Goal: Answer question/provide support: Share knowledge or assist other users

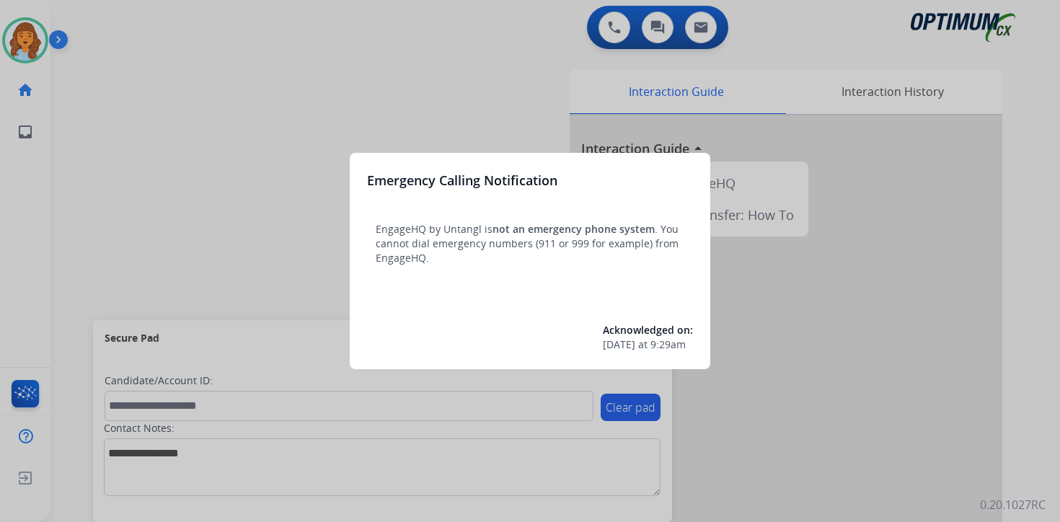
click at [113, 111] on div at bounding box center [530, 261] width 1060 height 522
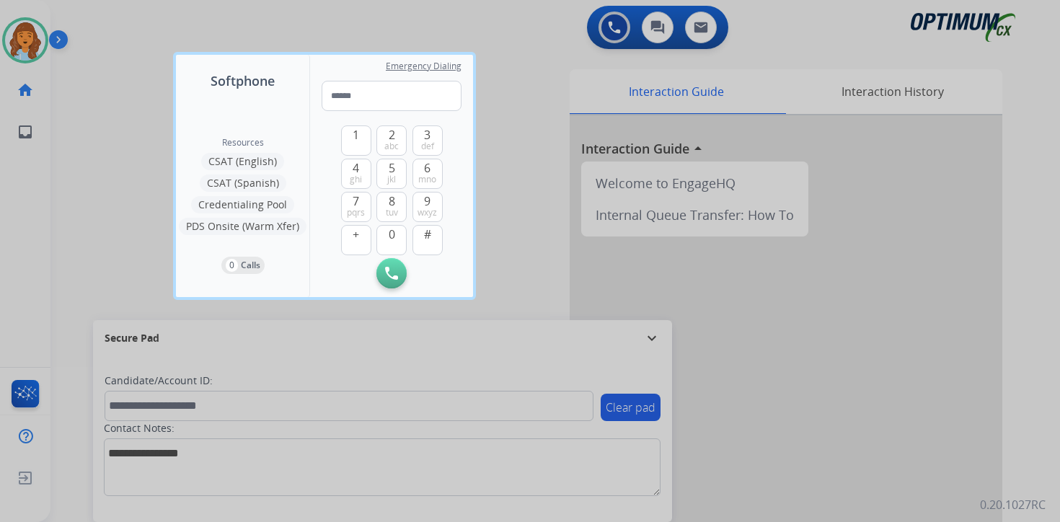
click at [102, 100] on div at bounding box center [530, 261] width 1060 height 522
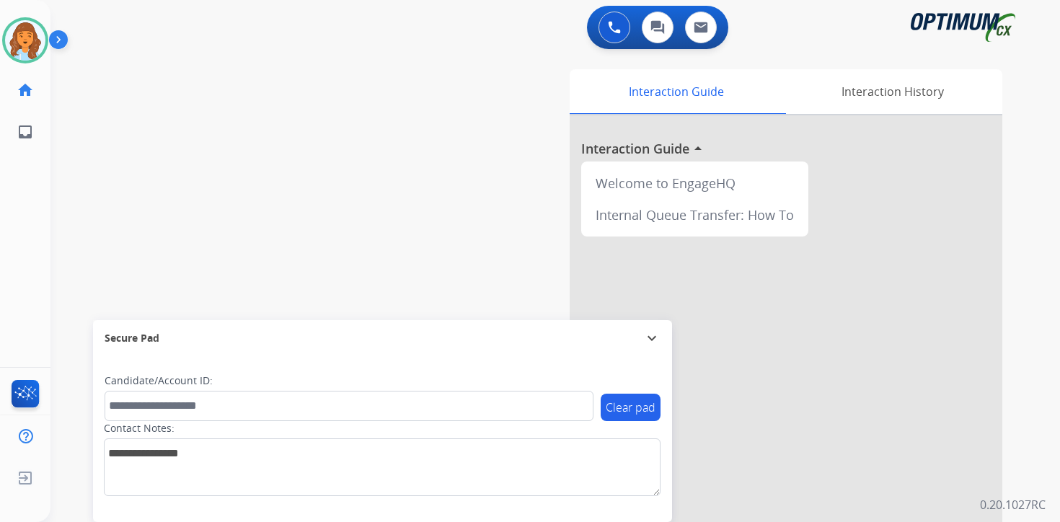
click at [57, 38] on img at bounding box center [61, 42] width 25 height 27
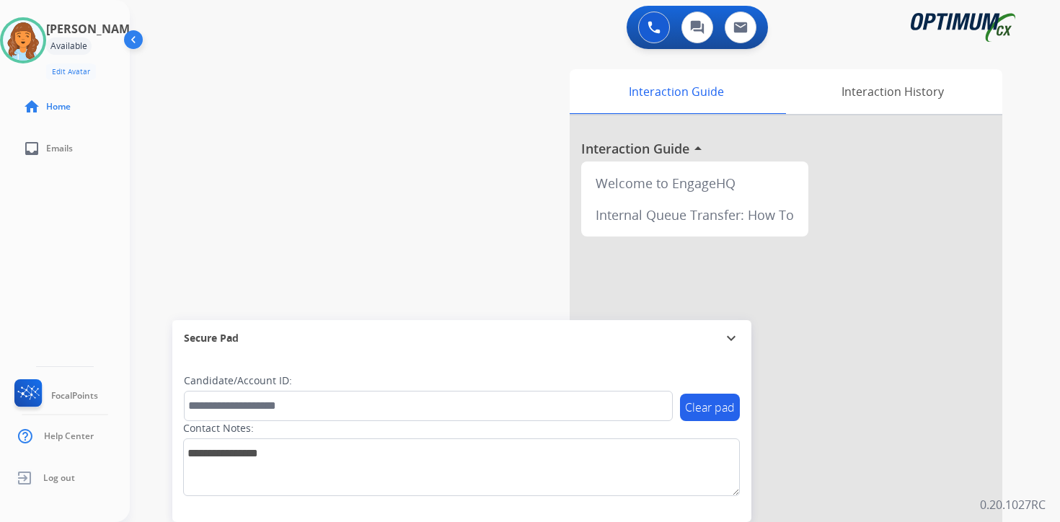
click at [1048, 292] on div "0 Voice Interactions 0 Chat Interactions 0 Email Interactions swap_horiz Break …" at bounding box center [595, 261] width 930 height 522
click at [1041, 499] on p "0.20.1027RC" at bounding box center [1013, 504] width 66 height 17
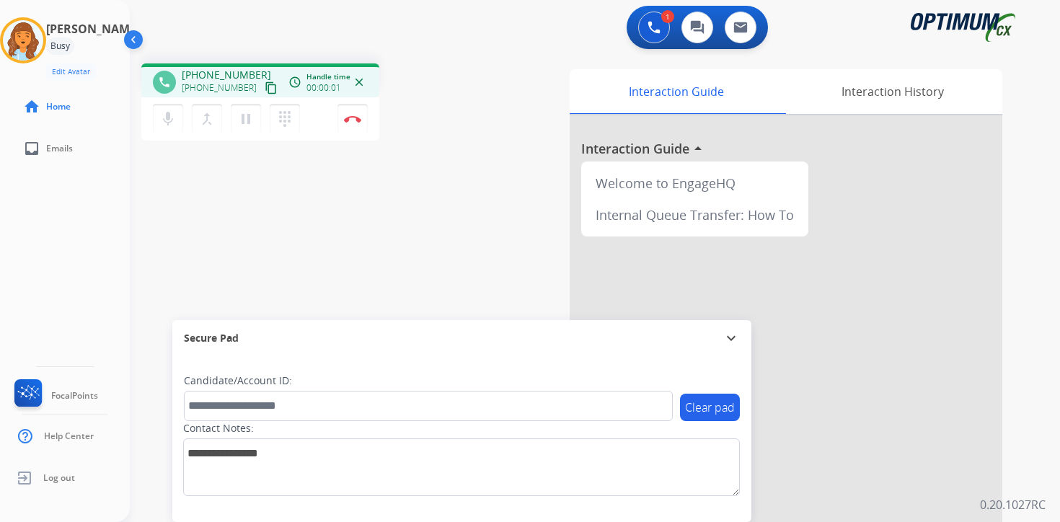
click at [265, 91] on mat-icon "content_copy" at bounding box center [271, 87] width 13 height 13
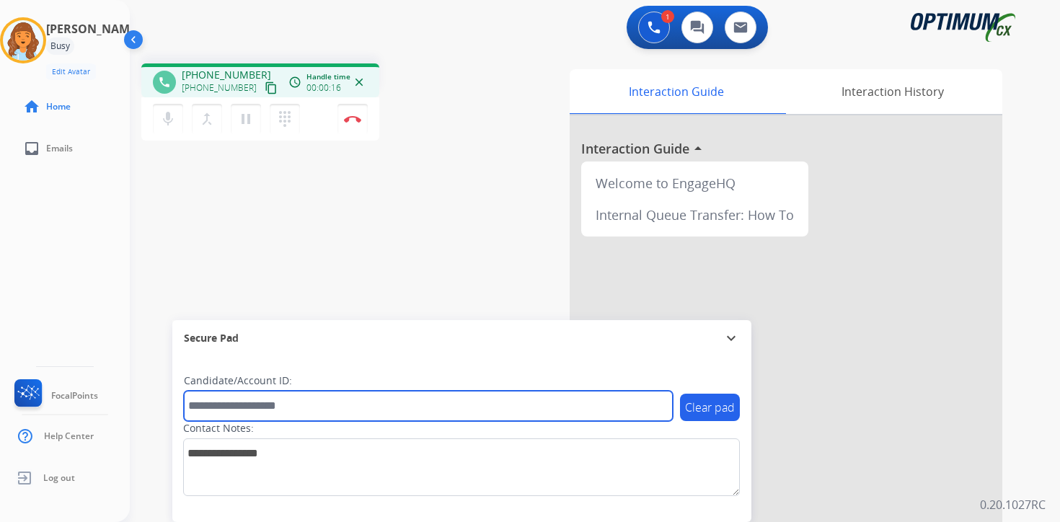
click at [363, 406] on input "text" at bounding box center [428, 406] width 489 height 30
type input "*******"
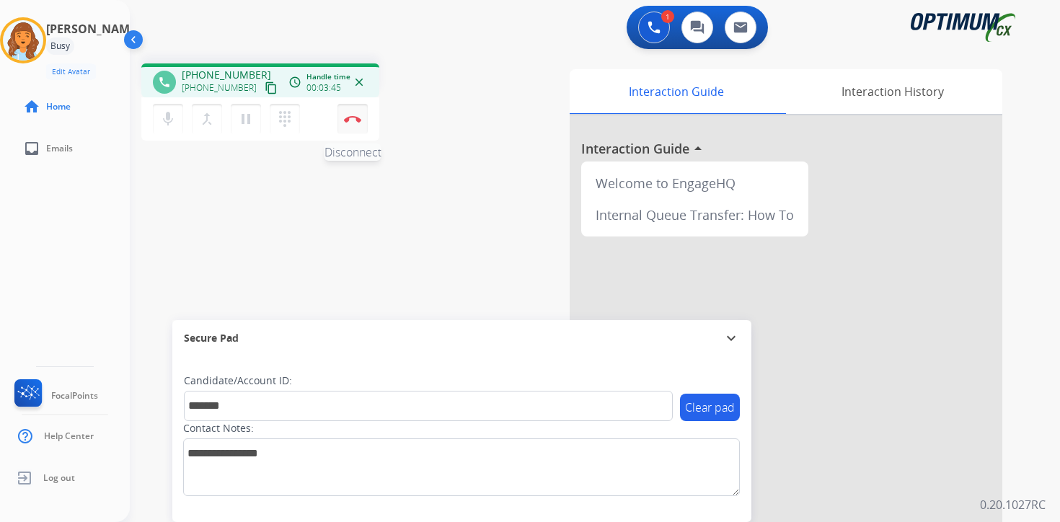
click at [356, 115] on img at bounding box center [352, 118] width 17 height 7
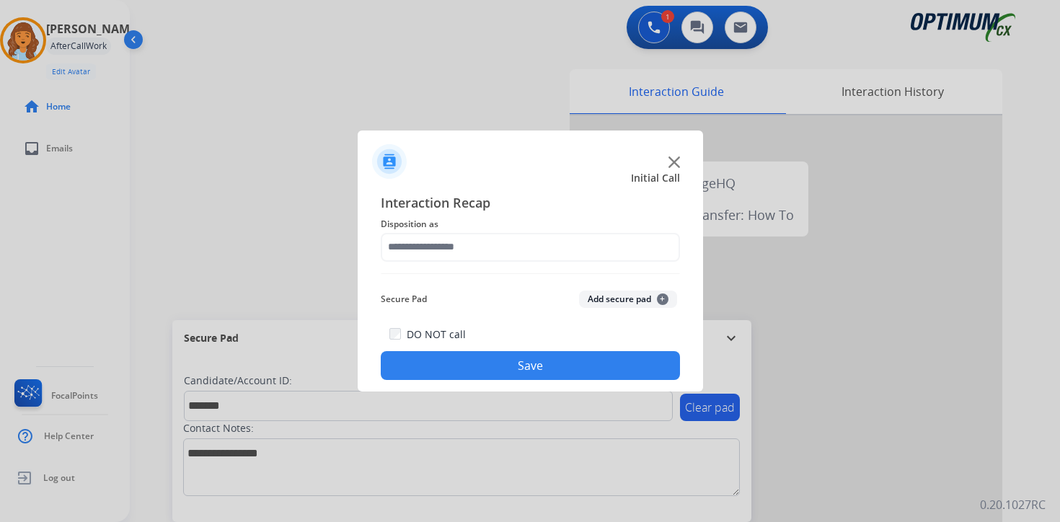
click at [659, 295] on span "+" at bounding box center [663, 300] width 12 height 12
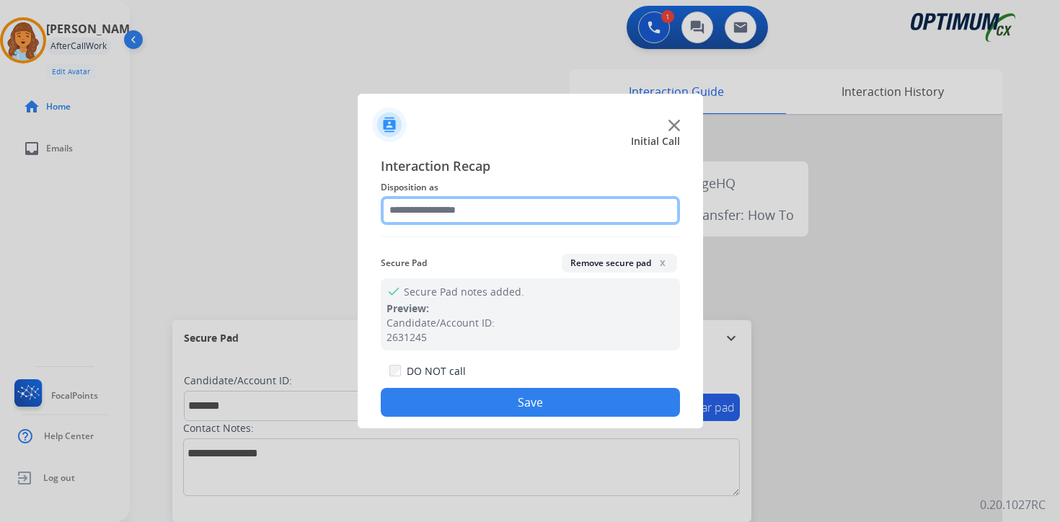
click at [447, 205] on input "text" at bounding box center [530, 210] width 299 height 29
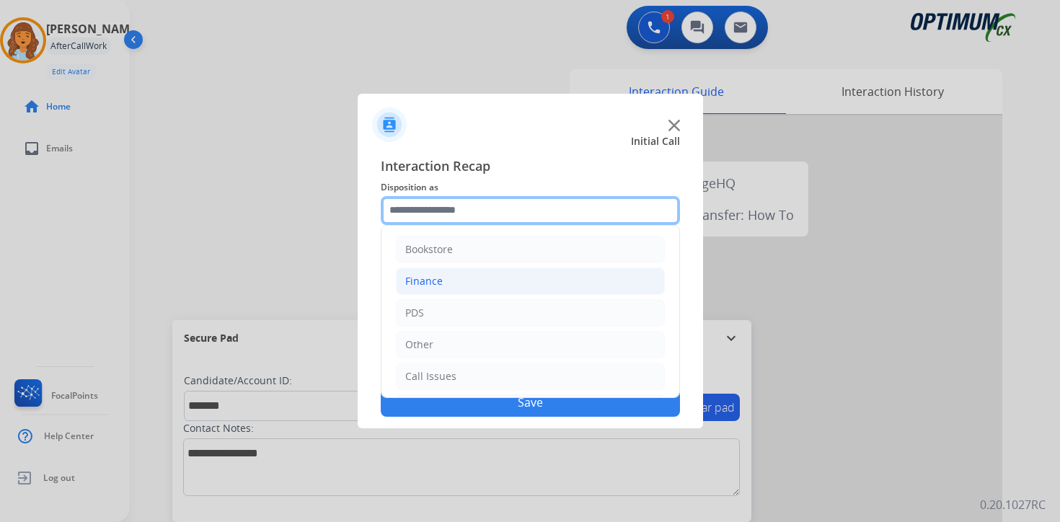
scroll to position [98, 0]
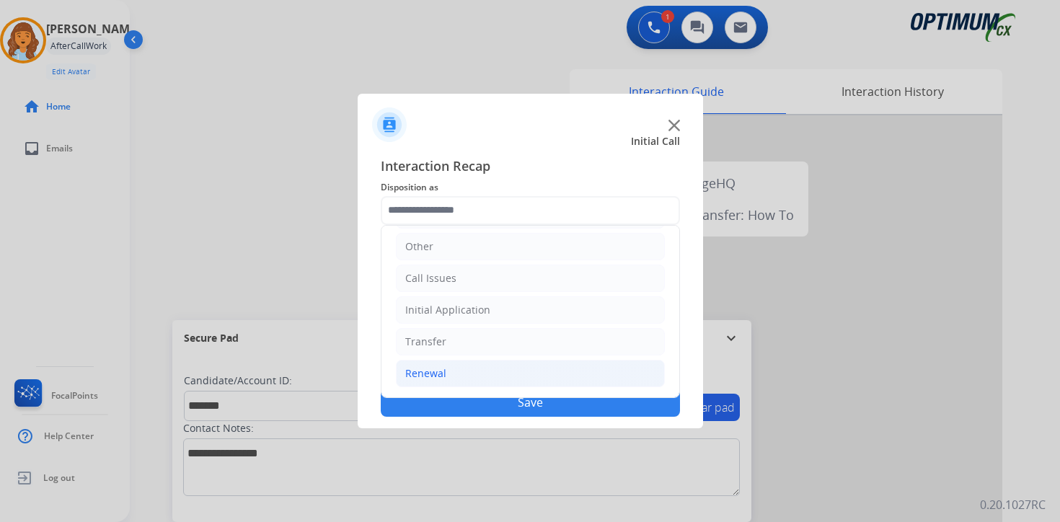
click at [432, 370] on div "Renewal" at bounding box center [425, 373] width 41 height 14
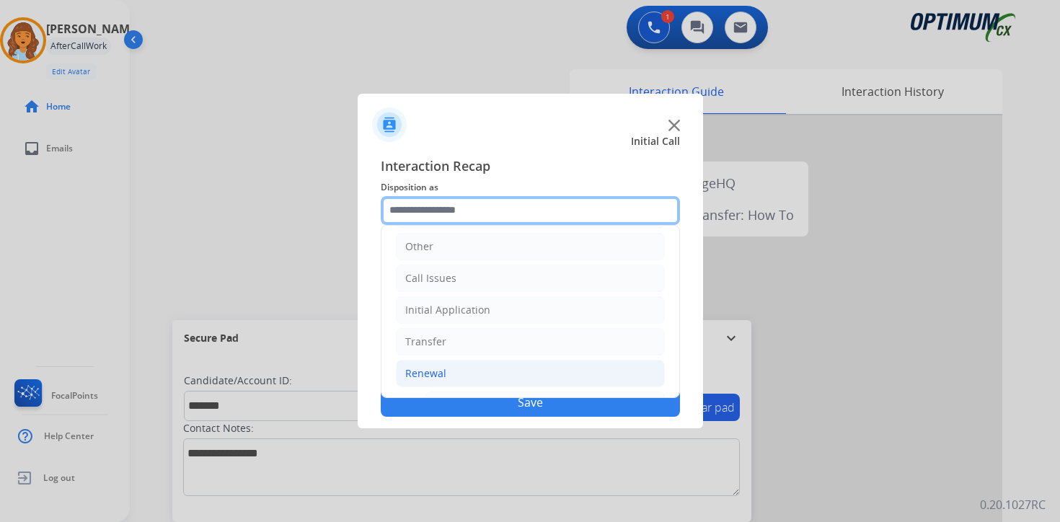
scroll to position [338, 0]
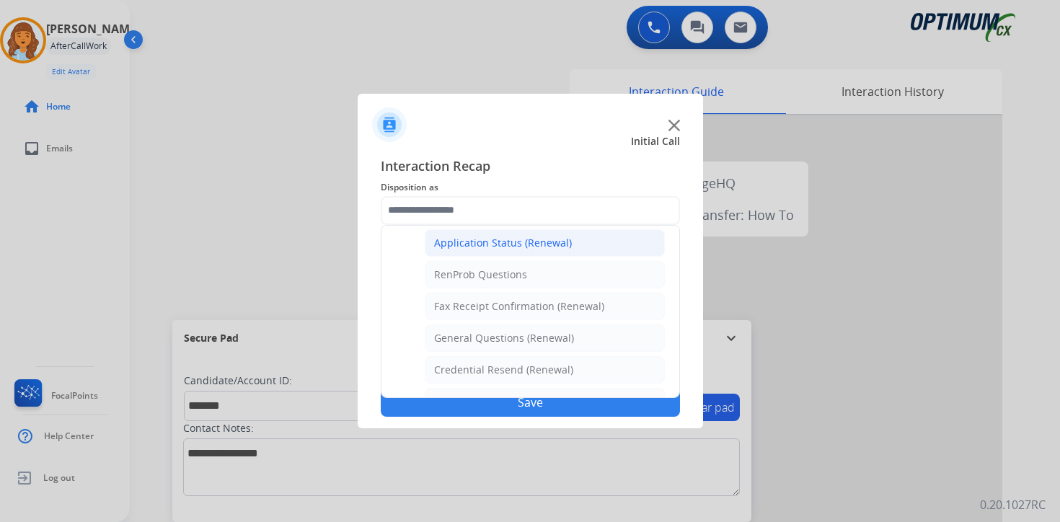
click at [457, 250] on li "Application Status (Renewal)" at bounding box center [545, 242] width 240 height 27
type input "**********"
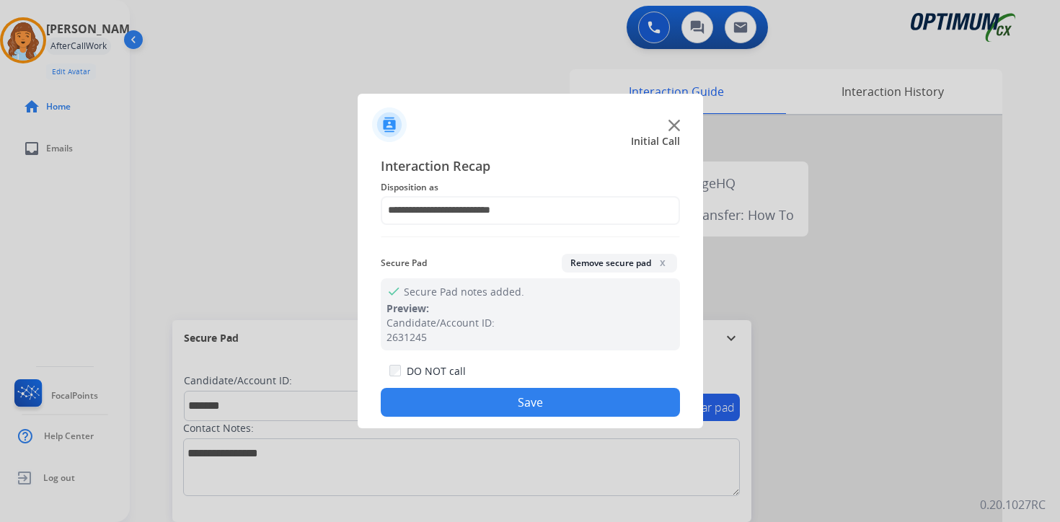
click at [454, 410] on button "Save" at bounding box center [530, 402] width 299 height 29
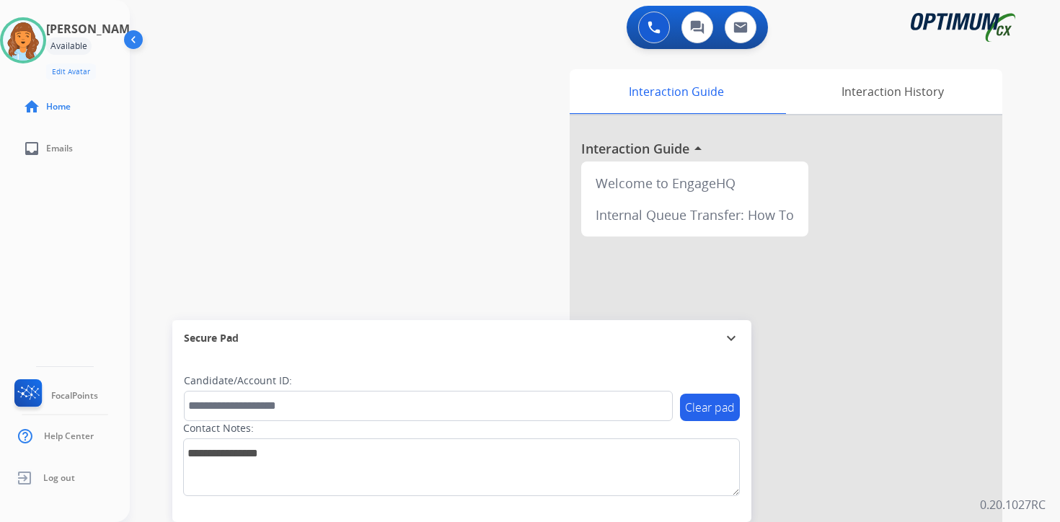
click at [1016, 488] on div "Interaction Guide Interaction History Interaction Guide arrow_drop_up Welcome t…" at bounding box center [764, 358] width 523 height 590
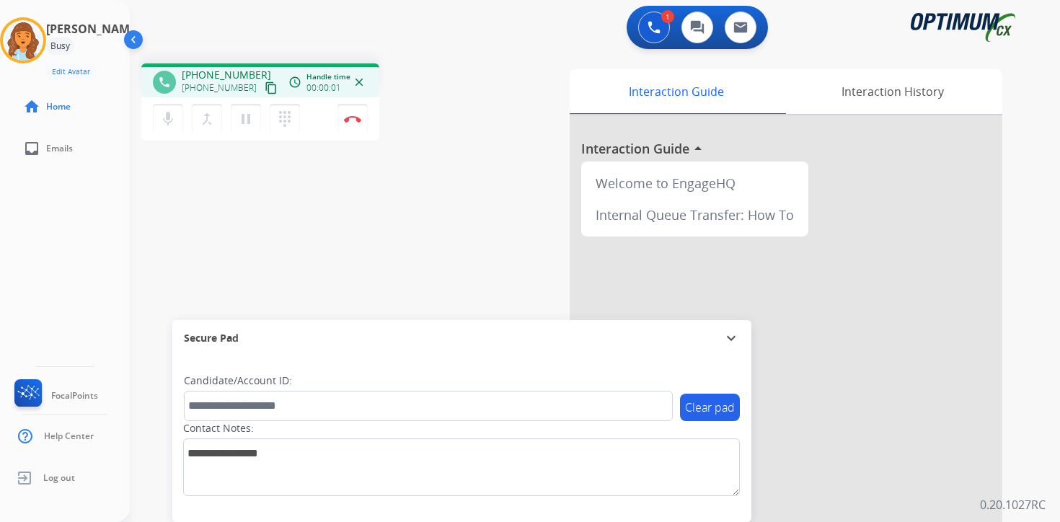
click at [265, 83] on mat-icon "content_copy" at bounding box center [271, 87] width 13 height 13
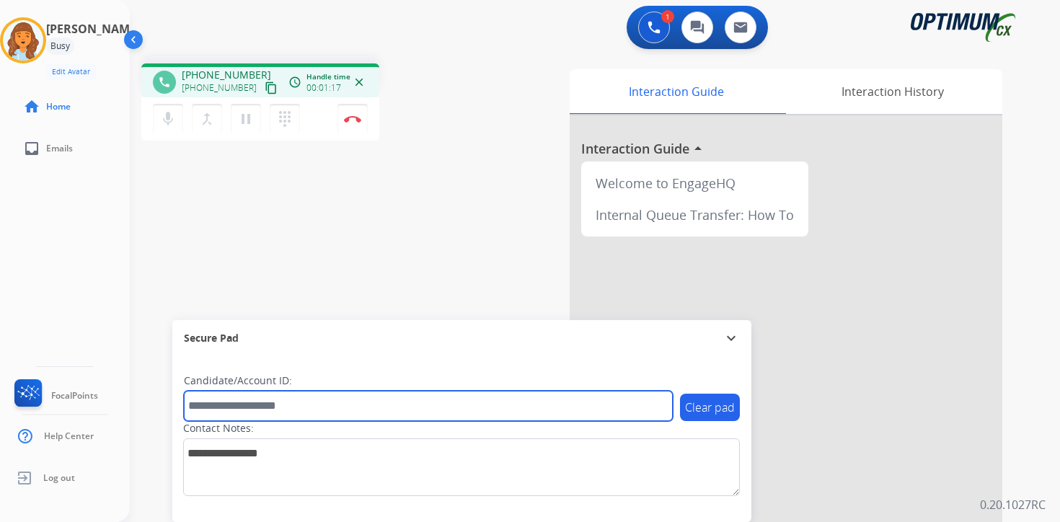
click at [287, 405] on input "text" at bounding box center [428, 406] width 489 height 30
type input "*******"
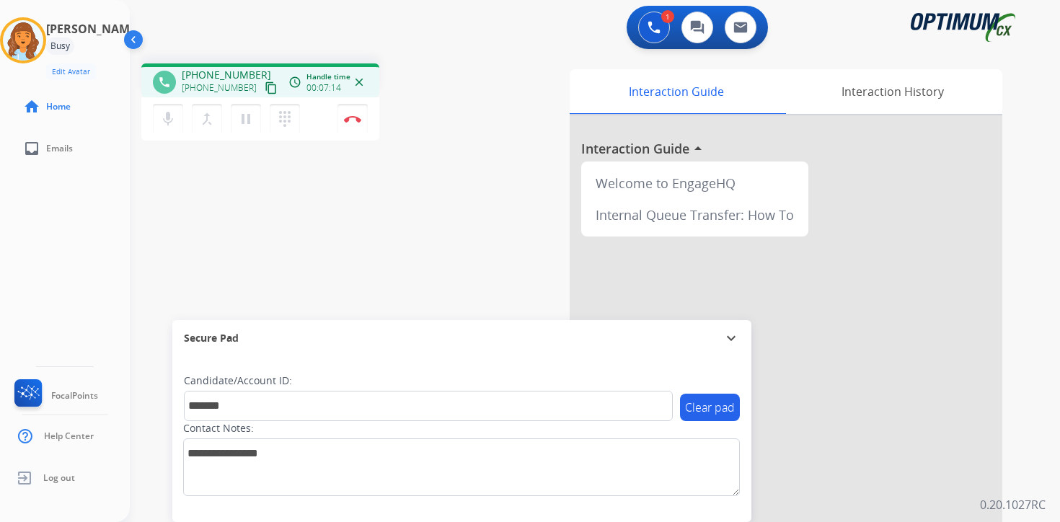
click at [1031, 493] on div "1 Voice Interactions 0 Chat Interactions 0 Email Interactions phone [PHONE_NUMB…" at bounding box center [595, 261] width 930 height 522
click at [353, 123] on button "Disconnect" at bounding box center [353, 119] width 30 height 30
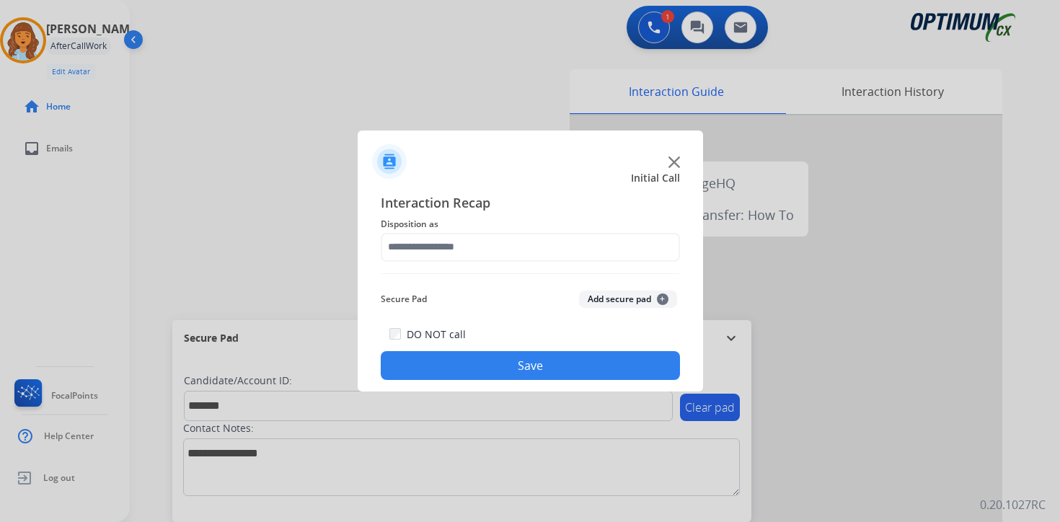
click at [659, 294] on button "Add secure pad +" at bounding box center [628, 299] width 98 height 17
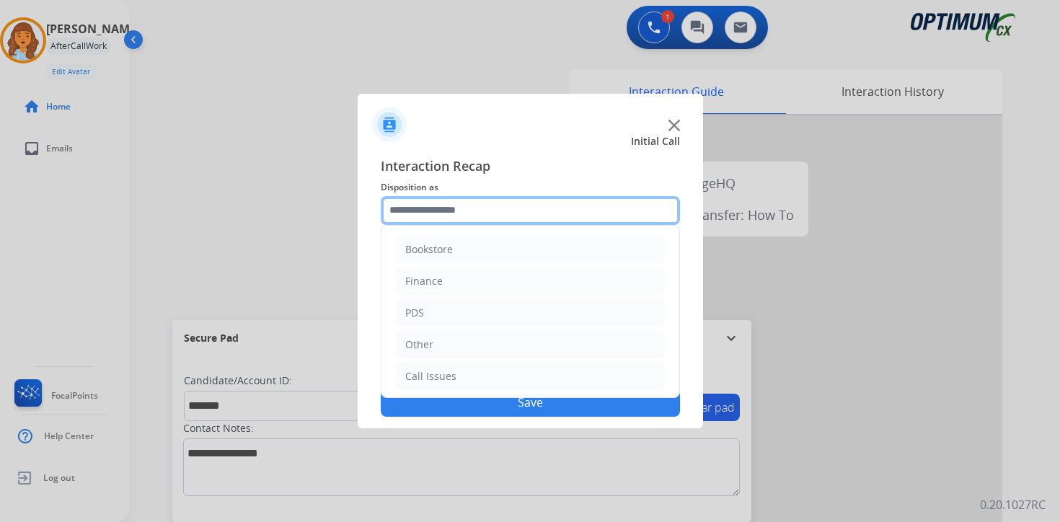
click at [495, 206] on input "text" at bounding box center [530, 210] width 299 height 29
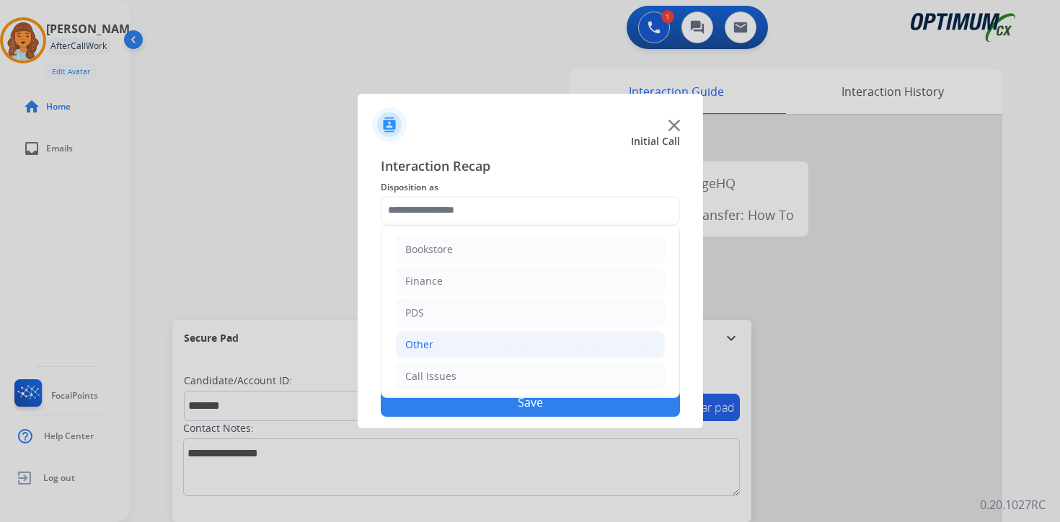
click at [446, 340] on li "Other" at bounding box center [530, 344] width 269 height 27
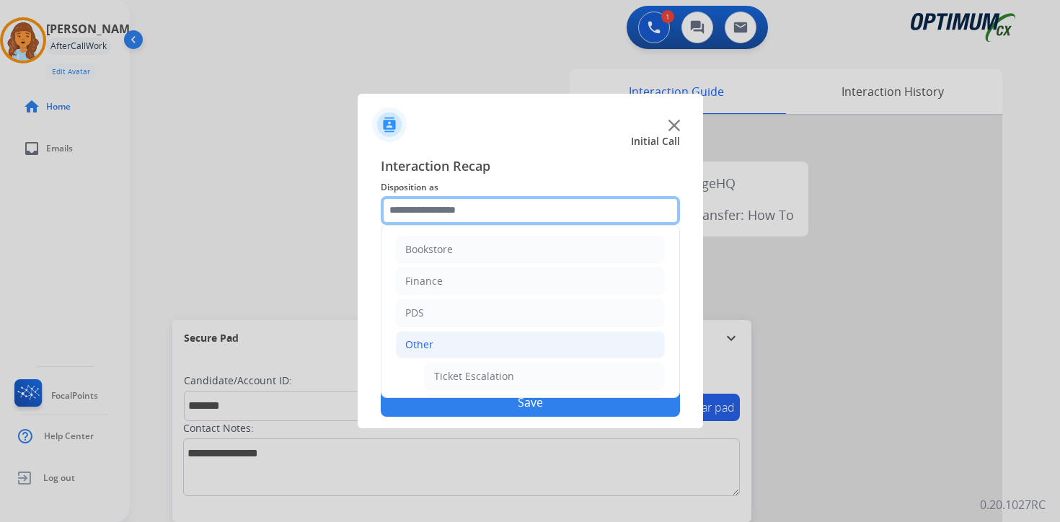
scroll to position [240, 0]
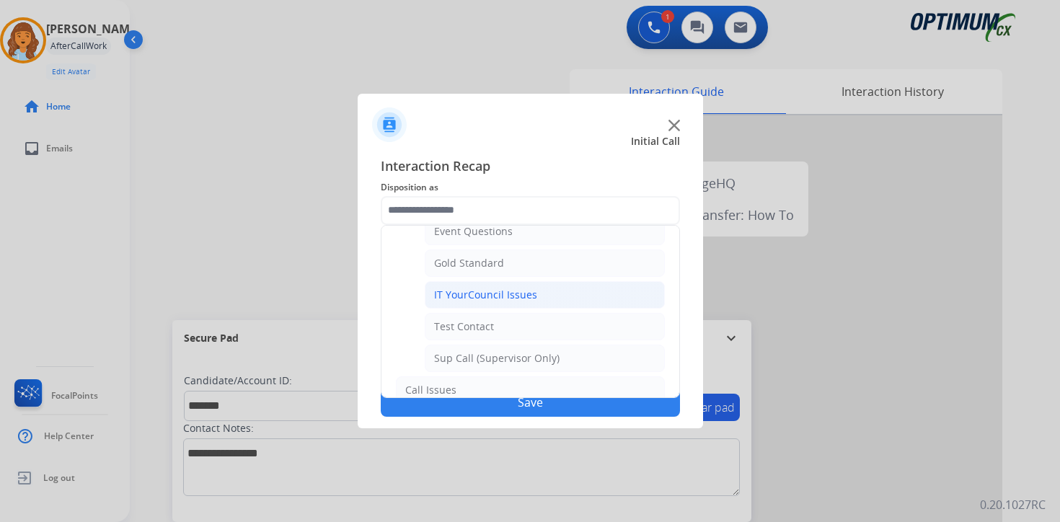
click at [480, 301] on div "IT YourCouncil Issues" at bounding box center [485, 295] width 103 height 14
type input "**********"
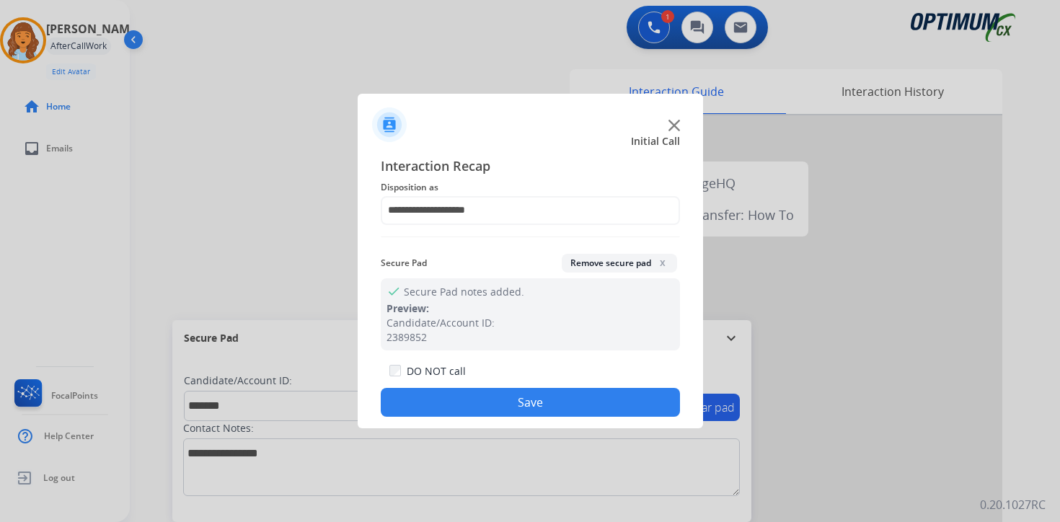
click at [493, 418] on div "**********" at bounding box center [530, 286] width 345 height 285
click at [478, 400] on button "Save" at bounding box center [530, 402] width 299 height 29
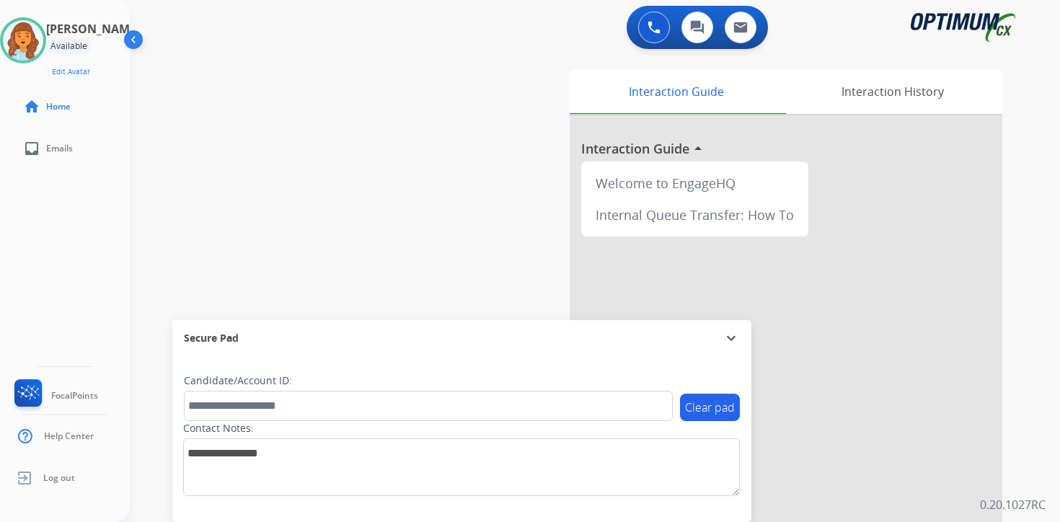
click at [1051, 448] on div "0 Voice Interactions 0 Chat Interactions 0 Email Interactions swap_horiz Break …" at bounding box center [595, 261] width 930 height 522
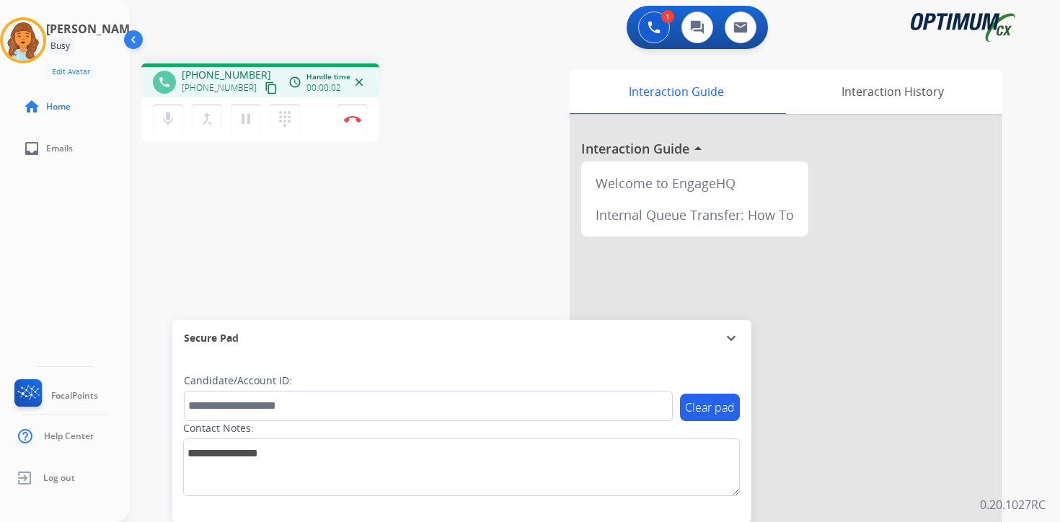
click at [265, 89] on mat-icon "content_copy" at bounding box center [271, 87] width 13 height 13
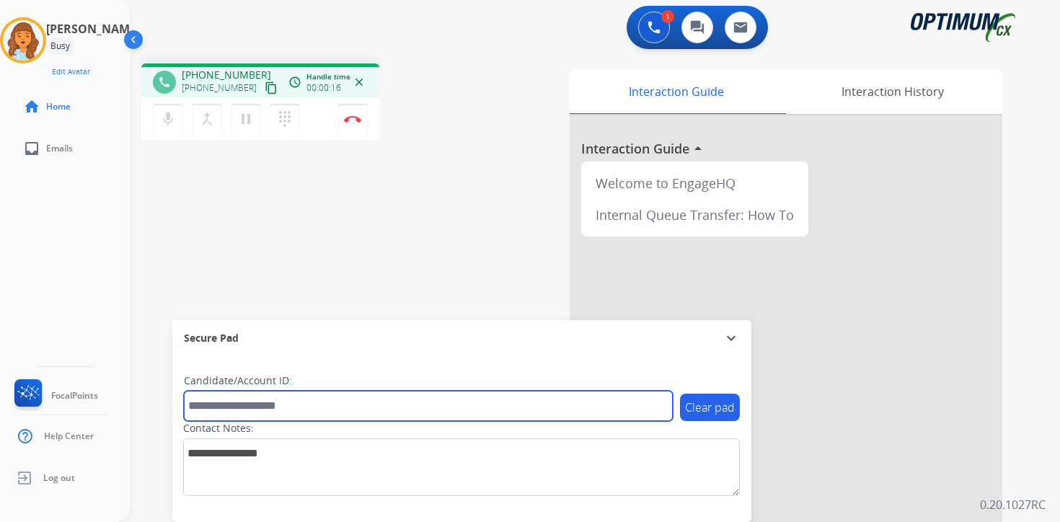
click at [239, 402] on input "text" at bounding box center [428, 406] width 489 height 30
type input "*******"
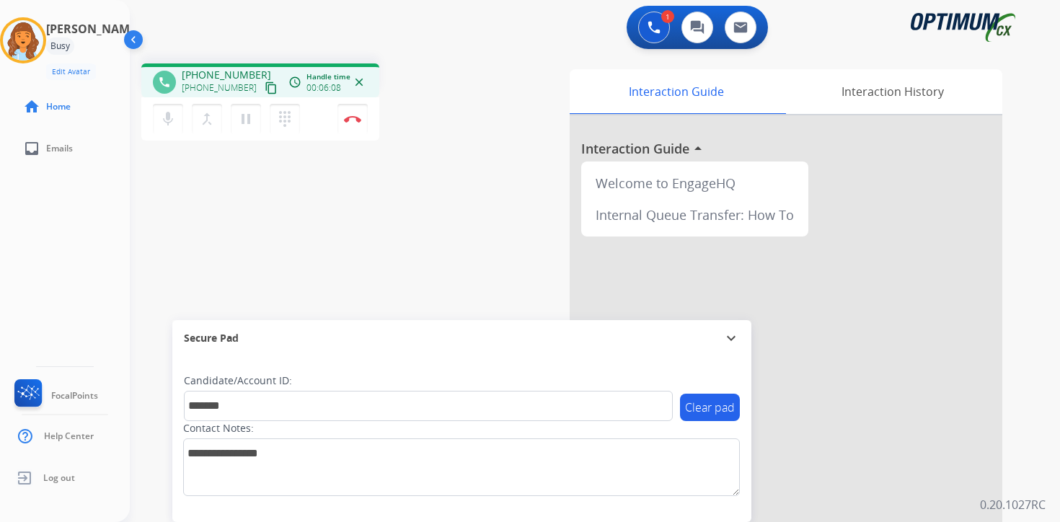
click at [371, 224] on div "phone [PHONE_NUMBER] [PHONE_NUMBER] content_copy access_time Call metrics Queue…" at bounding box center [578, 352] width 896 height 601
click at [356, 118] on img at bounding box center [352, 118] width 17 height 7
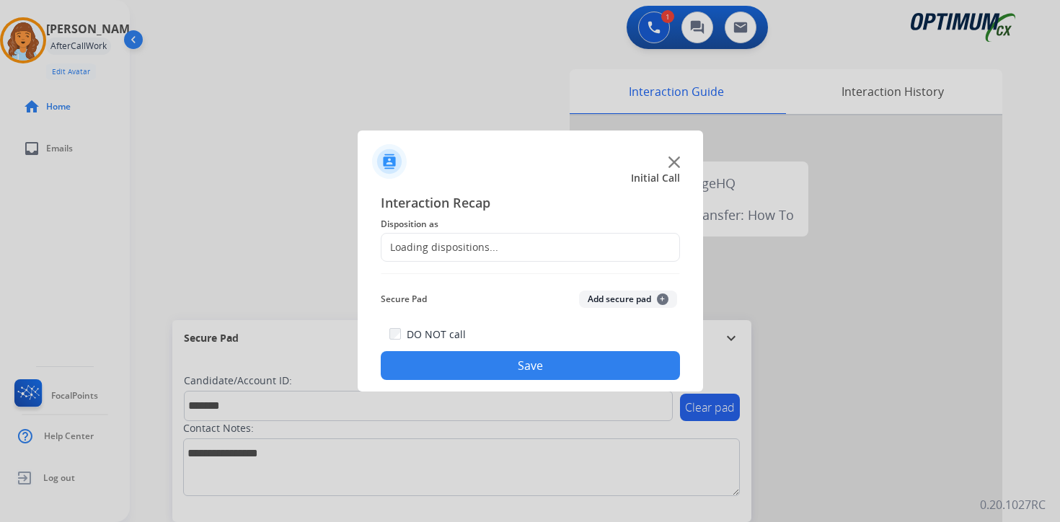
click at [653, 280] on div "Interaction Recap Disposition as Loading dispositions... Secure Pad Add secure …" at bounding box center [530, 287] width 299 height 188
click at [653, 302] on button "Add secure pad +" at bounding box center [628, 299] width 98 height 17
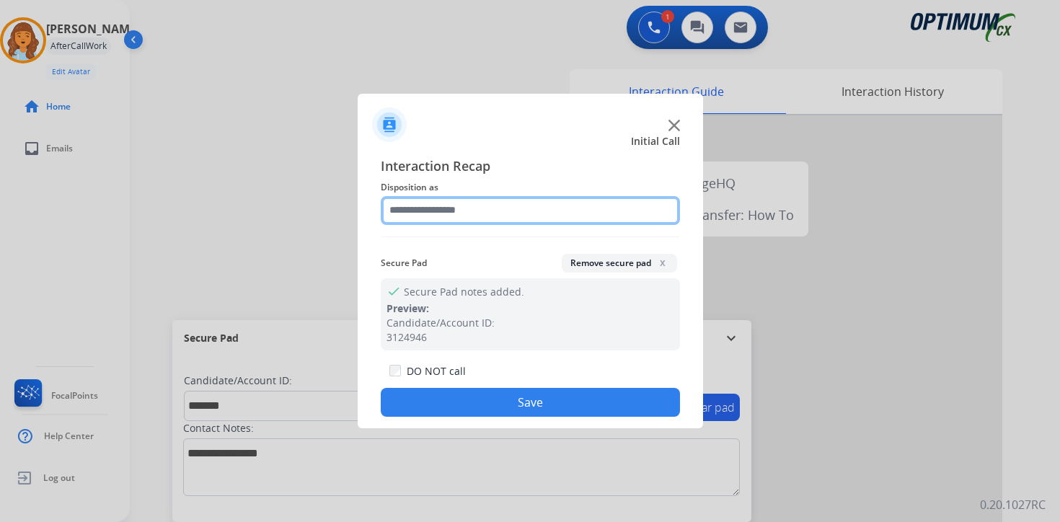
click at [479, 200] on input "text" at bounding box center [530, 210] width 299 height 29
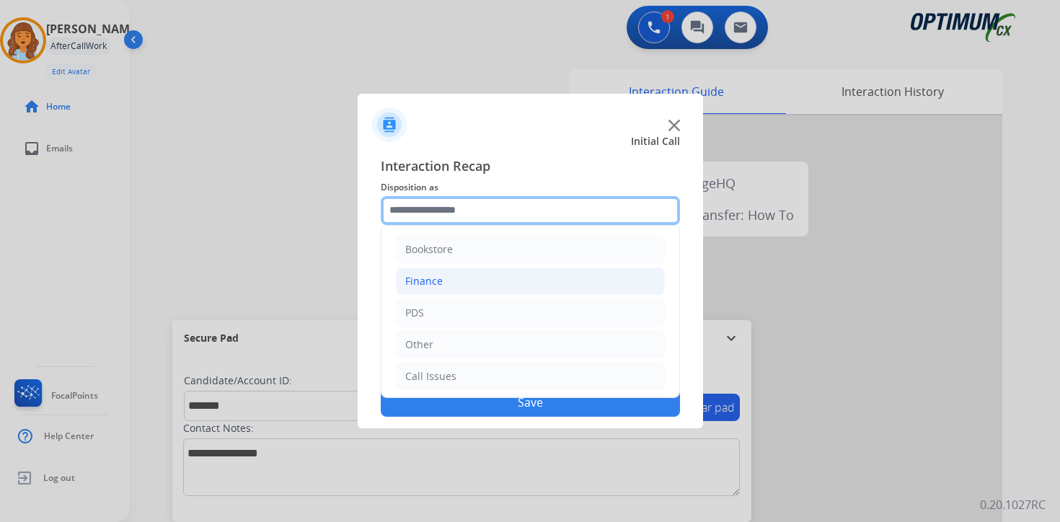
scroll to position [98, 0]
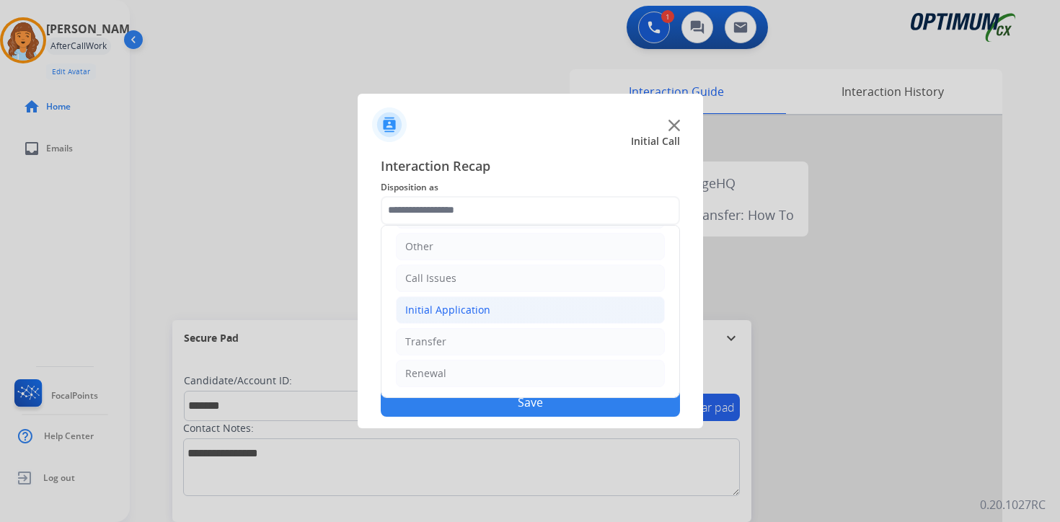
click at [438, 310] on div "Initial Application" at bounding box center [447, 310] width 85 height 14
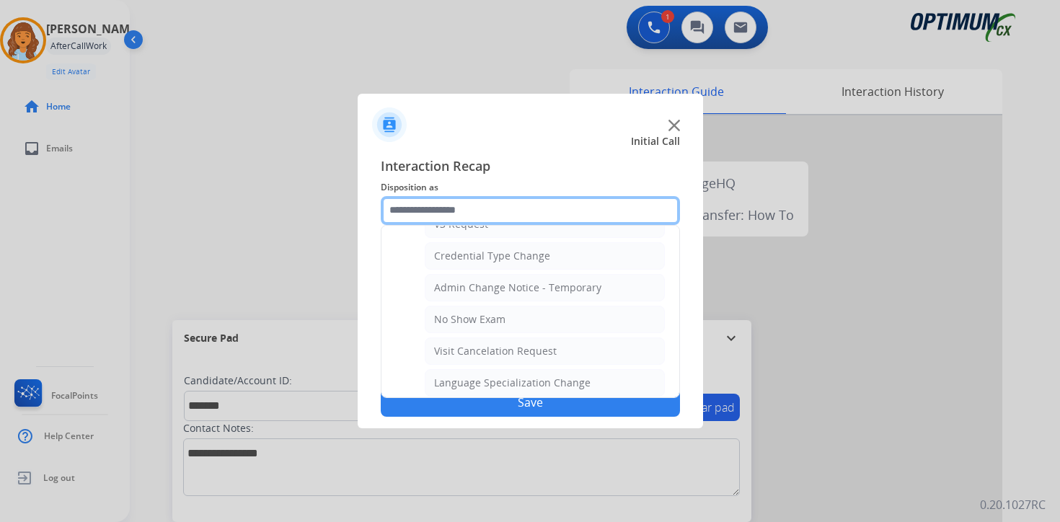
scroll to position [819, 0]
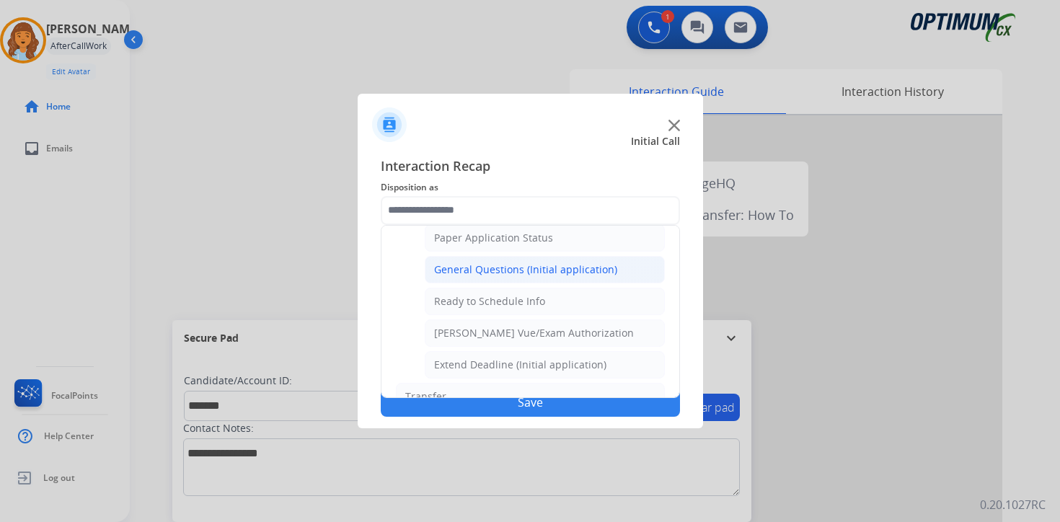
click at [445, 274] on div "General Questions (Initial application)" at bounding box center [525, 270] width 183 height 14
type input "**********"
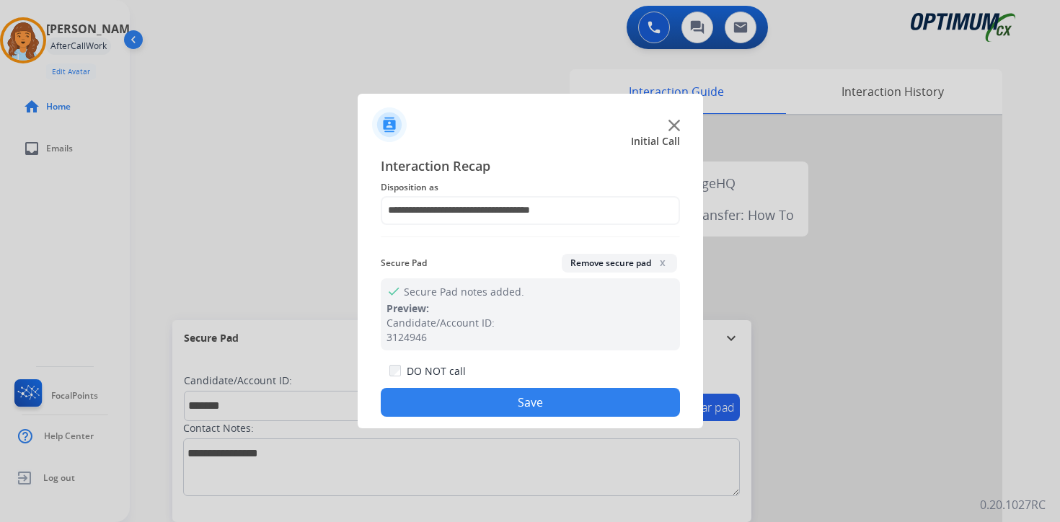
click at [448, 400] on button "Save" at bounding box center [530, 402] width 299 height 29
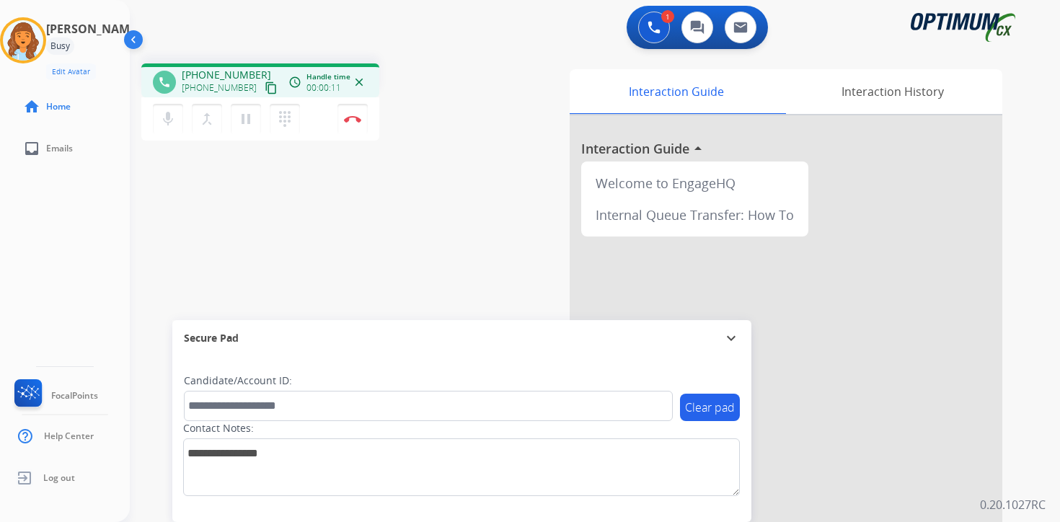
click at [265, 89] on mat-icon "content_copy" at bounding box center [271, 87] width 13 height 13
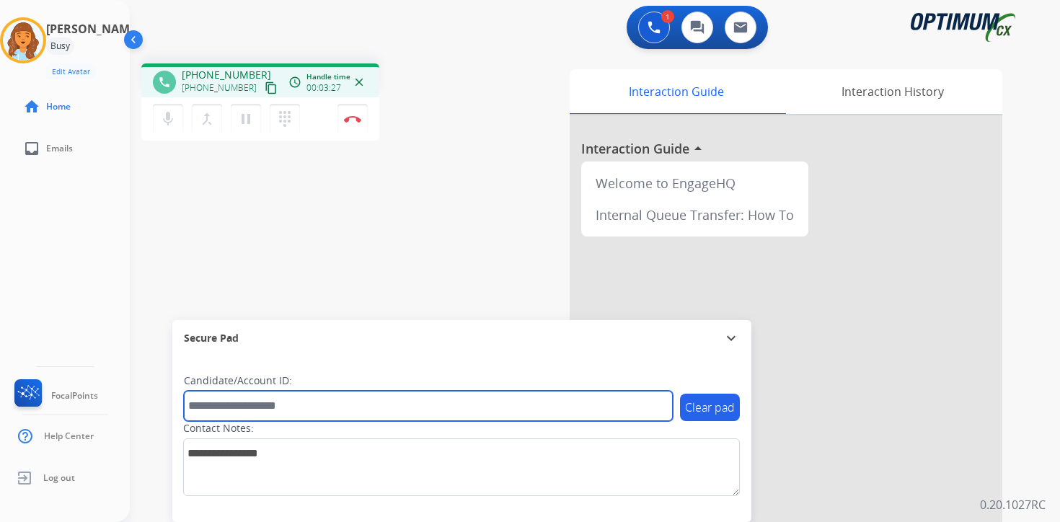
click at [273, 405] on input "text" at bounding box center [428, 406] width 489 height 30
type input "*******"
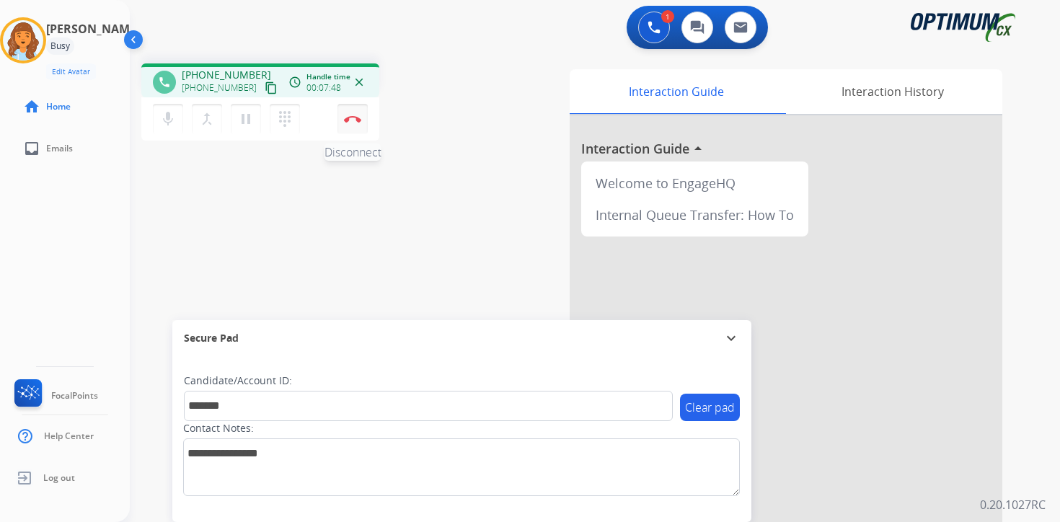
click at [353, 124] on button "Disconnect" at bounding box center [353, 119] width 30 height 30
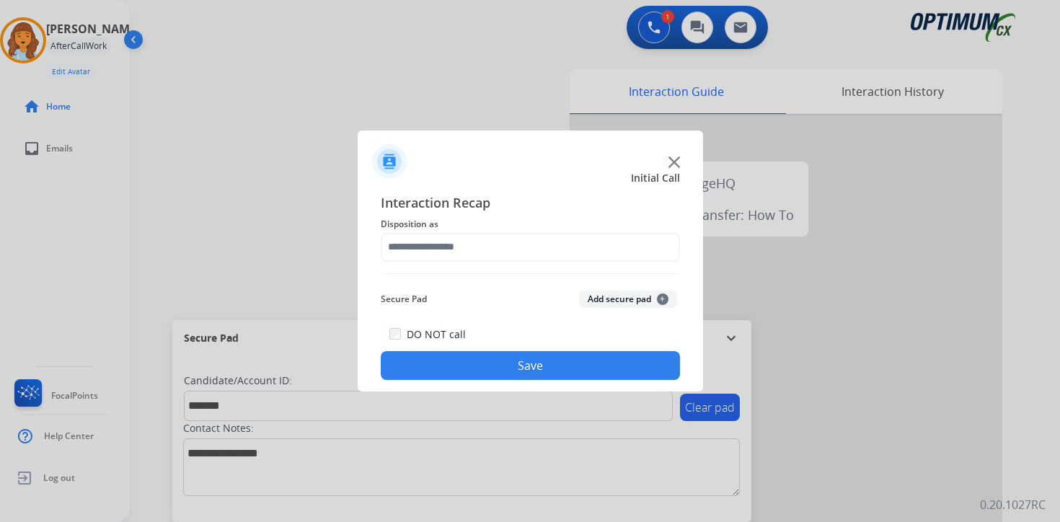
click at [656, 299] on button "Add secure pad +" at bounding box center [628, 299] width 98 height 17
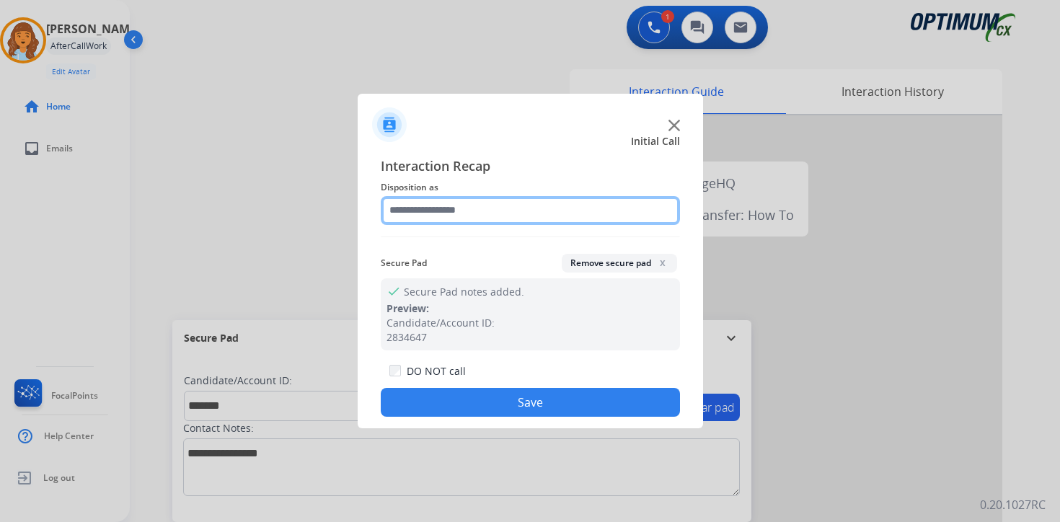
click at [399, 203] on input "text" at bounding box center [530, 210] width 299 height 29
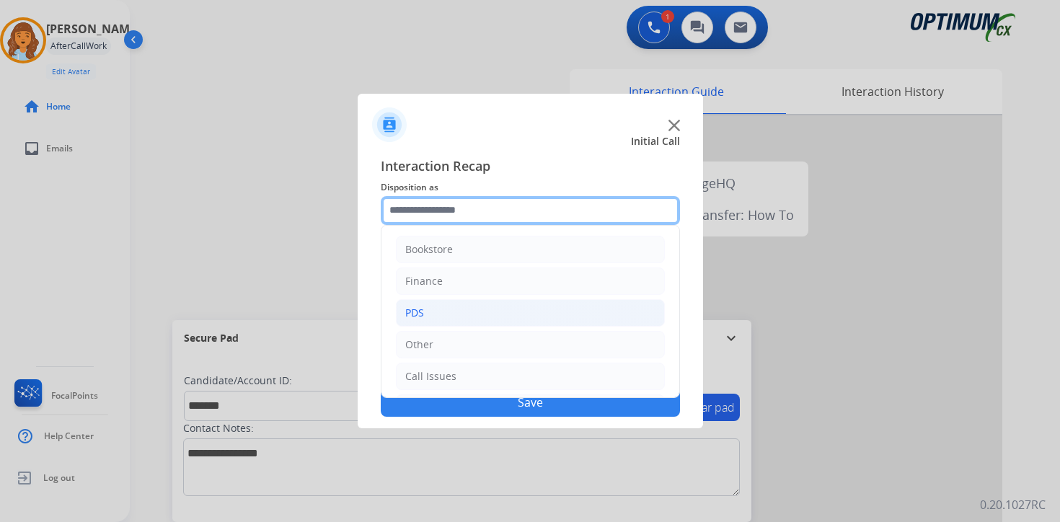
scroll to position [98, 0]
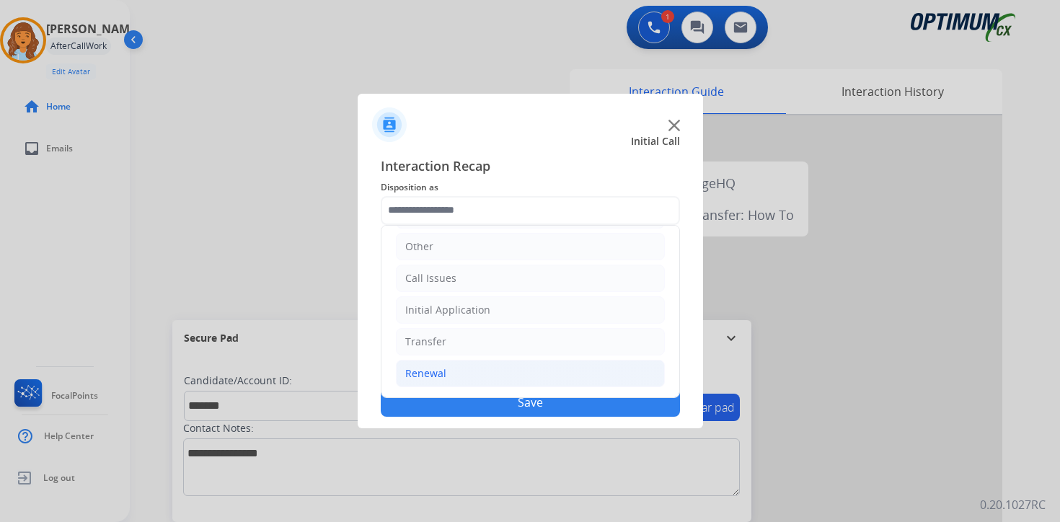
click at [439, 371] on div "Renewal" at bounding box center [425, 373] width 41 height 14
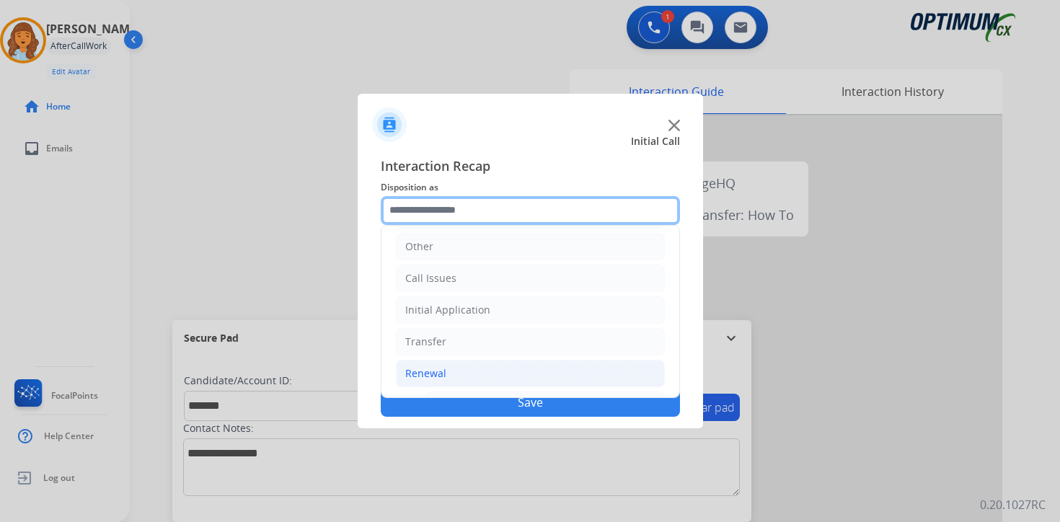
scroll to position [338, 0]
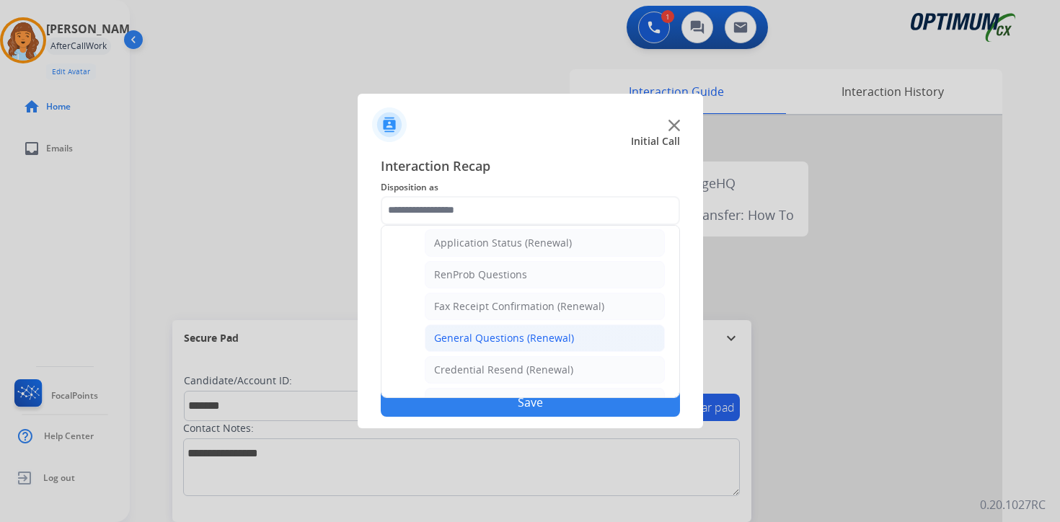
click at [454, 347] on li "General Questions (Renewal)" at bounding box center [545, 338] width 240 height 27
type input "**********"
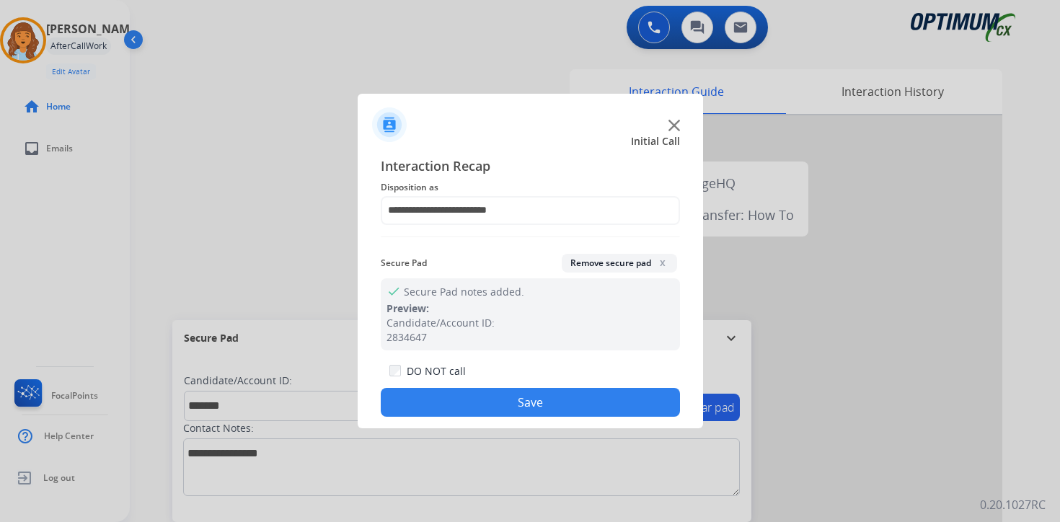
click at [465, 405] on button "Save" at bounding box center [530, 402] width 299 height 29
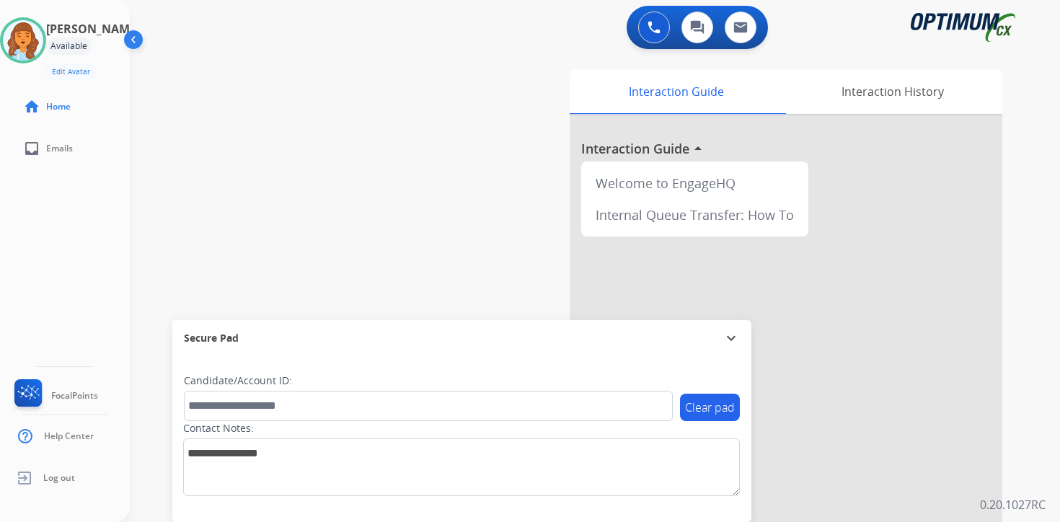
click at [1041, 492] on div "0 Voice Interactions 0 Chat Interactions 0 Email Interactions swap_horiz Break …" at bounding box center [595, 261] width 930 height 522
click at [1036, 369] on div "0 Voice Interactions 0 Chat Interactions 0 Email Interactions swap_horiz Break …" at bounding box center [595, 261] width 930 height 522
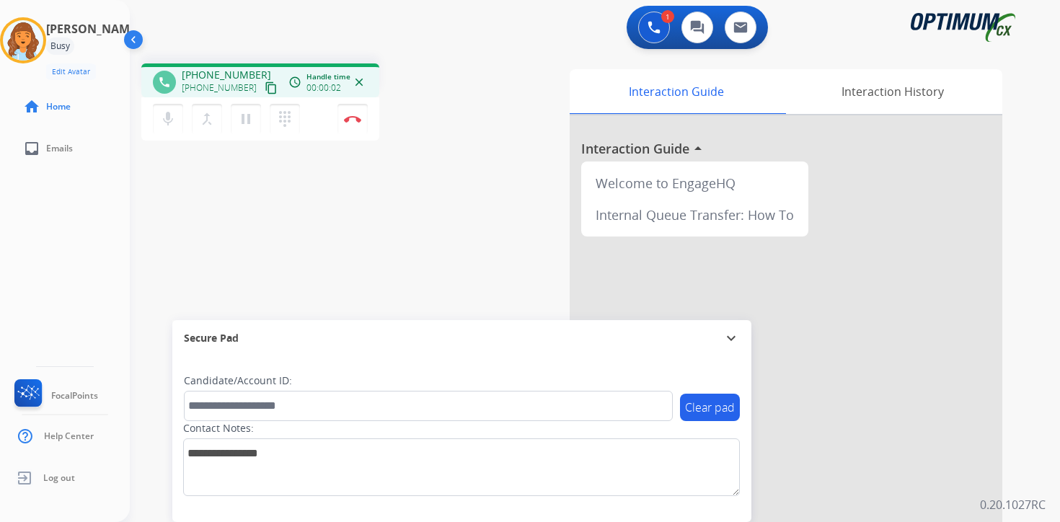
click at [265, 91] on mat-icon "content_copy" at bounding box center [271, 87] width 13 height 13
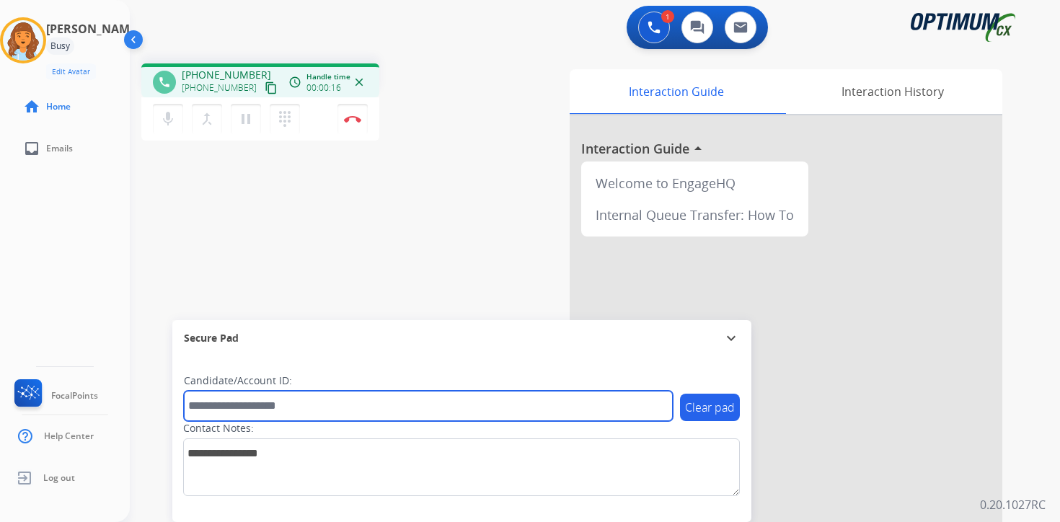
click at [318, 405] on input "text" at bounding box center [428, 406] width 489 height 30
type input "*******"
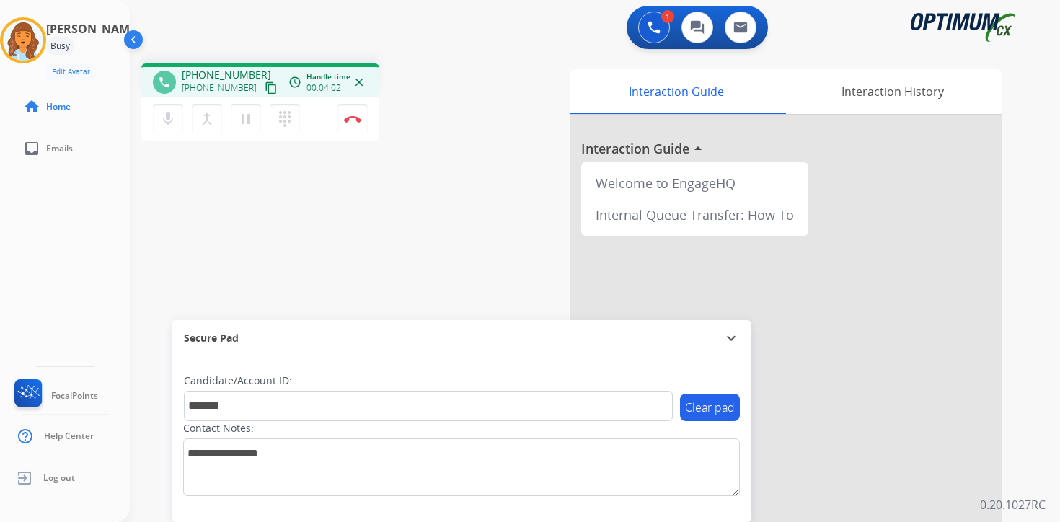
click at [1036, 496] on p "0.20.1027RC" at bounding box center [1013, 504] width 66 height 17
click at [360, 121] on img at bounding box center [352, 118] width 17 height 7
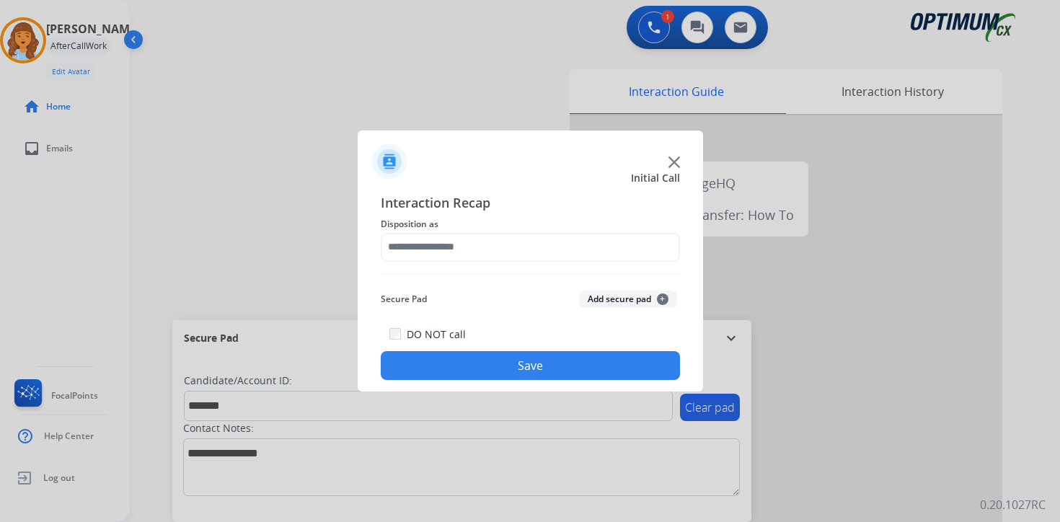
click at [642, 294] on button "Add secure pad +" at bounding box center [628, 299] width 98 height 17
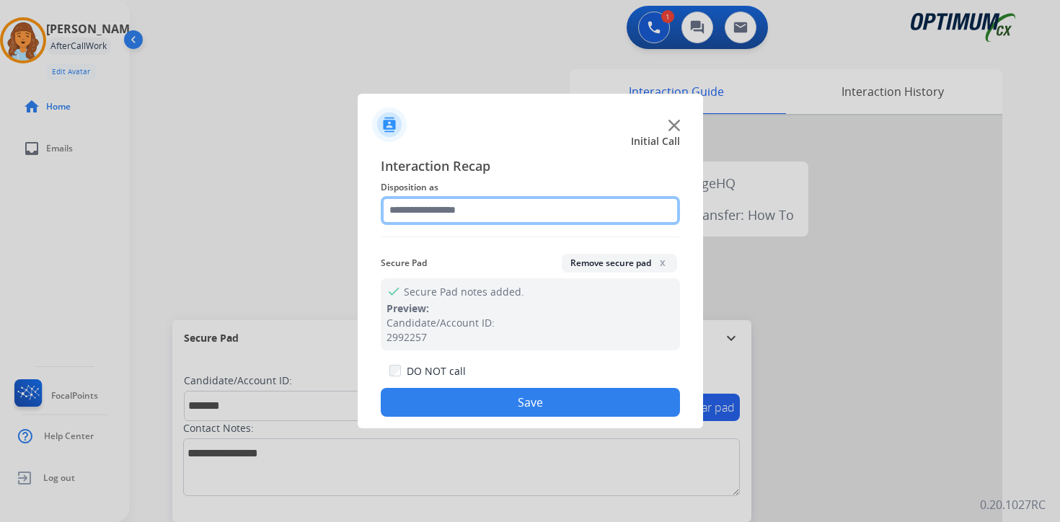
click at [471, 211] on input "text" at bounding box center [530, 210] width 299 height 29
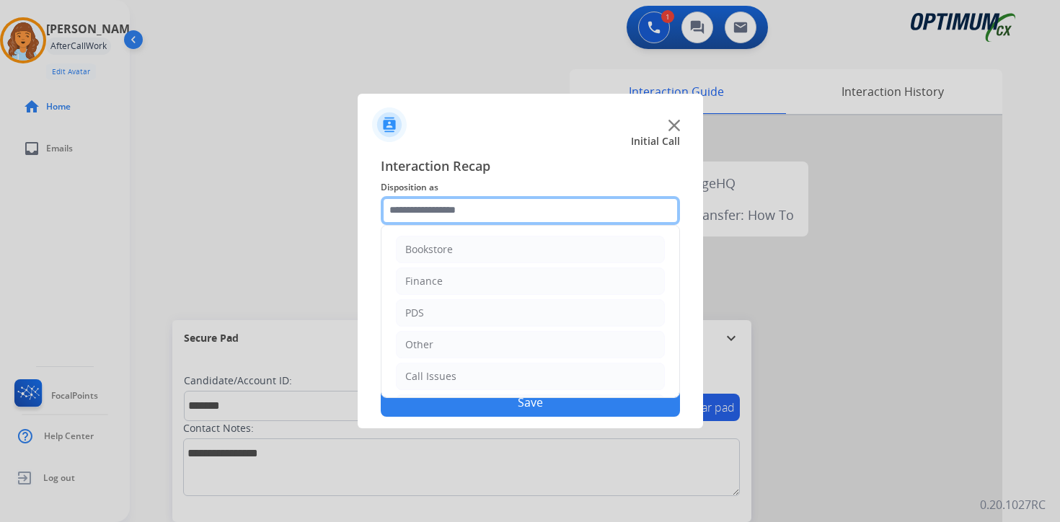
scroll to position [98, 0]
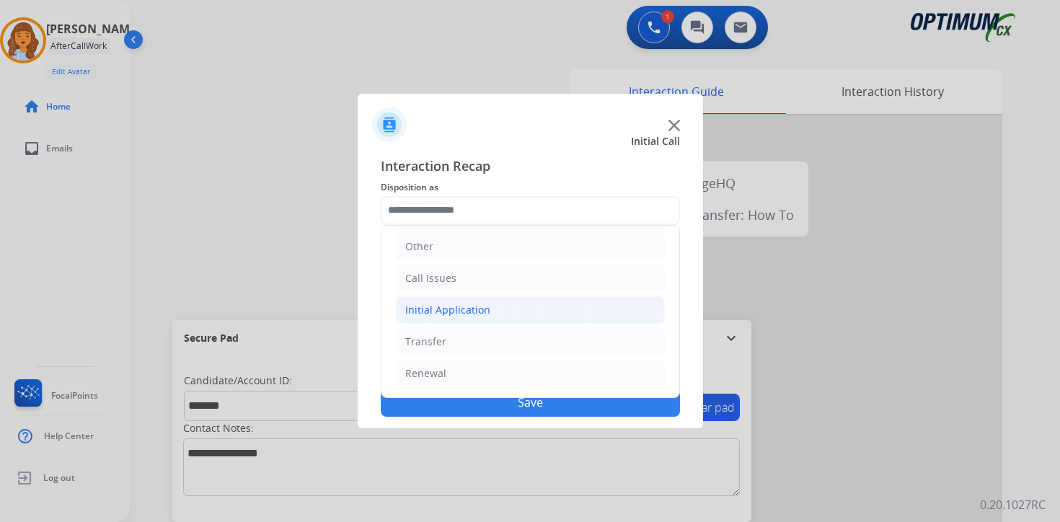
click at [459, 316] on div "Initial Application" at bounding box center [447, 310] width 85 height 14
click at [468, 338] on div "Credential Resend (Initial application)" at bounding box center [525, 342] width 182 height 14
type input "**********"
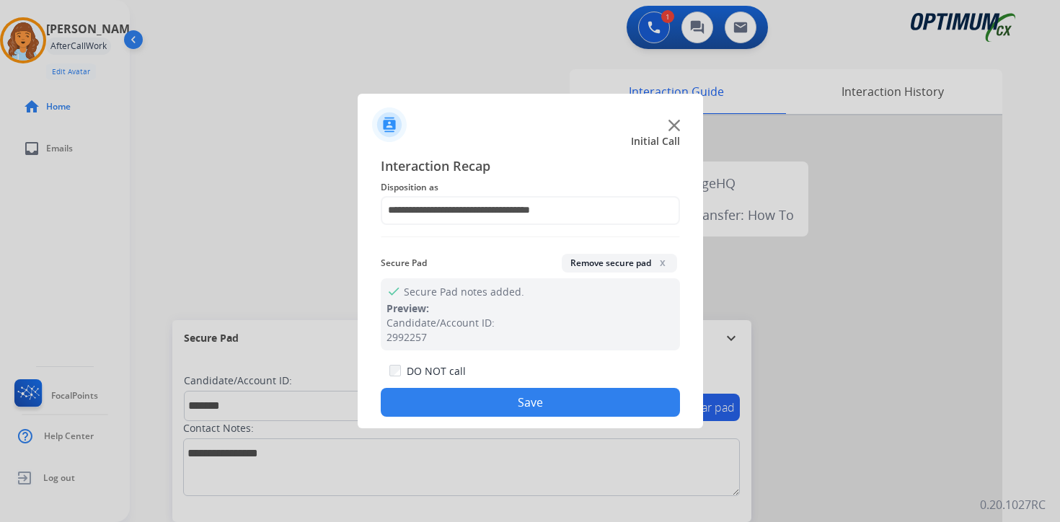
click at [470, 400] on button "Save" at bounding box center [530, 402] width 299 height 29
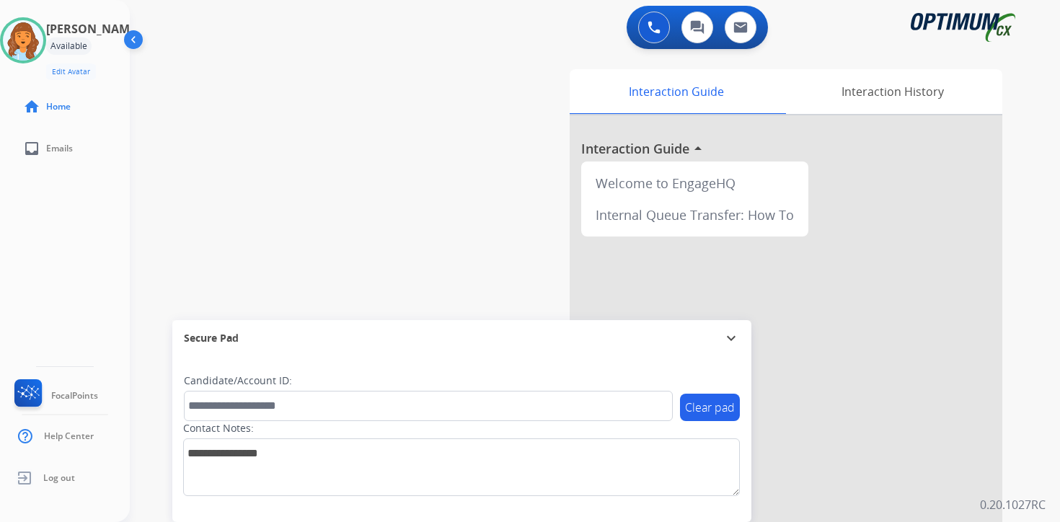
click at [1023, 451] on div "Interaction Guide Interaction History Interaction Guide arrow_drop_up Welcome t…" at bounding box center [764, 358] width 523 height 590
click at [40, 38] on img at bounding box center [23, 40] width 40 height 40
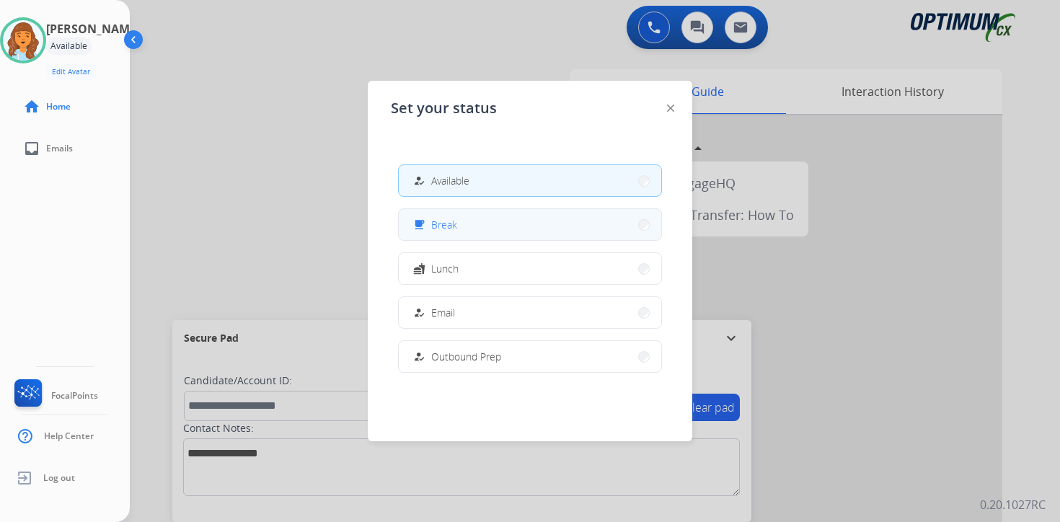
click at [459, 224] on button "free_breakfast Break" at bounding box center [530, 224] width 263 height 31
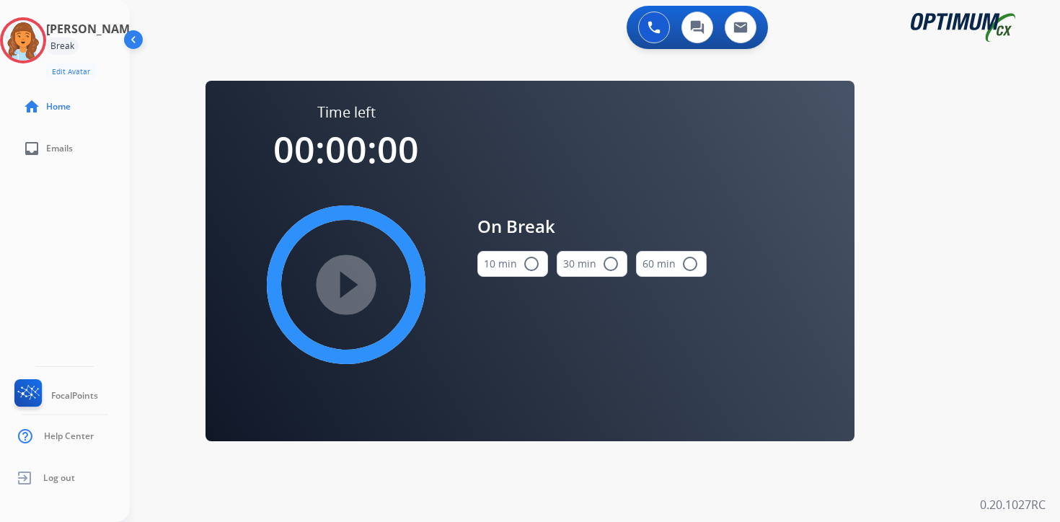
drag, startPoint x: 989, startPoint y: 302, endPoint x: 978, endPoint y: 302, distance: 10.8
click at [989, 302] on div "0 Voice Interactions 0 Chat Interactions 0 Email Interactions swap_horiz Break …" at bounding box center [595, 261] width 930 height 522
click at [33, 38] on img at bounding box center [23, 40] width 40 height 40
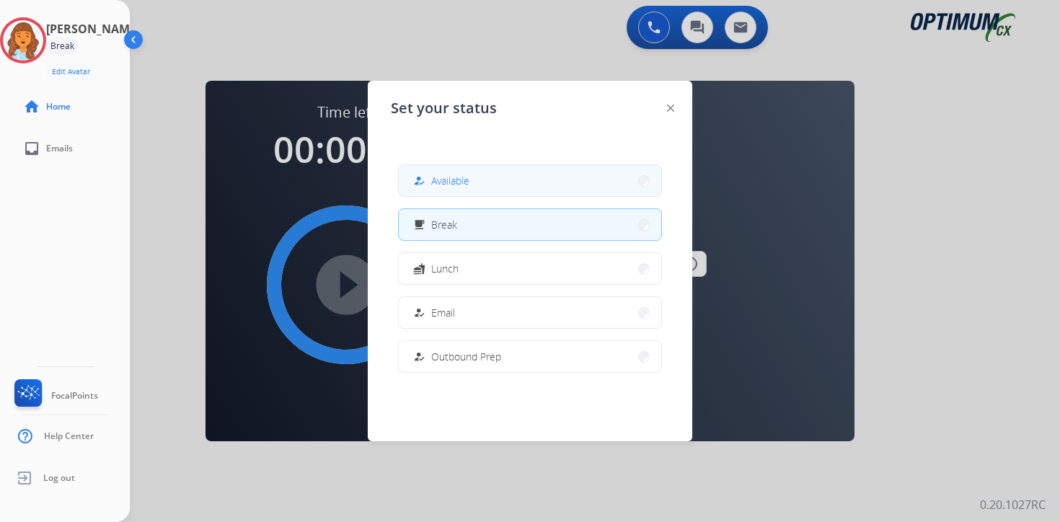
click at [508, 185] on button "how_to_reg Available" at bounding box center [530, 180] width 263 height 31
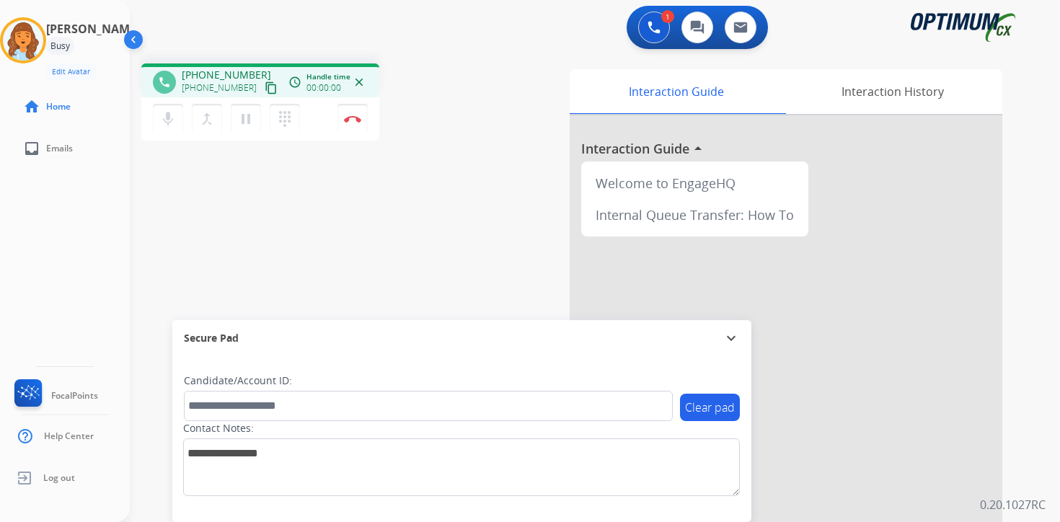
click at [265, 90] on mat-icon "content_copy" at bounding box center [271, 87] width 13 height 13
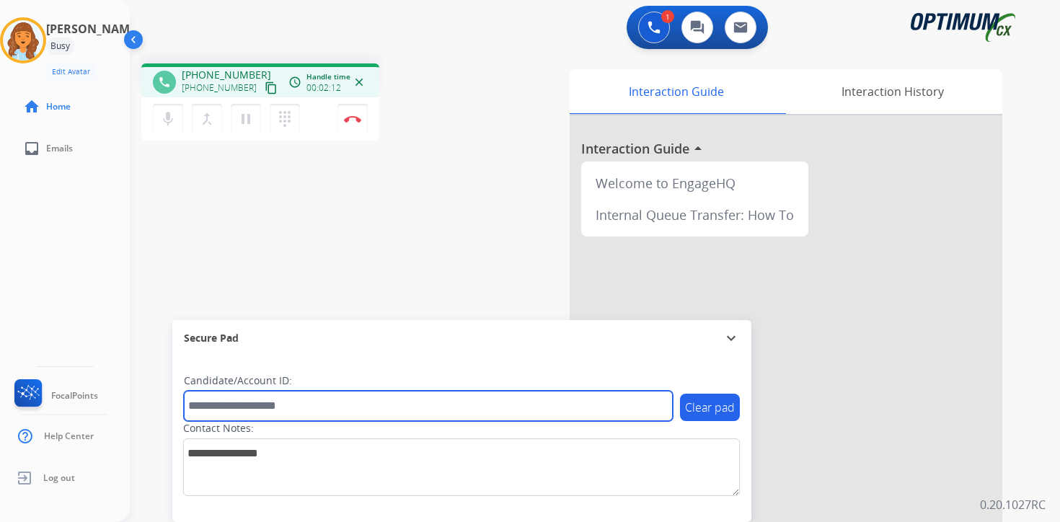
click at [287, 408] on input "text" at bounding box center [428, 406] width 489 height 30
type input "*******"
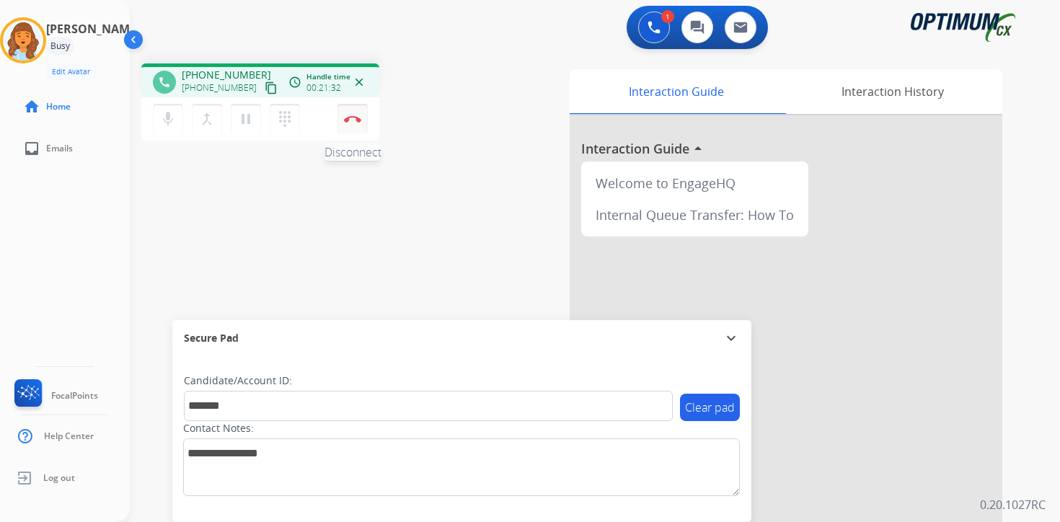
click at [353, 123] on button "Disconnect" at bounding box center [353, 119] width 30 height 30
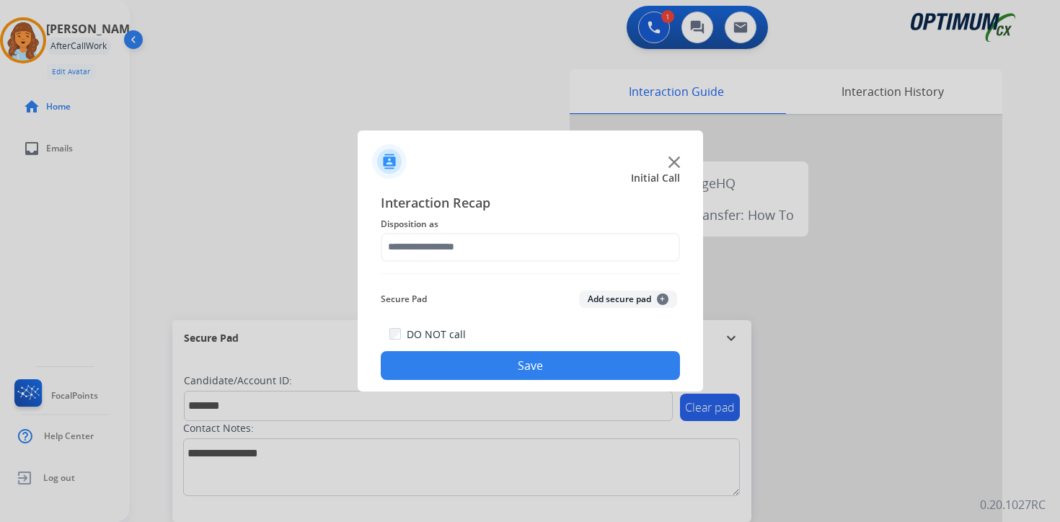
click at [626, 296] on button "Add secure pad +" at bounding box center [628, 299] width 98 height 17
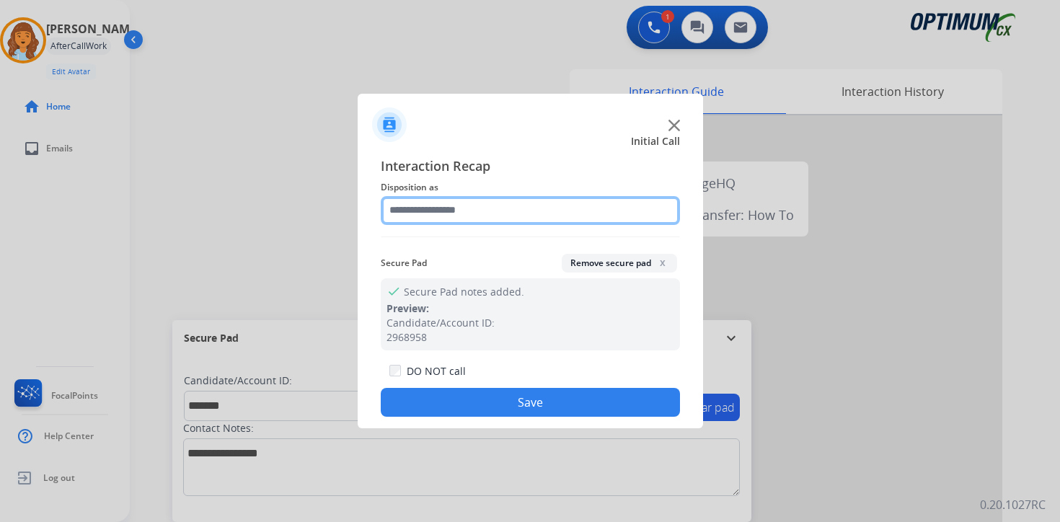
click at [415, 215] on input "text" at bounding box center [530, 210] width 299 height 29
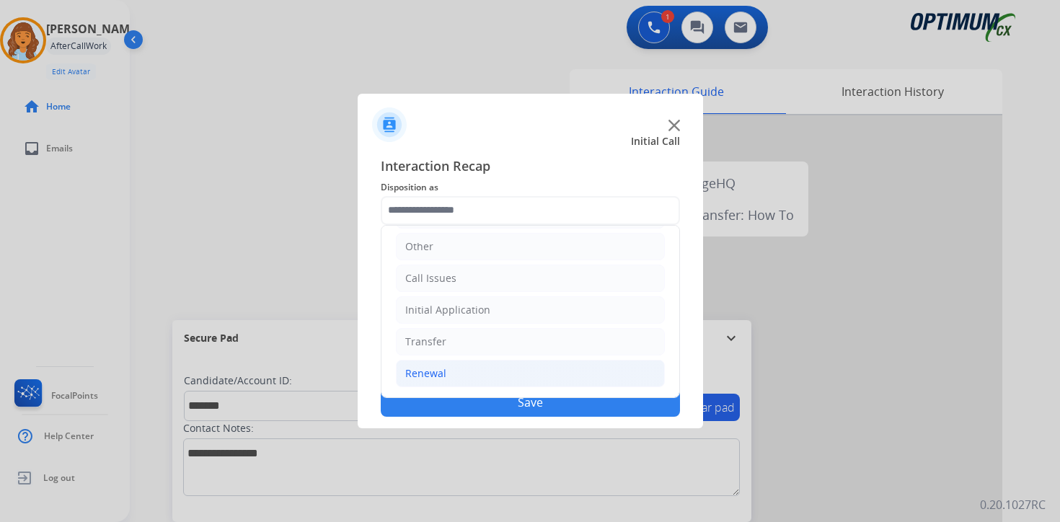
click at [437, 380] on div "Renewal" at bounding box center [425, 373] width 41 height 14
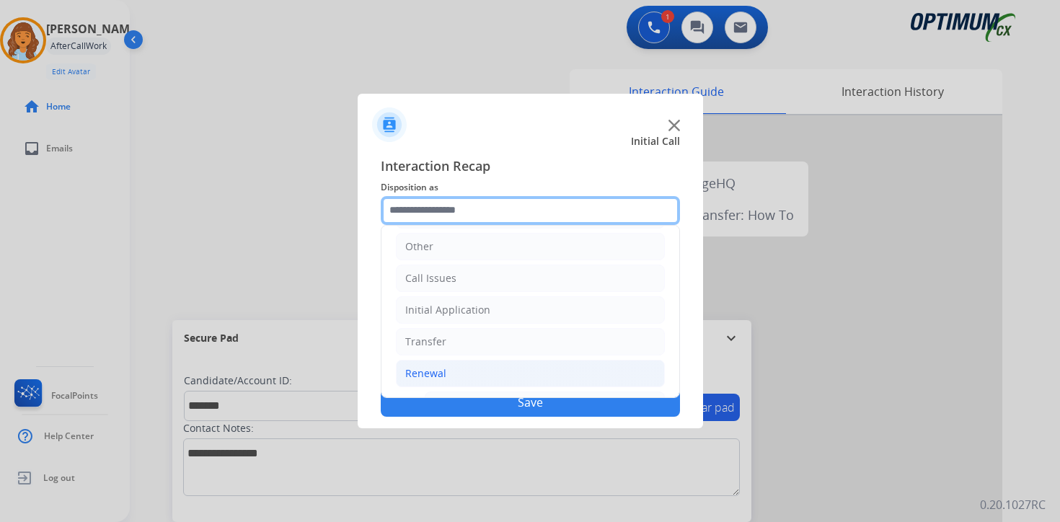
scroll to position [338, 0]
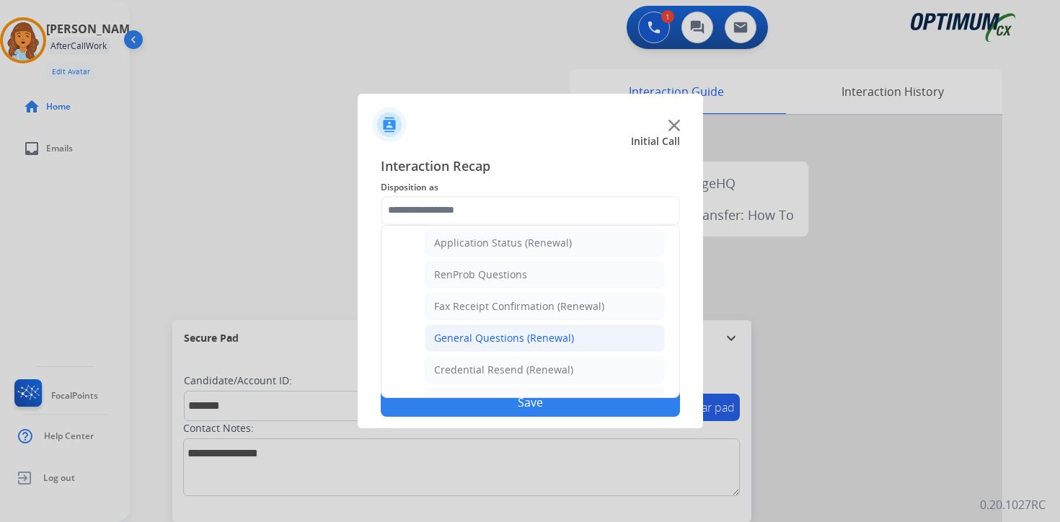
click at [450, 338] on div "General Questions (Renewal)" at bounding box center [504, 338] width 140 height 14
type input "**********"
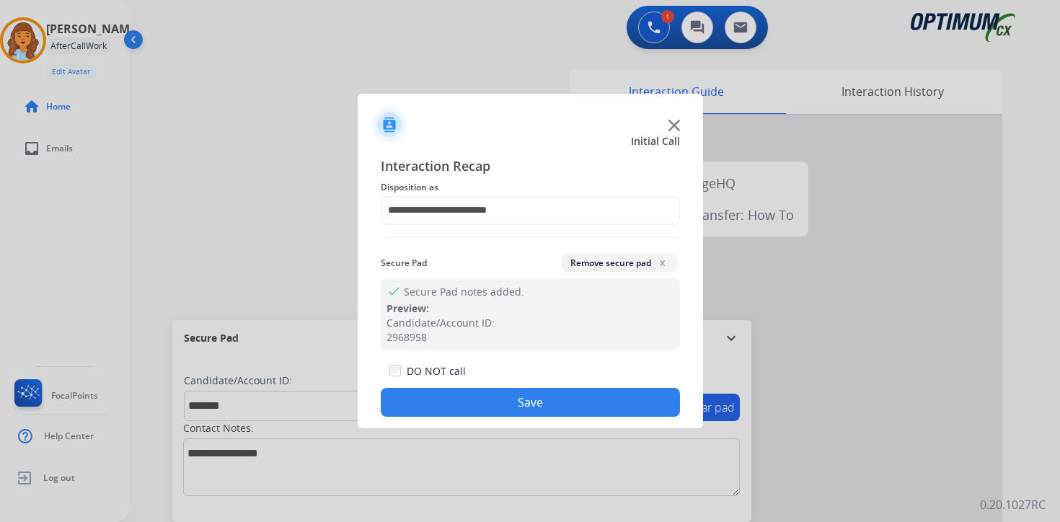
click at [449, 402] on button "Save" at bounding box center [530, 402] width 299 height 29
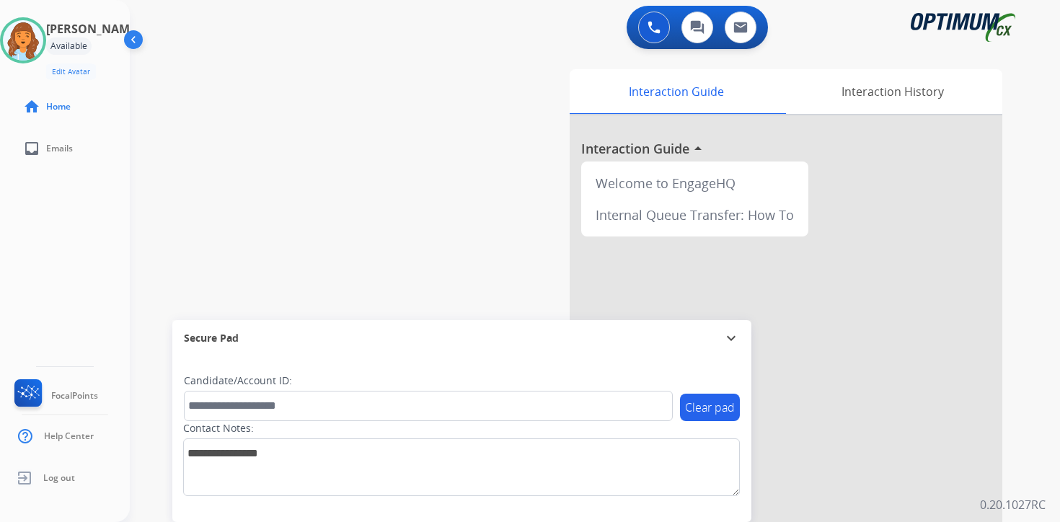
click at [1028, 427] on div "0 Voice Interactions 0 Chat Interactions 0 Email Interactions swap_horiz Break …" at bounding box center [595, 261] width 930 height 522
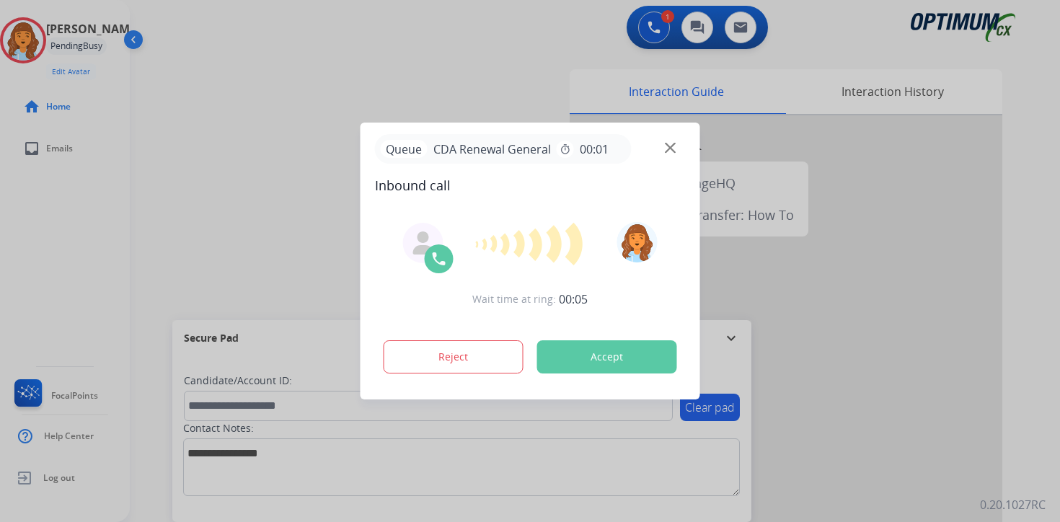
click at [1054, 504] on div at bounding box center [530, 261] width 1060 height 522
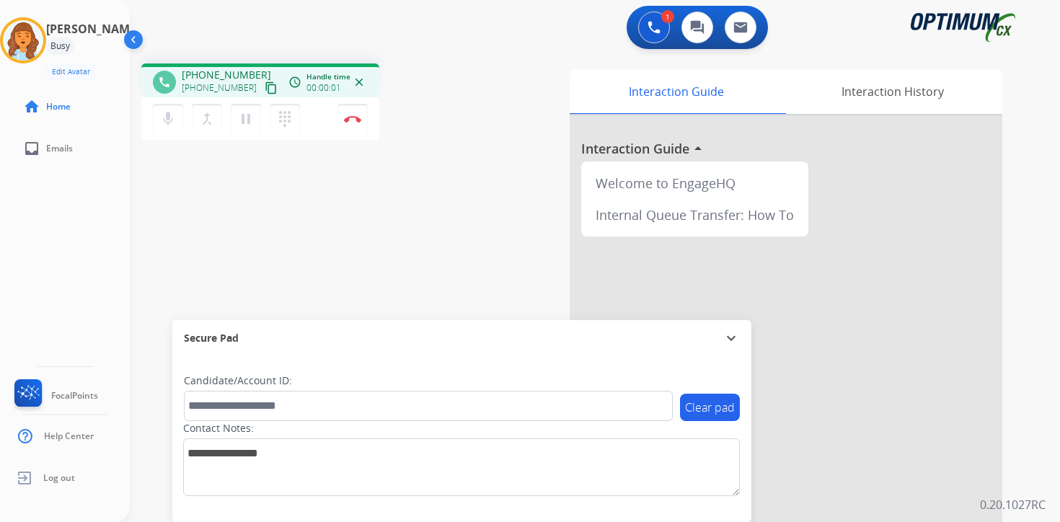
click at [265, 92] on mat-icon "content_copy" at bounding box center [271, 87] width 13 height 13
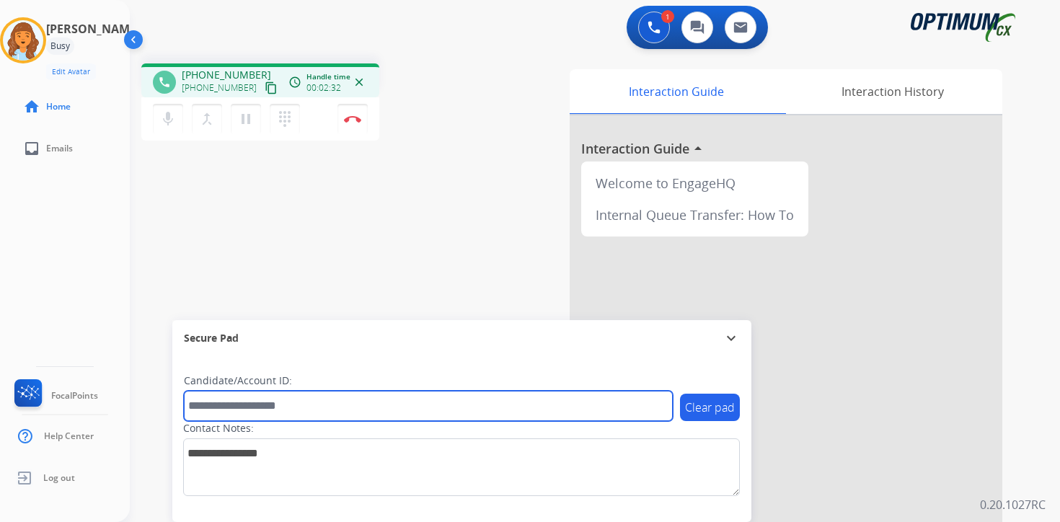
click at [290, 406] on input "text" at bounding box center [428, 406] width 489 height 30
type input "****"
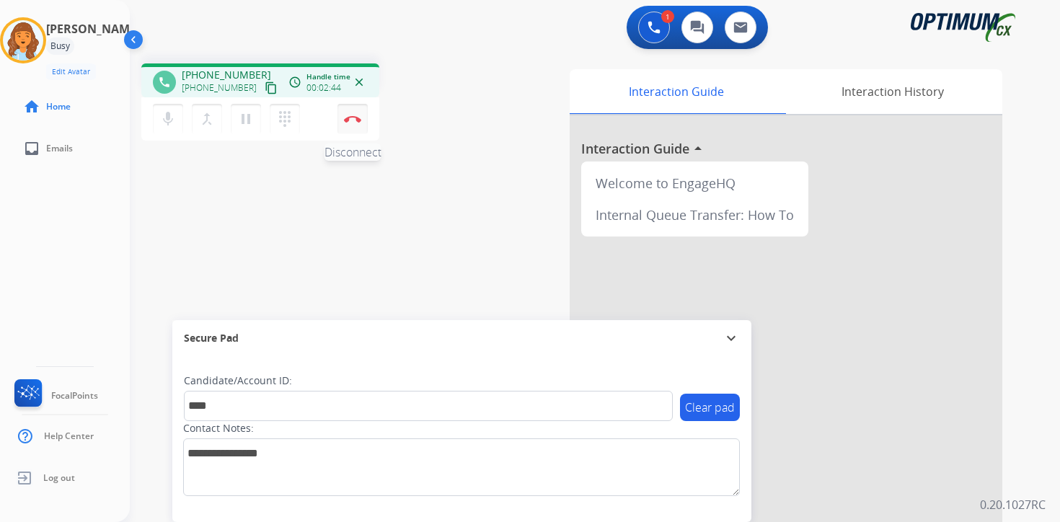
click at [352, 124] on button "Disconnect" at bounding box center [353, 119] width 30 height 30
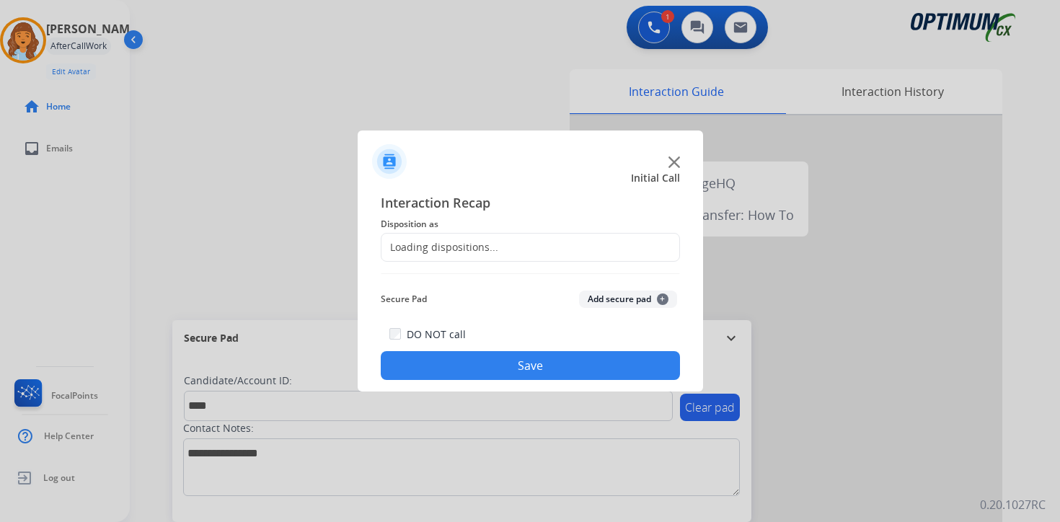
click at [647, 292] on button "Add secure pad +" at bounding box center [628, 299] width 98 height 17
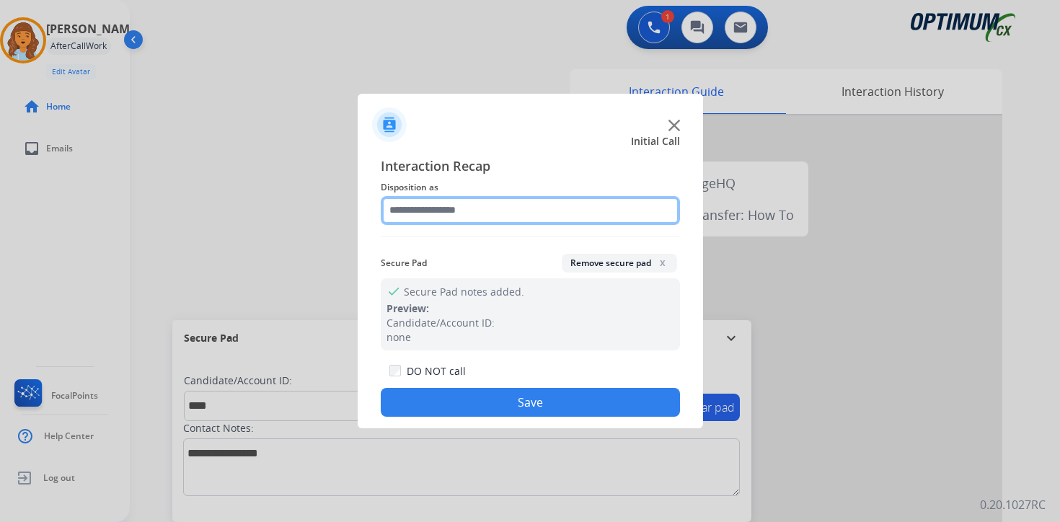
click at [487, 200] on input "text" at bounding box center [530, 210] width 299 height 29
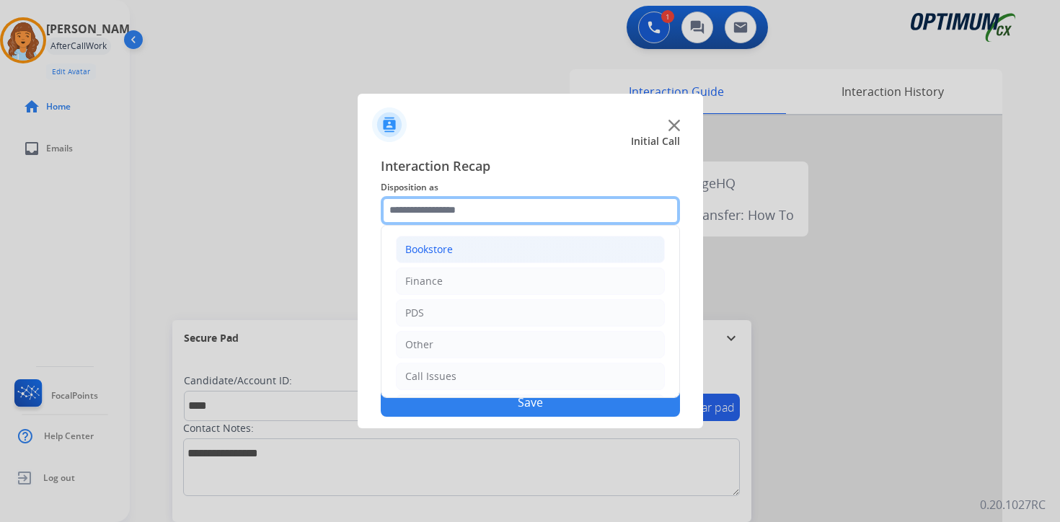
scroll to position [98, 0]
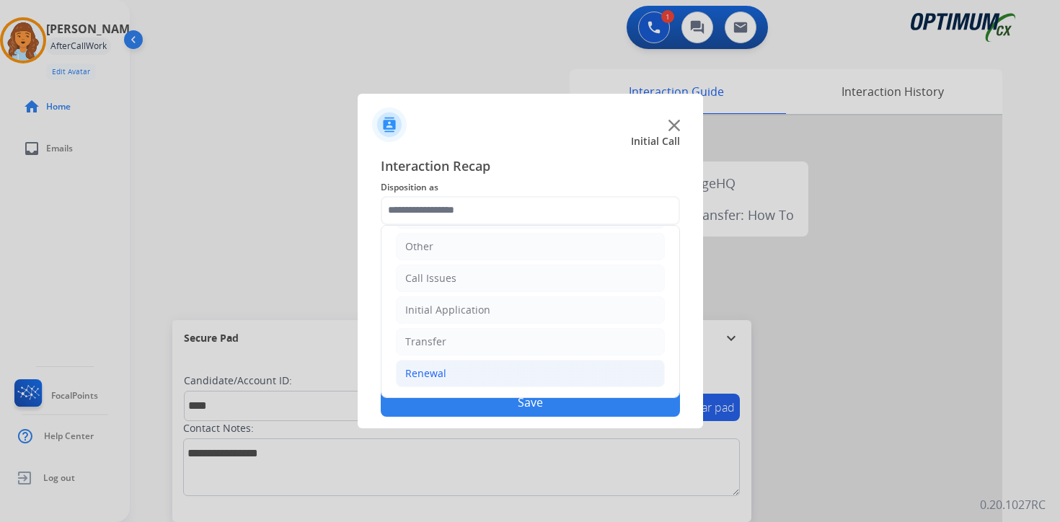
click at [429, 379] on div "Renewal" at bounding box center [425, 373] width 41 height 14
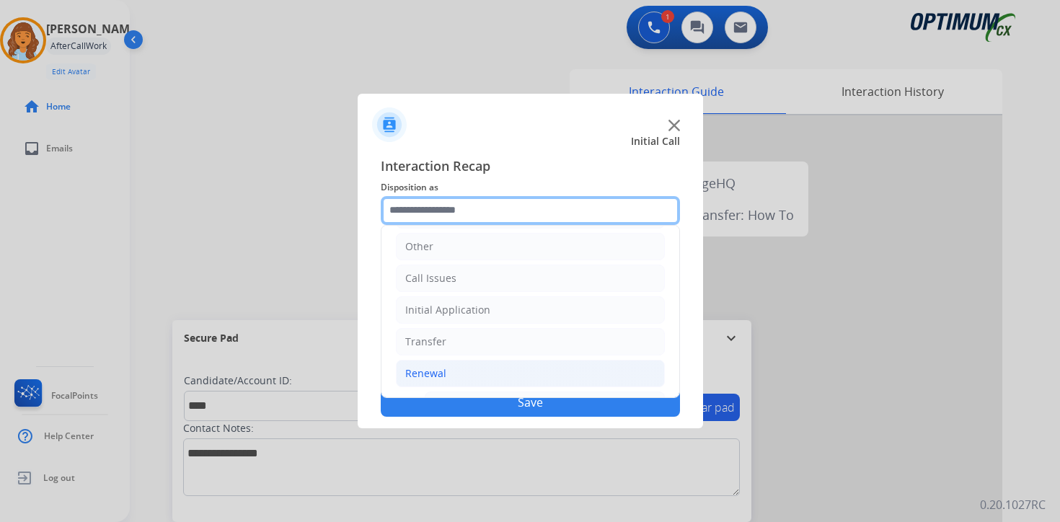
scroll to position [338, 0]
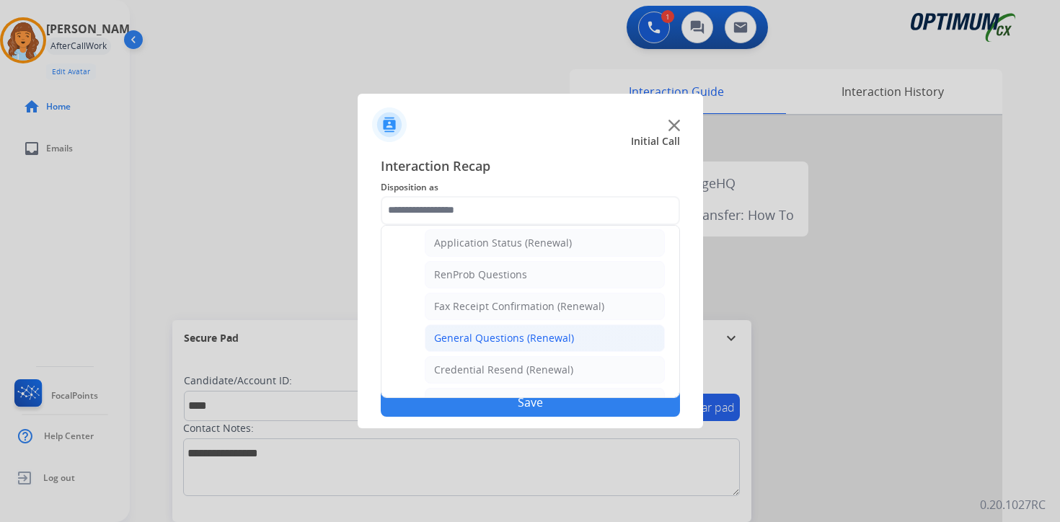
click at [458, 341] on div "General Questions (Renewal)" at bounding box center [504, 338] width 140 height 14
type input "**********"
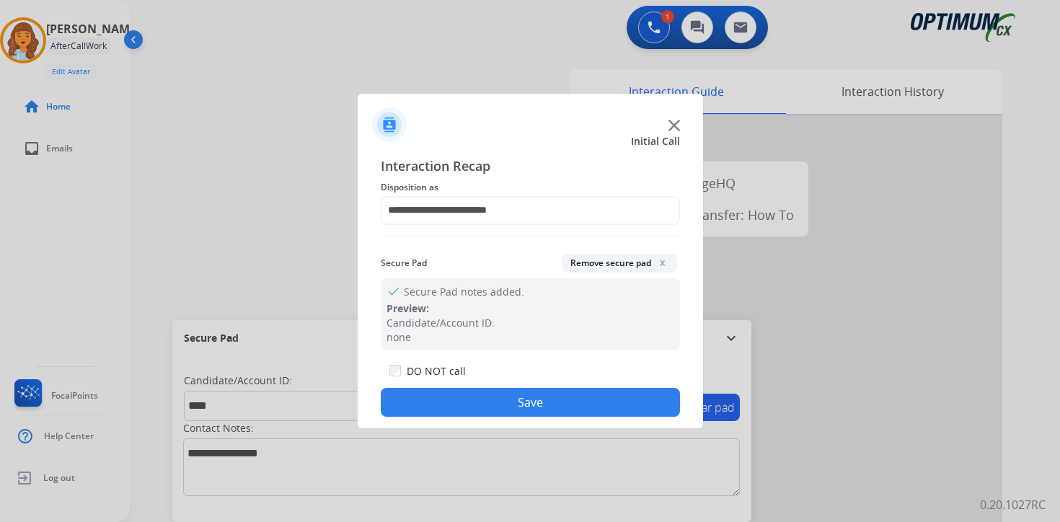
click at [457, 389] on button "Save" at bounding box center [530, 402] width 299 height 29
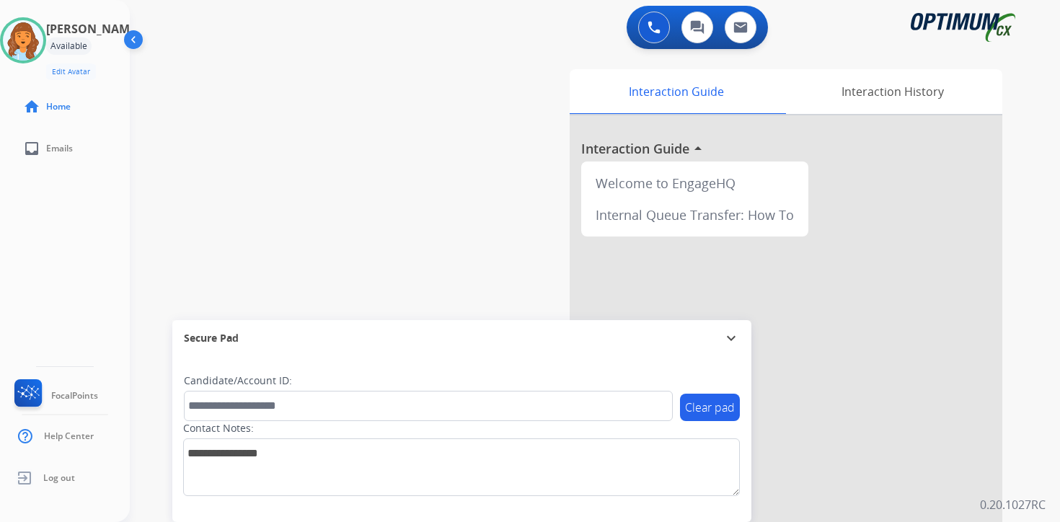
click at [1026, 486] on div "0 Voice Interactions 0 Chat Interactions 0 Email Interactions swap_horiz Break …" at bounding box center [595, 261] width 930 height 522
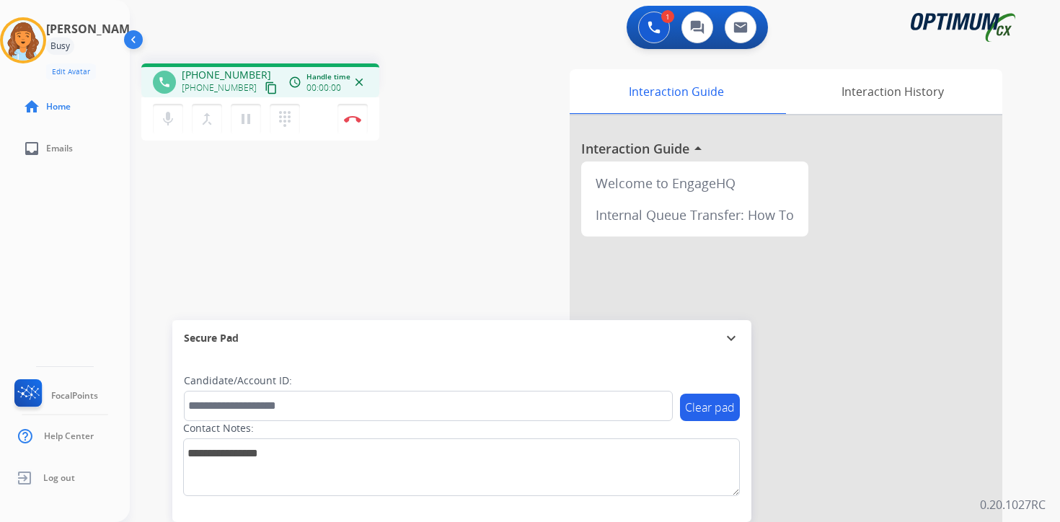
click at [265, 87] on mat-icon "content_copy" at bounding box center [271, 87] width 13 height 13
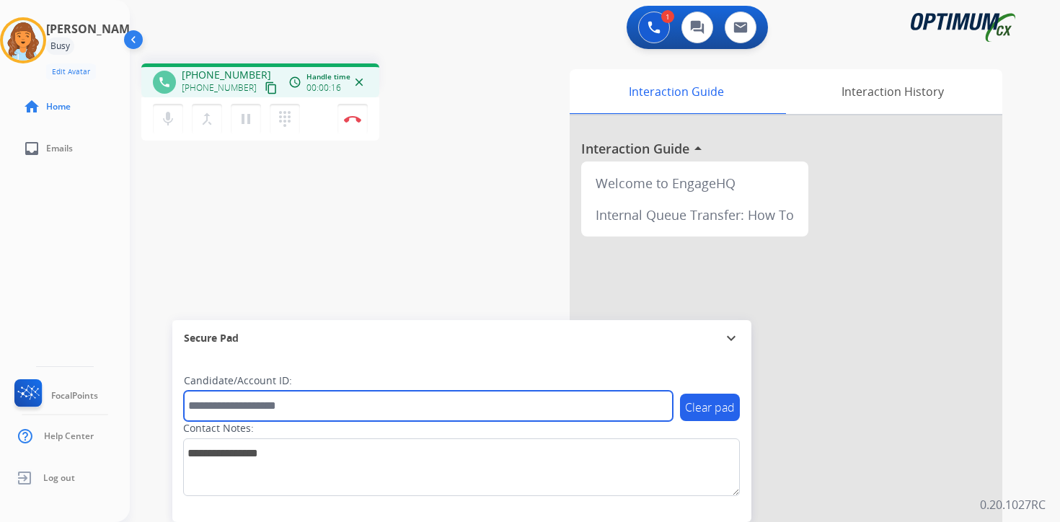
click at [244, 400] on input "text" at bounding box center [428, 406] width 489 height 30
type input "*******"
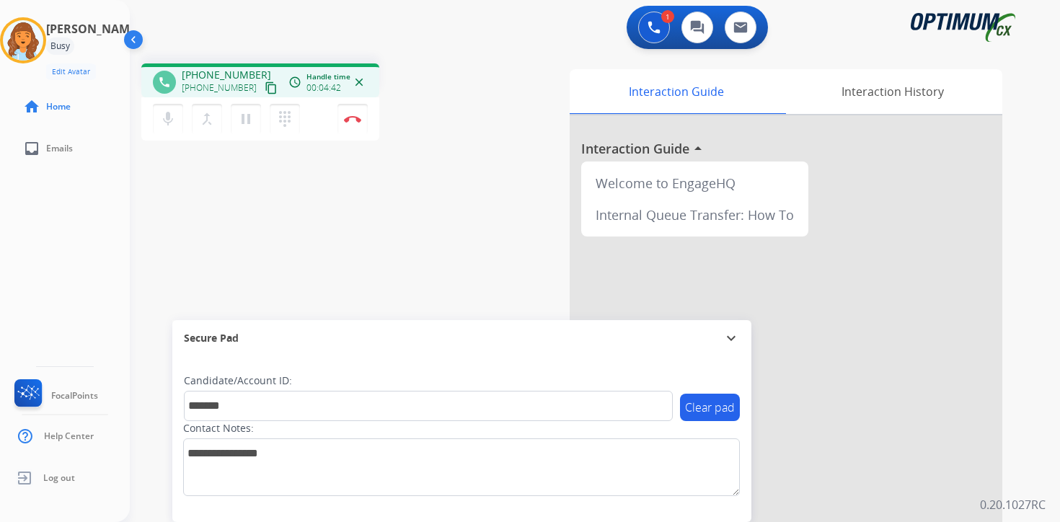
click at [1053, 495] on div "1 Voice Interactions 0 Chat Interactions 0 Email Interactions phone [PHONE_NUMB…" at bounding box center [595, 261] width 930 height 522
click at [1050, 490] on div "1 Voice Interactions 0 Chat Interactions 0 Email Interactions phone [PHONE_NUMB…" at bounding box center [595, 261] width 930 height 522
click at [353, 119] on img at bounding box center [352, 118] width 17 height 7
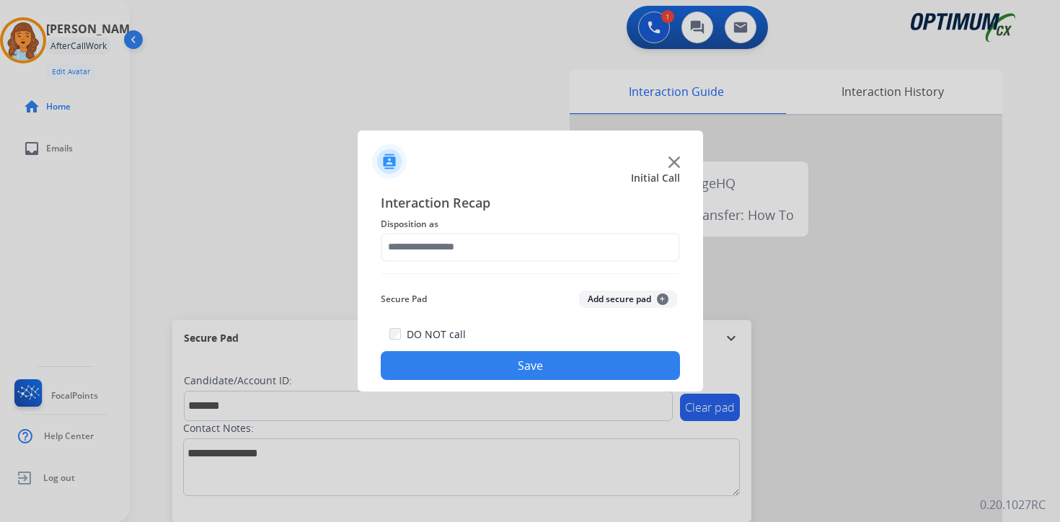
click at [649, 295] on button "Add secure pad +" at bounding box center [628, 299] width 98 height 17
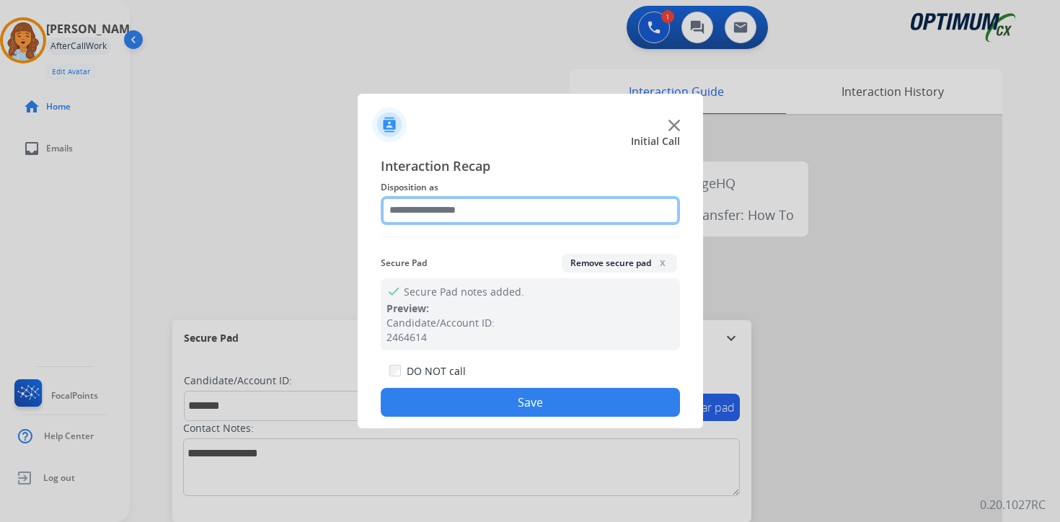
click at [485, 213] on input "text" at bounding box center [530, 210] width 299 height 29
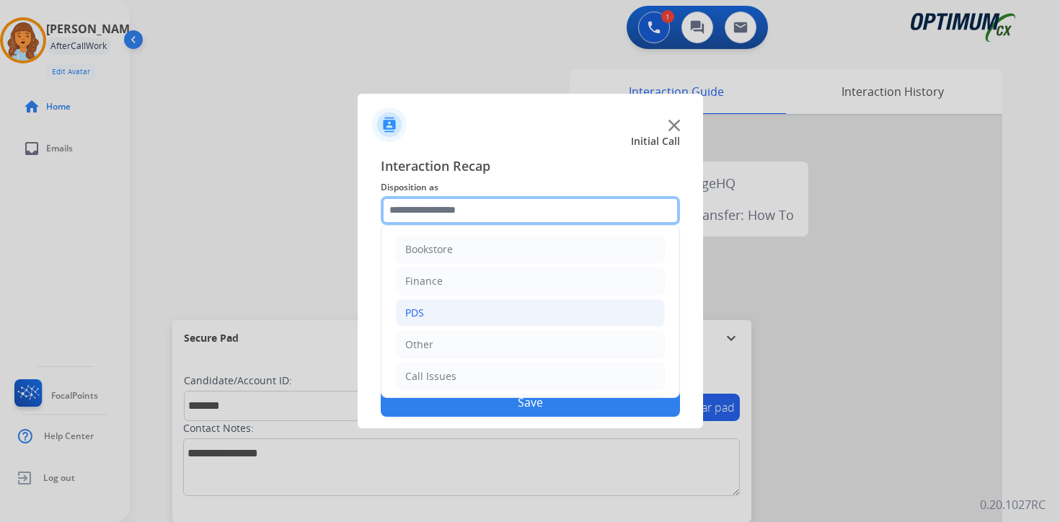
scroll to position [98, 0]
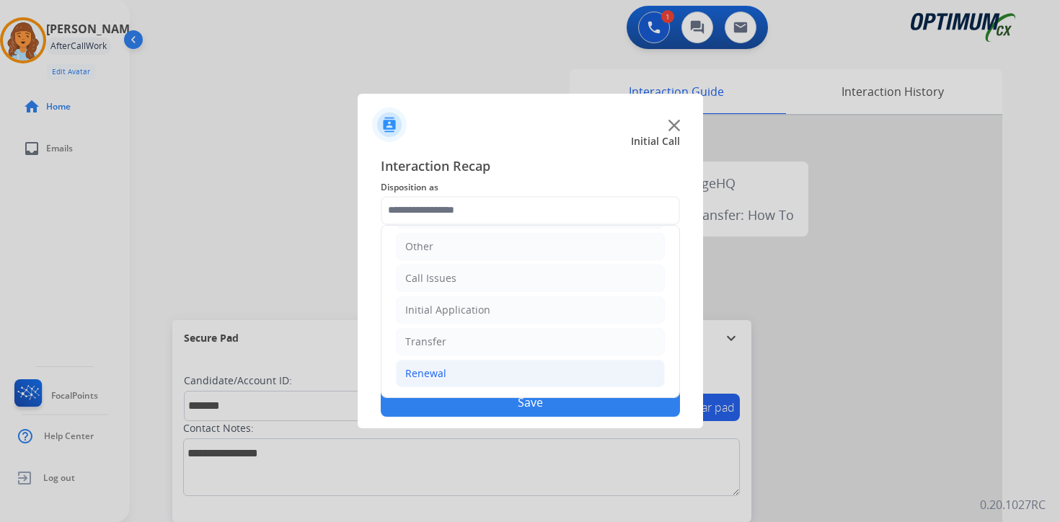
click at [421, 379] on div "Renewal" at bounding box center [425, 373] width 41 height 14
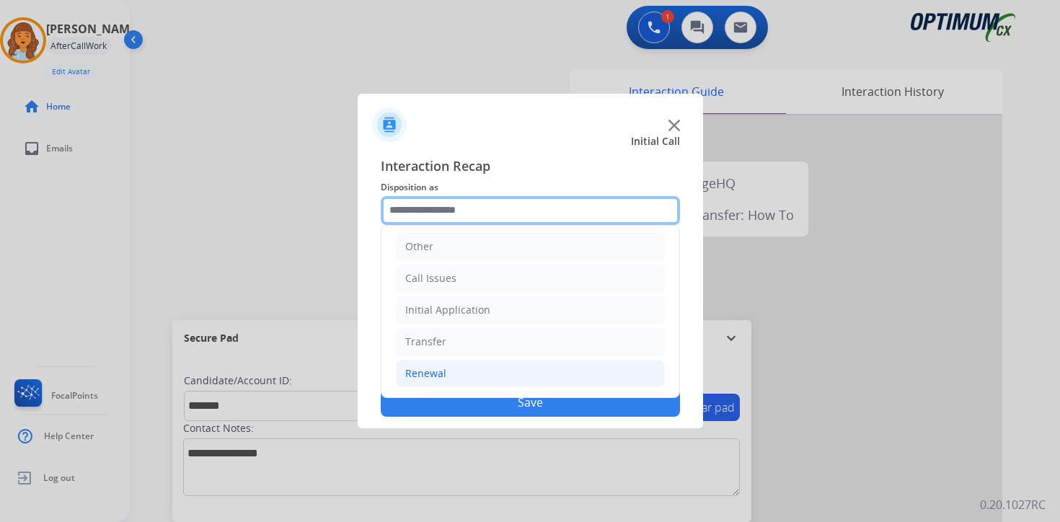
scroll to position [338, 0]
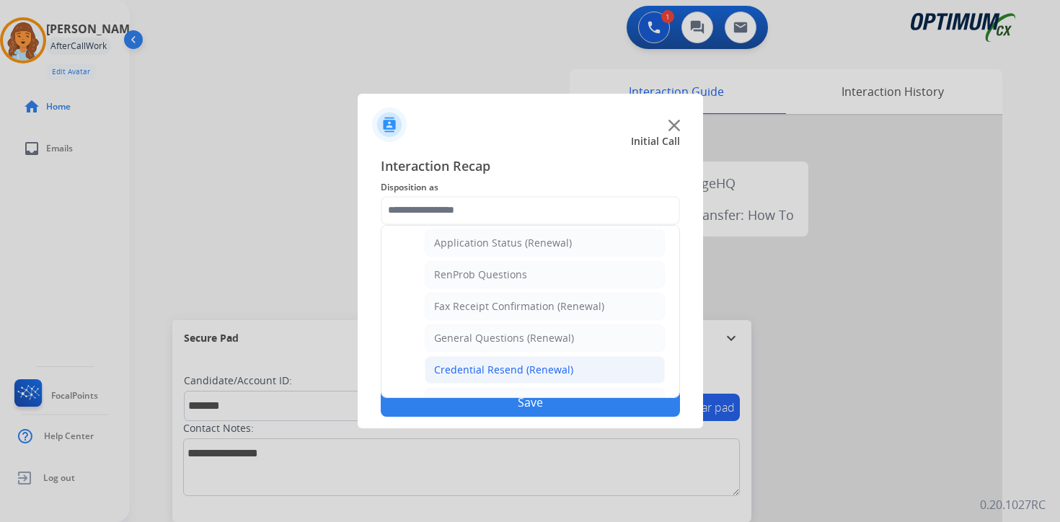
click at [457, 373] on div "Credential Resend (Renewal)" at bounding box center [503, 370] width 139 height 14
type input "**********"
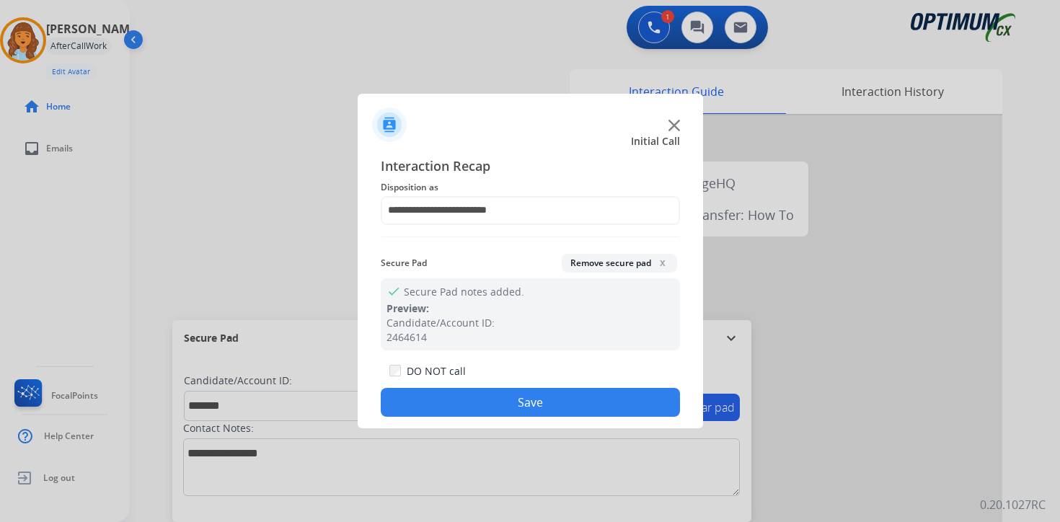
click at [459, 402] on button "Save" at bounding box center [530, 402] width 299 height 29
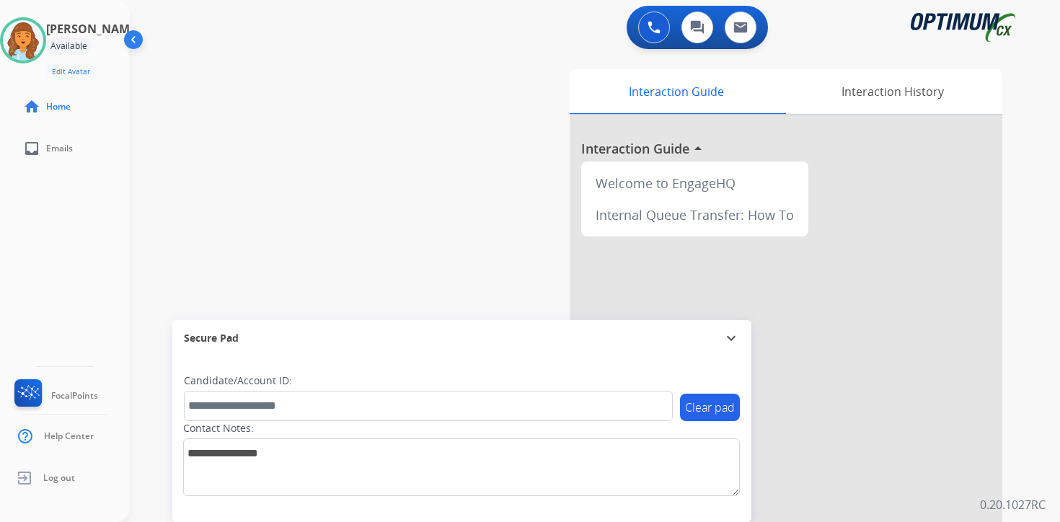
click at [1046, 504] on div "0 Voice Interactions 0 Chat Interactions 0 Email Interactions swap_horiz Break …" at bounding box center [595, 261] width 930 height 522
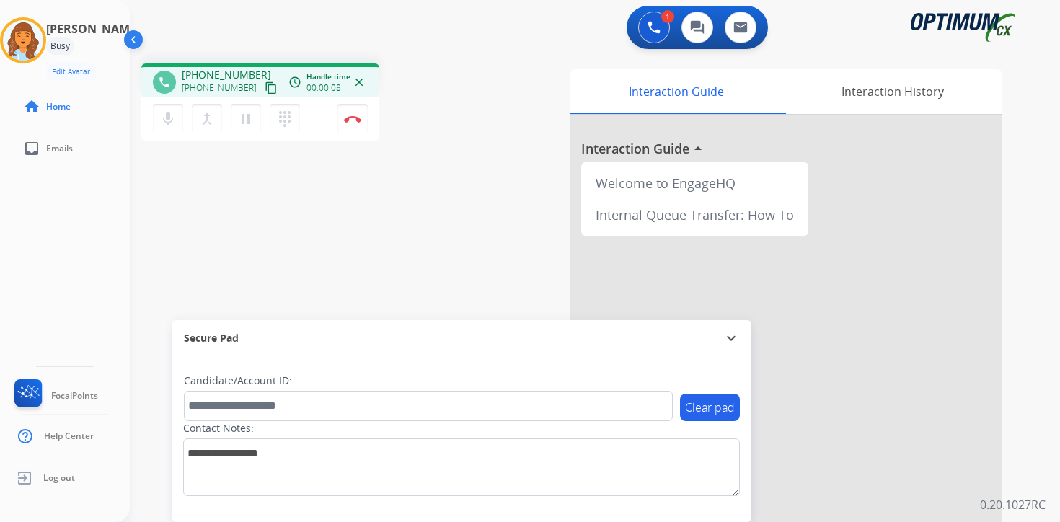
click at [265, 92] on mat-icon "content_copy" at bounding box center [271, 87] width 13 height 13
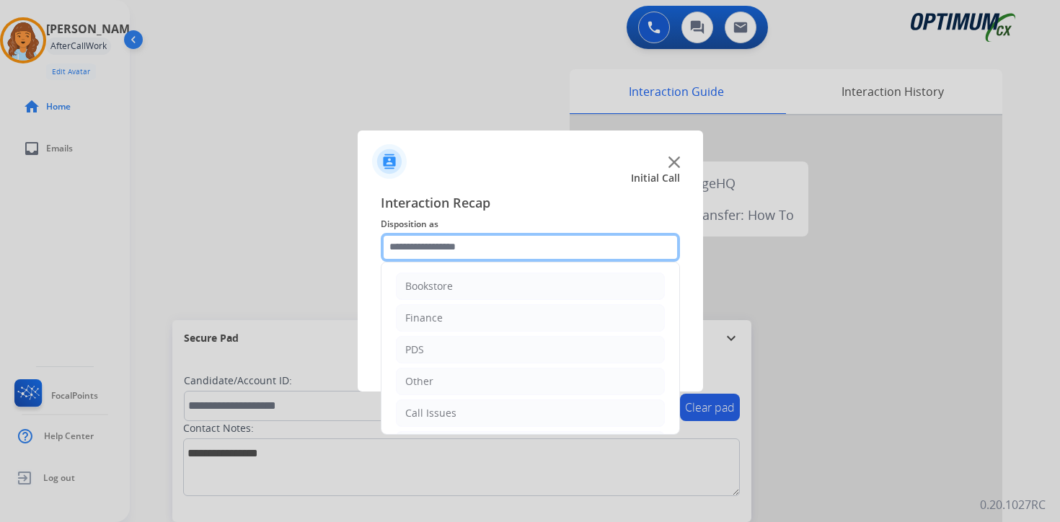
click at [490, 249] on input "text" at bounding box center [530, 247] width 299 height 29
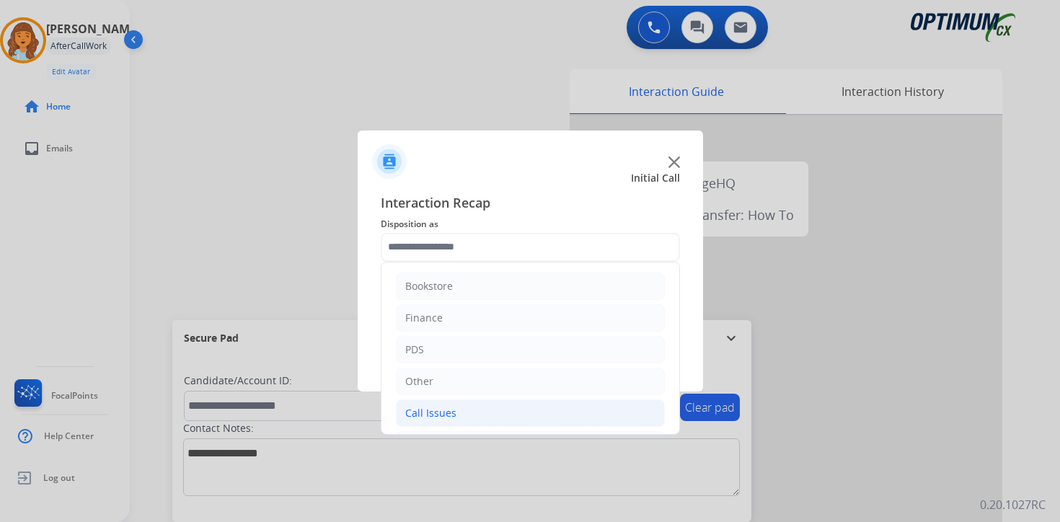
click at [439, 418] on div "Call Issues" at bounding box center [430, 413] width 51 height 14
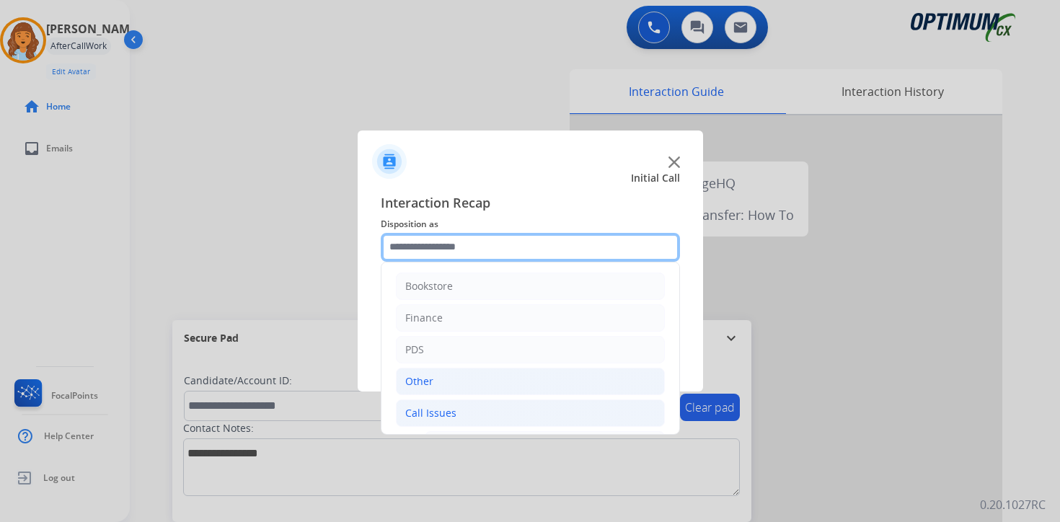
scroll to position [240, 0]
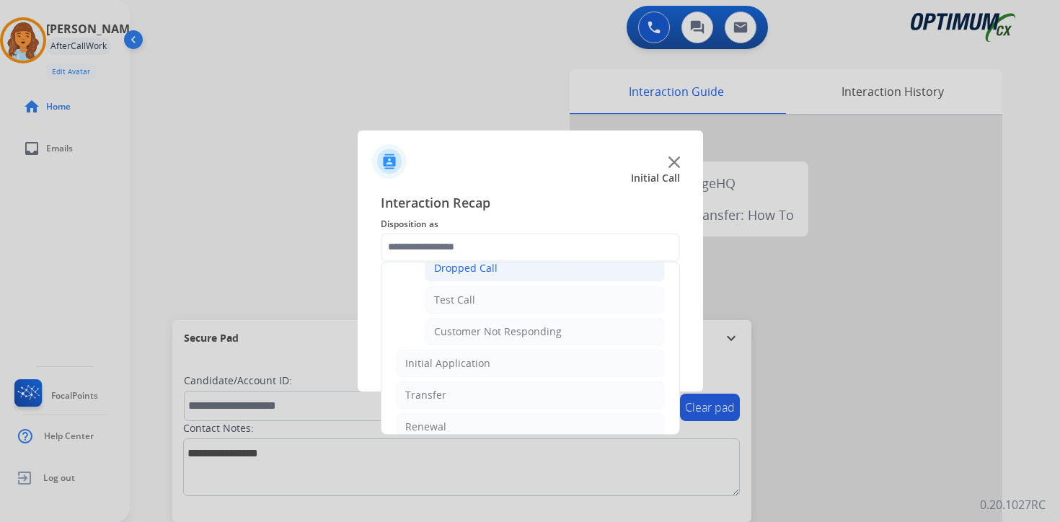
click at [463, 268] on div "Dropped Call" at bounding box center [465, 268] width 63 height 14
type input "**********"
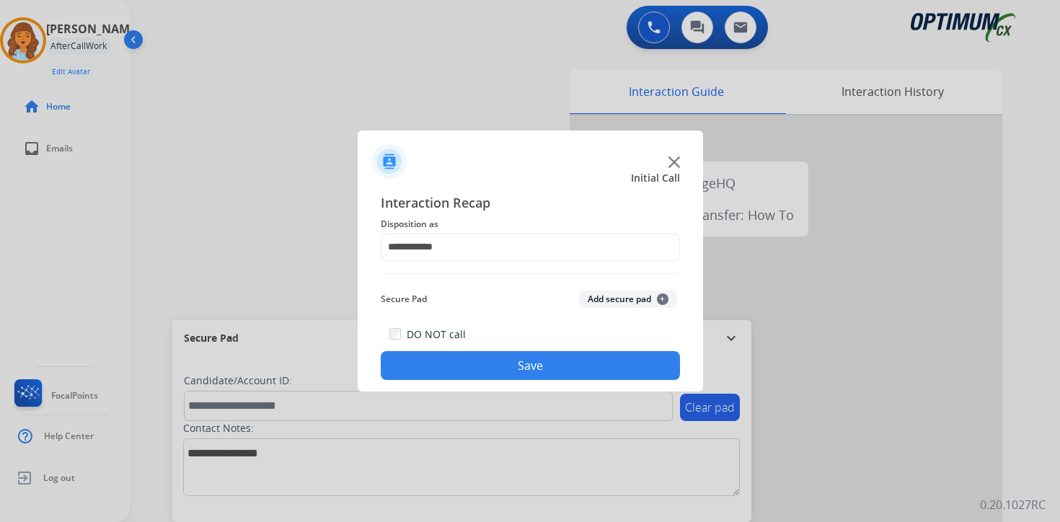
click at [490, 355] on button "Save" at bounding box center [530, 365] width 299 height 29
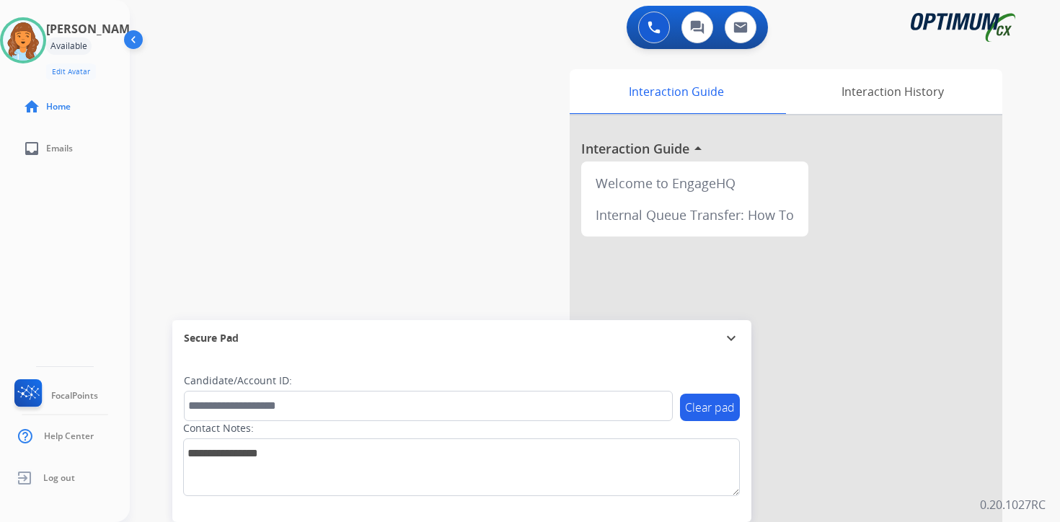
click at [1010, 389] on div "Interaction Guide Interaction History Interaction Guide arrow_drop_up Welcome t…" at bounding box center [764, 358] width 523 height 590
click at [650, 24] on img at bounding box center [654, 27] width 13 height 13
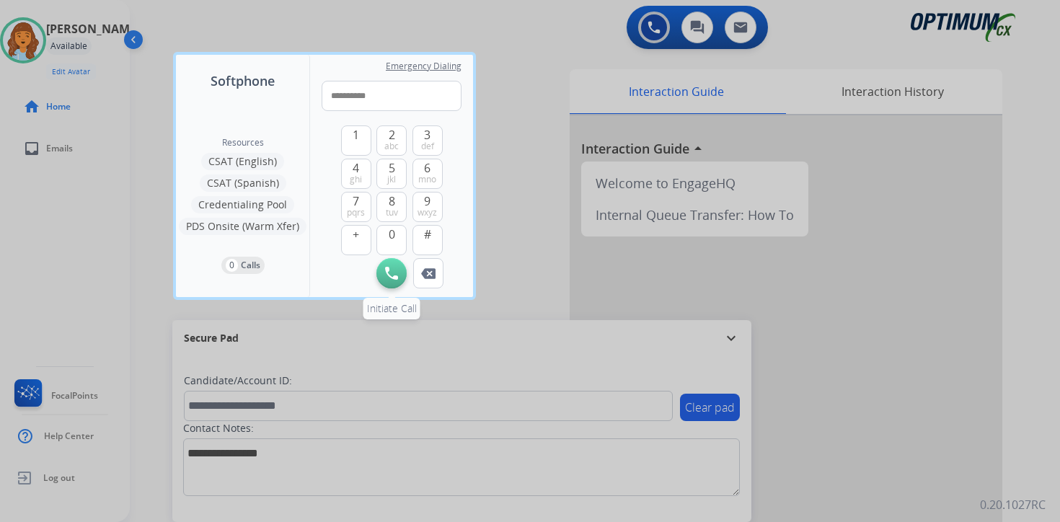
type input "**********"
click at [394, 268] on img at bounding box center [391, 273] width 13 height 13
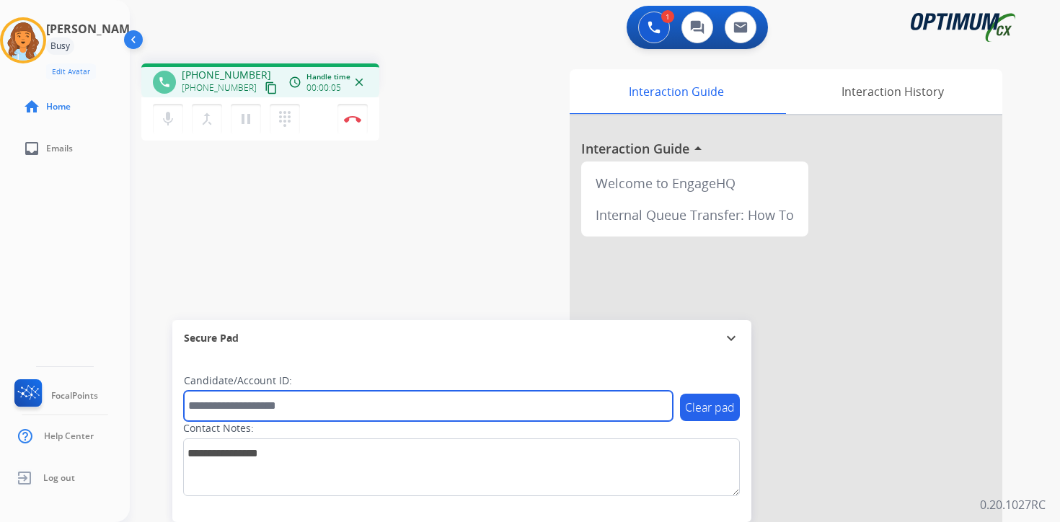
click at [246, 407] on input "text" at bounding box center [428, 406] width 489 height 30
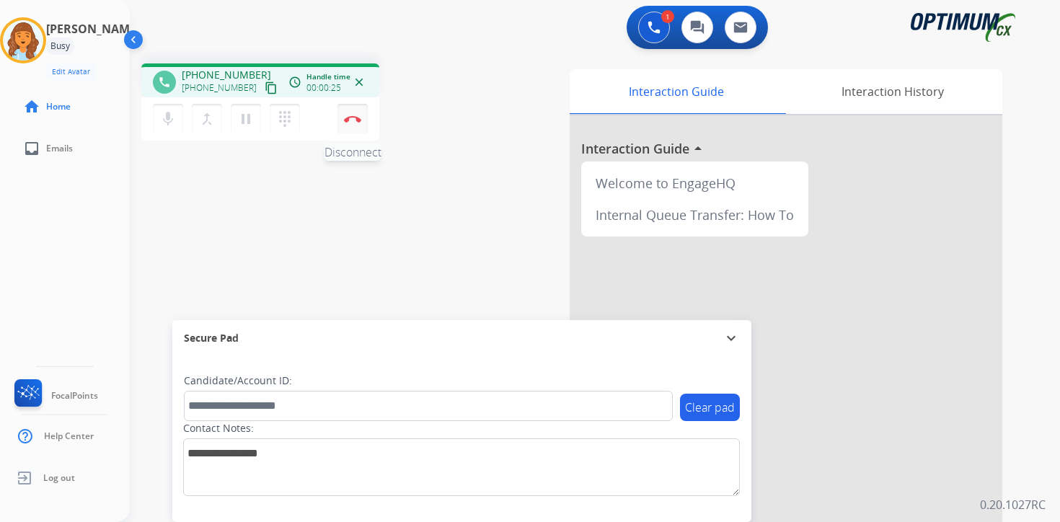
click at [350, 124] on button "Disconnect" at bounding box center [353, 119] width 30 height 30
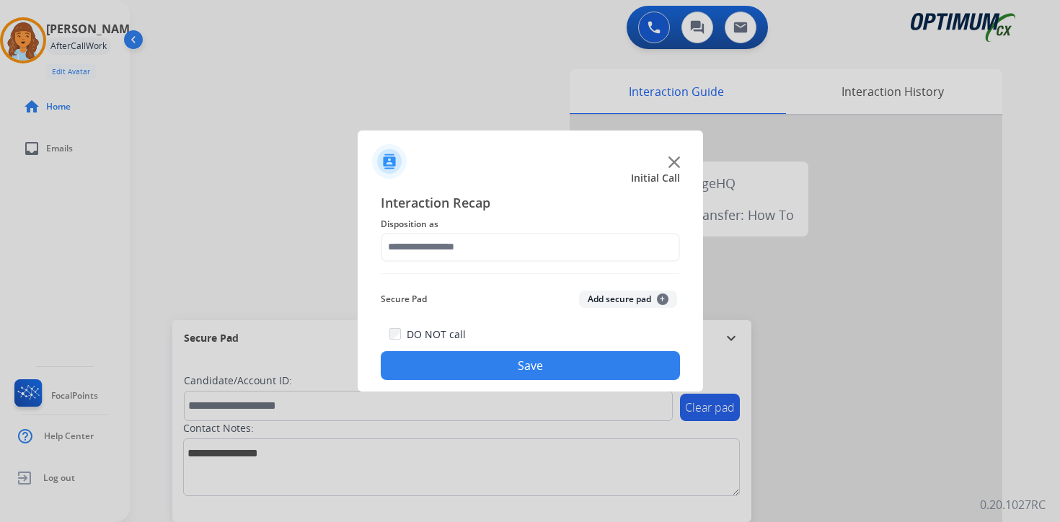
click at [648, 299] on button "Add secure pad +" at bounding box center [628, 299] width 98 height 17
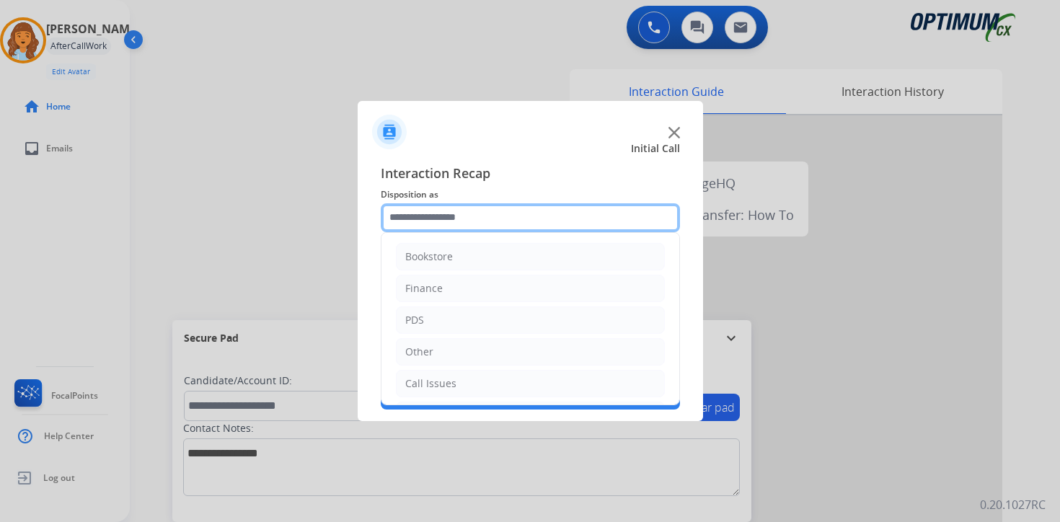
click at [412, 215] on input "text" at bounding box center [530, 217] width 299 height 29
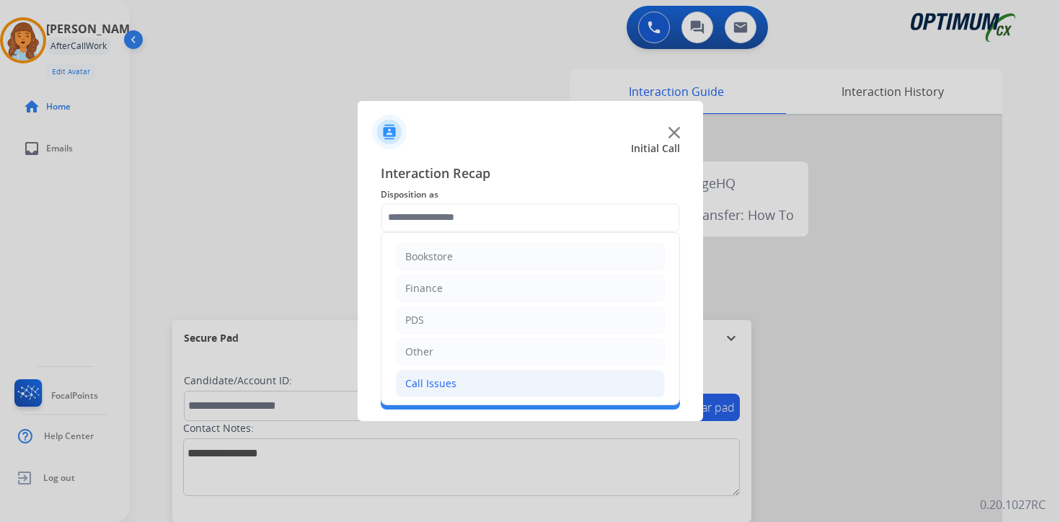
click at [428, 382] on div "Call Issues" at bounding box center [430, 383] width 51 height 14
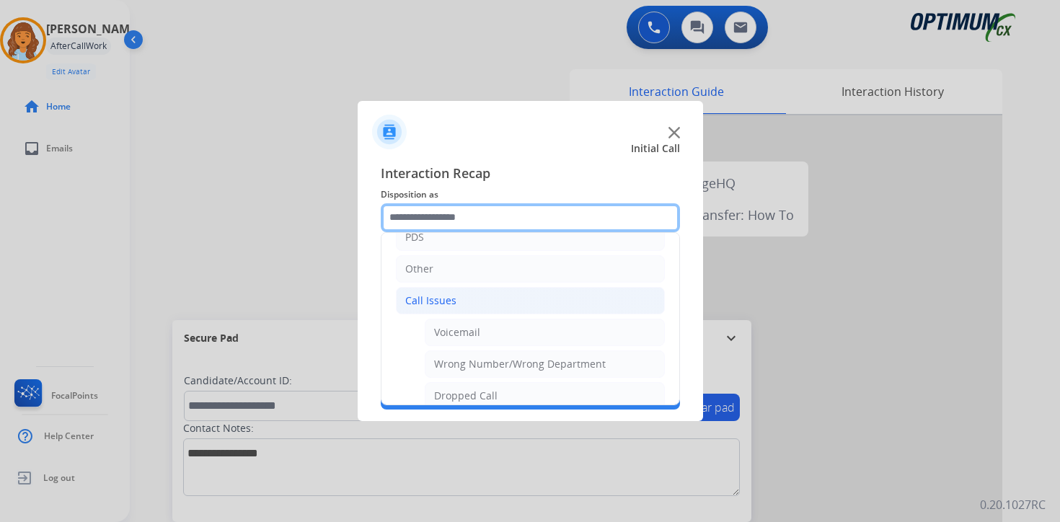
scroll to position [84, 0]
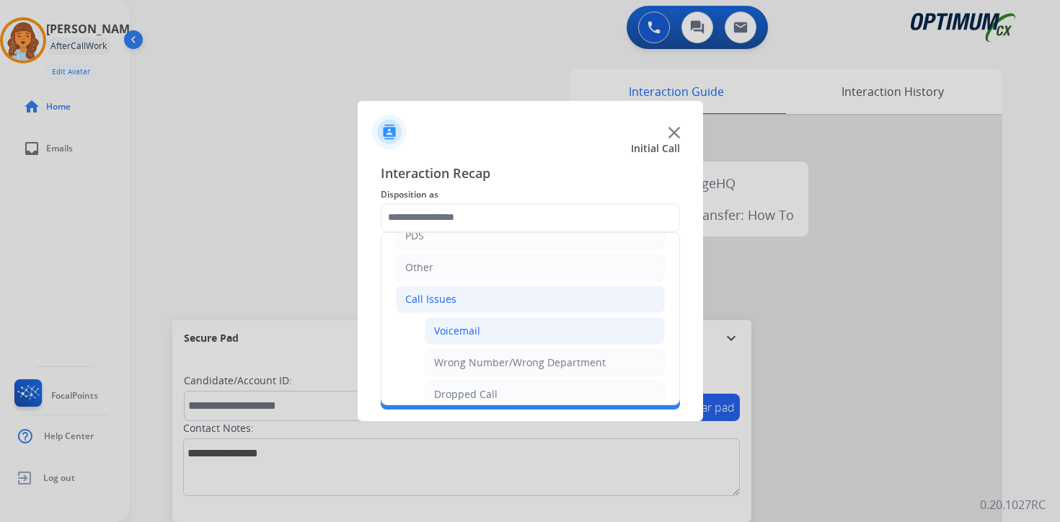
click at [549, 322] on li "Voicemail" at bounding box center [545, 330] width 240 height 27
type input "*********"
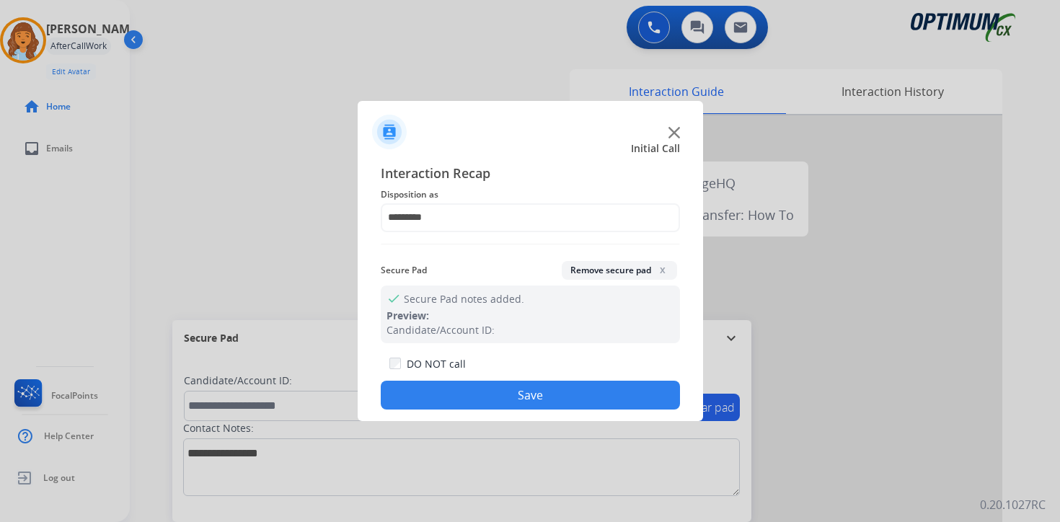
click at [480, 390] on button "Save" at bounding box center [530, 395] width 299 height 29
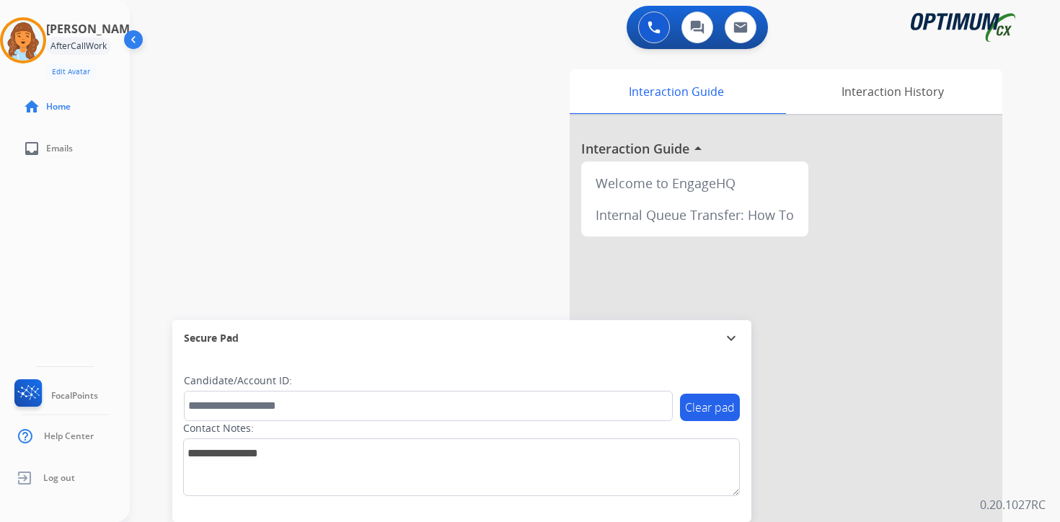
click at [1020, 348] on div "Interaction Guide Interaction History Interaction Guide arrow_drop_up Welcome t…" at bounding box center [764, 358] width 523 height 590
click at [1043, 465] on div "0 Voice Interactions 0 Chat Interactions 0 Email Interactions swap_horiz Break …" at bounding box center [595, 261] width 930 height 522
click at [207, 81] on div "swap_horiz Break voice bridge close_fullscreen Connect 3-Way Call merge_type Se…" at bounding box center [578, 352] width 896 height 601
click at [1027, 423] on div "0 Voice Interactions 0 Chat Interactions 0 Email Interactions swap_horiz Break …" at bounding box center [595, 261] width 930 height 522
click at [37, 33] on img at bounding box center [23, 40] width 40 height 40
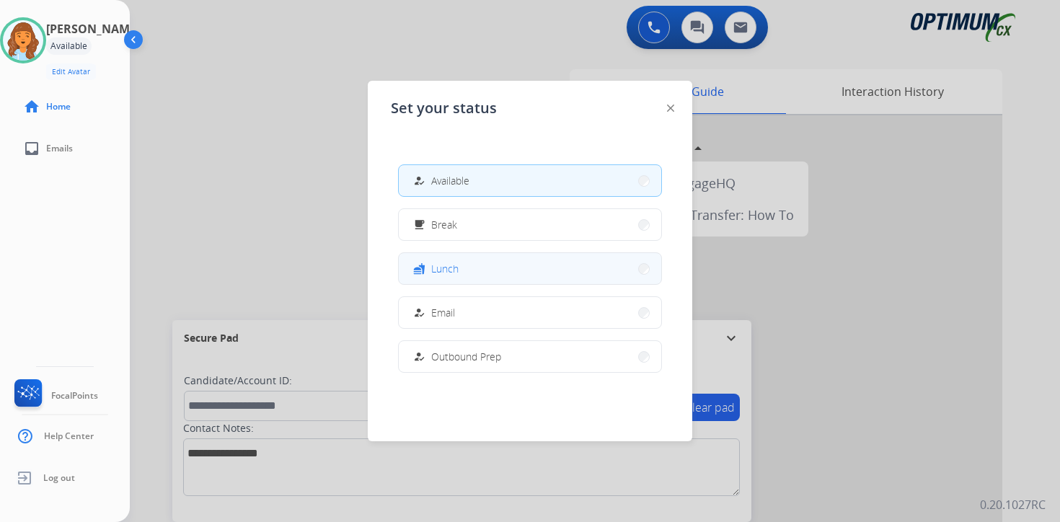
click at [470, 258] on button "fastfood Lunch" at bounding box center [530, 268] width 263 height 31
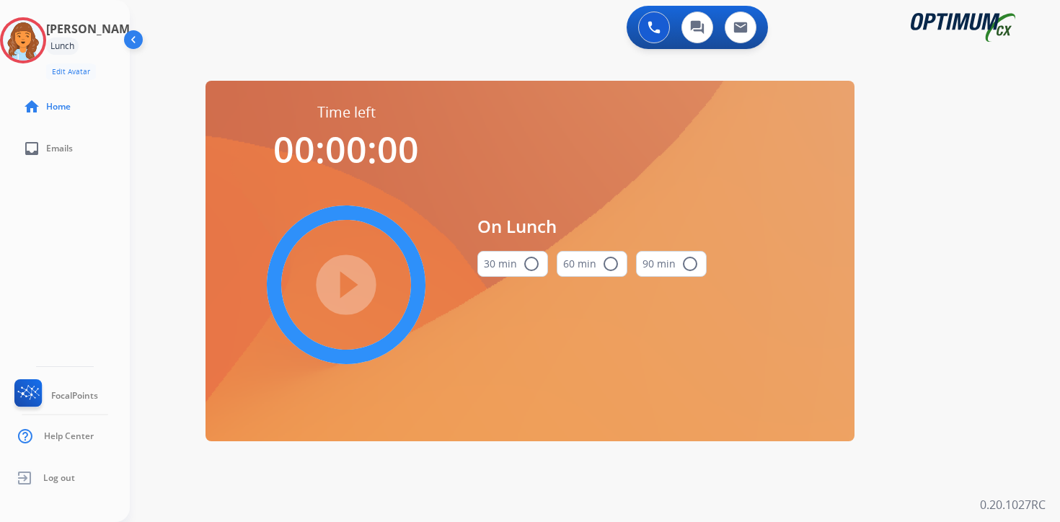
click at [1054, 263] on div "0 Voice Interactions 0 Chat Interactions 0 Email Interactions swap_horiz Break …" at bounding box center [595, 261] width 930 height 522
click at [43, 40] on img at bounding box center [23, 40] width 40 height 40
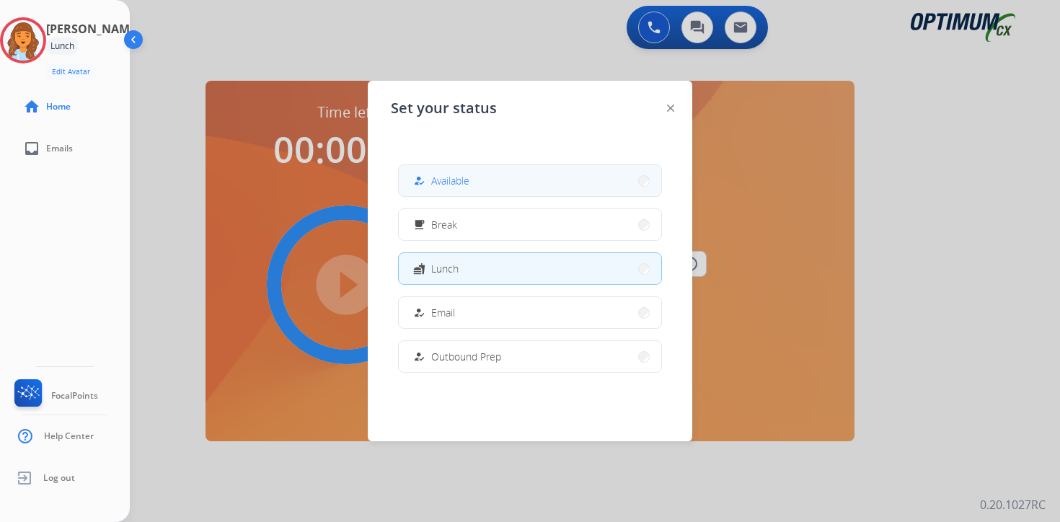
click at [454, 178] on span "Available" at bounding box center [450, 180] width 38 height 15
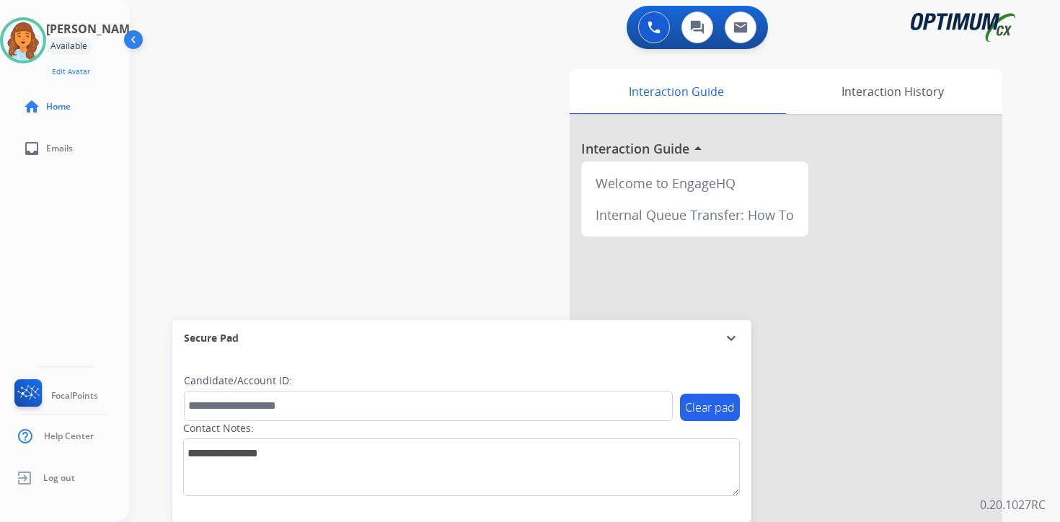
click at [1046, 359] on div "0 Voice Interactions 0 Chat Interactions 0 Email Interactions swap_horiz Break …" at bounding box center [595, 261] width 930 height 522
click at [1010, 287] on div "Interaction Guide Interaction History Interaction Guide arrow_drop_up Welcome t…" at bounding box center [764, 358] width 523 height 590
click at [1033, 387] on div "0 Voice Interactions 0 Chat Interactions 0 Email Interactions swap_horiz Break …" at bounding box center [595, 261] width 930 height 522
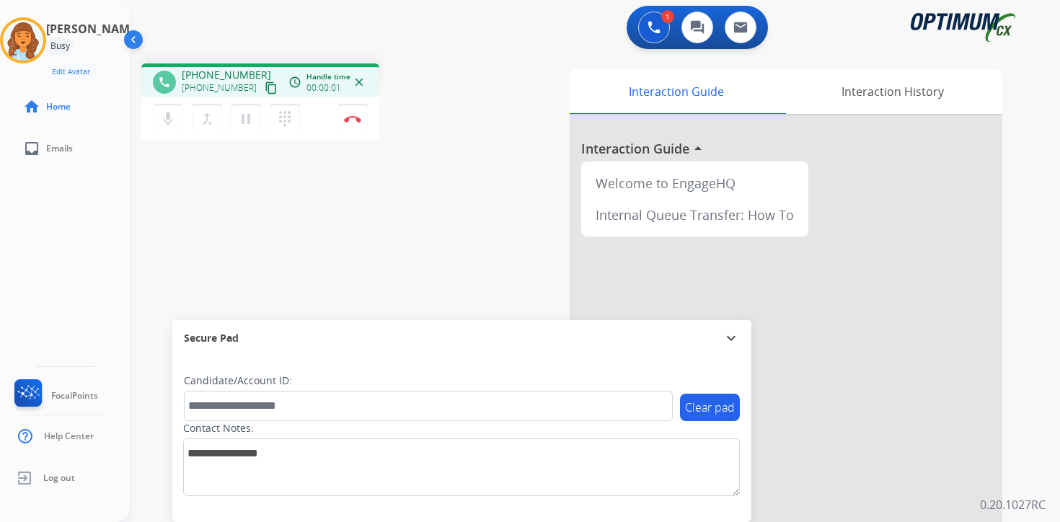
click at [265, 92] on mat-icon "content_copy" at bounding box center [271, 87] width 13 height 13
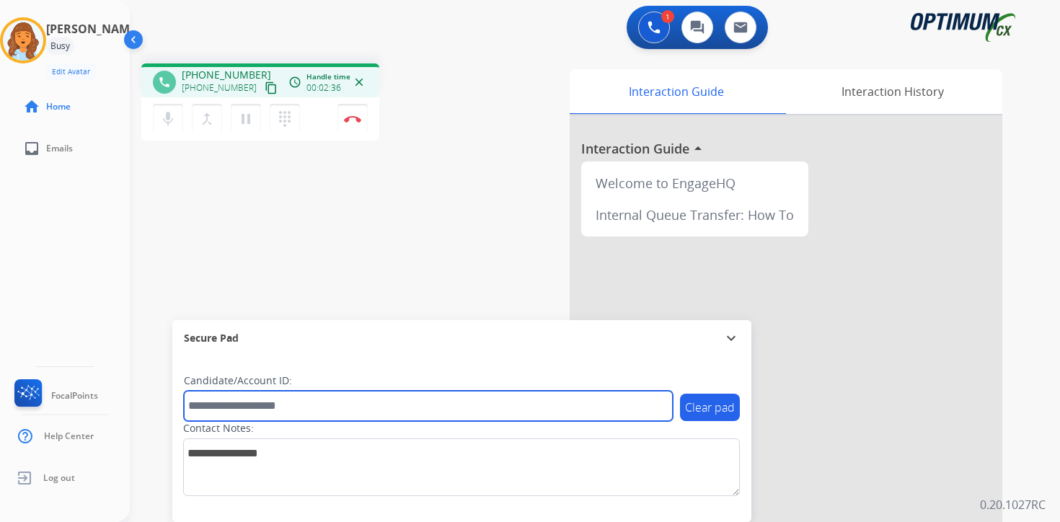
click at [232, 403] on input "text" at bounding box center [428, 406] width 489 height 30
type input "*******"
click at [268, 406] on input "*******" at bounding box center [428, 406] width 489 height 30
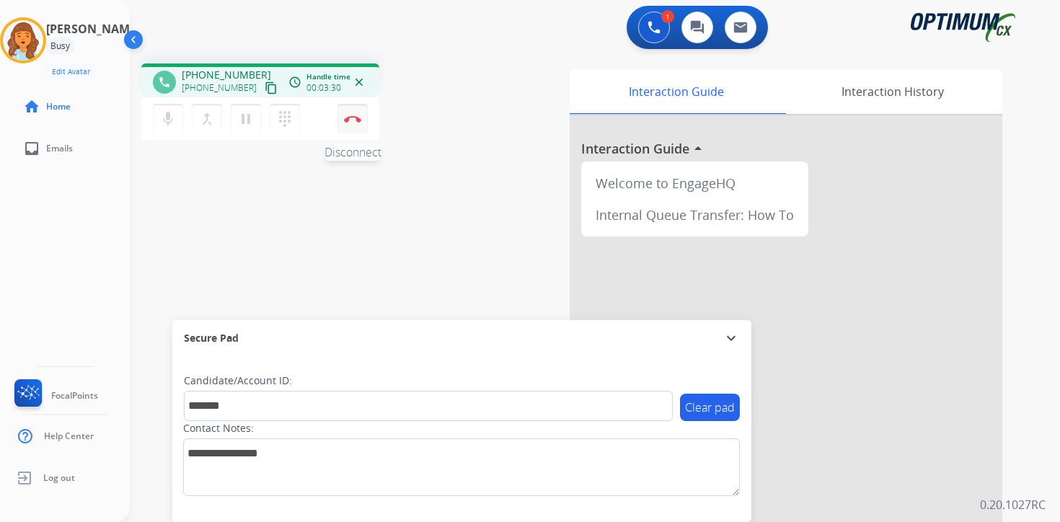
click at [353, 118] on img at bounding box center [352, 118] width 17 height 7
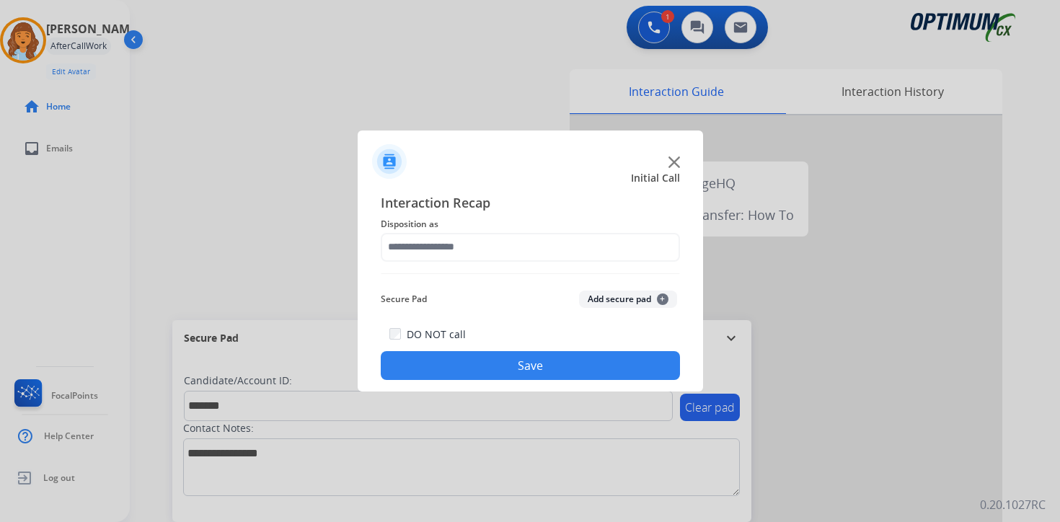
click at [636, 294] on button "Add secure pad +" at bounding box center [628, 299] width 98 height 17
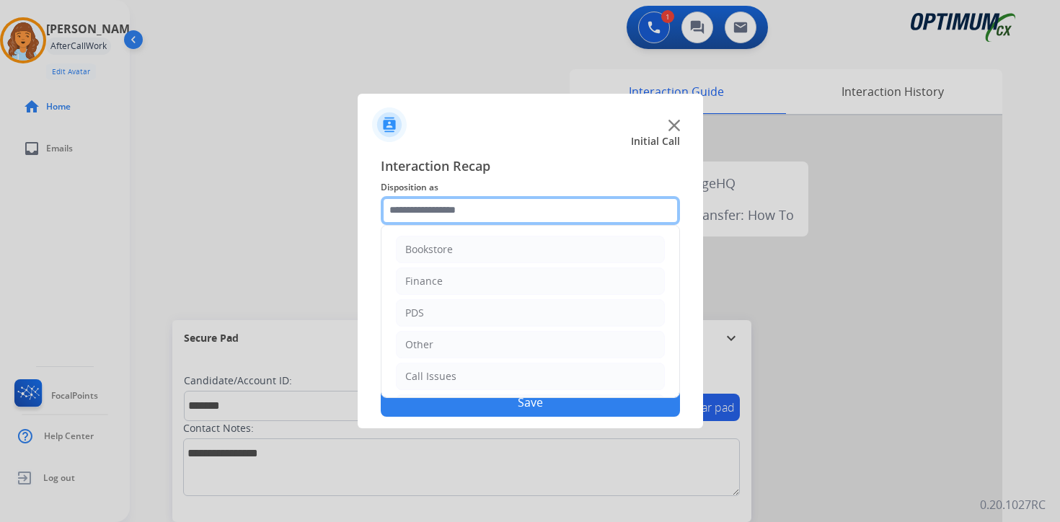
click at [440, 210] on input "text" at bounding box center [530, 210] width 299 height 29
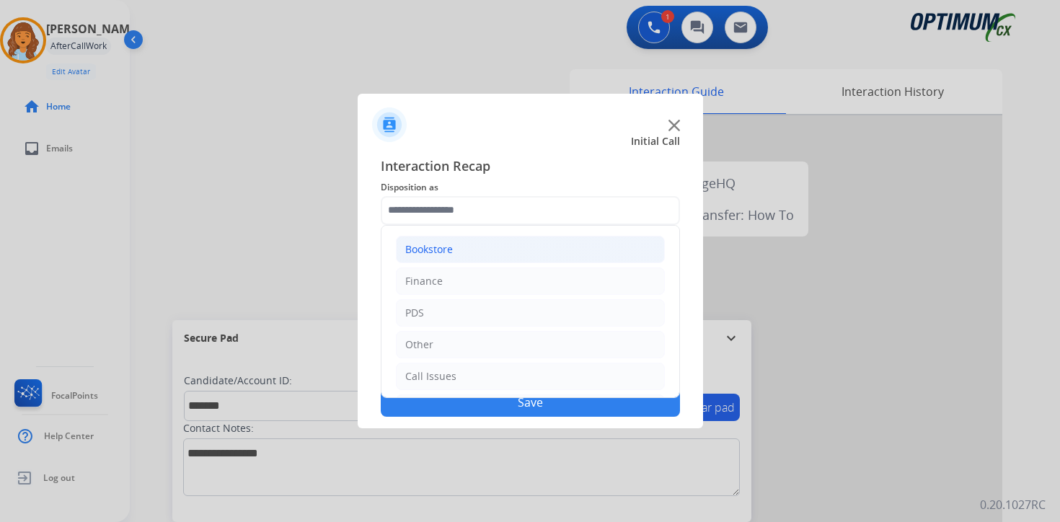
click at [433, 250] on div "Bookstore" at bounding box center [429, 249] width 48 height 14
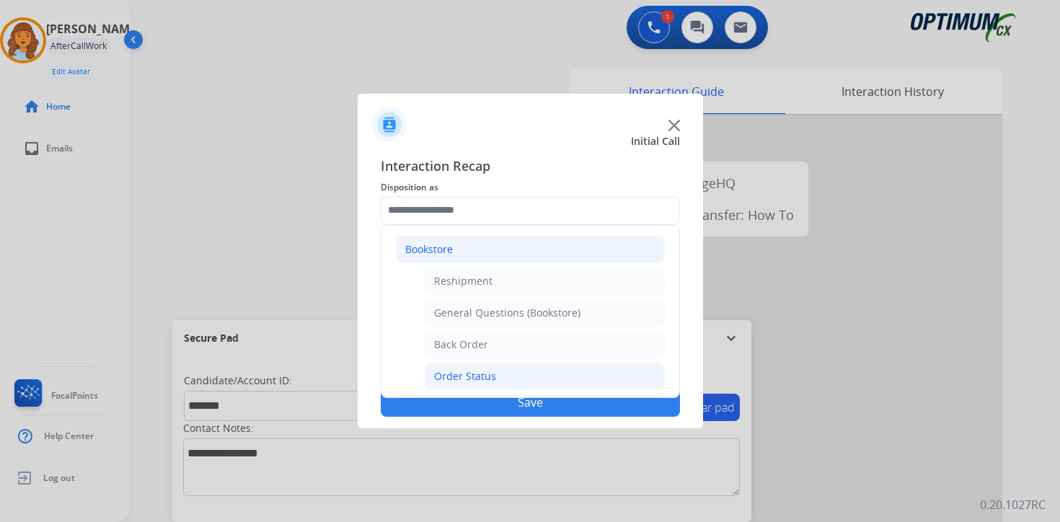
click at [450, 379] on div "Order Status" at bounding box center [465, 376] width 62 height 14
type input "**********"
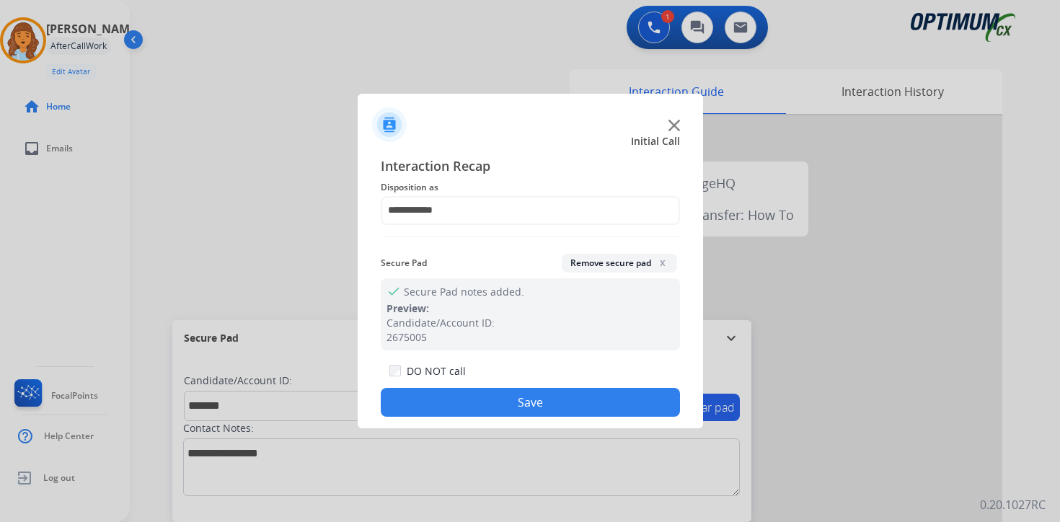
click at [449, 410] on button "Save" at bounding box center [530, 402] width 299 height 29
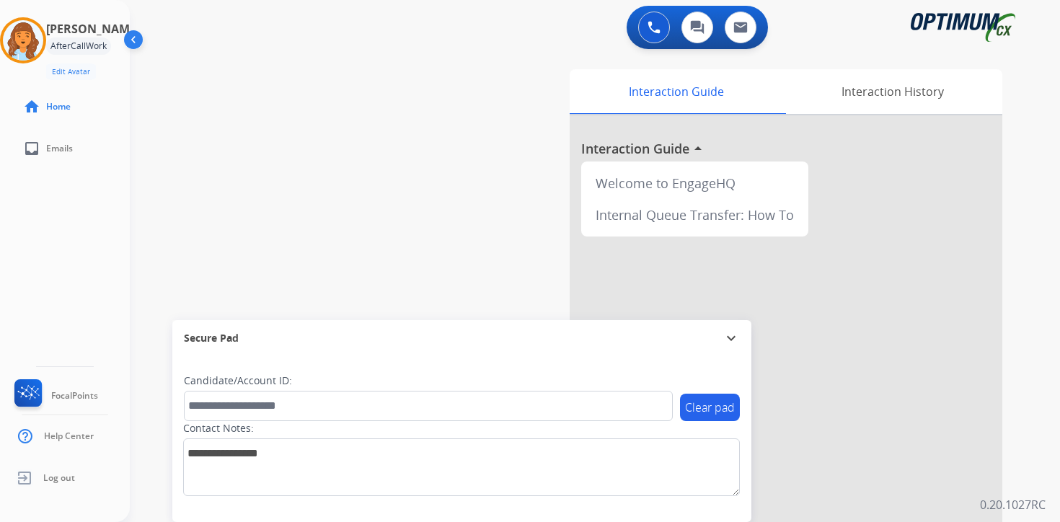
click at [1023, 411] on div "Interaction Guide Interaction History Interaction Guide arrow_drop_up Welcome t…" at bounding box center [764, 358] width 523 height 590
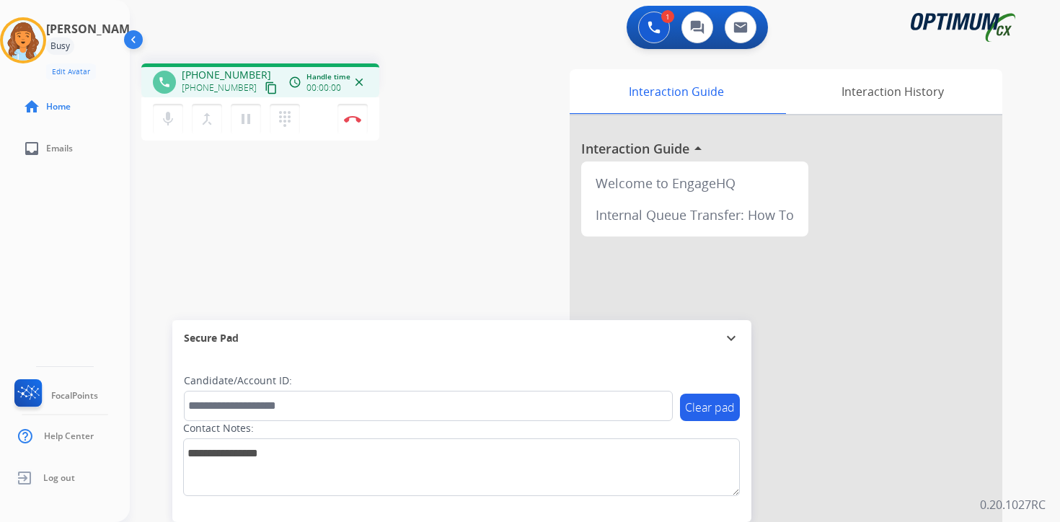
click at [265, 86] on mat-icon "content_copy" at bounding box center [271, 87] width 13 height 13
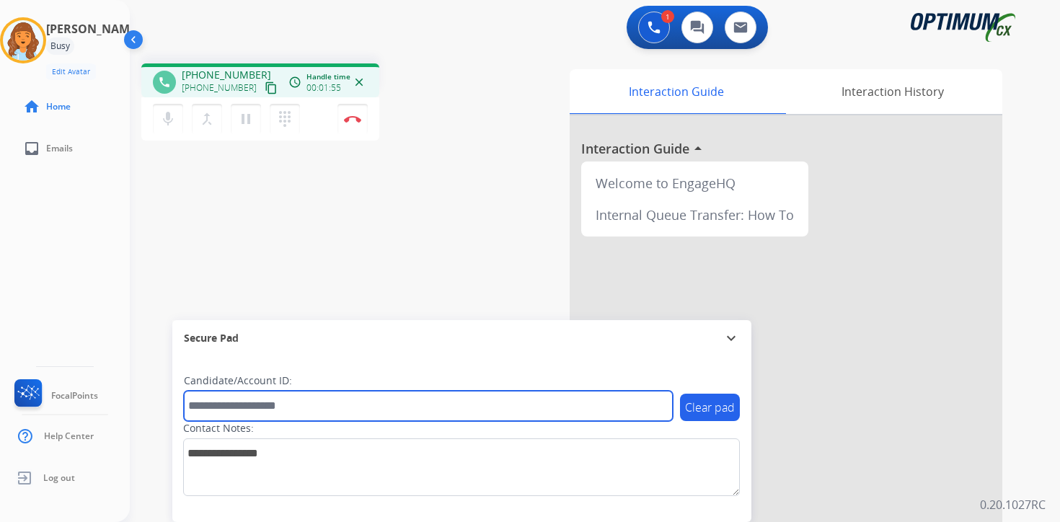
click at [301, 407] on input "text" at bounding box center [428, 406] width 489 height 30
type input "*******"
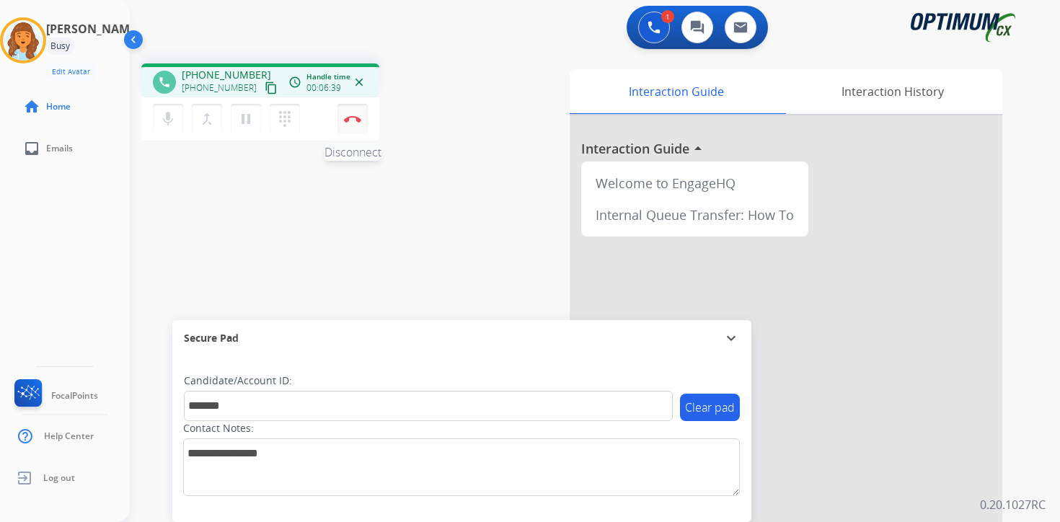
click at [361, 118] on img at bounding box center [352, 118] width 17 height 7
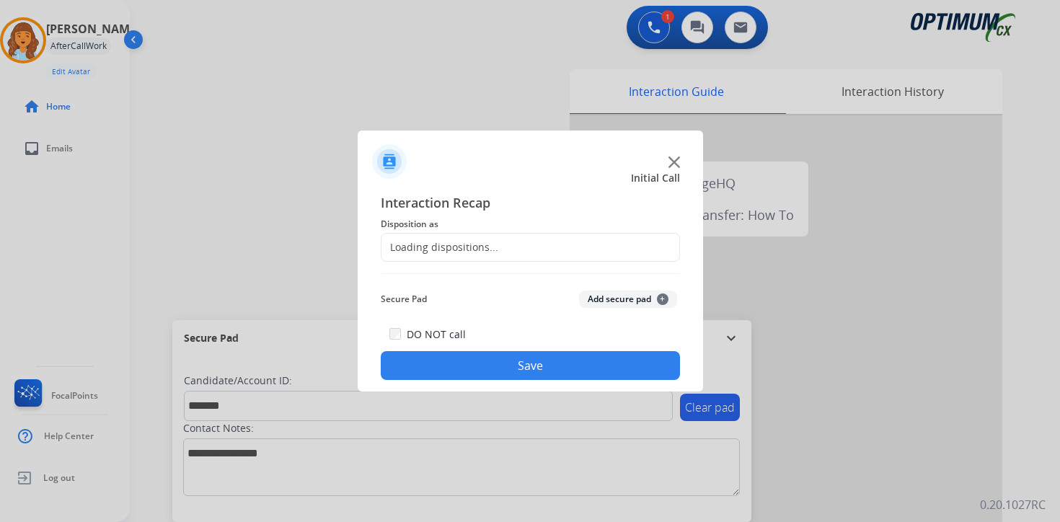
click at [663, 298] on span "+" at bounding box center [663, 300] width 12 height 12
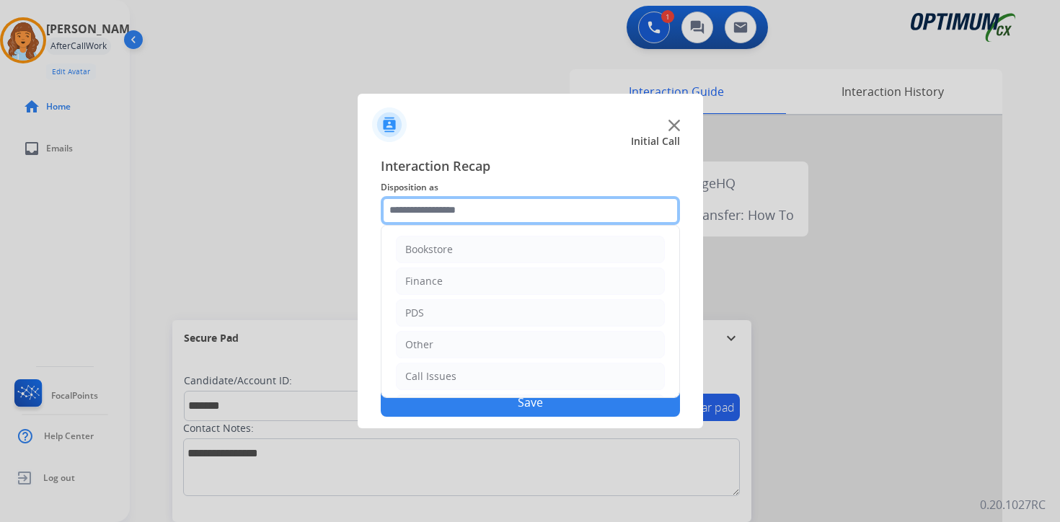
click at [463, 213] on input "text" at bounding box center [530, 210] width 299 height 29
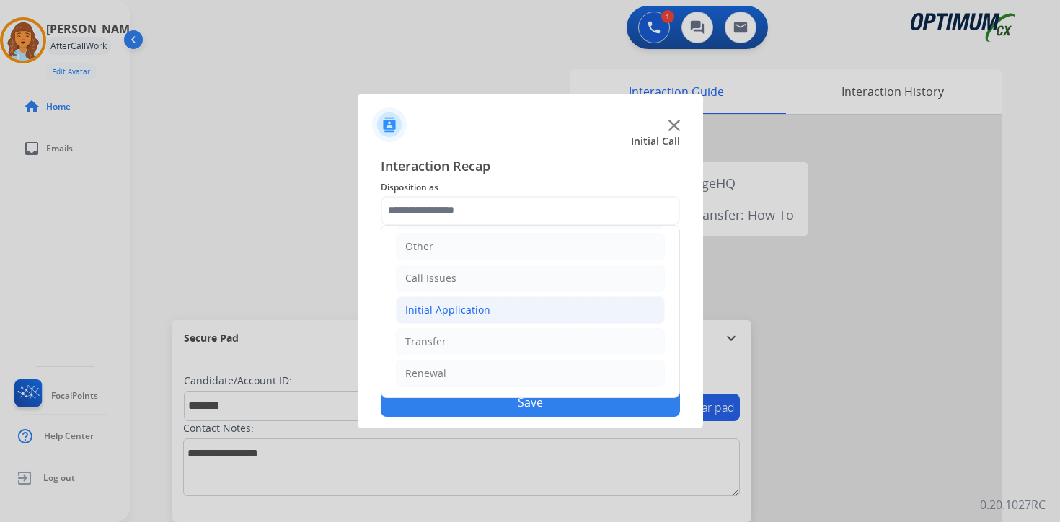
click at [450, 318] on li "Initial Application" at bounding box center [530, 309] width 269 height 27
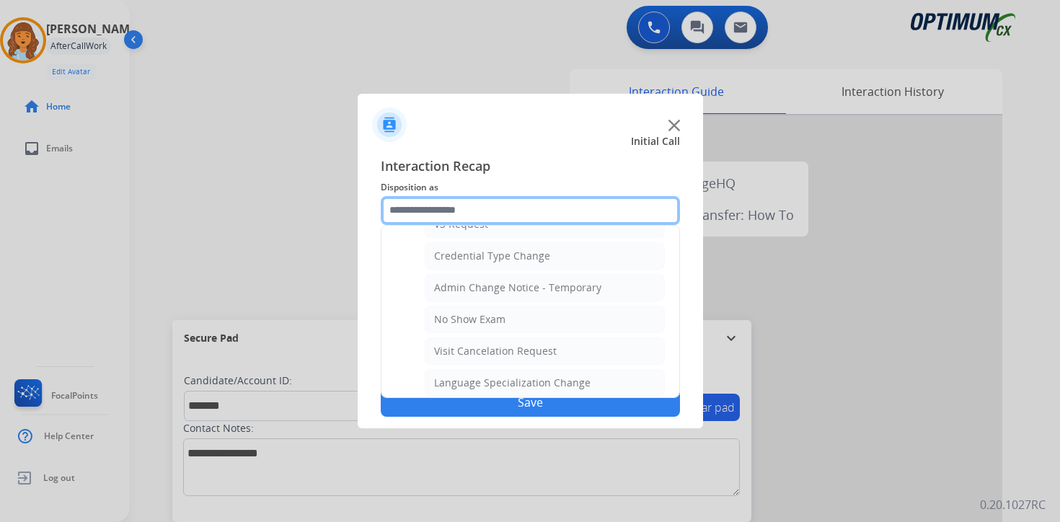
scroll to position [819, 0]
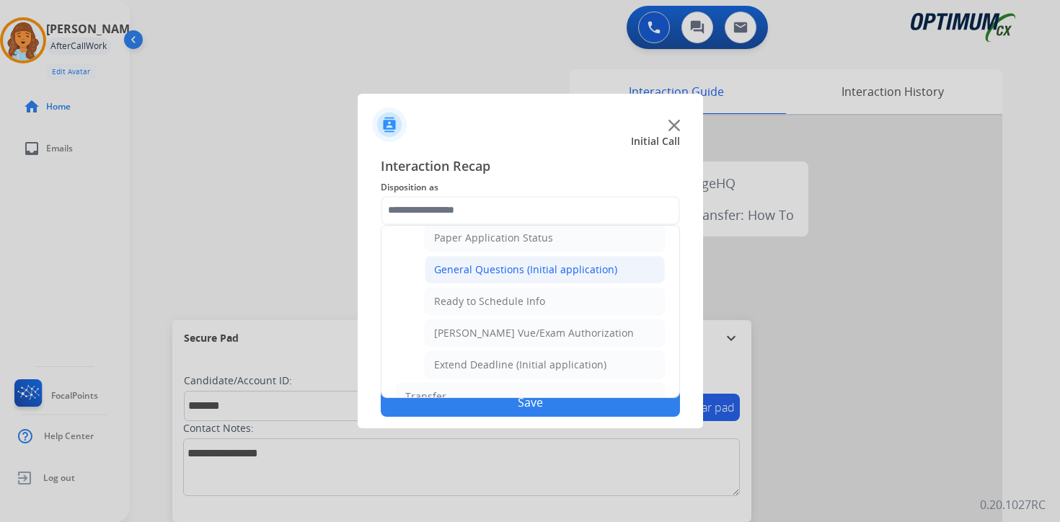
click at [453, 281] on li "General Questions (Initial application)" at bounding box center [545, 269] width 240 height 27
type input "**********"
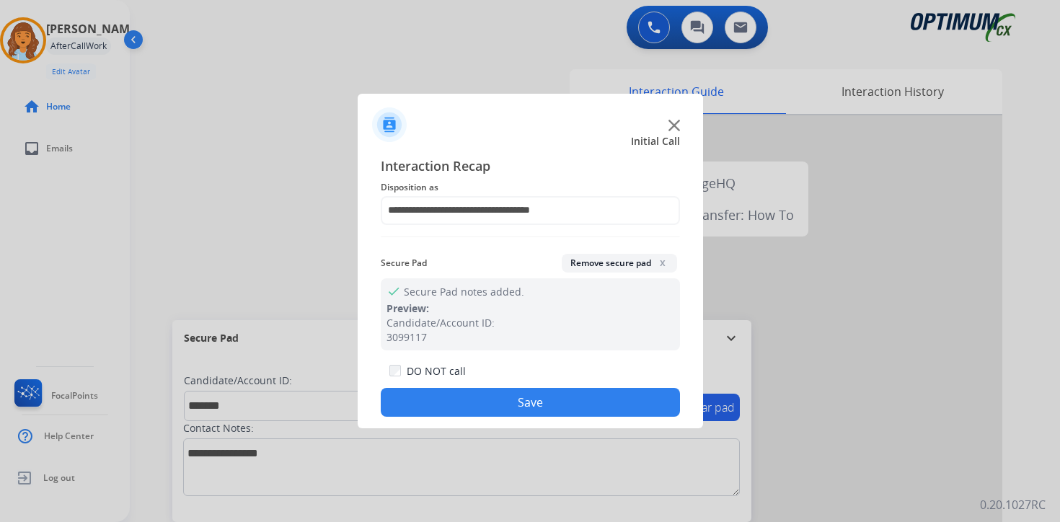
click at [432, 407] on button "Save" at bounding box center [530, 402] width 299 height 29
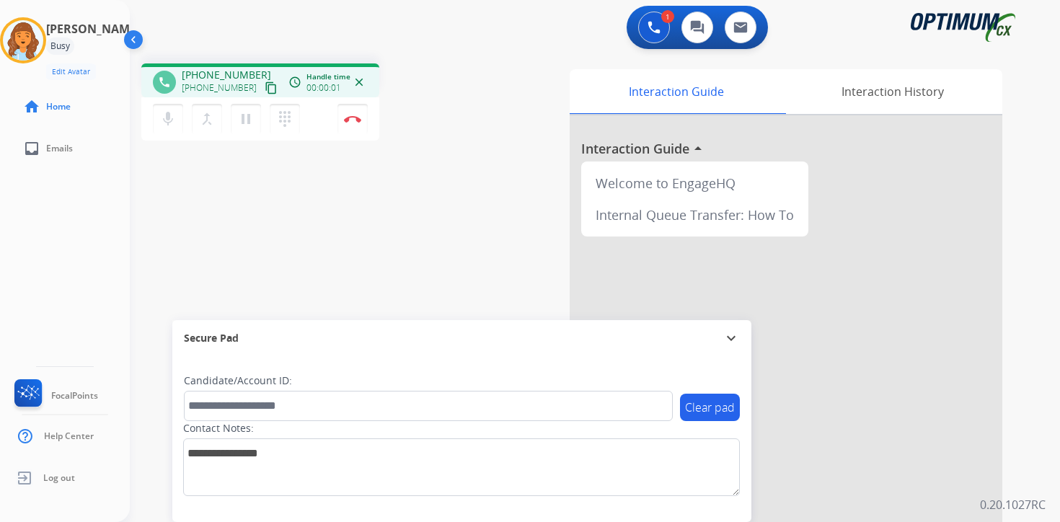
click at [265, 89] on mat-icon "content_copy" at bounding box center [271, 87] width 13 height 13
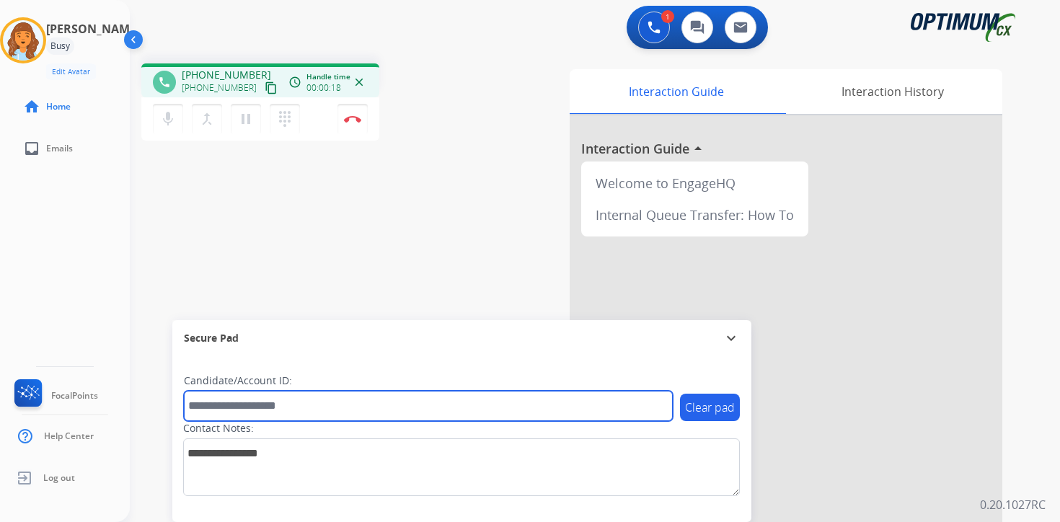
click at [360, 394] on input "text" at bounding box center [428, 406] width 489 height 30
type input "*******"
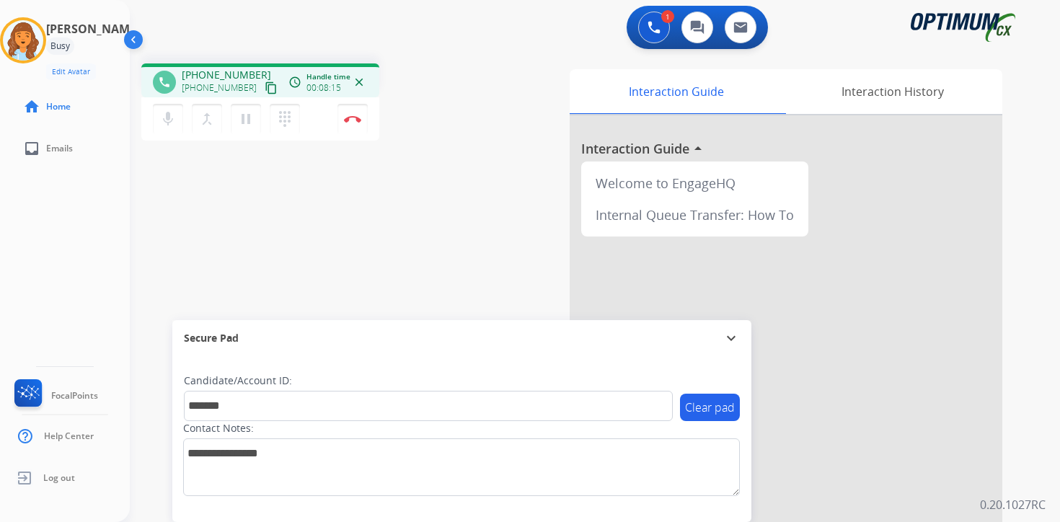
click at [1031, 496] on p "0.20.1027RC" at bounding box center [1013, 504] width 66 height 17
click at [358, 124] on button "Disconnect" at bounding box center [353, 119] width 30 height 30
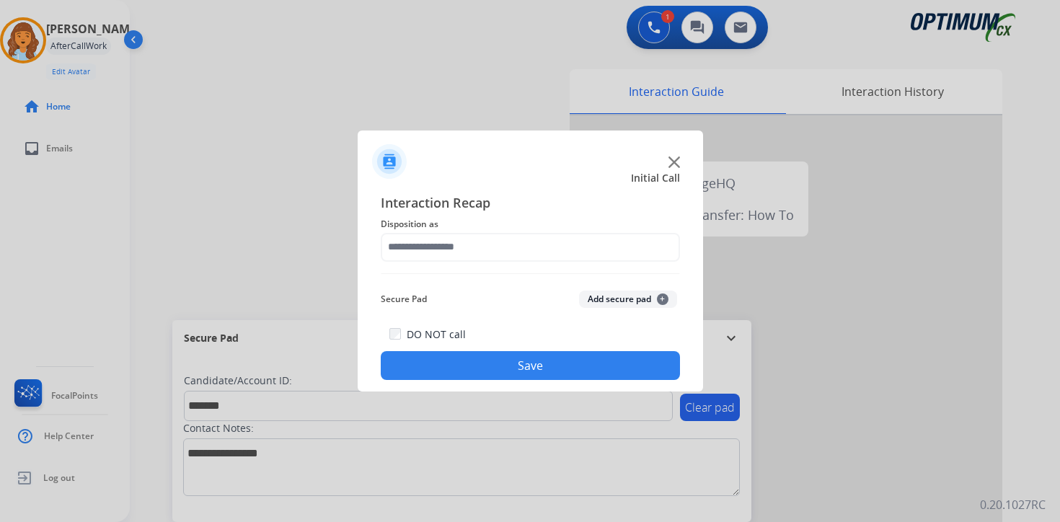
click at [644, 297] on button "Add secure pad +" at bounding box center [628, 299] width 98 height 17
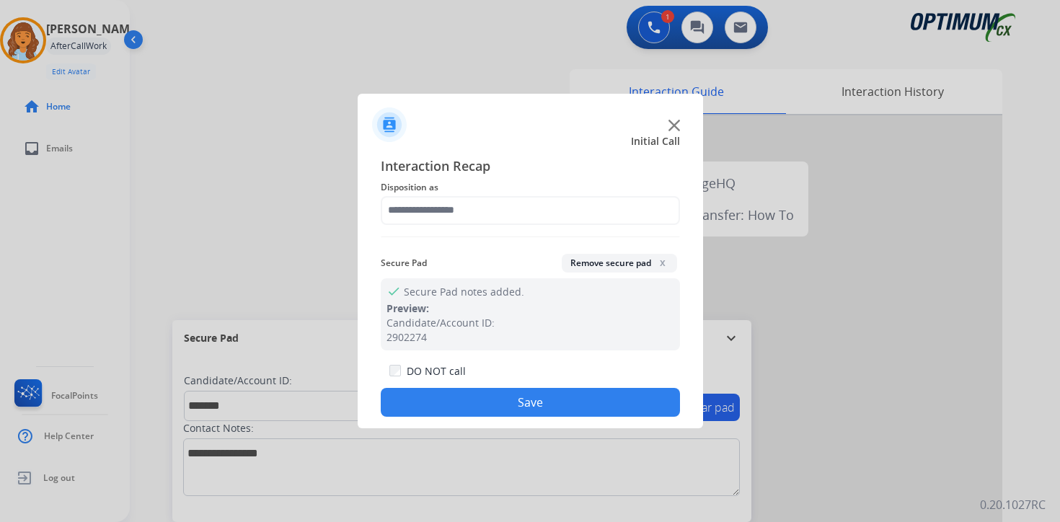
click at [470, 195] on span "Disposition as" at bounding box center [530, 187] width 299 height 17
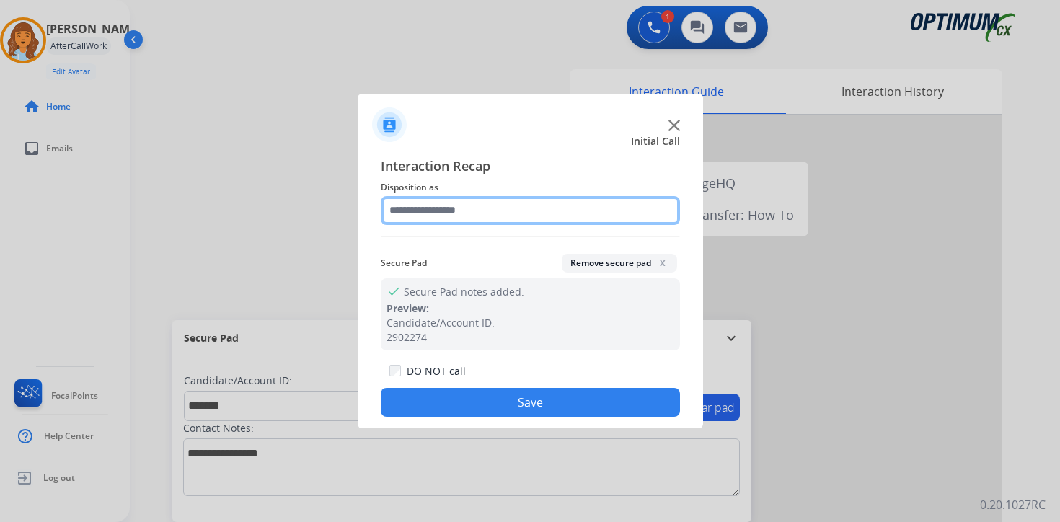
click at [448, 202] on input "text" at bounding box center [530, 210] width 299 height 29
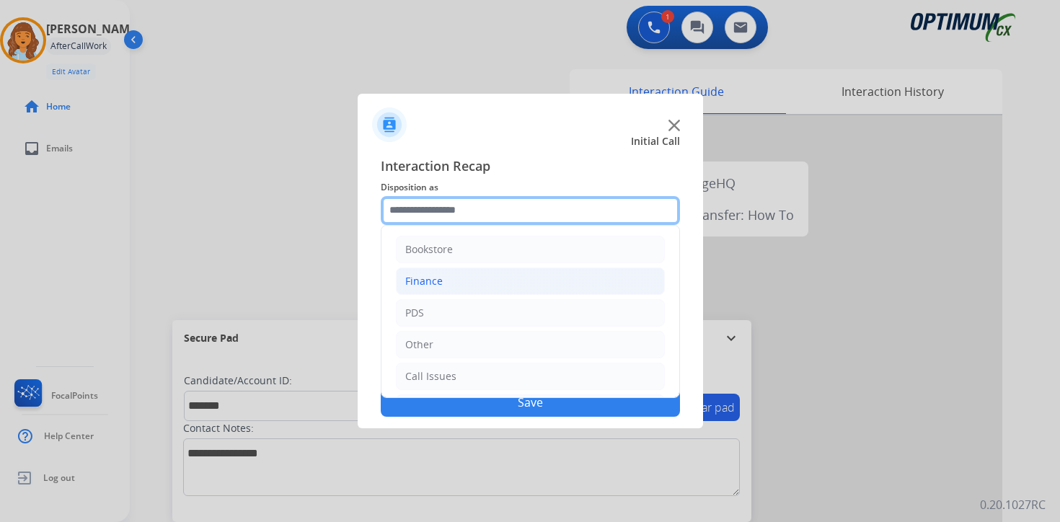
scroll to position [98, 0]
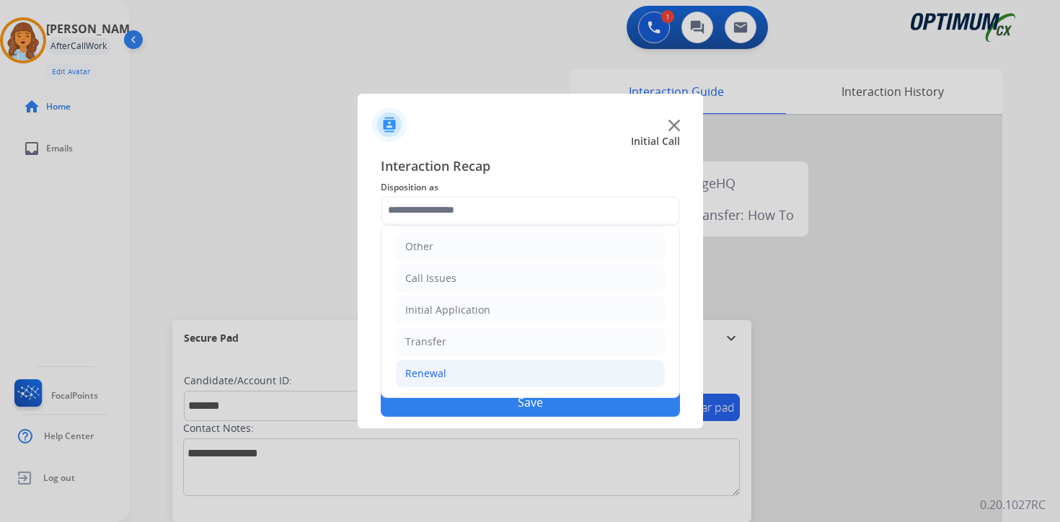
click at [438, 372] on div "Renewal" at bounding box center [425, 373] width 41 height 14
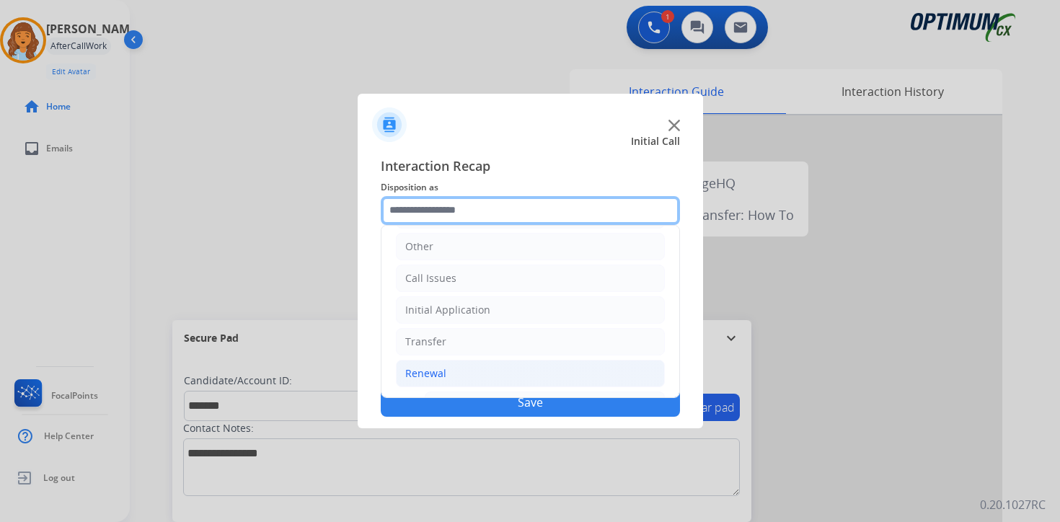
scroll to position [338, 0]
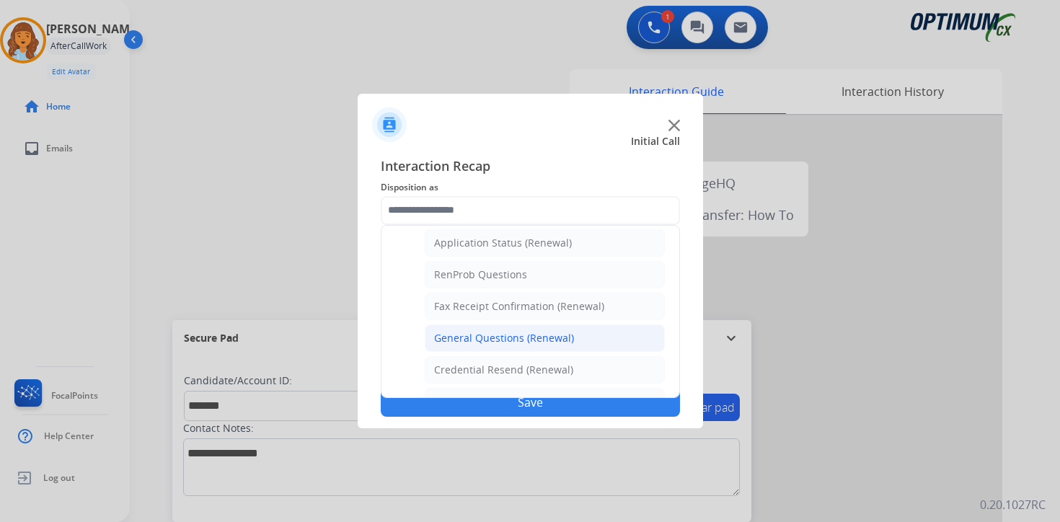
click at [459, 341] on div "General Questions (Renewal)" at bounding box center [504, 338] width 140 height 14
type input "**********"
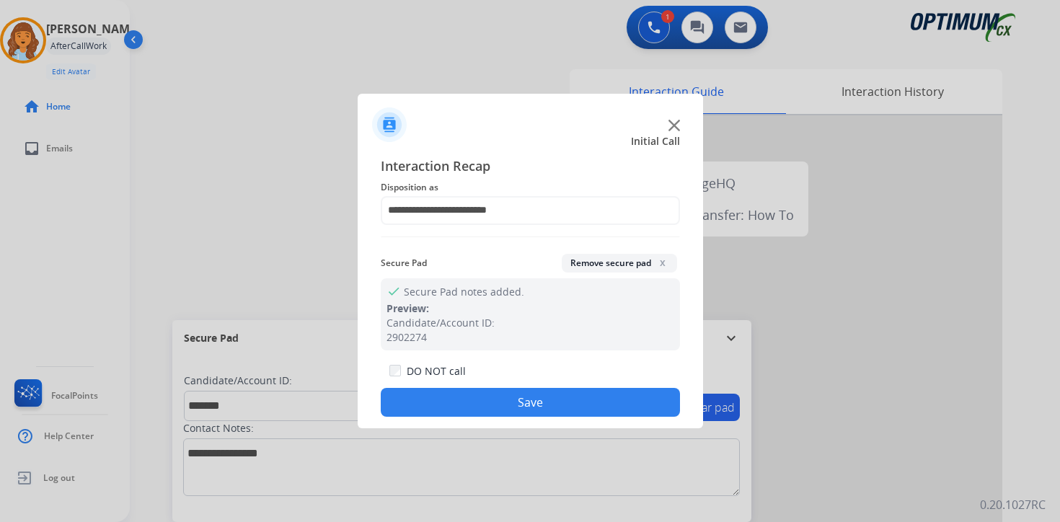
click at [462, 410] on button "Save" at bounding box center [530, 402] width 299 height 29
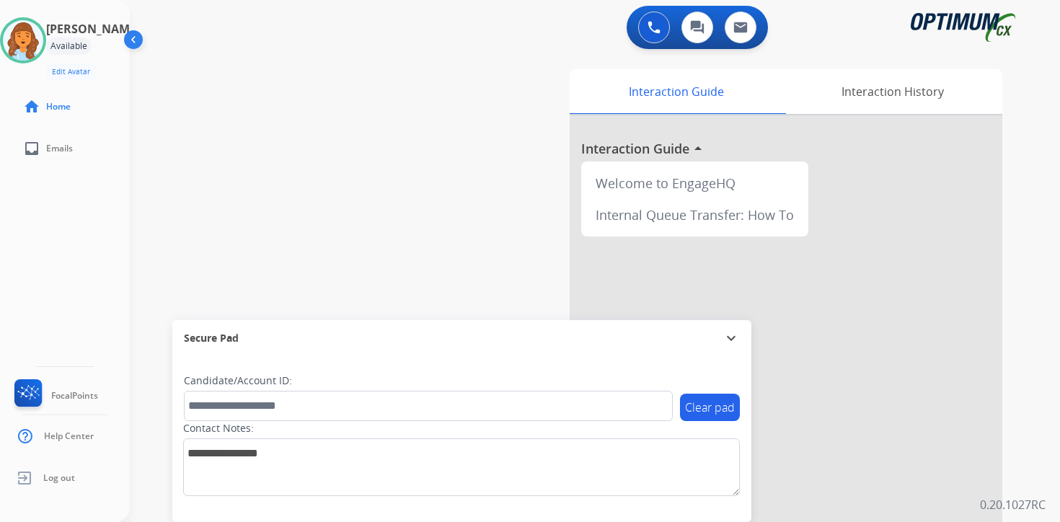
click at [1052, 365] on div "0 Voice Interactions 0 Chat Interactions 0 Email Interactions swap_horiz Break …" at bounding box center [595, 261] width 930 height 522
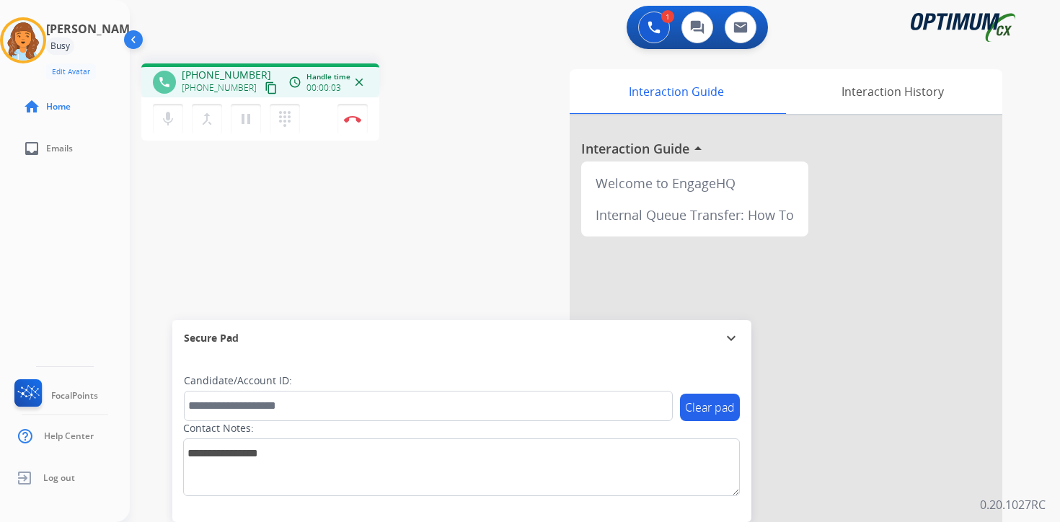
click at [265, 92] on mat-icon "content_copy" at bounding box center [271, 87] width 13 height 13
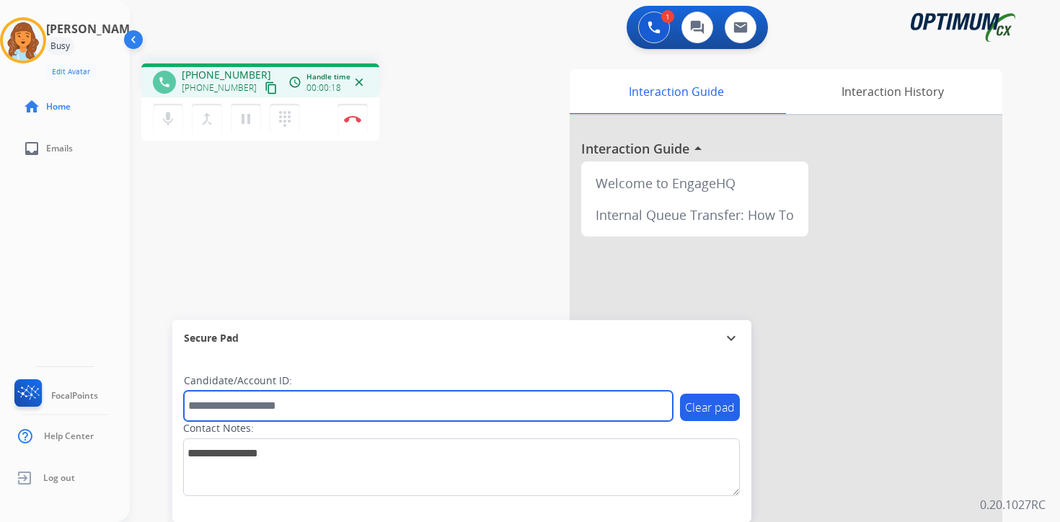
click at [287, 402] on input "text" at bounding box center [428, 406] width 489 height 30
type input "*******"
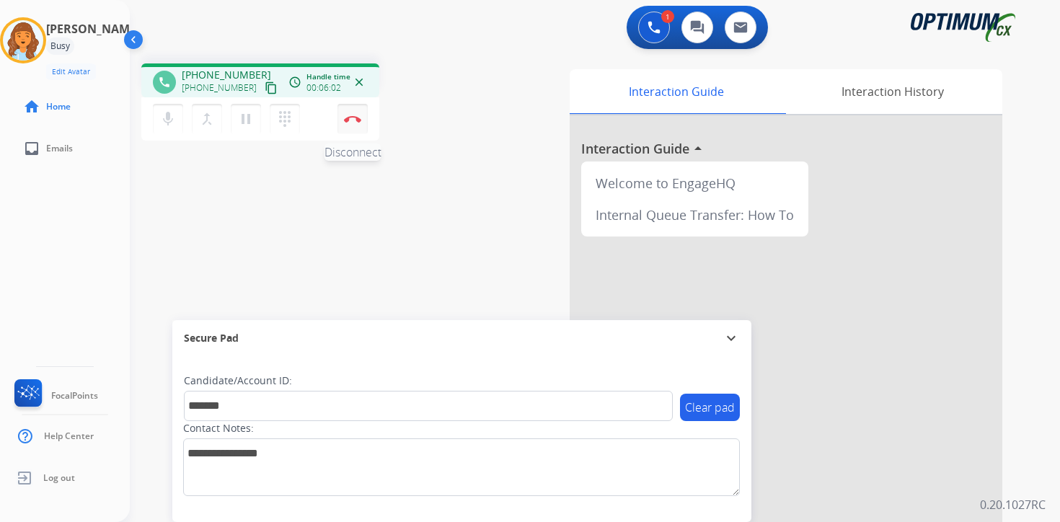
click at [356, 116] on img at bounding box center [352, 118] width 17 height 7
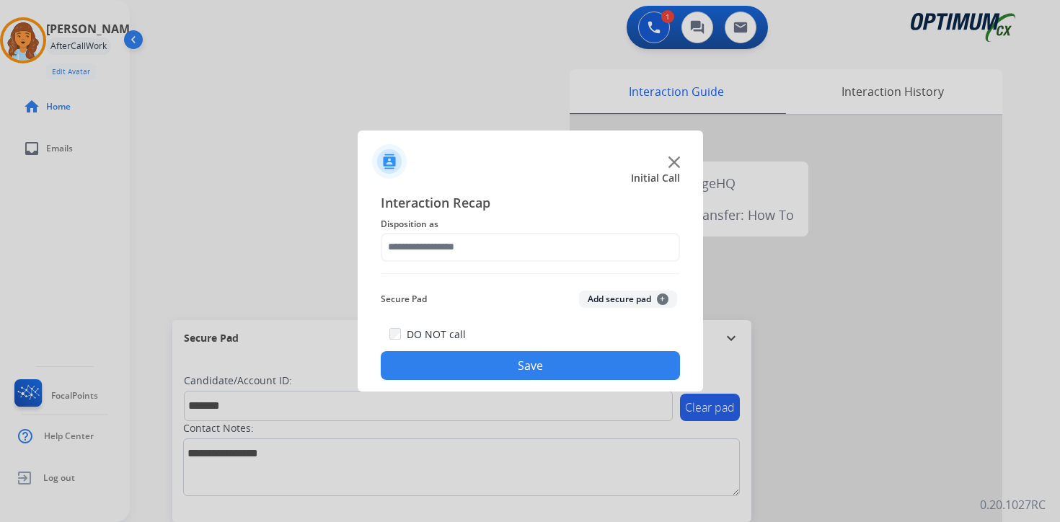
click at [654, 293] on button "Add secure pad +" at bounding box center [628, 299] width 98 height 17
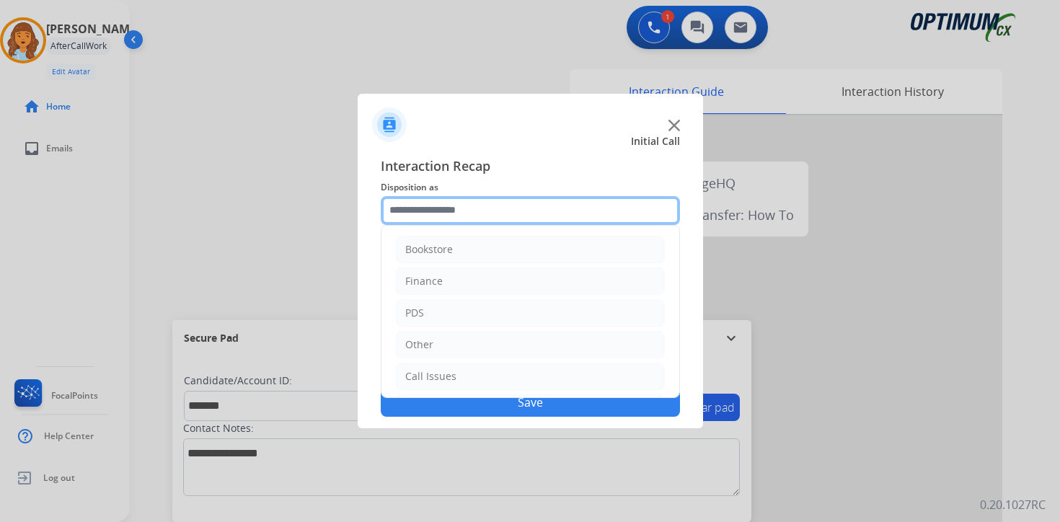
click at [462, 206] on input "text" at bounding box center [530, 210] width 299 height 29
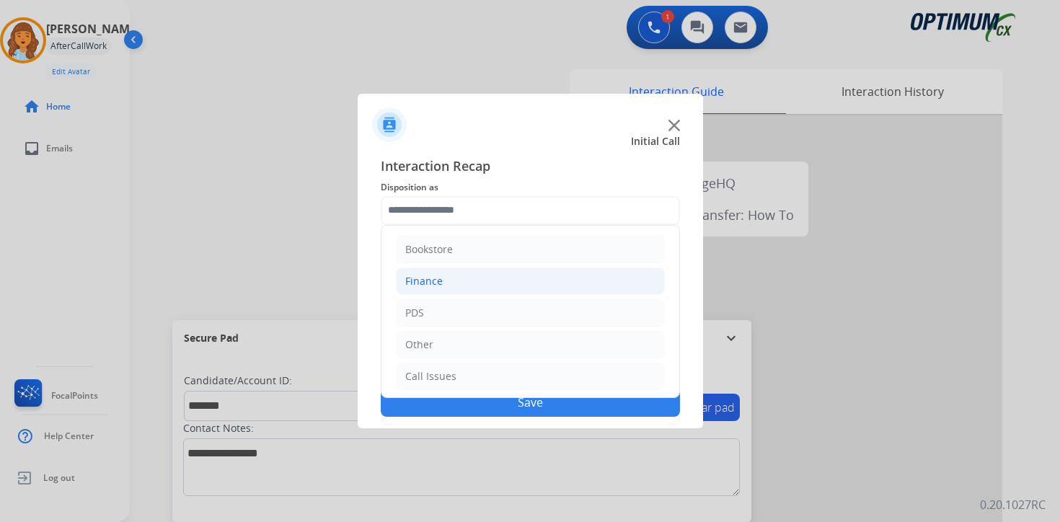
click at [457, 286] on li "Finance" at bounding box center [530, 281] width 269 height 27
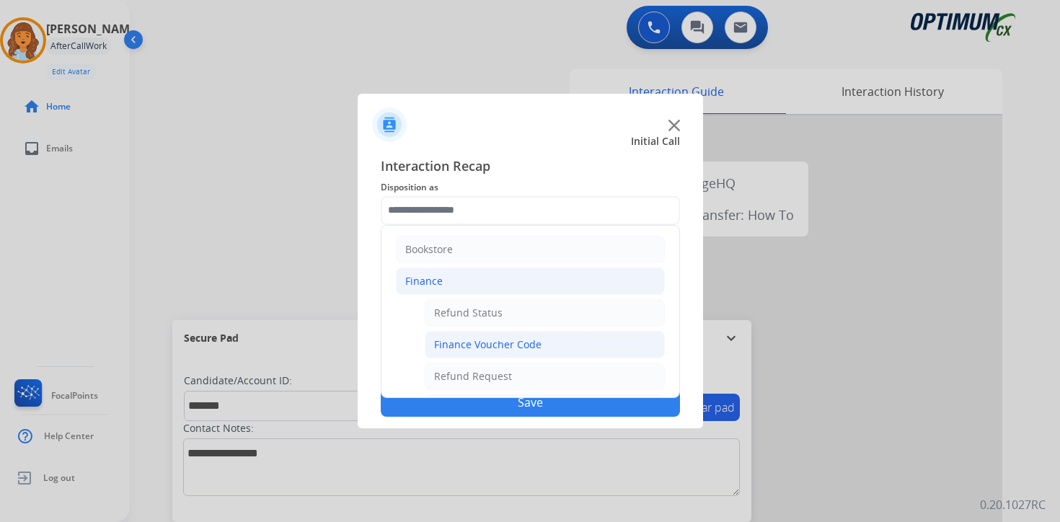
click at [459, 344] on div "Finance Voucher Code" at bounding box center [487, 345] width 107 height 14
type input "**********"
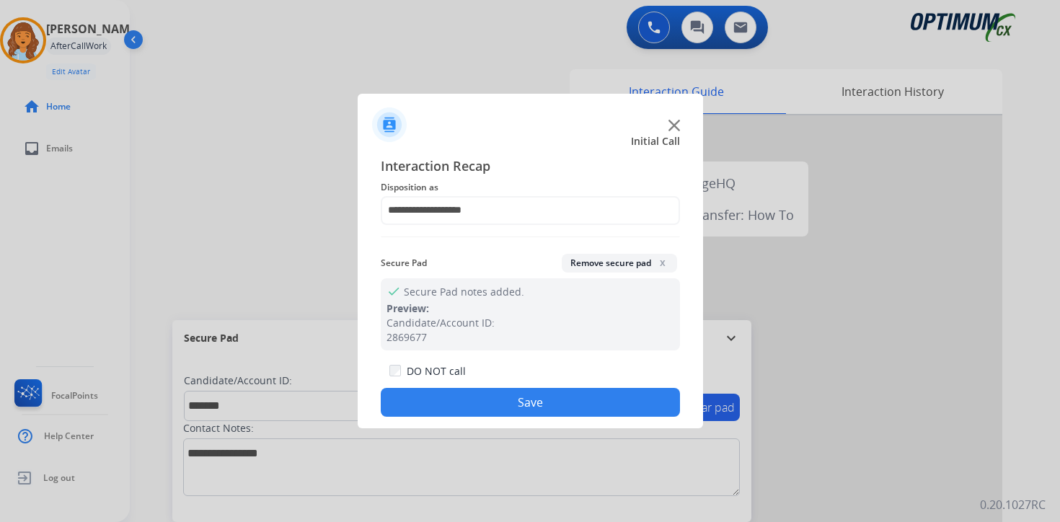
click at [457, 412] on button "Save" at bounding box center [530, 402] width 299 height 29
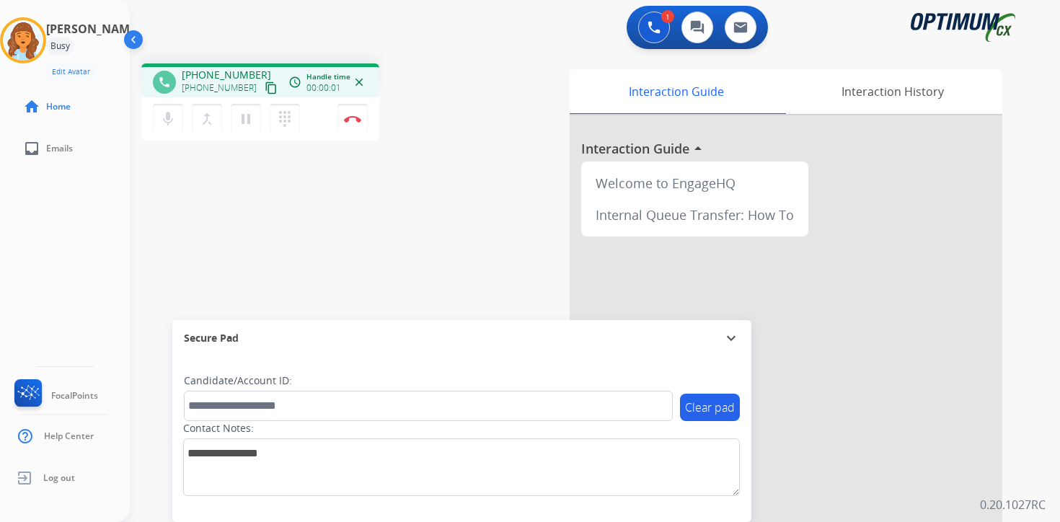
click at [265, 90] on mat-icon "content_copy" at bounding box center [271, 87] width 13 height 13
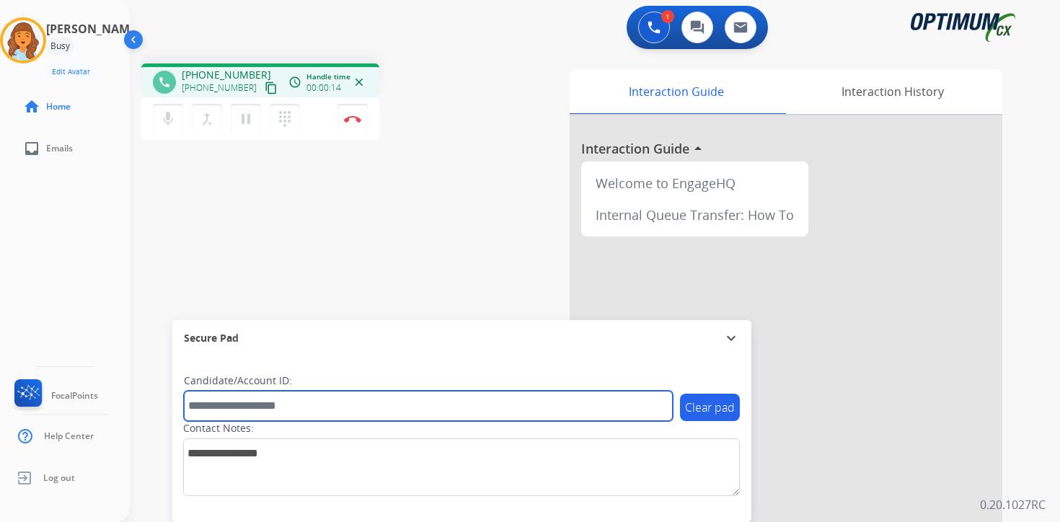
click at [263, 409] on input "text" at bounding box center [428, 406] width 489 height 30
type input "*******"
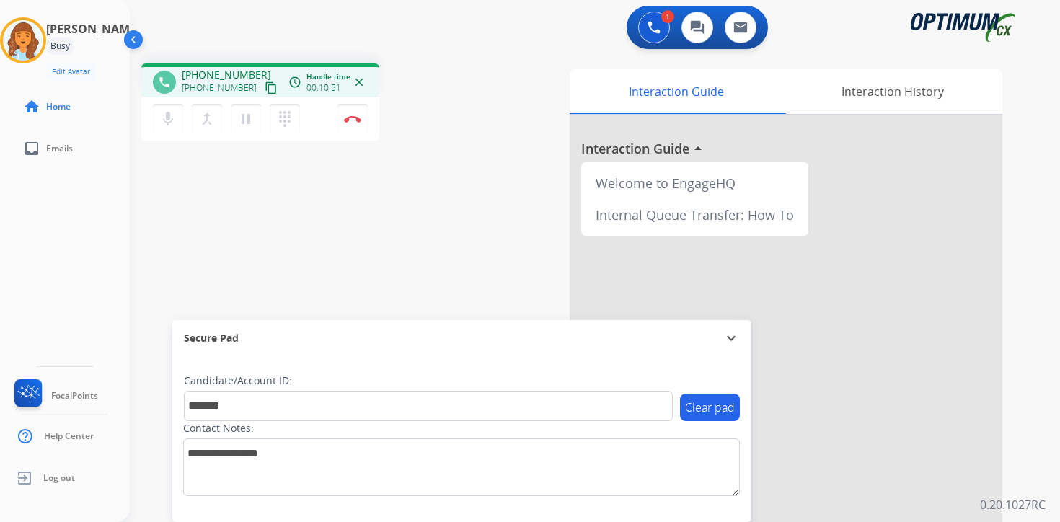
click at [1049, 490] on div "1 Voice Interactions 0 Chat Interactions 0 Email Interactions phone [PHONE_NUMB…" at bounding box center [595, 261] width 930 height 522
click at [356, 128] on button "Disconnect" at bounding box center [353, 119] width 30 height 30
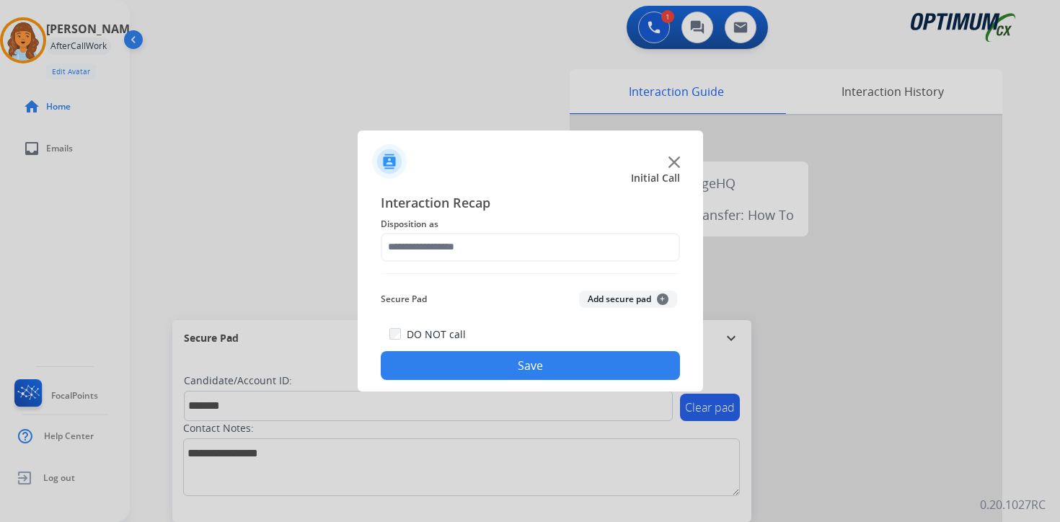
click at [655, 304] on button "Add secure pad +" at bounding box center [628, 299] width 98 height 17
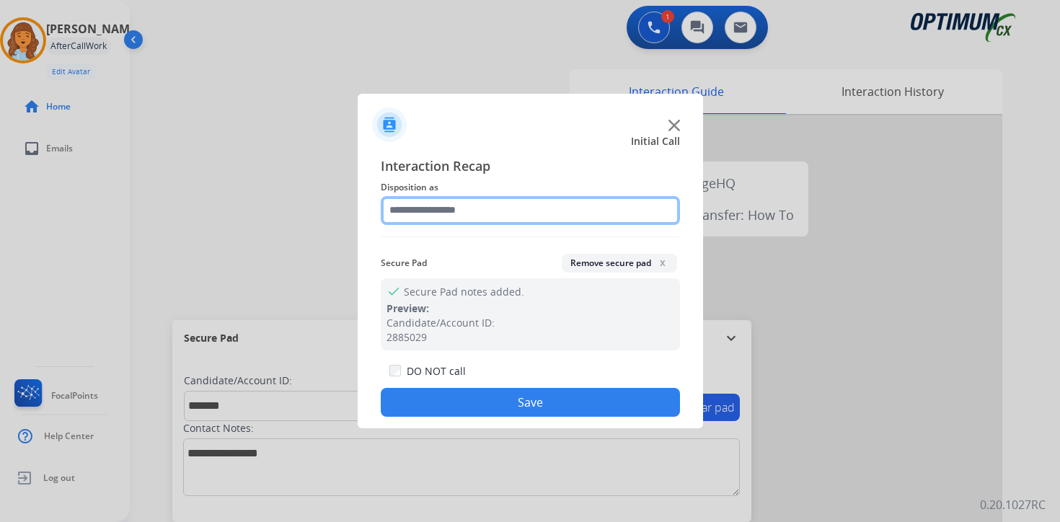
click at [431, 211] on input "text" at bounding box center [530, 210] width 299 height 29
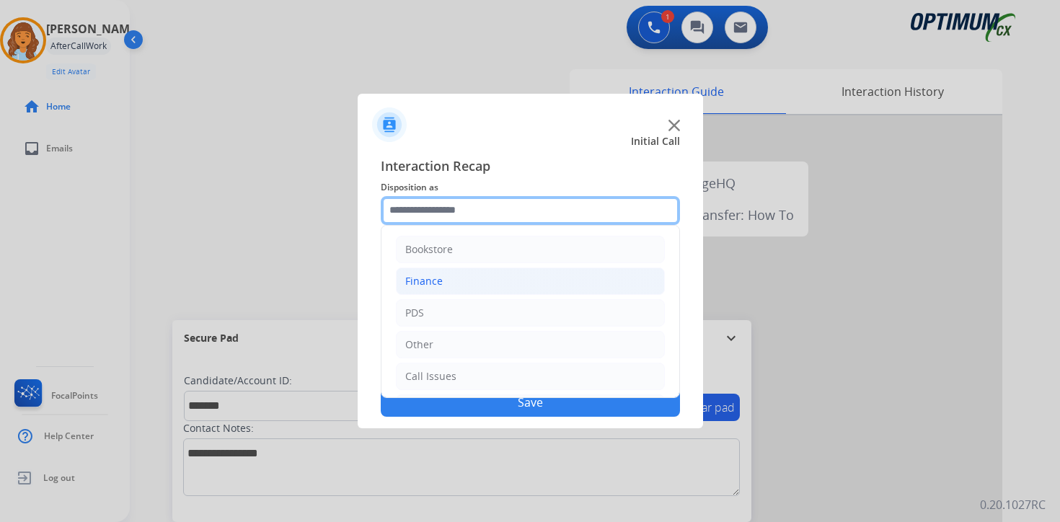
scroll to position [98, 0]
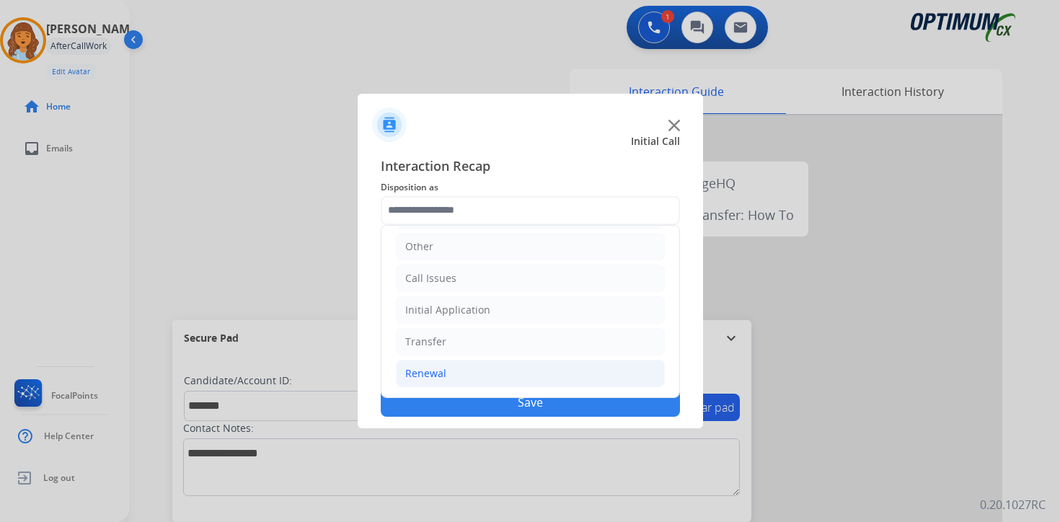
click at [436, 375] on div "Renewal" at bounding box center [425, 373] width 41 height 14
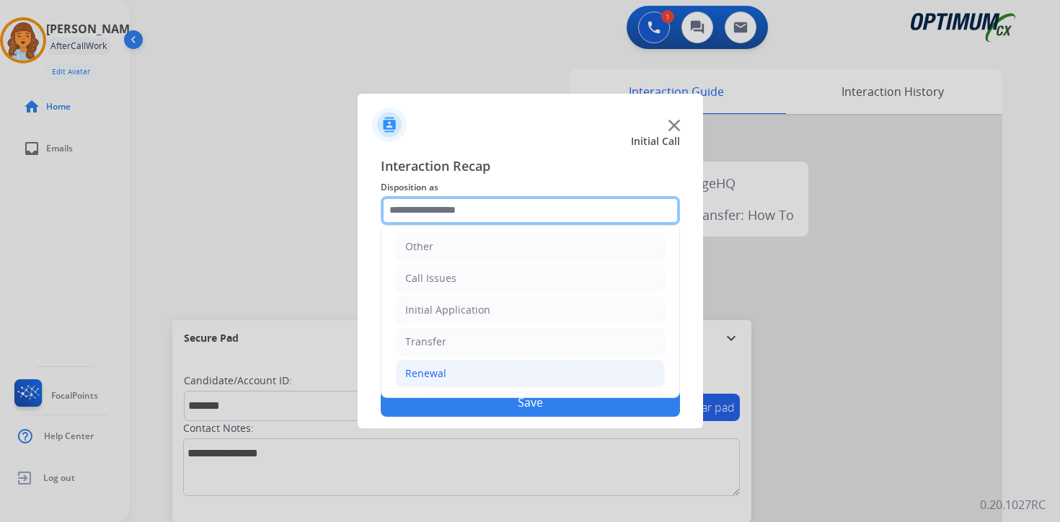
scroll to position [338, 0]
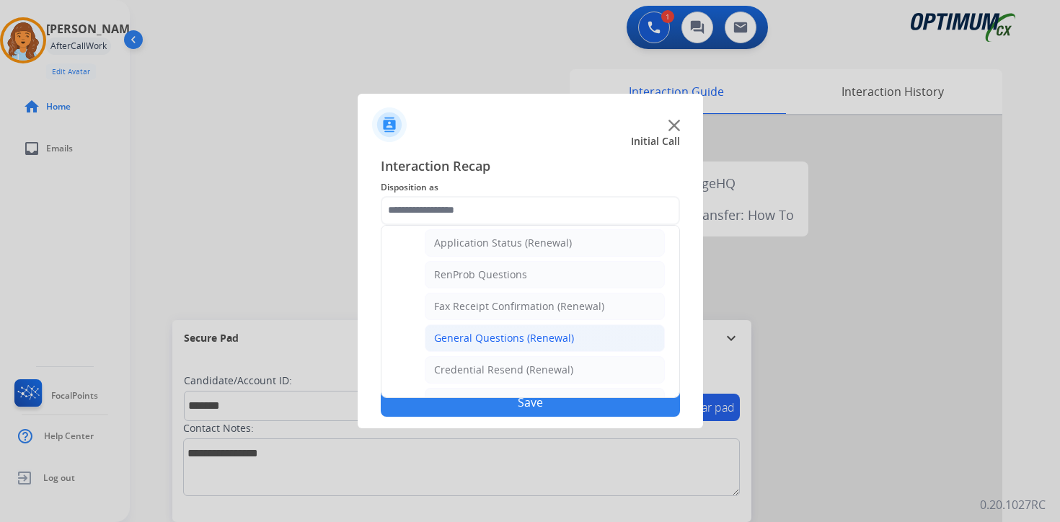
click at [455, 341] on div "General Questions (Renewal)" at bounding box center [504, 338] width 140 height 14
type input "**********"
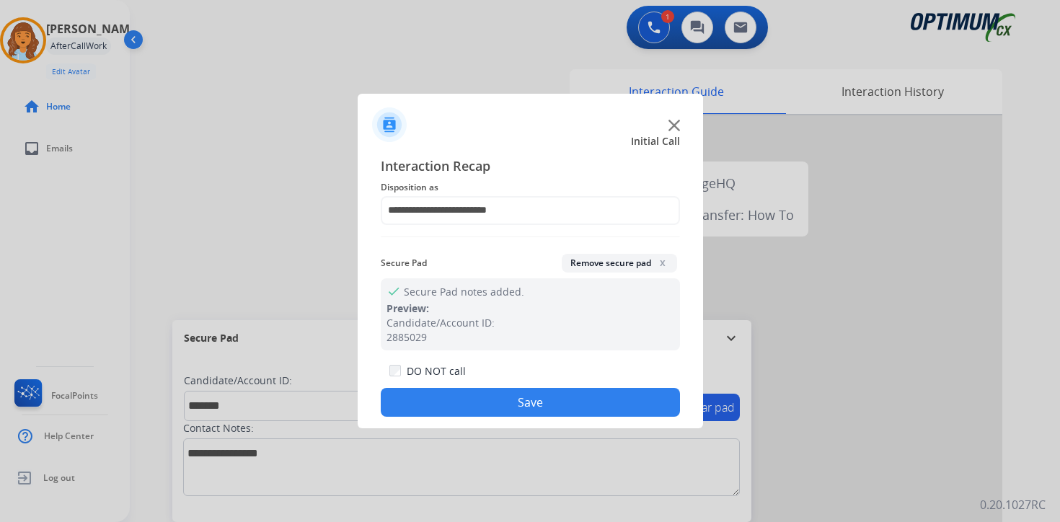
click at [446, 405] on button "Save" at bounding box center [530, 402] width 299 height 29
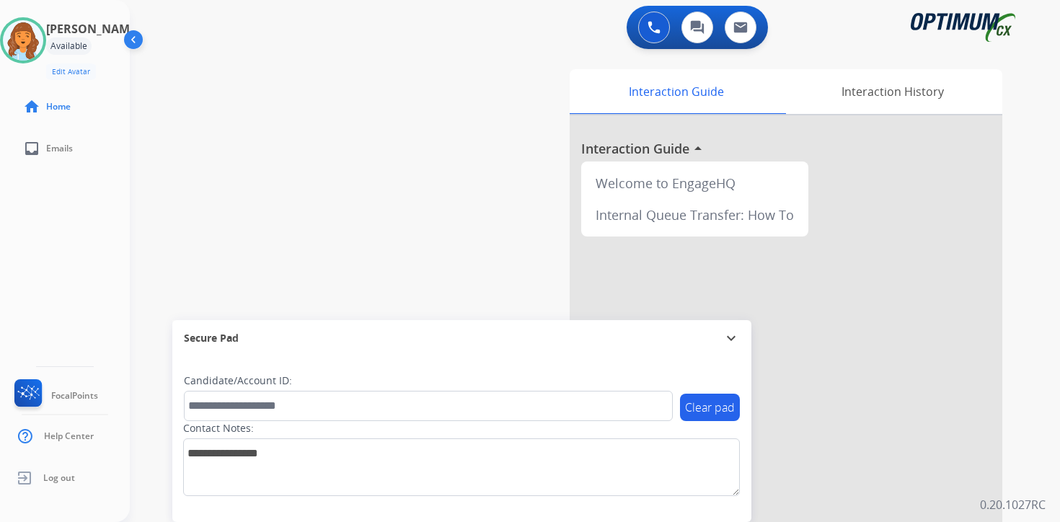
click at [1038, 441] on div "0 Voice Interactions 0 Chat Interactions 0 Email Interactions swap_horiz Break …" at bounding box center [595, 261] width 930 height 522
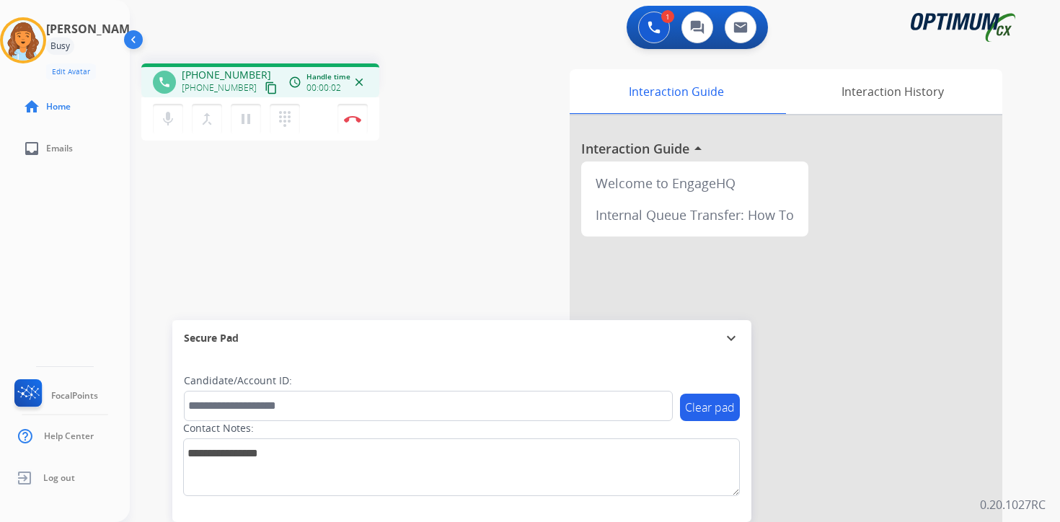
click at [265, 87] on mat-icon "content_copy" at bounding box center [271, 87] width 13 height 13
click at [244, 125] on mat-icon "pause" at bounding box center [245, 118] width 17 height 17
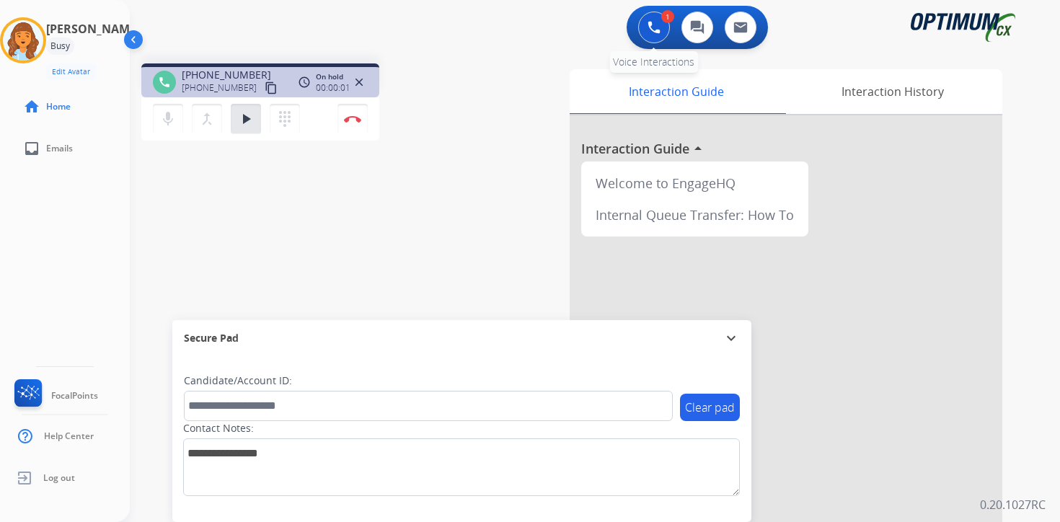
click at [658, 27] on img at bounding box center [654, 27] width 13 height 13
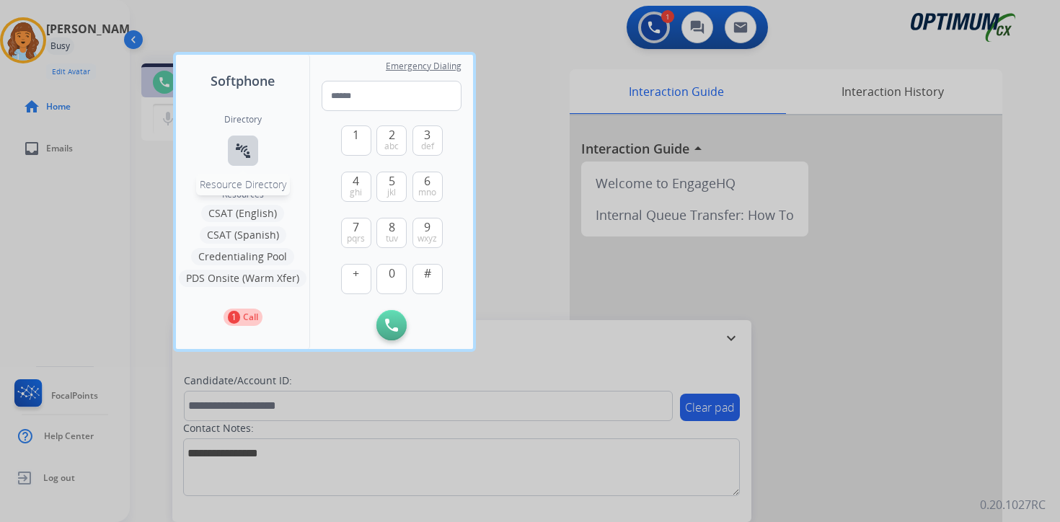
click at [243, 143] on mat-icon "connect_without_contact" at bounding box center [242, 150] width 17 height 17
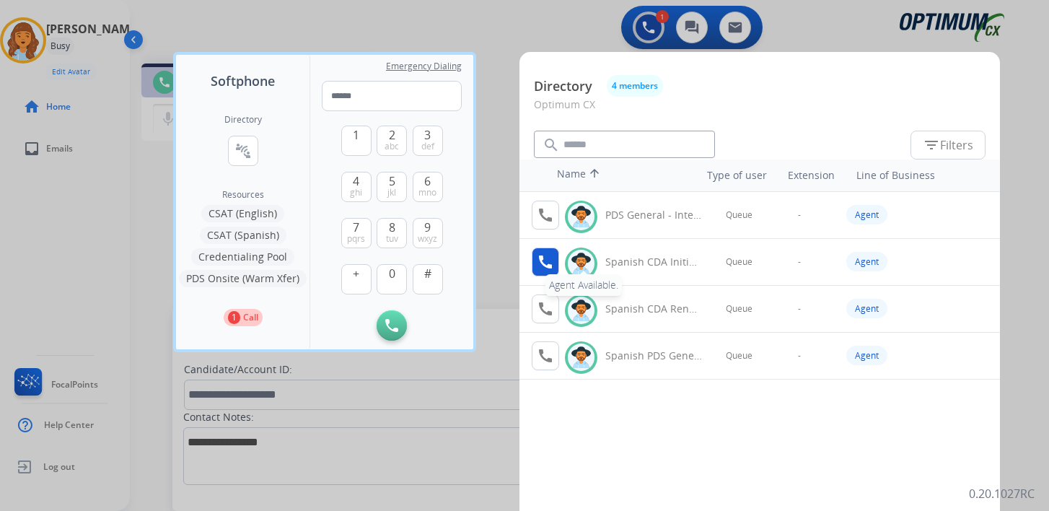
click at [550, 257] on mat-icon "call" at bounding box center [545, 261] width 17 height 17
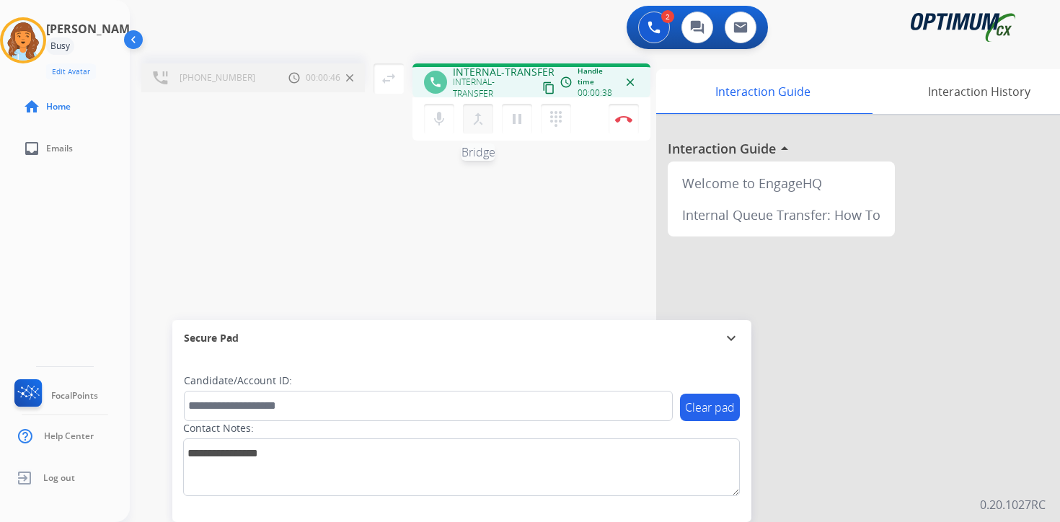
click at [482, 118] on mat-icon "merge_type" at bounding box center [478, 118] width 17 height 17
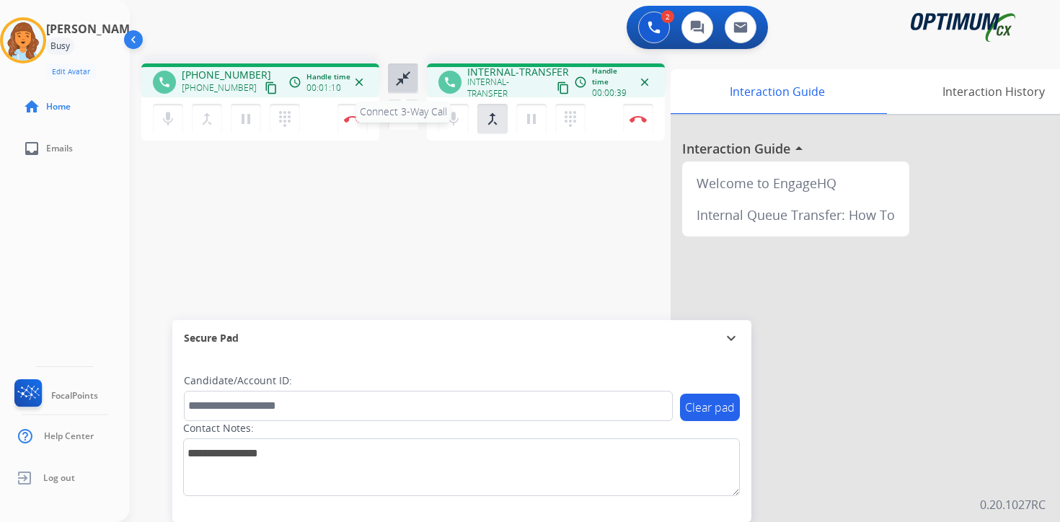
click at [400, 71] on mat-icon "close_fullscreen" at bounding box center [402, 78] width 17 height 17
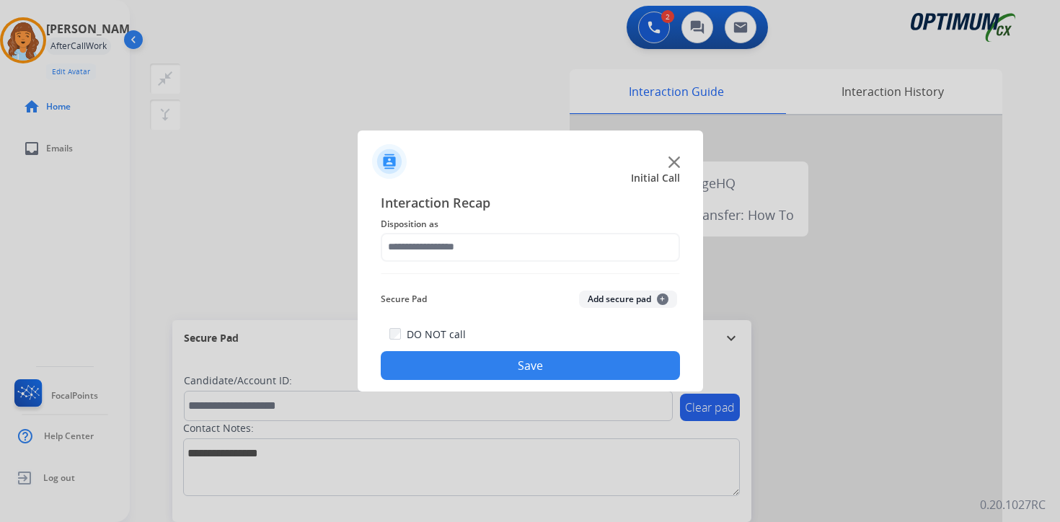
click at [654, 299] on button "Add secure pad +" at bounding box center [628, 299] width 98 height 17
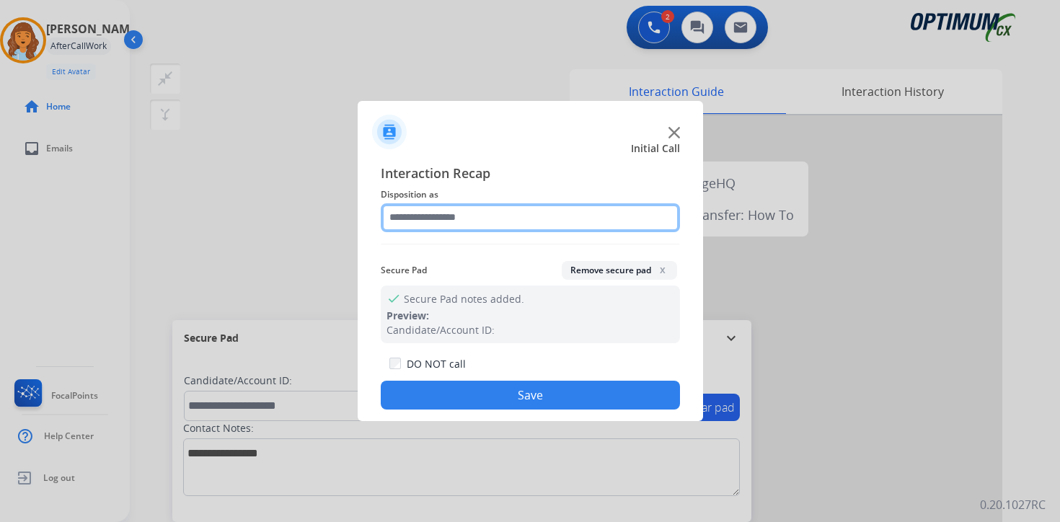
click at [475, 215] on input "text" at bounding box center [530, 217] width 299 height 29
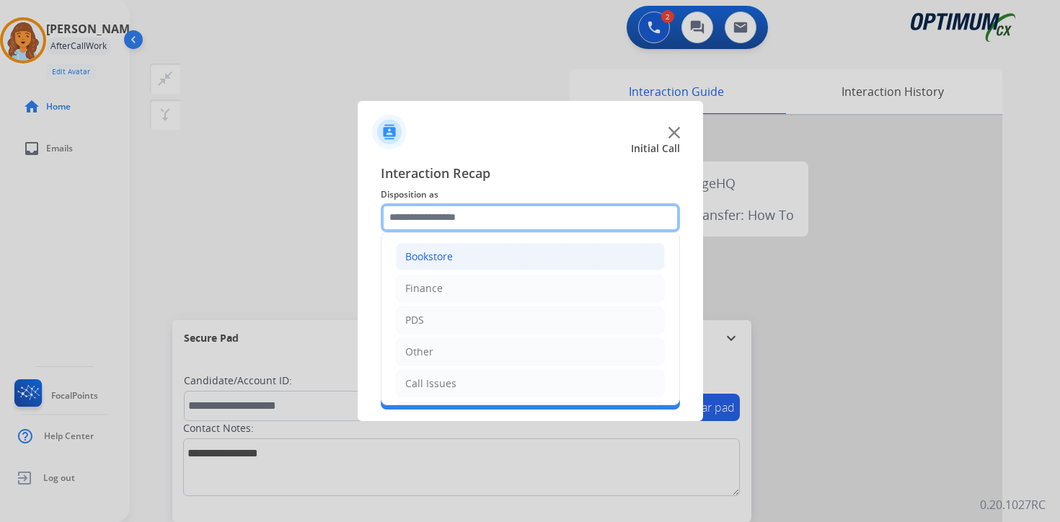
scroll to position [98, 0]
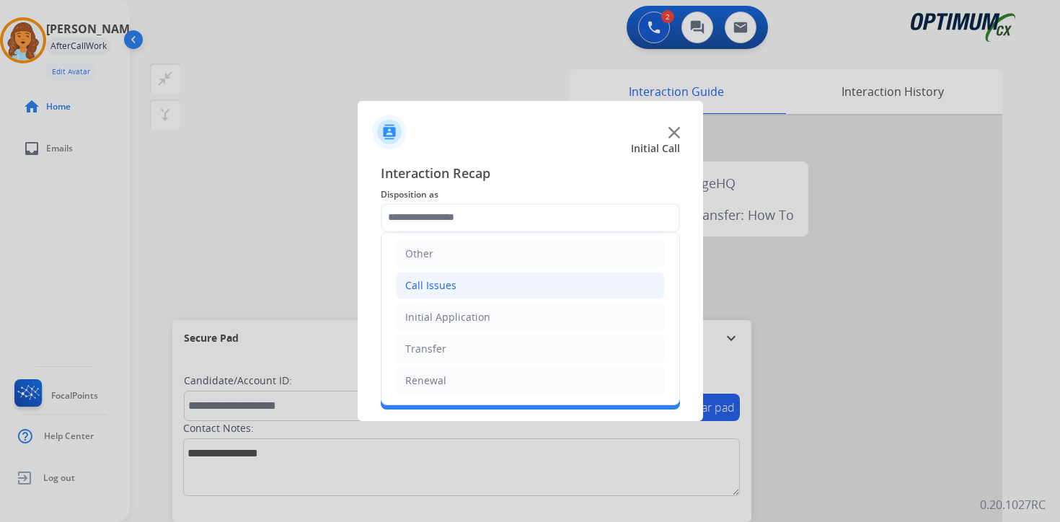
click at [441, 283] on div "Call Issues" at bounding box center [430, 285] width 51 height 14
click at [468, 346] on div "Wrong Number/Wrong Department" at bounding box center [520, 349] width 172 height 14
type input "**********"
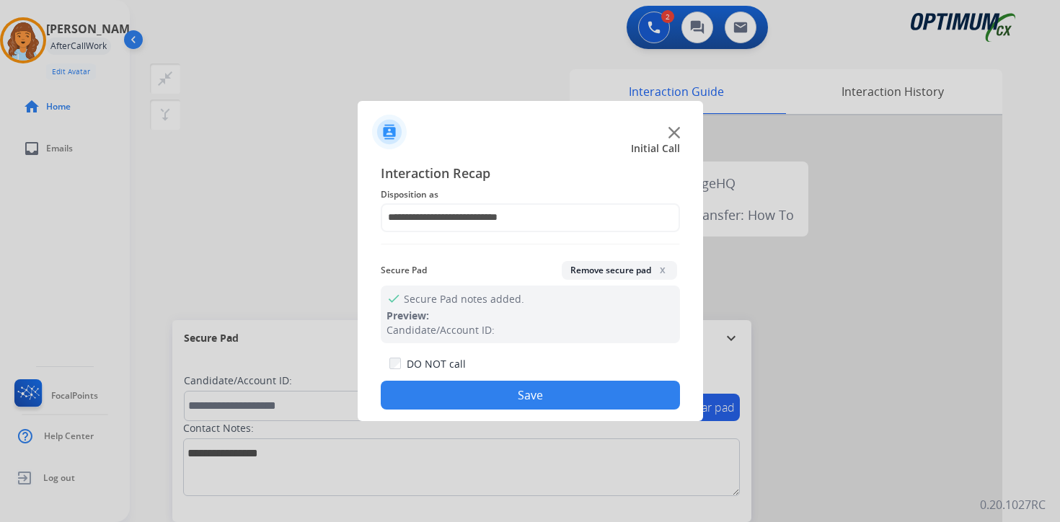
click at [477, 407] on button "Save" at bounding box center [530, 395] width 299 height 29
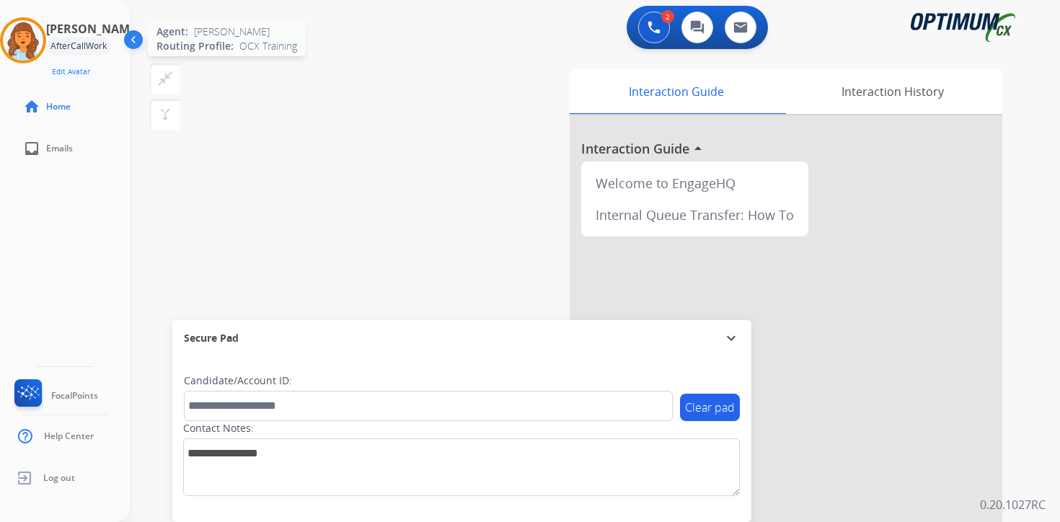
click at [30, 42] on img at bounding box center [23, 40] width 40 height 40
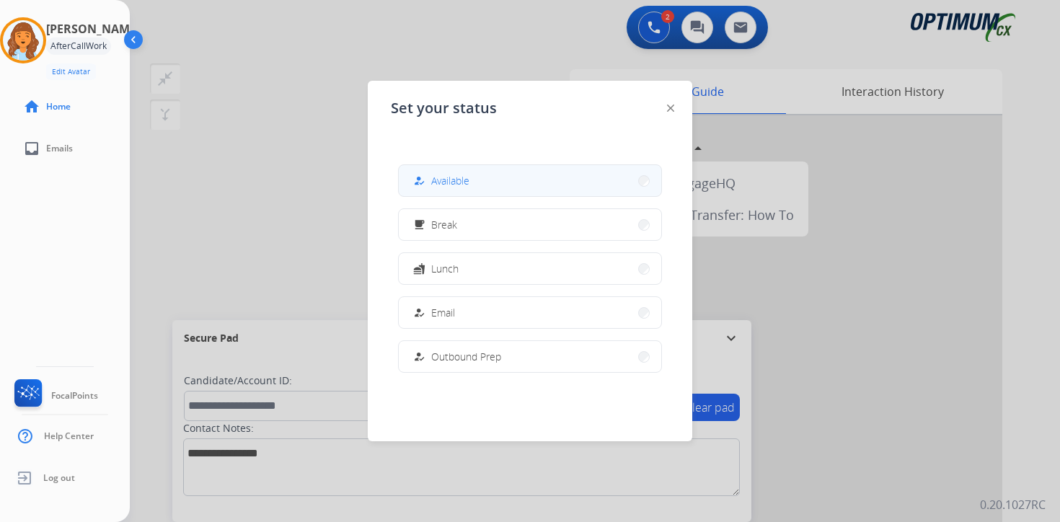
click at [464, 182] on span "Available" at bounding box center [450, 180] width 38 height 15
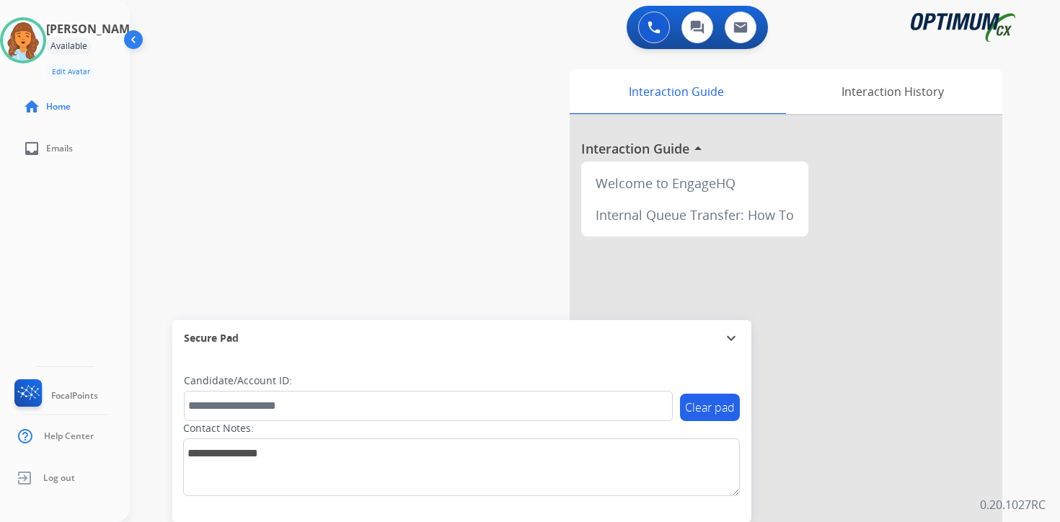
click at [1025, 410] on div "Interaction Guide Interaction History Interaction Guide arrow_drop_up Welcome t…" at bounding box center [764, 358] width 523 height 590
click at [26, 40] on img at bounding box center [23, 40] width 40 height 40
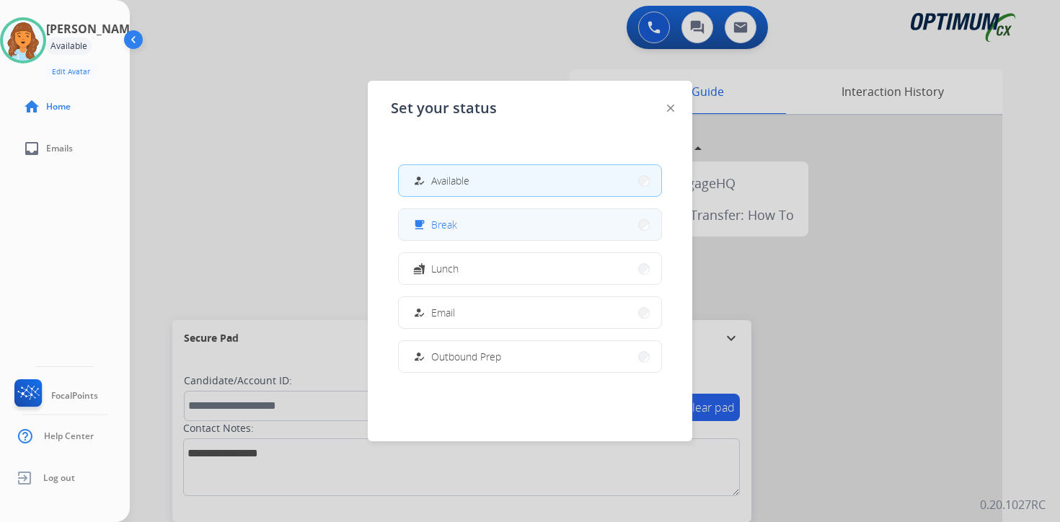
click at [420, 229] on mat-icon "free_breakfast" at bounding box center [419, 225] width 12 height 12
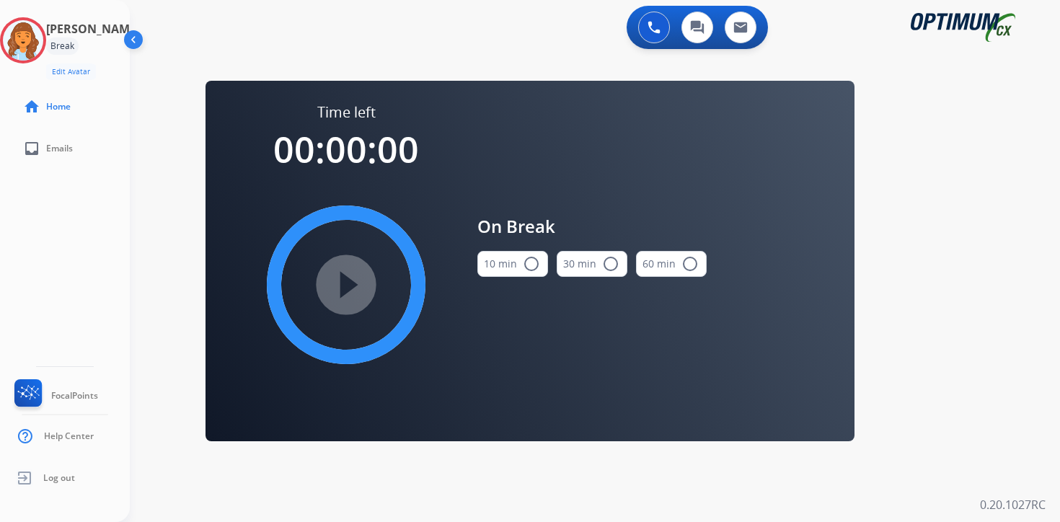
click at [964, 277] on div "0 Voice Interactions 0 Chat Interactions 0 Email Interactions swap_horiz Break …" at bounding box center [595, 261] width 930 height 522
click at [29, 43] on img at bounding box center [23, 40] width 40 height 40
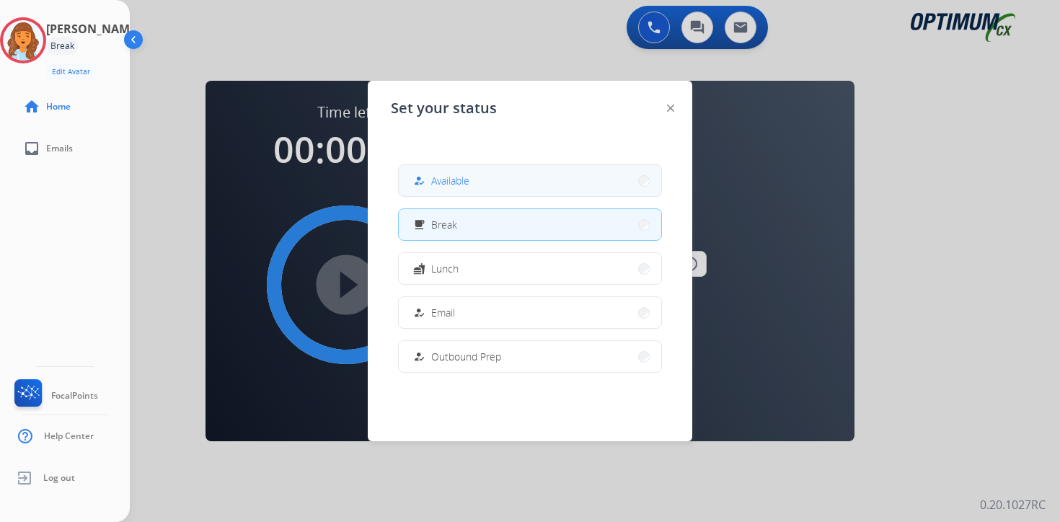
click at [511, 179] on button "how_to_reg Available" at bounding box center [530, 180] width 263 height 31
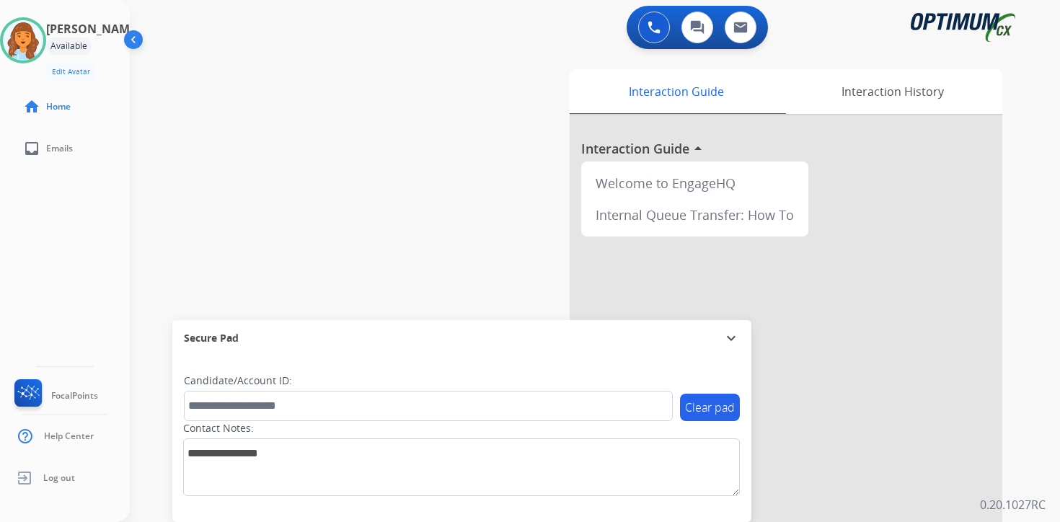
click at [1014, 405] on div "Interaction Guide Interaction History Interaction Guide arrow_drop_up Welcome t…" at bounding box center [764, 358] width 523 height 590
click at [1028, 473] on div "0 Voice Interactions 0 Chat Interactions 0 Email Interactions swap_horiz Break …" at bounding box center [595, 261] width 930 height 522
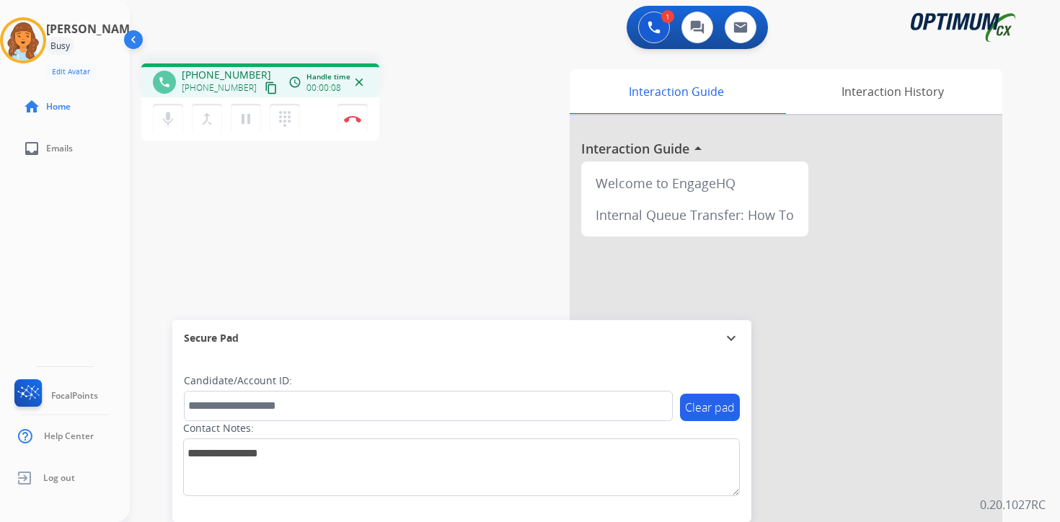
click at [263, 87] on button "content_copy" at bounding box center [271, 87] width 17 height 17
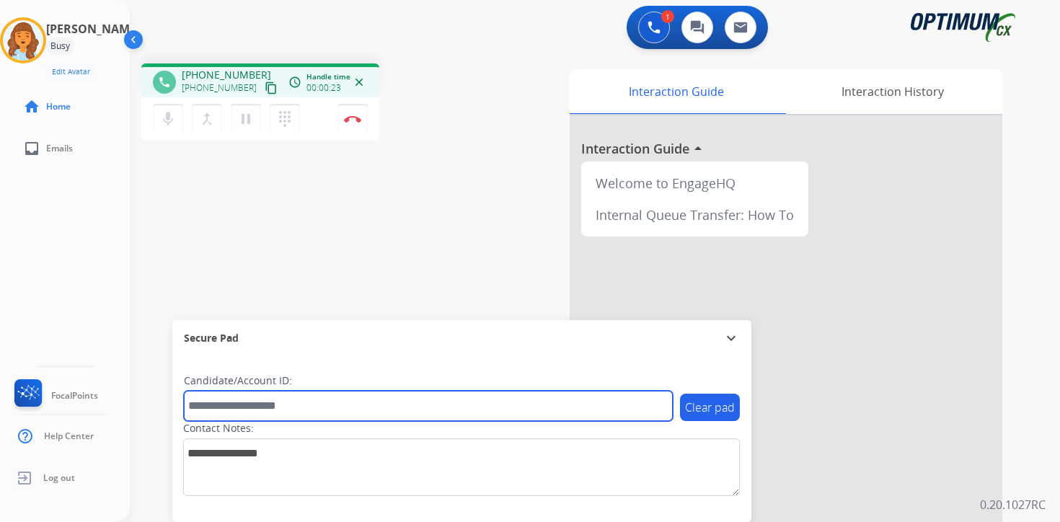
click at [325, 408] on input "text" at bounding box center [428, 406] width 489 height 30
type input "*******"
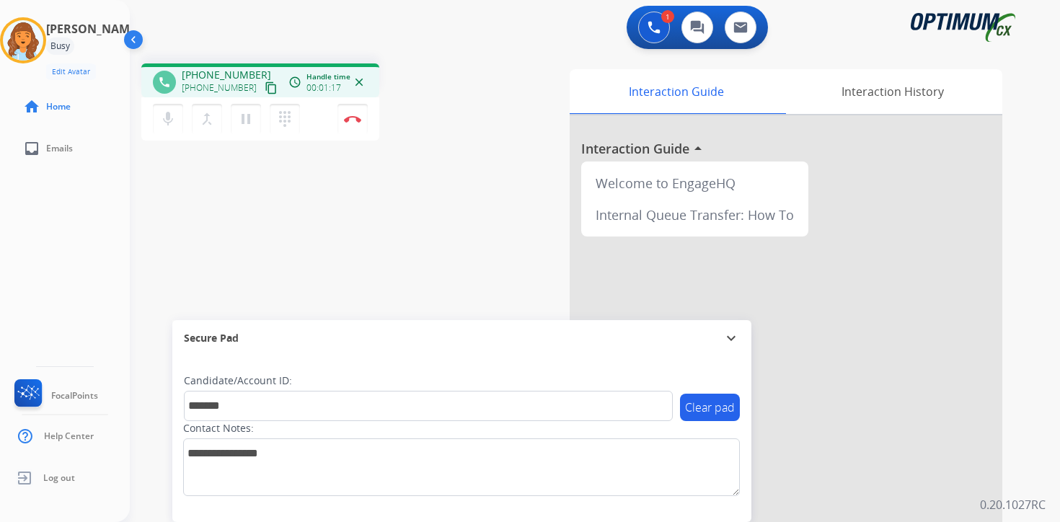
click at [1054, 283] on div "1 Voice Interactions 0 Chat Interactions 0 Email Interactions phone [PHONE_NUMB…" at bounding box center [595, 261] width 930 height 522
click at [1033, 377] on div "1 Voice Interactions 0 Chat Interactions 0 Email Interactions phone [PHONE_NUMB…" at bounding box center [595, 261] width 930 height 522
click at [352, 115] on img at bounding box center [352, 118] width 17 height 7
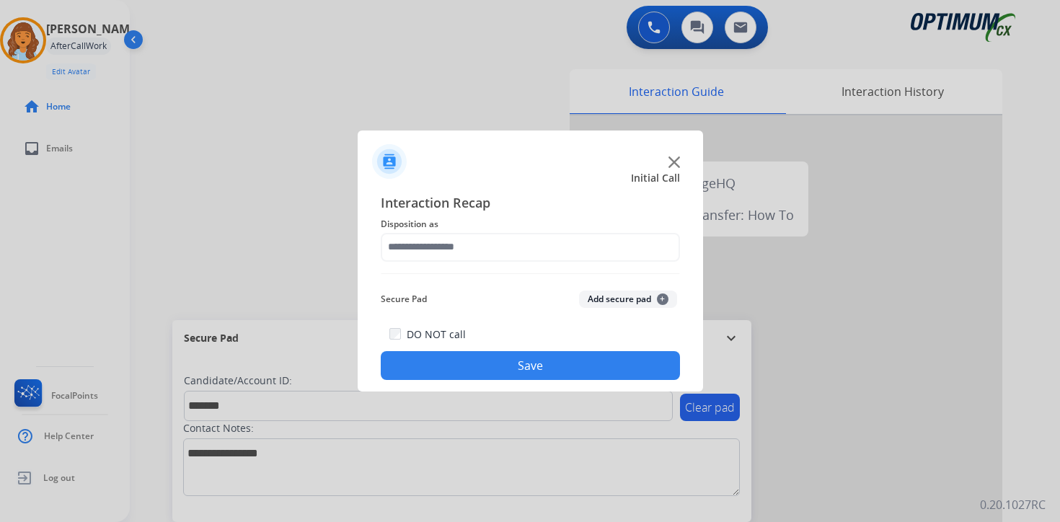
click at [654, 302] on button "Add secure pad +" at bounding box center [628, 299] width 98 height 17
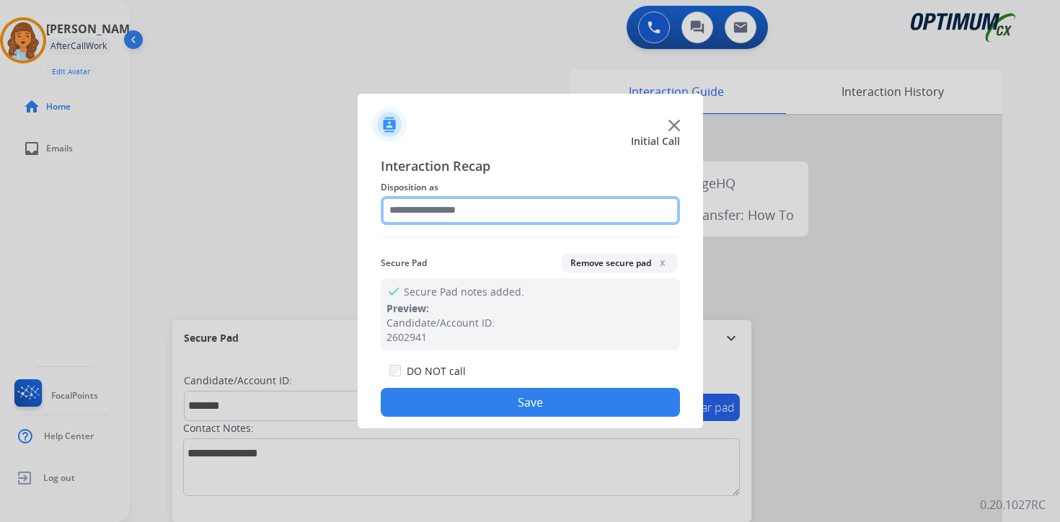
click at [493, 212] on input "text" at bounding box center [530, 210] width 299 height 29
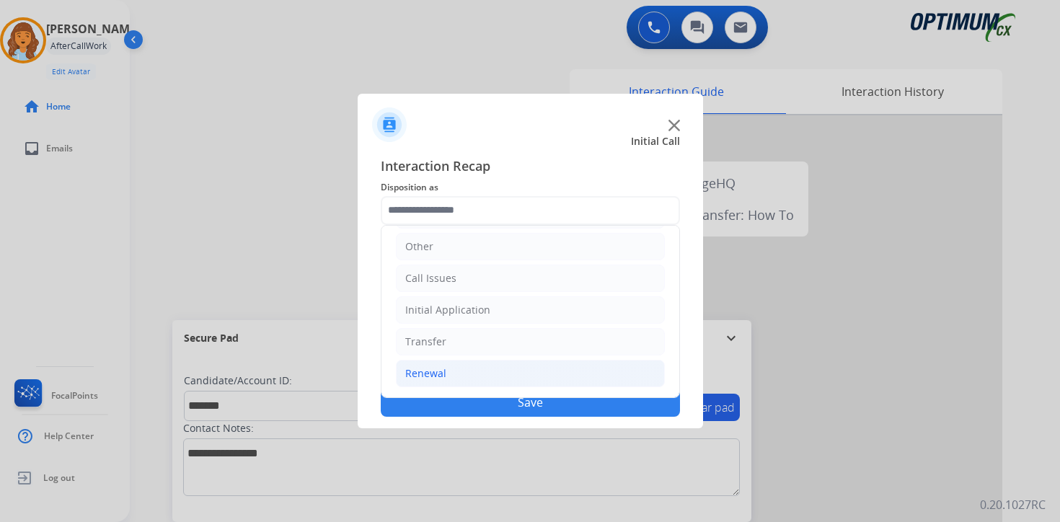
click at [462, 371] on li "Renewal" at bounding box center [530, 373] width 269 height 27
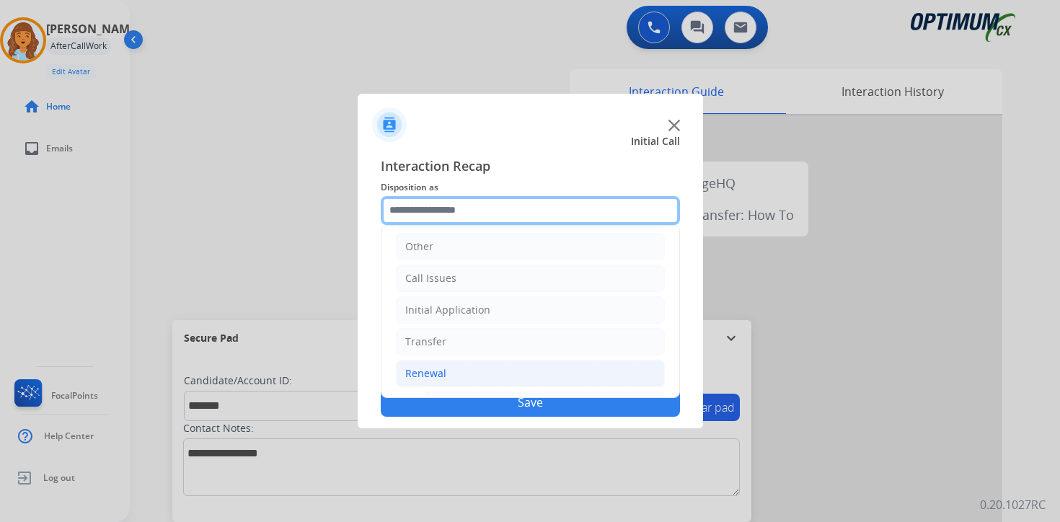
scroll to position [338, 0]
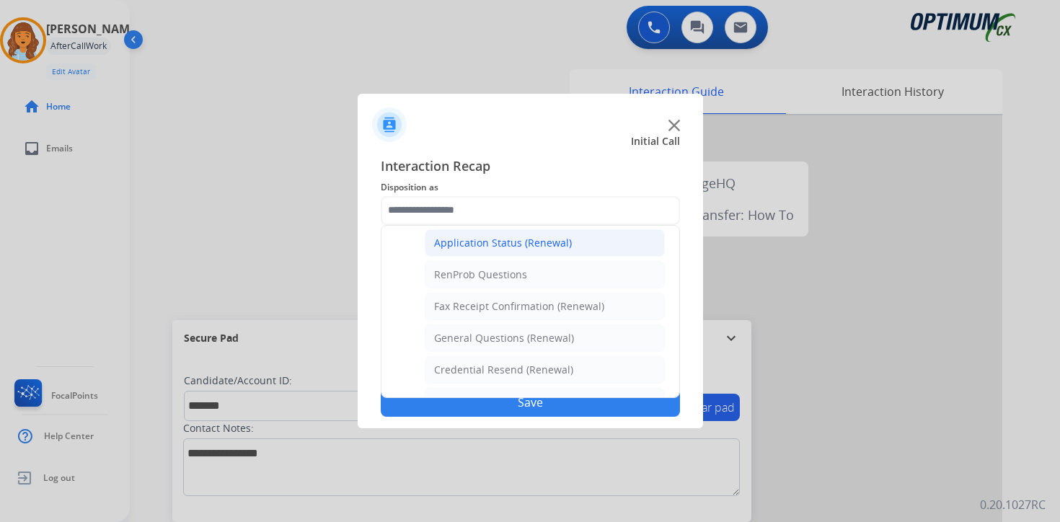
click at [470, 241] on div "Application Status (Renewal)" at bounding box center [503, 243] width 138 height 14
type input "**********"
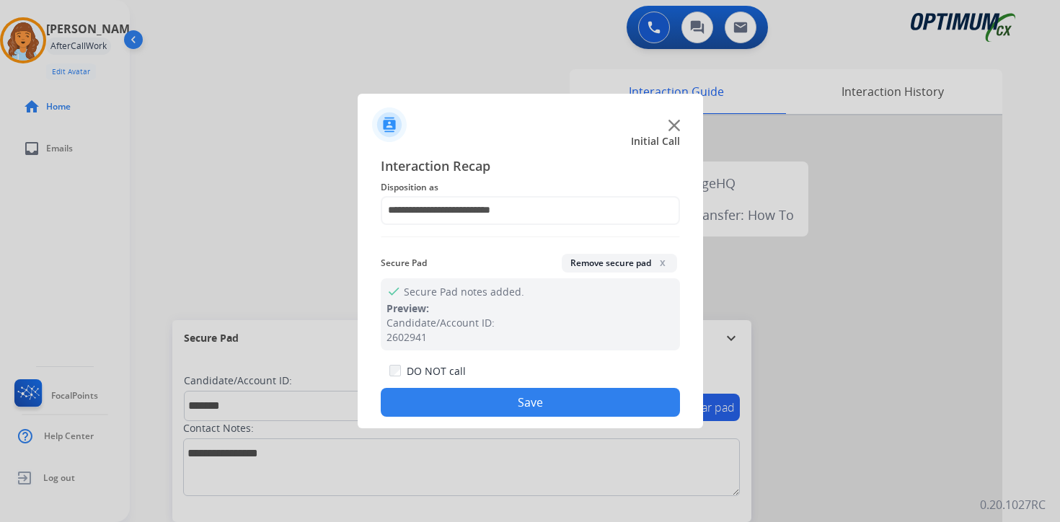
click at [446, 406] on button "Save" at bounding box center [530, 402] width 299 height 29
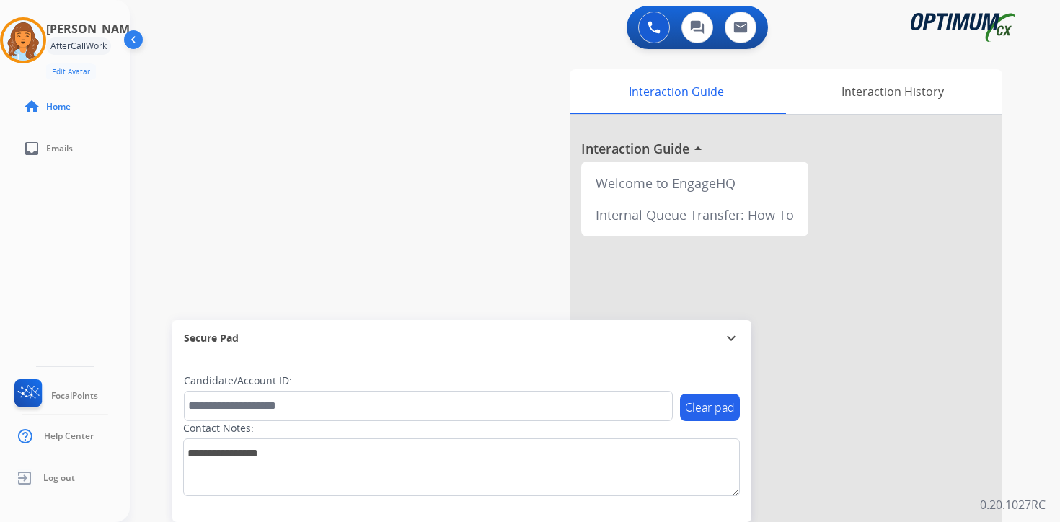
click at [1029, 426] on div "0 Voice Interactions 0 Chat Interactions 0 Email Interactions swap_horiz Break …" at bounding box center [595, 261] width 930 height 522
click at [1006, 419] on div "Interaction Guide Interaction History Interaction Guide arrow_drop_up Welcome t…" at bounding box center [764, 358] width 523 height 590
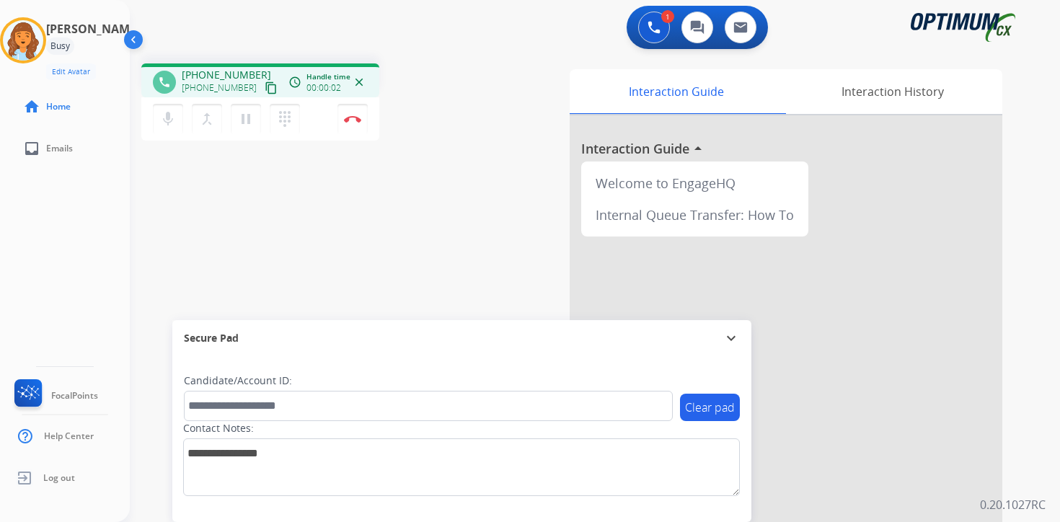
click at [265, 87] on mat-icon "content_copy" at bounding box center [271, 87] width 13 height 13
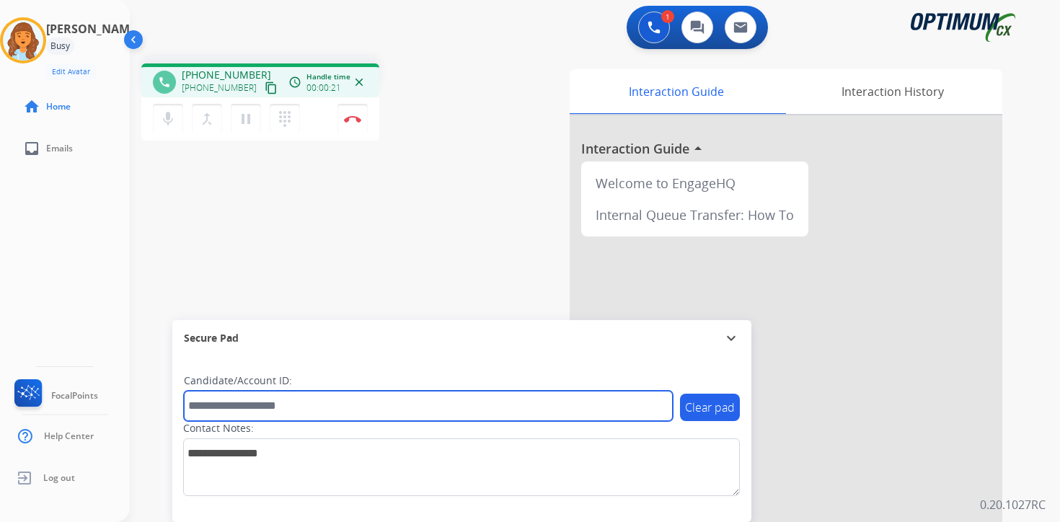
click at [341, 407] on input "text" at bounding box center [428, 406] width 489 height 30
type input "*******"
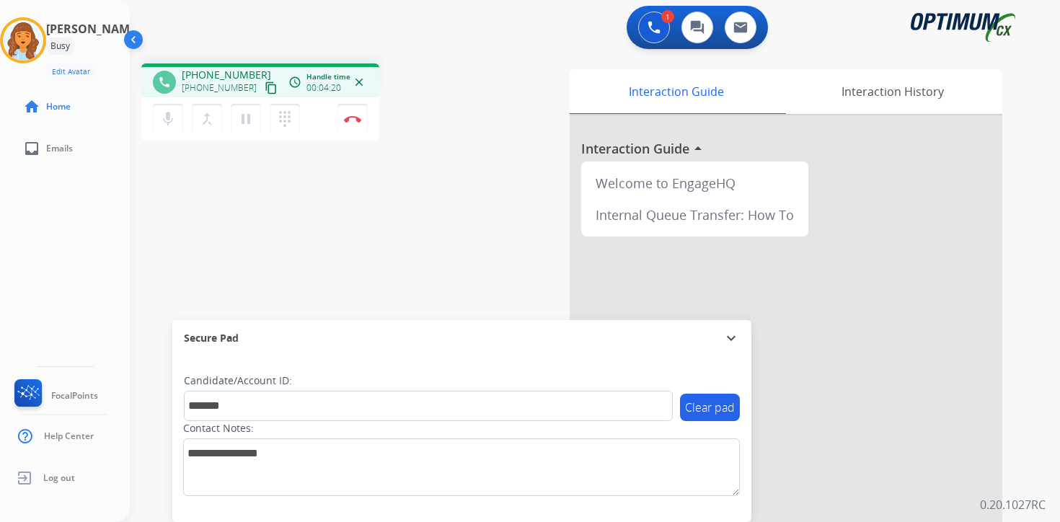
click at [1044, 495] on div "1 Voice Interactions 0 Chat Interactions 0 Email Interactions phone [PHONE_NUMB…" at bounding box center [595, 261] width 930 height 522
click at [351, 116] on img at bounding box center [352, 118] width 17 height 7
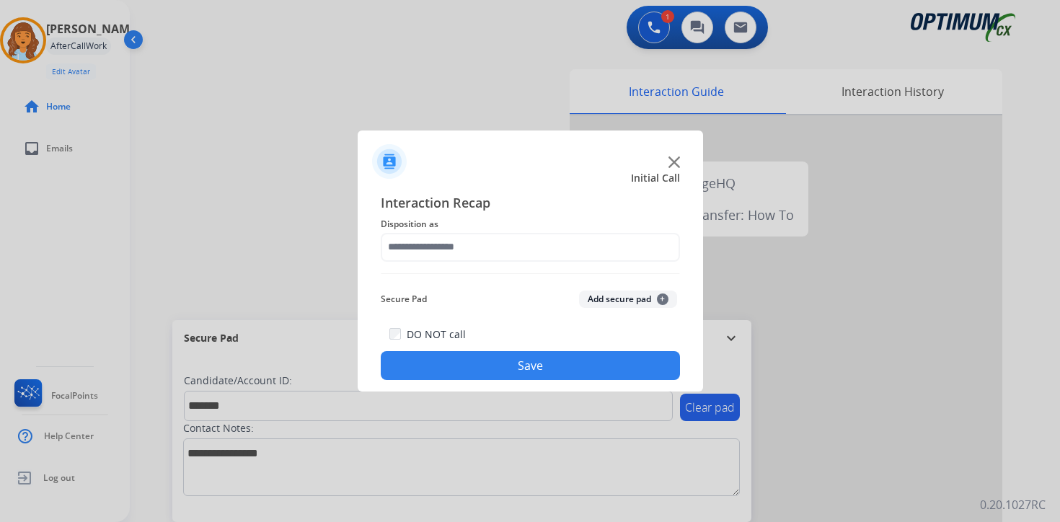
click at [660, 283] on div "Interaction Recap Disposition as Secure Pad Add secure pad + DO NOT call Save" at bounding box center [530, 287] width 299 height 188
click at [663, 296] on span "+" at bounding box center [663, 300] width 12 height 12
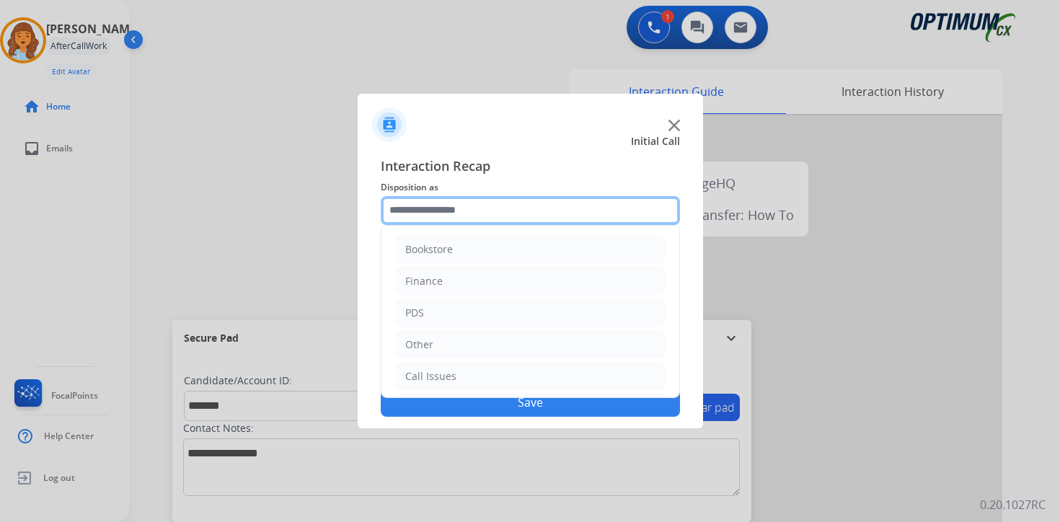
click at [483, 212] on input "text" at bounding box center [530, 210] width 299 height 29
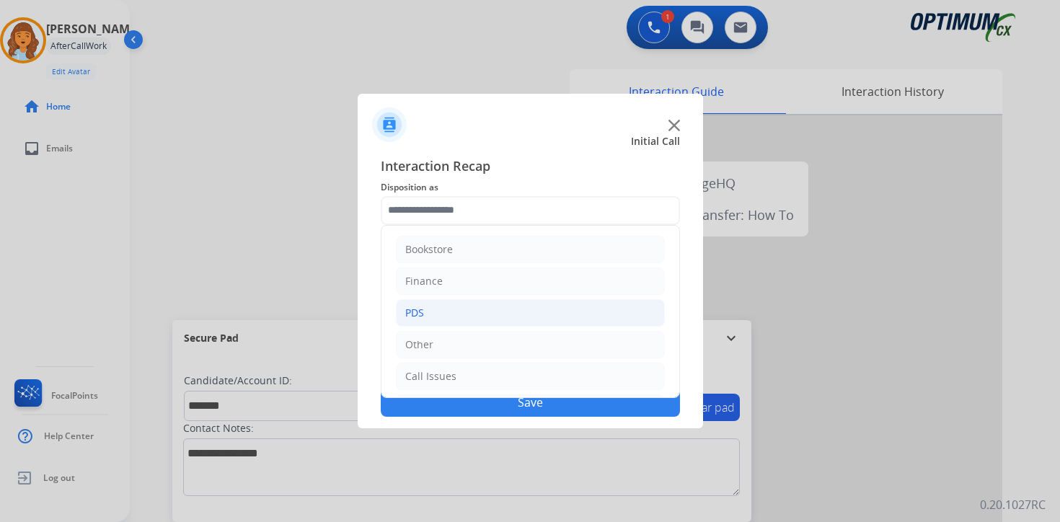
click at [449, 312] on li "PDS" at bounding box center [530, 312] width 269 height 27
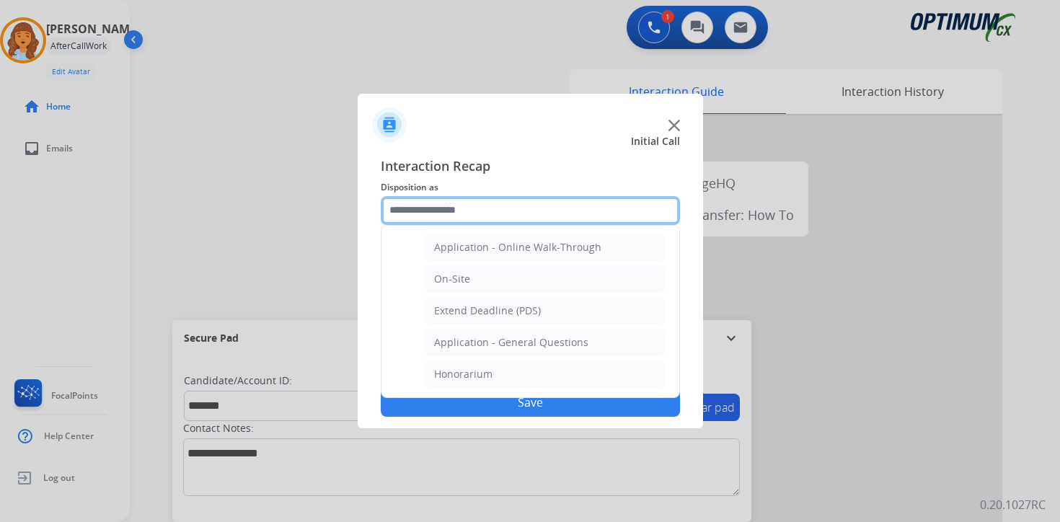
scroll to position [363, 0]
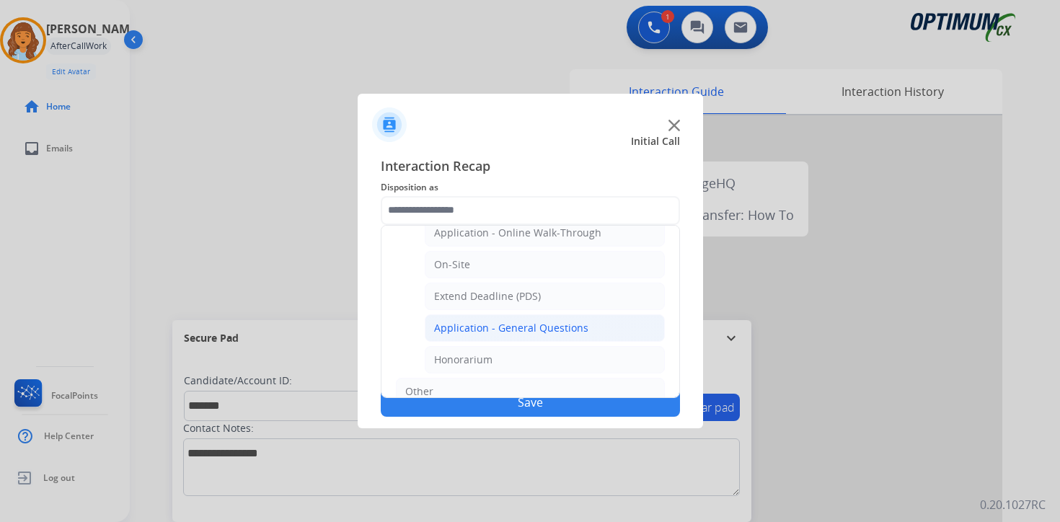
click at [635, 330] on li "Application - General Questions" at bounding box center [545, 327] width 240 height 27
type input "**********"
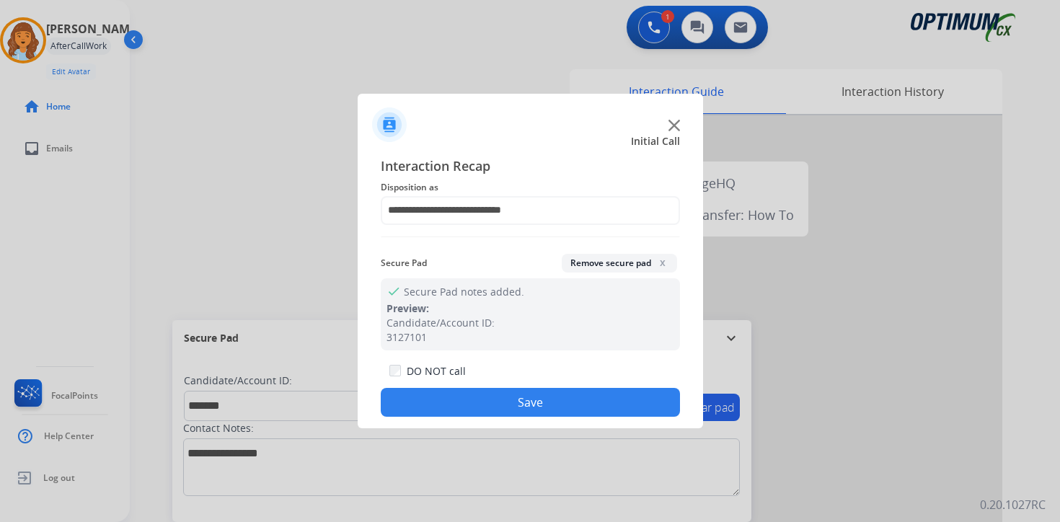
click at [589, 394] on button "Save" at bounding box center [530, 402] width 299 height 29
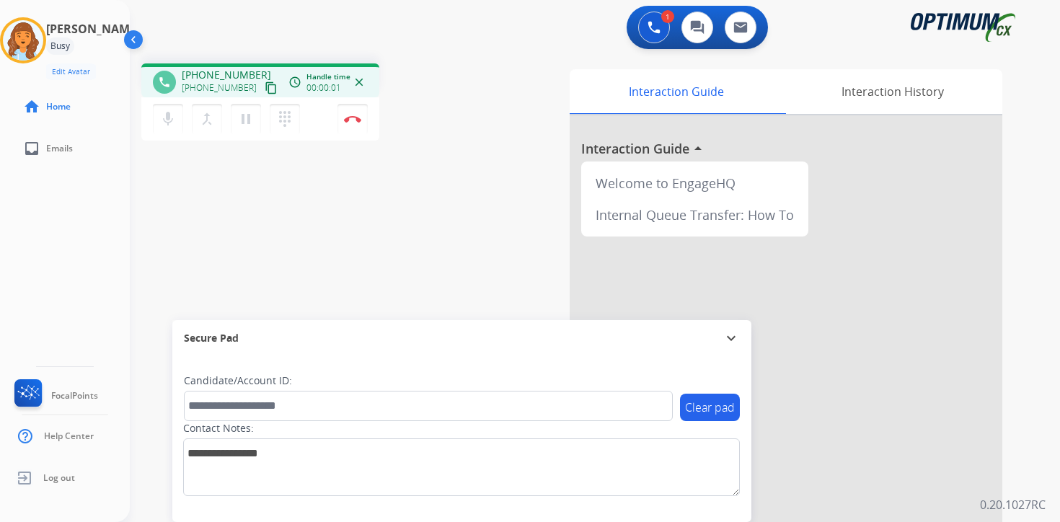
click at [1019, 494] on div "Interaction Guide Interaction History Interaction Guide arrow_drop_up Welcome t…" at bounding box center [764, 358] width 523 height 590
click at [265, 92] on mat-icon "content_copy" at bounding box center [271, 87] width 13 height 13
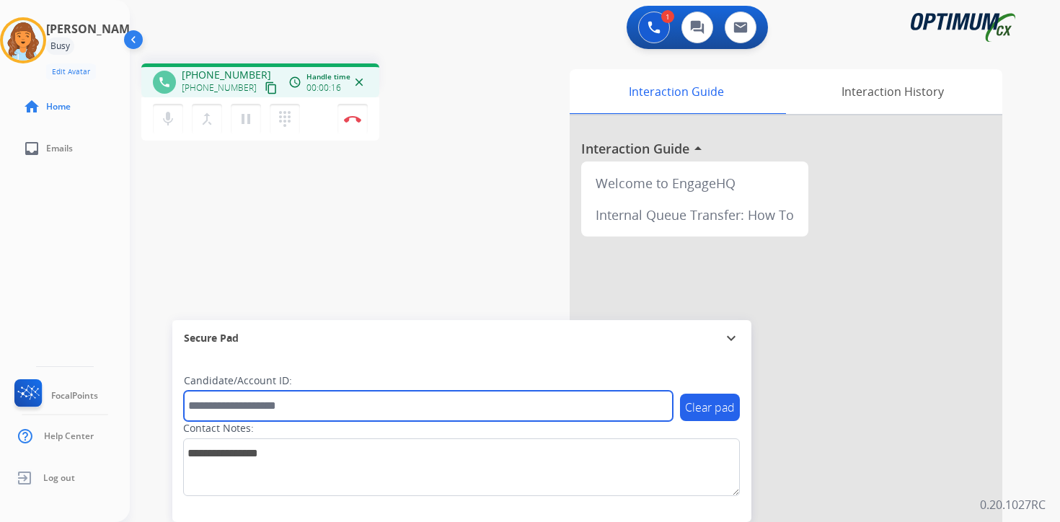
click at [264, 402] on input "text" at bounding box center [428, 406] width 489 height 30
type input "*********"
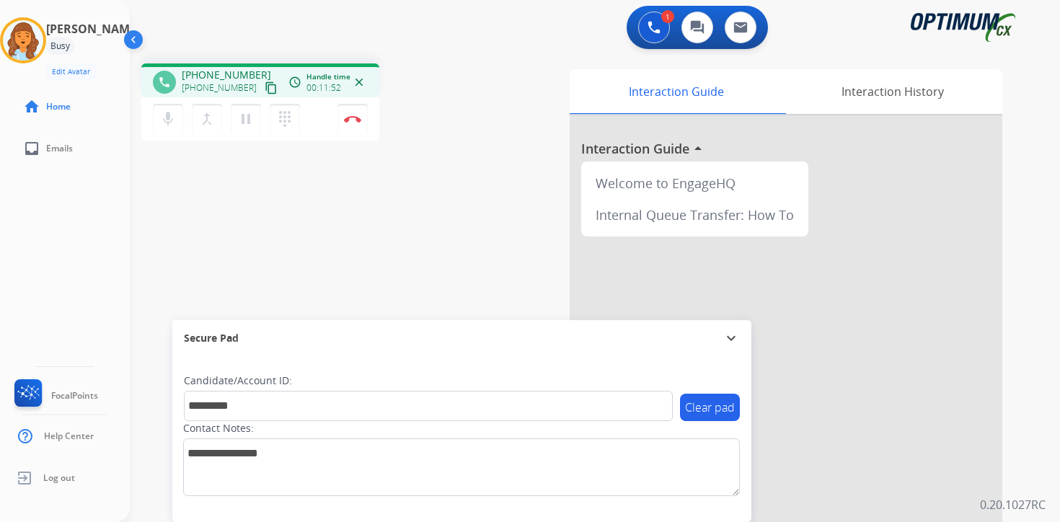
click at [1017, 493] on div "Interaction Guide Interaction History Interaction Guide arrow_drop_up Welcome t…" at bounding box center [764, 358] width 523 height 590
click at [356, 118] on img at bounding box center [352, 118] width 17 height 7
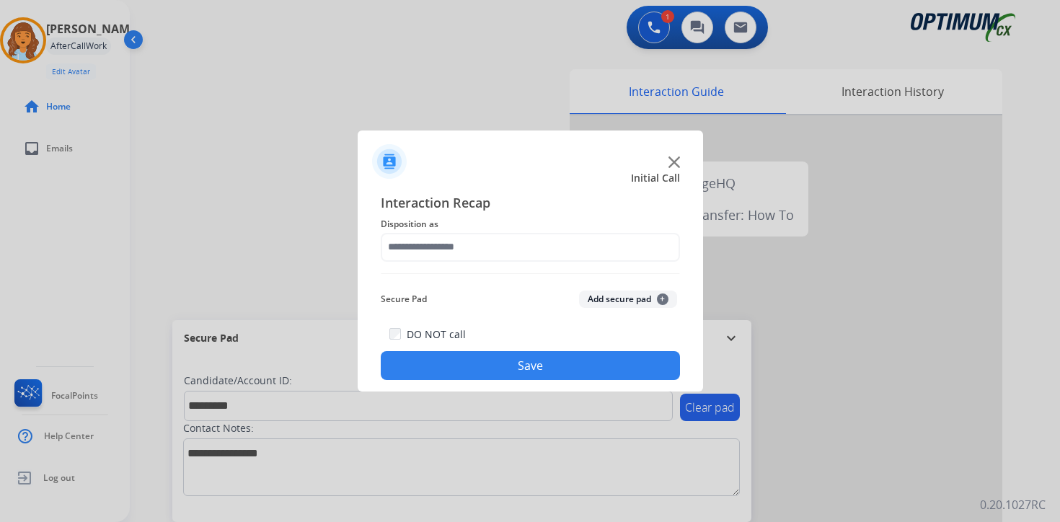
click at [638, 301] on button "Add secure pad +" at bounding box center [628, 299] width 98 height 17
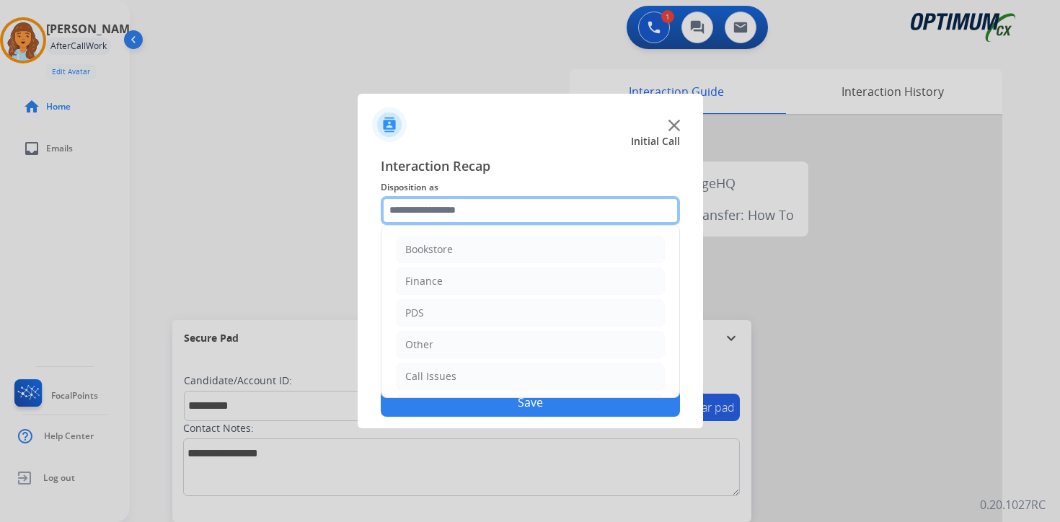
click at [476, 207] on input "text" at bounding box center [530, 210] width 299 height 29
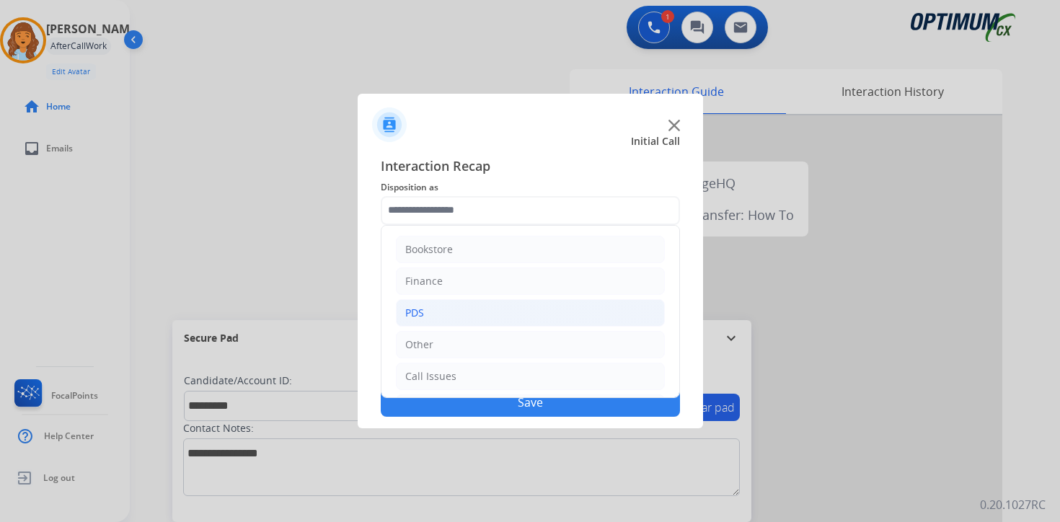
click at [418, 317] on div "PDS" at bounding box center [414, 313] width 19 height 14
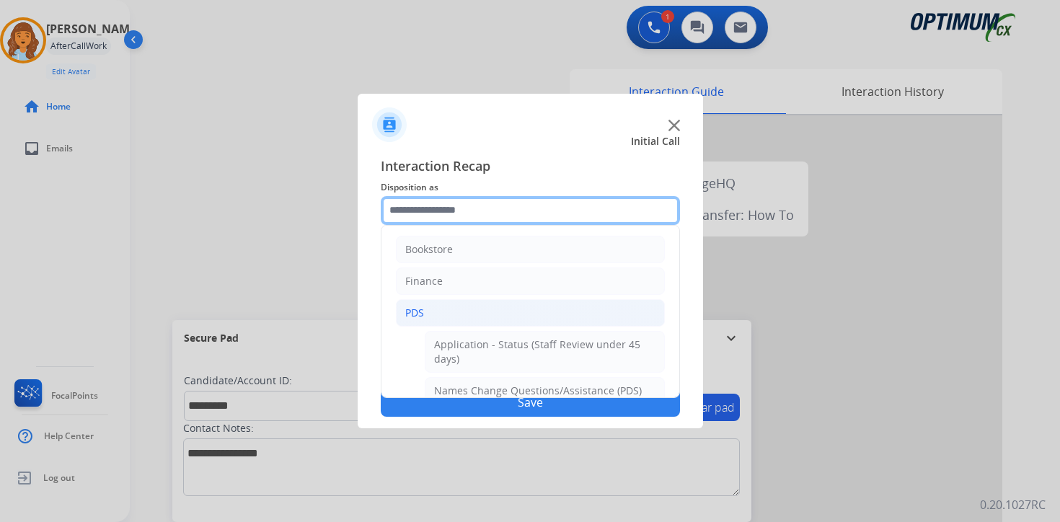
scroll to position [240, 0]
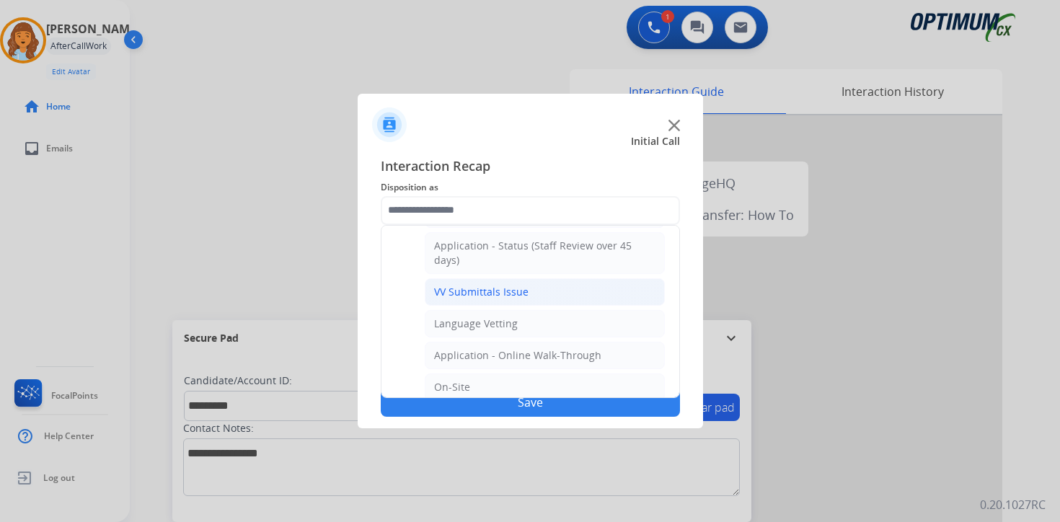
click at [443, 288] on div "VV Submittals Issue" at bounding box center [481, 292] width 94 height 14
type input "**********"
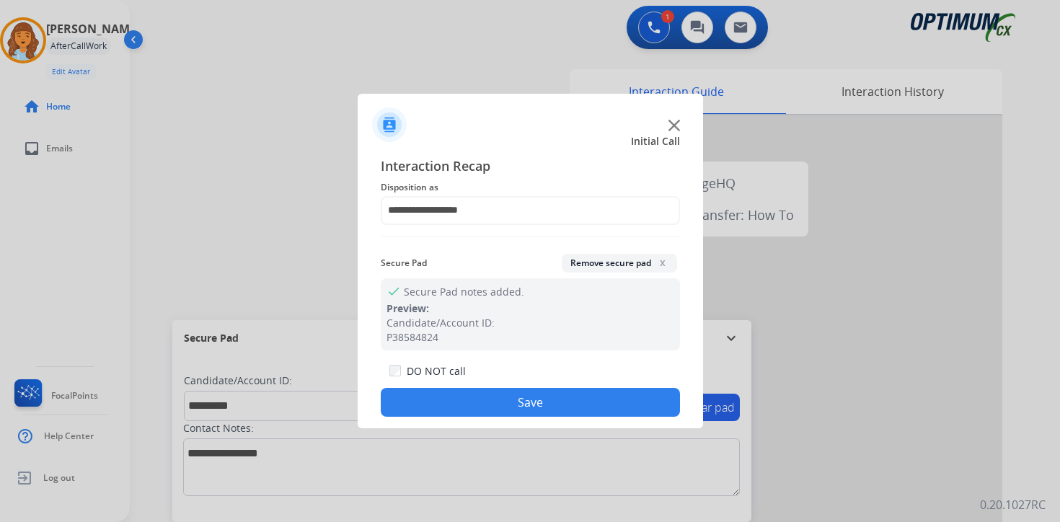
click at [469, 404] on button "Save" at bounding box center [530, 402] width 299 height 29
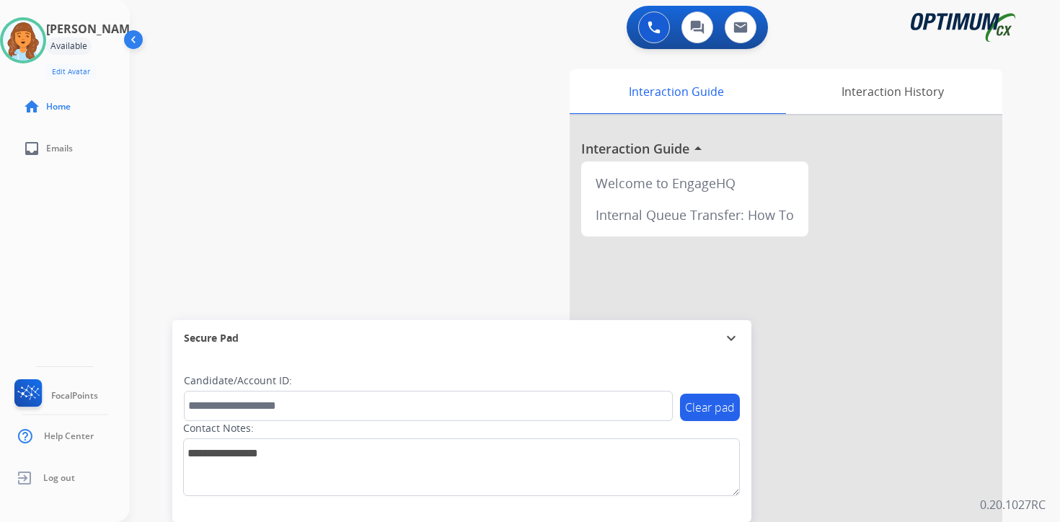
click at [1029, 463] on div "0 Voice Interactions 0 Chat Interactions 0 Email Interactions swap_horiz Break …" at bounding box center [595, 261] width 930 height 522
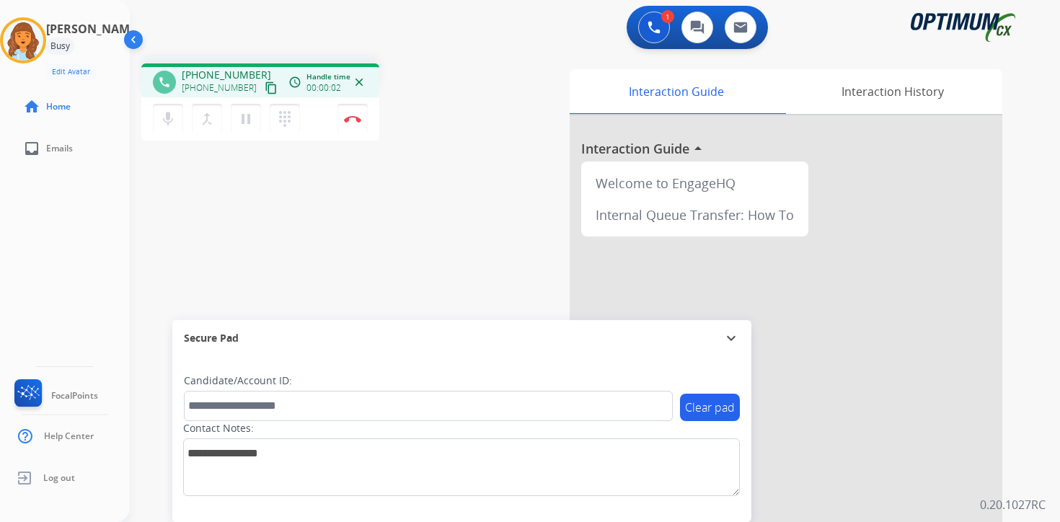
click at [264, 94] on div "[PHONE_NUMBER] content_copy" at bounding box center [231, 87] width 98 height 17
click at [265, 84] on mat-icon "content_copy" at bounding box center [271, 87] width 13 height 13
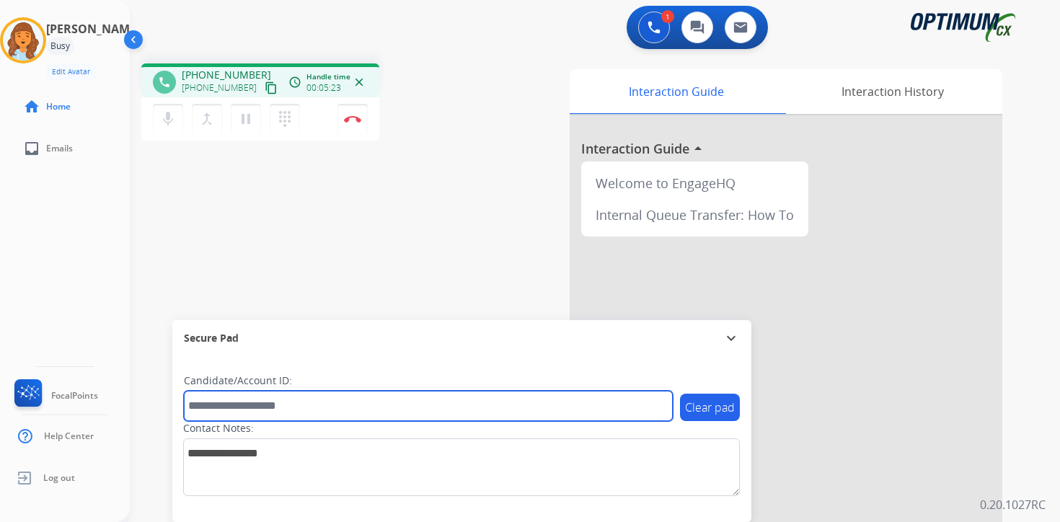
click at [424, 401] on input "text" at bounding box center [428, 406] width 489 height 30
type input "*********"
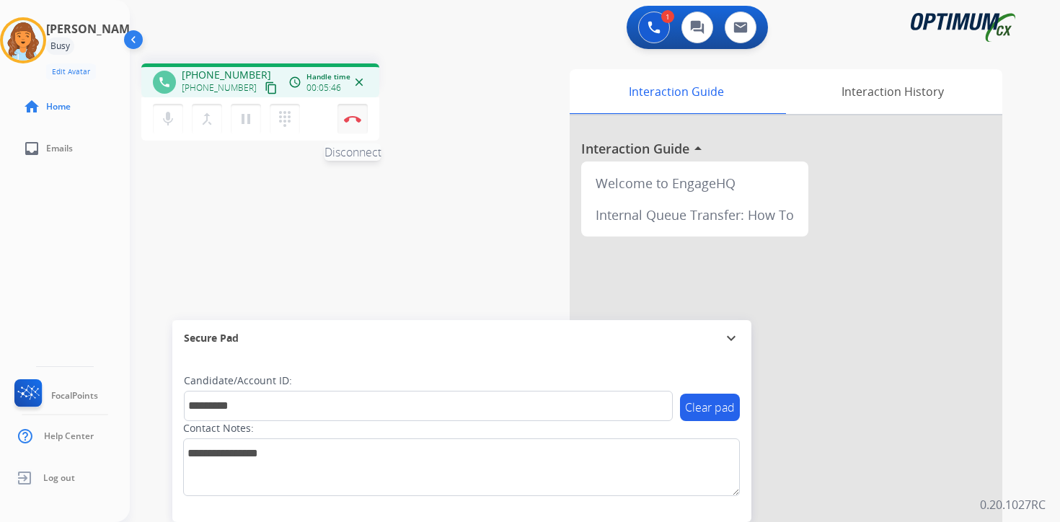
click at [359, 131] on button "Disconnect" at bounding box center [353, 119] width 30 height 30
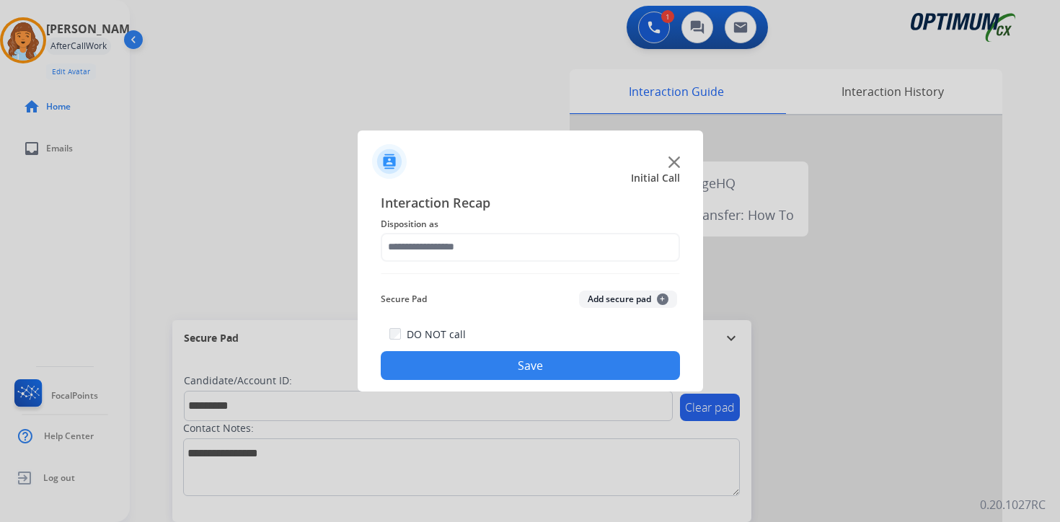
click at [662, 297] on span "+" at bounding box center [663, 300] width 12 height 12
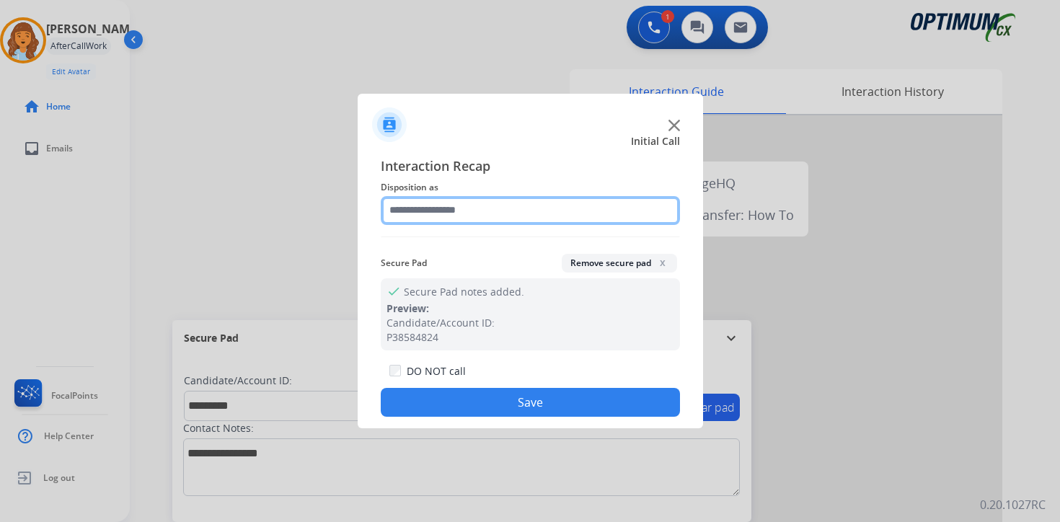
click at [471, 213] on input "text" at bounding box center [530, 210] width 299 height 29
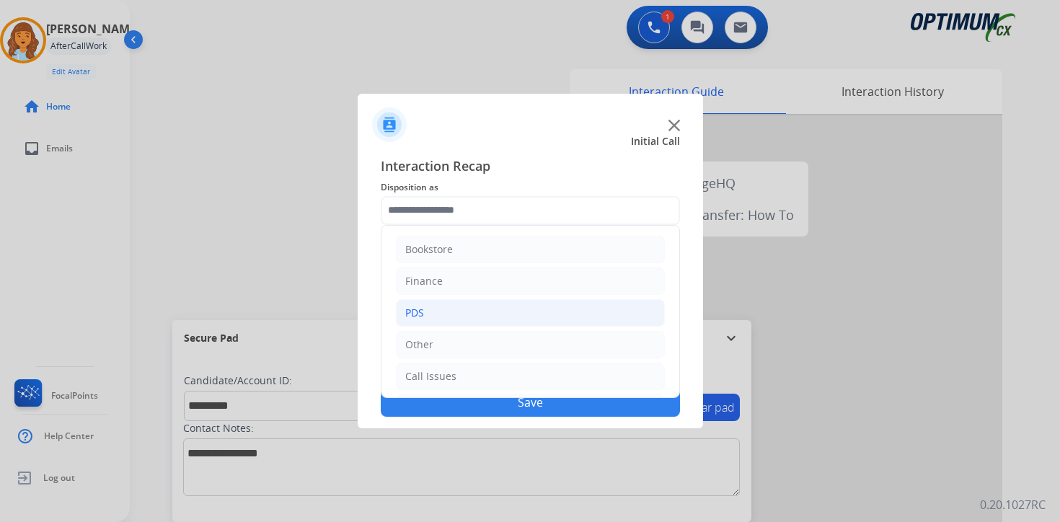
click at [446, 309] on li "PDS" at bounding box center [530, 312] width 269 height 27
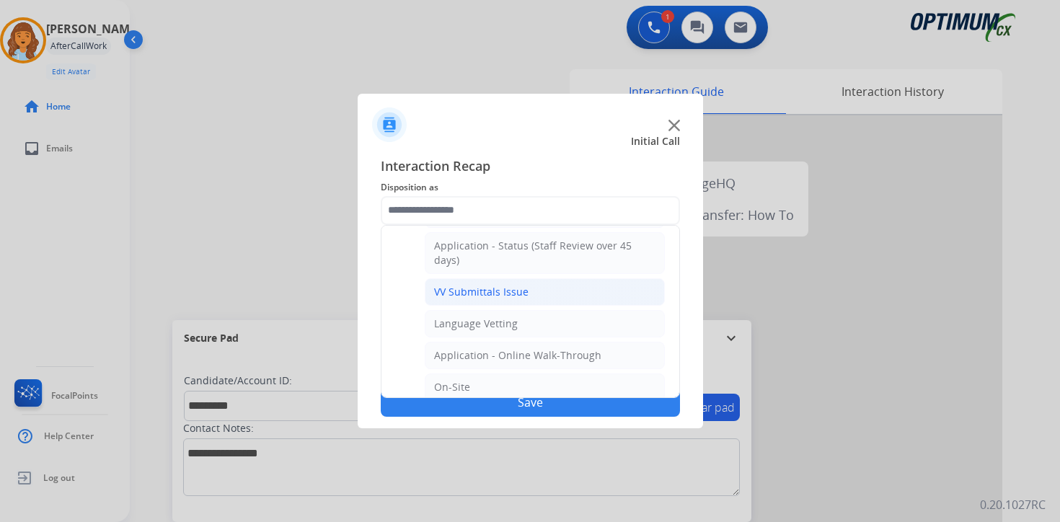
click at [451, 294] on div "VV Submittals Issue" at bounding box center [481, 292] width 94 height 14
type input "**********"
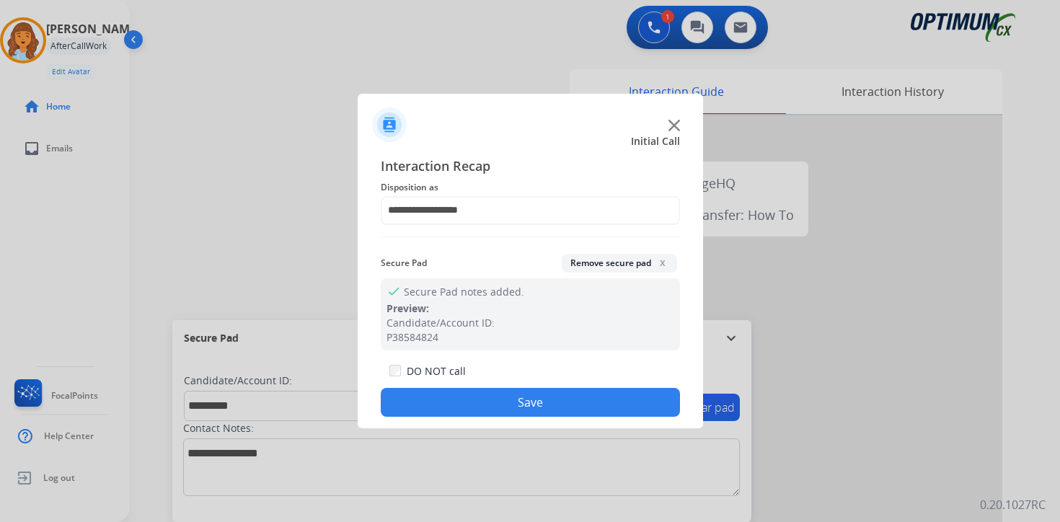
click at [459, 412] on button "Save" at bounding box center [530, 402] width 299 height 29
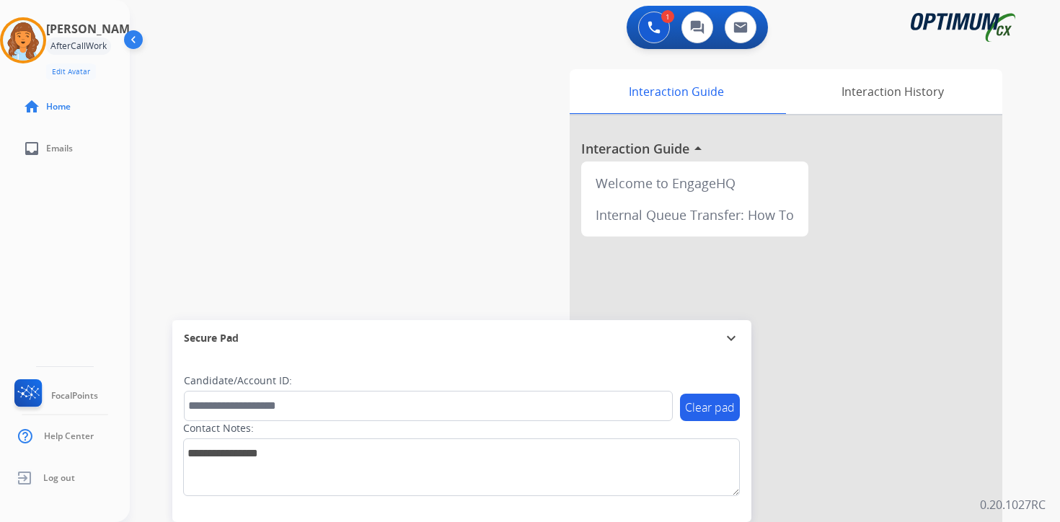
click at [1049, 370] on div "1 Voice Interactions 0 Chat Interactions 0 Email Interactions swap_horiz Break …" at bounding box center [595, 261] width 930 height 522
click at [41, 44] on img at bounding box center [23, 40] width 40 height 40
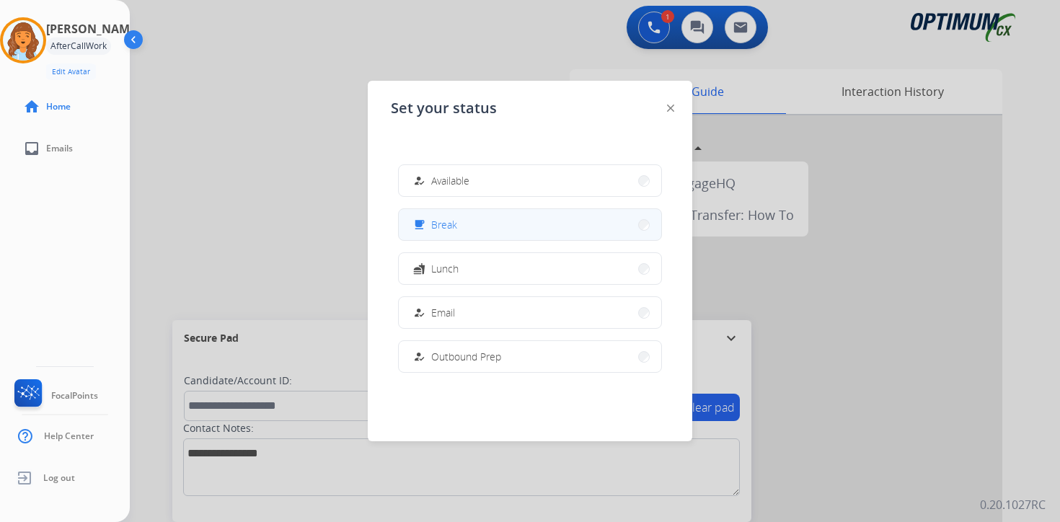
click at [465, 227] on button "free_breakfast Break" at bounding box center [530, 224] width 263 height 31
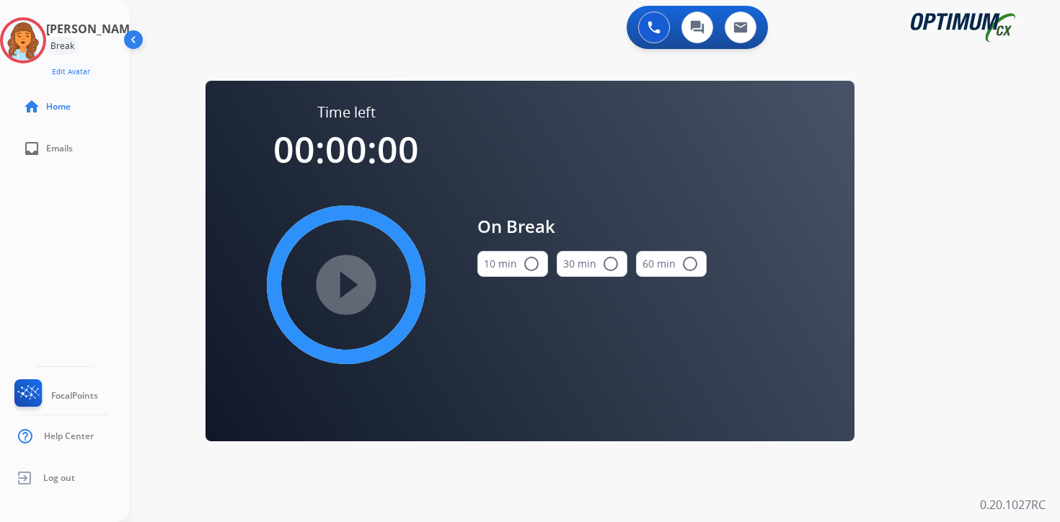
click at [986, 210] on div "0 Voice Interactions 0 Chat Interactions 0 Email Interactions swap_horiz Break …" at bounding box center [595, 261] width 930 height 522
click at [33, 49] on img at bounding box center [23, 40] width 40 height 40
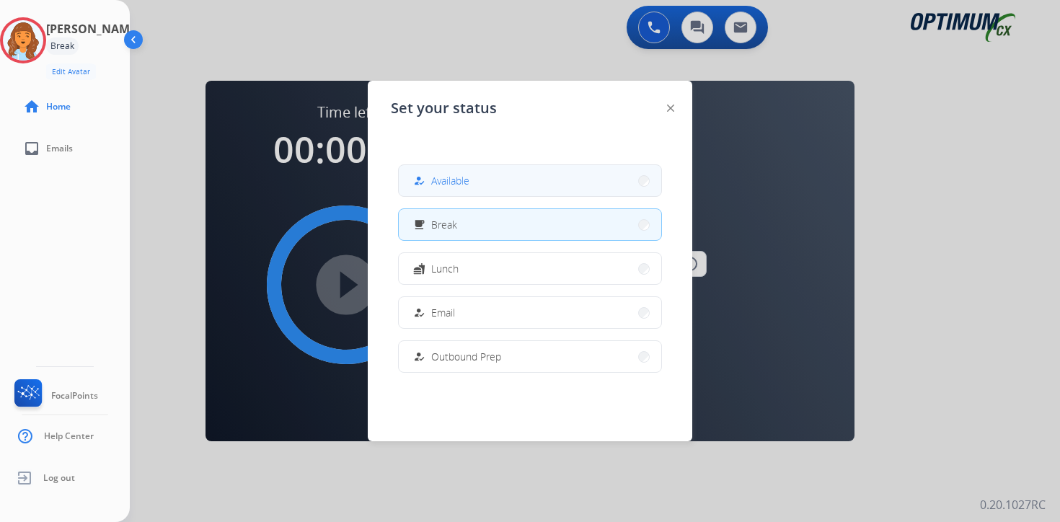
click at [424, 175] on mat-icon "how_to_reg" at bounding box center [419, 181] width 12 height 12
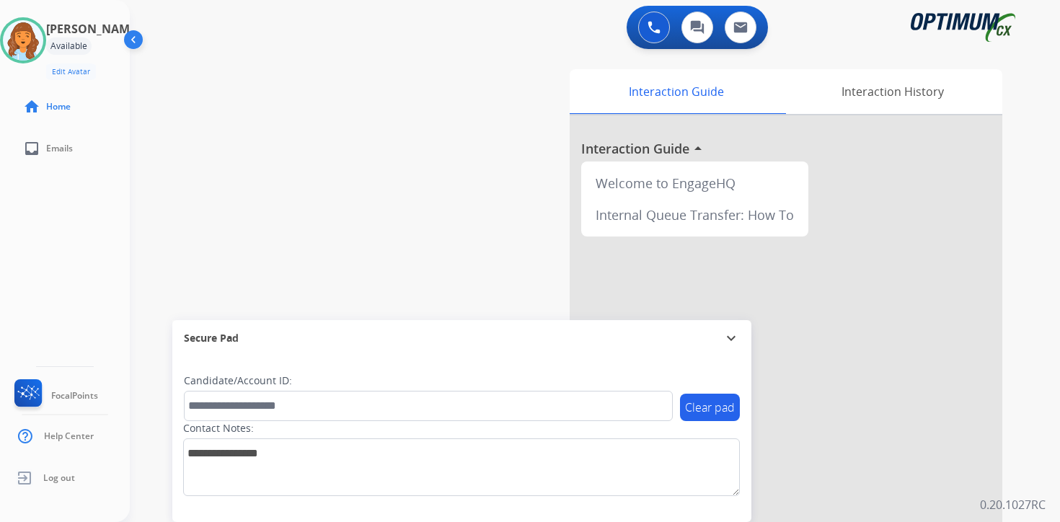
click at [1026, 371] on div "0 Voice Interactions 0 Chat Interactions 0 Email Interactions swap_horiz Break …" at bounding box center [595, 261] width 930 height 522
click at [1028, 340] on div "0 Voice Interactions 0 Chat Interactions 0 Email Interactions swap_horiz Break …" at bounding box center [595, 261] width 930 height 522
click at [1043, 412] on div "0 Voice Interactions 0 Chat Interactions 0 Email Interactions swap_horiz Break …" at bounding box center [595, 261] width 930 height 522
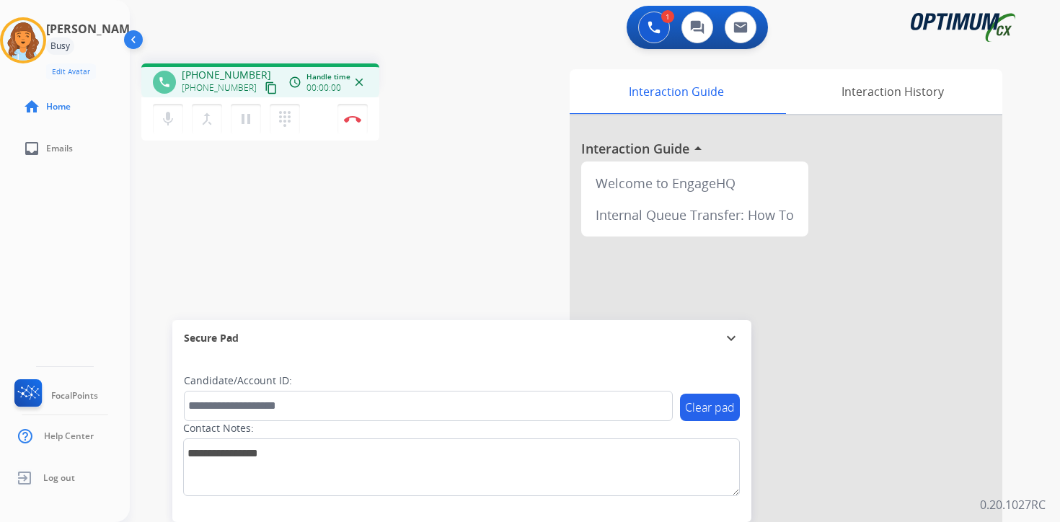
click at [265, 86] on mat-icon "content_copy" at bounding box center [271, 87] width 13 height 13
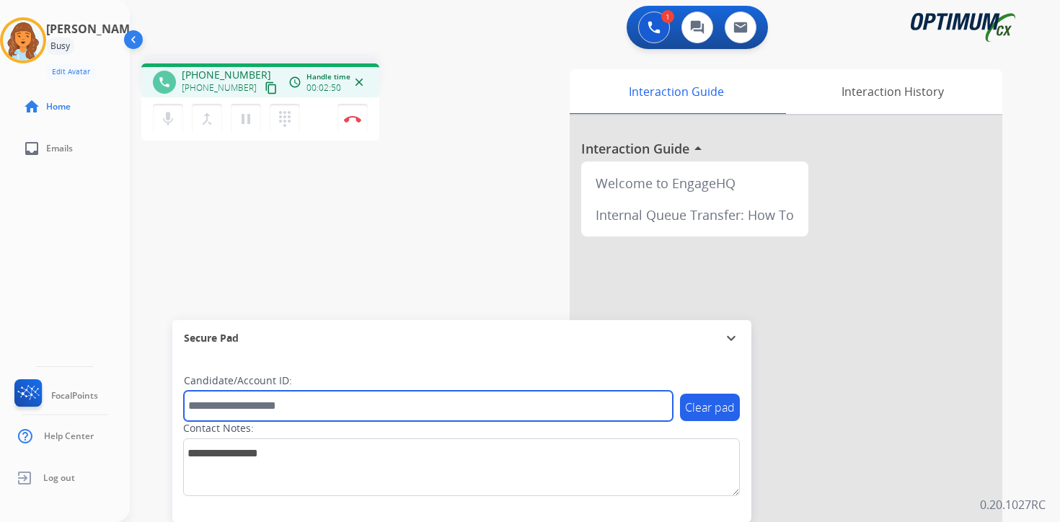
click at [313, 413] on input "text" at bounding box center [428, 406] width 489 height 30
type input "****"
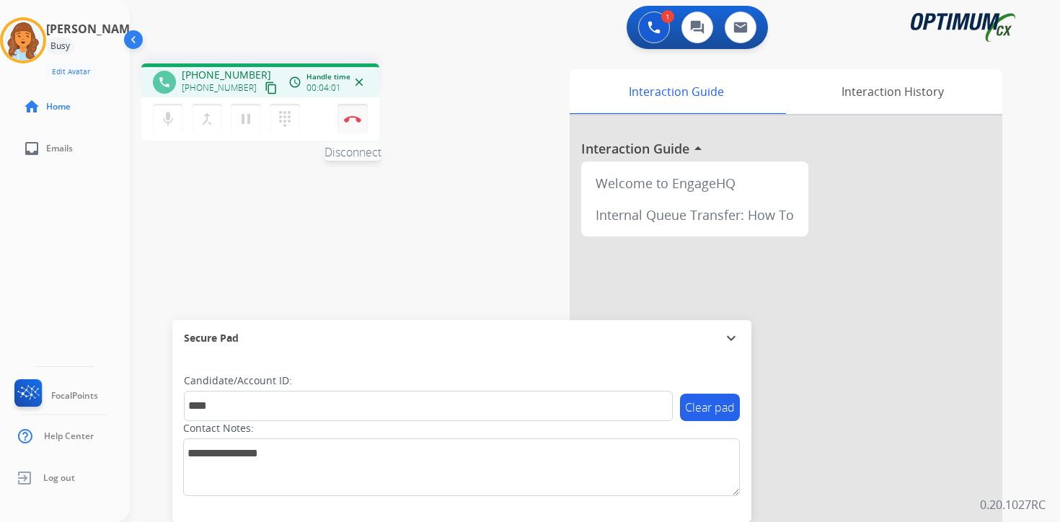
click at [357, 123] on button "Disconnect" at bounding box center [353, 119] width 30 height 30
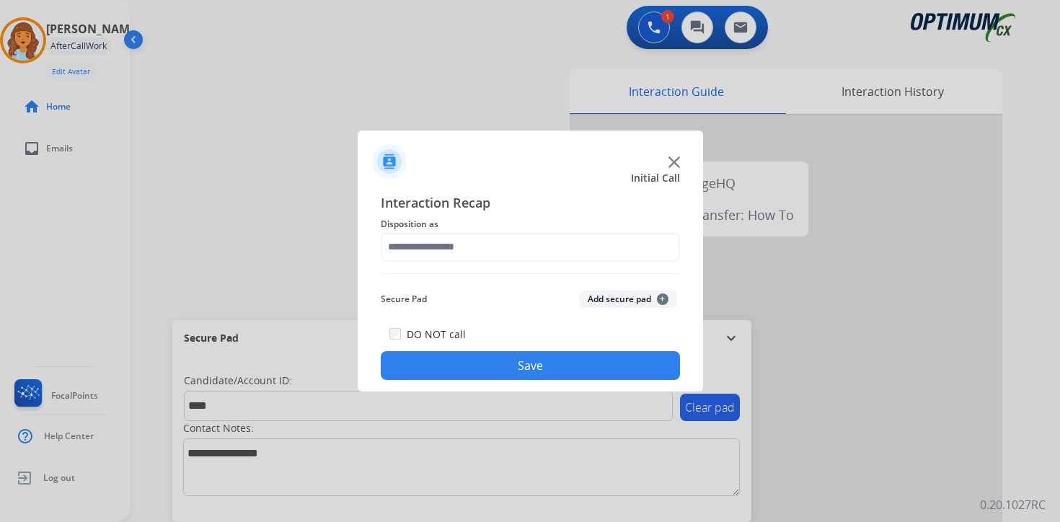
click at [661, 301] on span "+" at bounding box center [663, 300] width 12 height 12
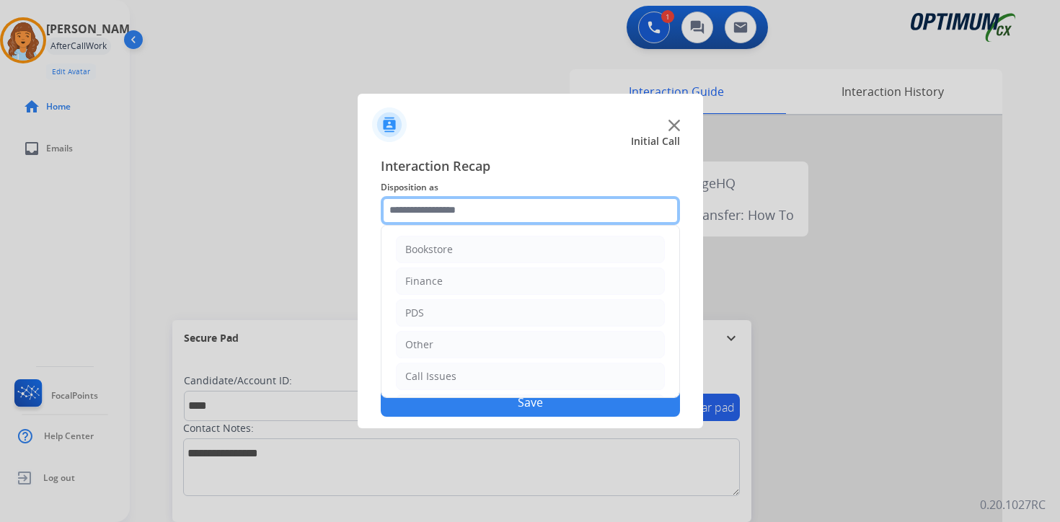
click at [438, 206] on input "text" at bounding box center [530, 210] width 299 height 29
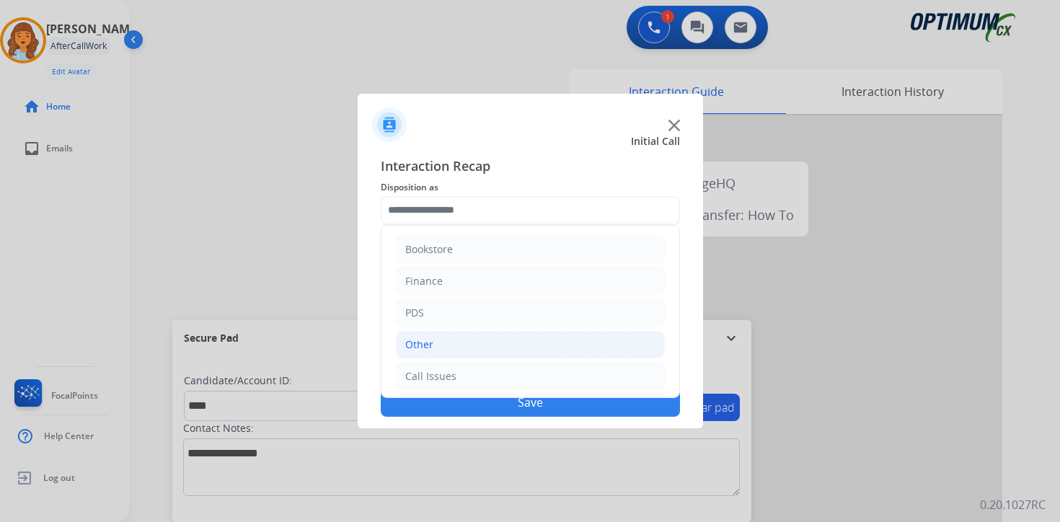
click at [420, 341] on div "Other" at bounding box center [419, 345] width 28 height 14
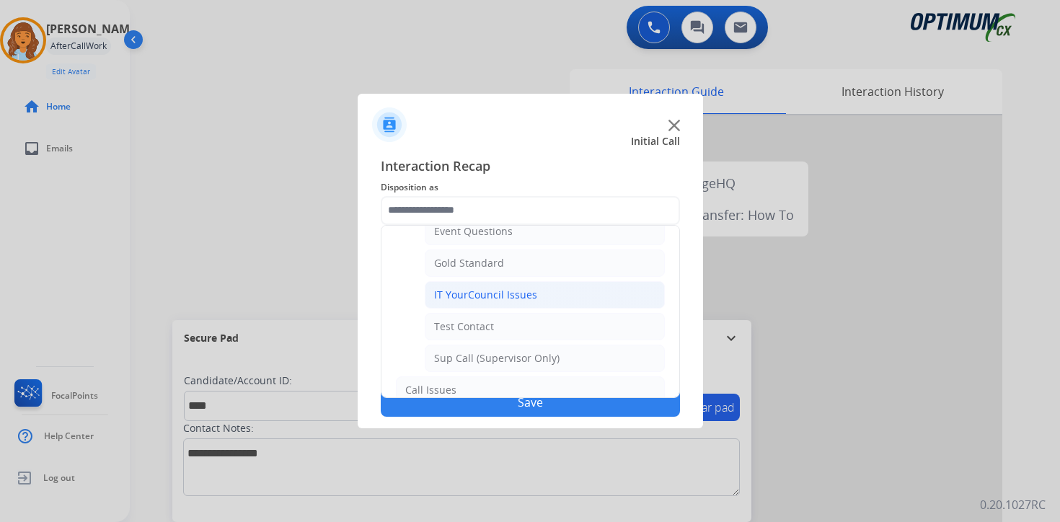
click at [442, 294] on div "IT YourCouncil Issues" at bounding box center [485, 295] width 103 height 14
type input "**********"
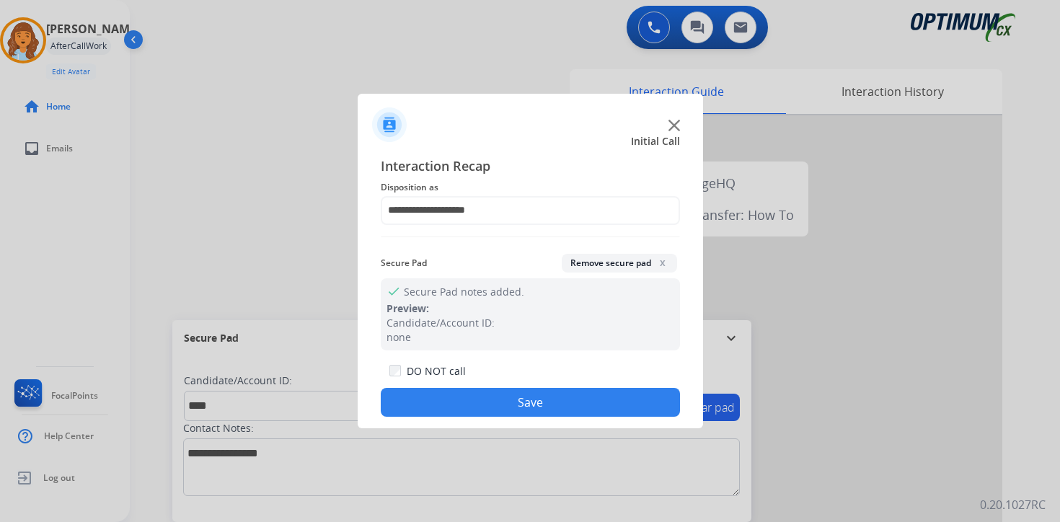
click at [463, 396] on button "Save" at bounding box center [530, 402] width 299 height 29
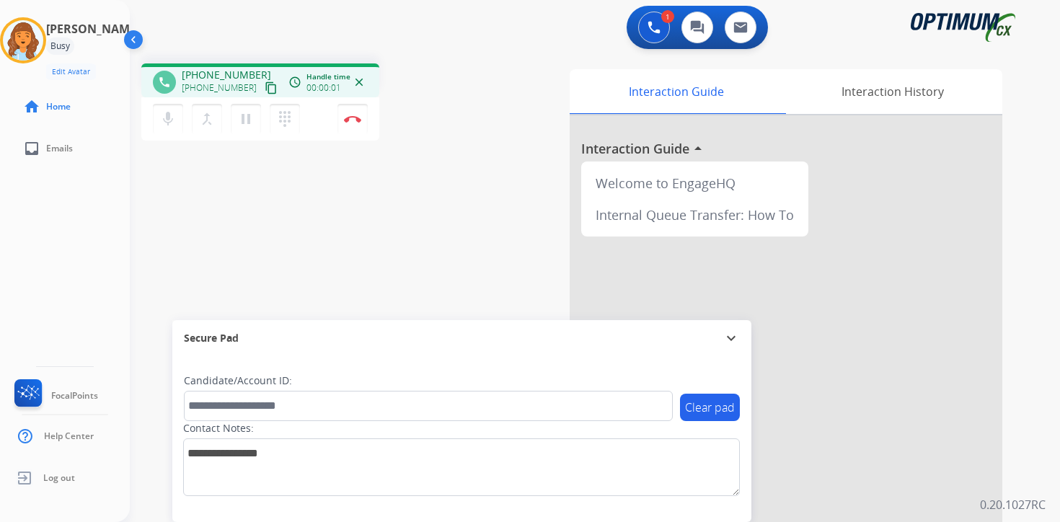
click at [265, 84] on mat-icon "content_copy" at bounding box center [271, 87] width 13 height 13
click at [1029, 443] on div "1 Voice Interactions 0 Chat Interactions 0 Email Interactions phone [PHONE_NUMB…" at bounding box center [595, 261] width 930 height 522
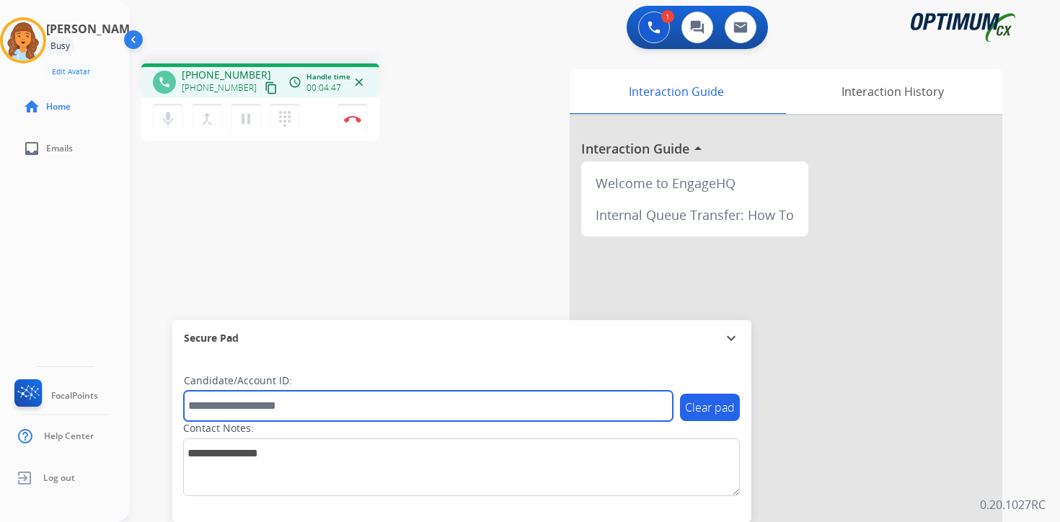
click at [333, 409] on input "text" at bounding box center [428, 406] width 489 height 30
type input "*******"
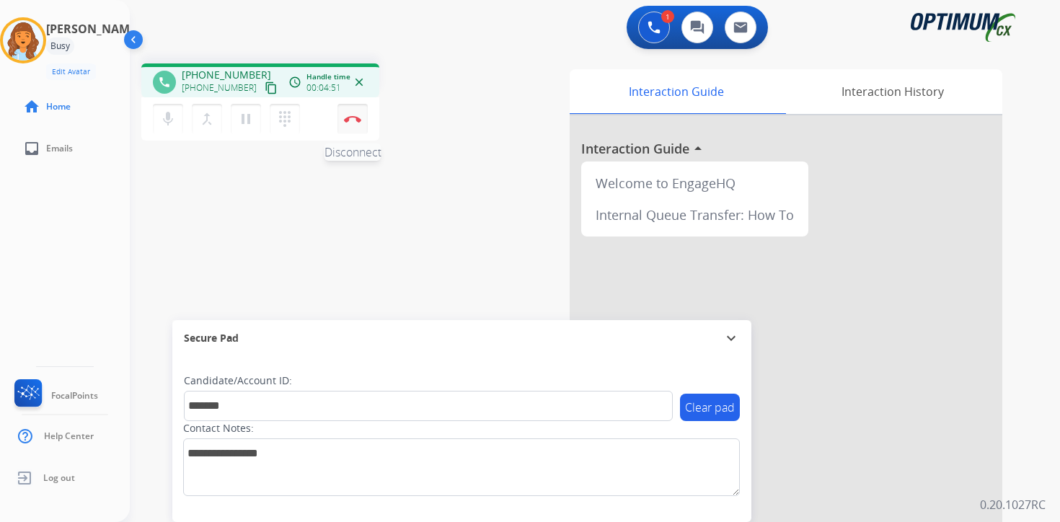
click at [345, 125] on button "Disconnect" at bounding box center [353, 119] width 30 height 30
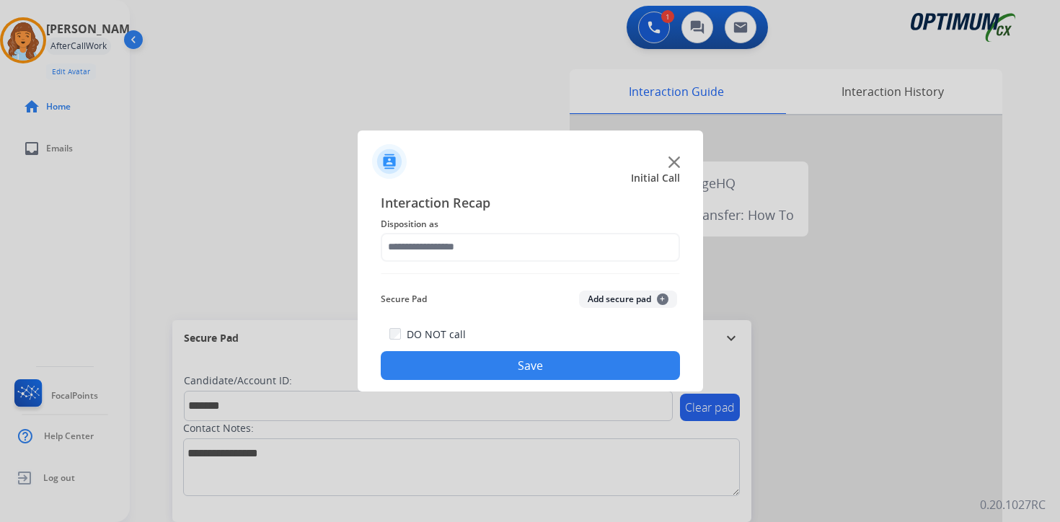
click at [666, 297] on button "Add secure pad +" at bounding box center [628, 299] width 98 height 17
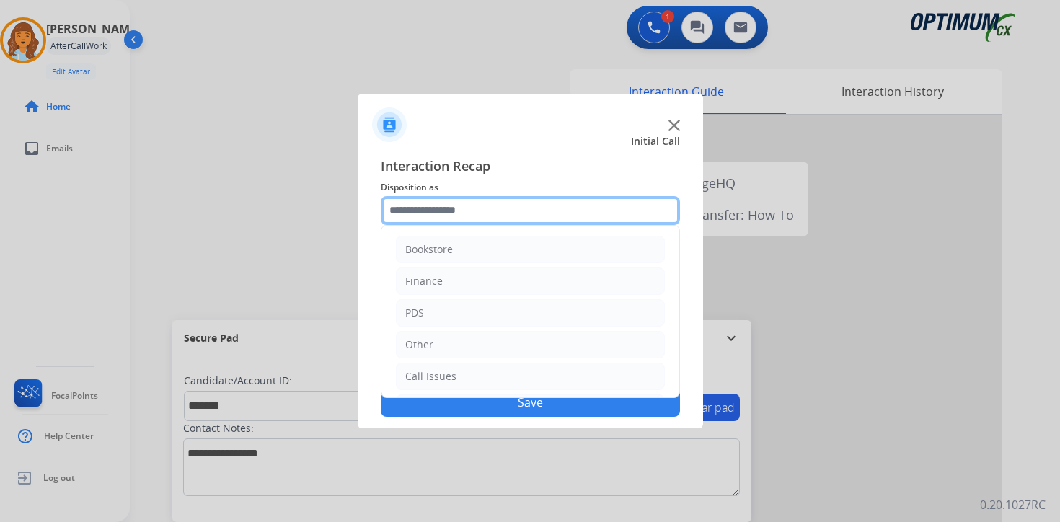
click at [424, 216] on input "text" at bounding box center [530, 210] width 299 height 29
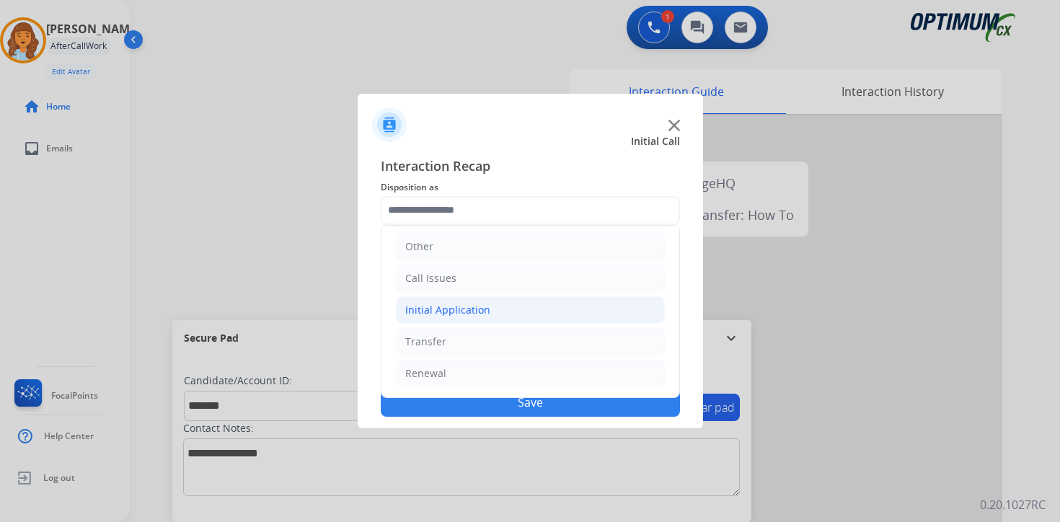
click at [424, 307] on div "Initial Application" at bounding box center [447, 310] width 85 height 14
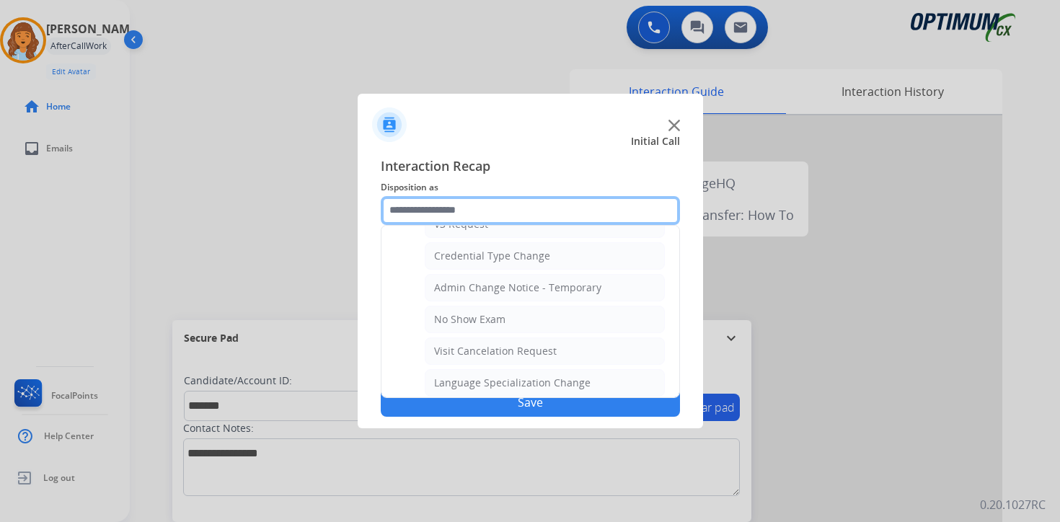
scroll to position [819, 0]
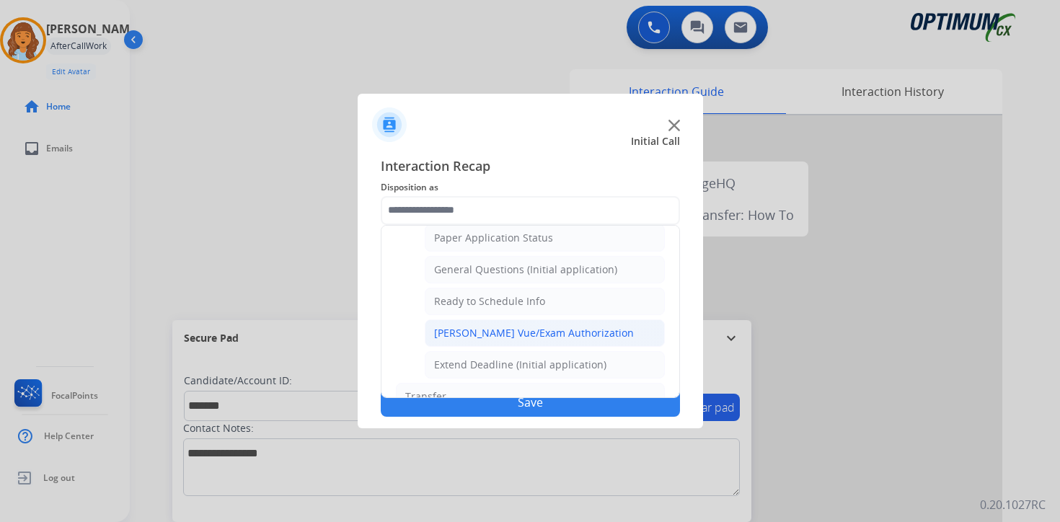
click at [446, 338] on div "[PERSON_NAME] Vue/Exam Authorization" at bounding box center [534, 333] width 200 height 14
type input "**********"
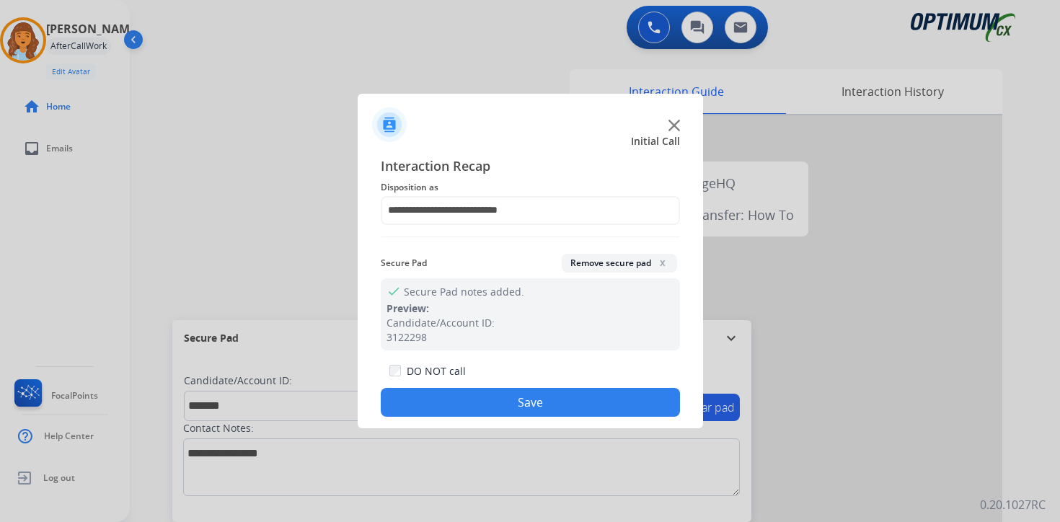
click at [474, 402] on button "Save" at bounding box center [530, 402] width 299 height 29
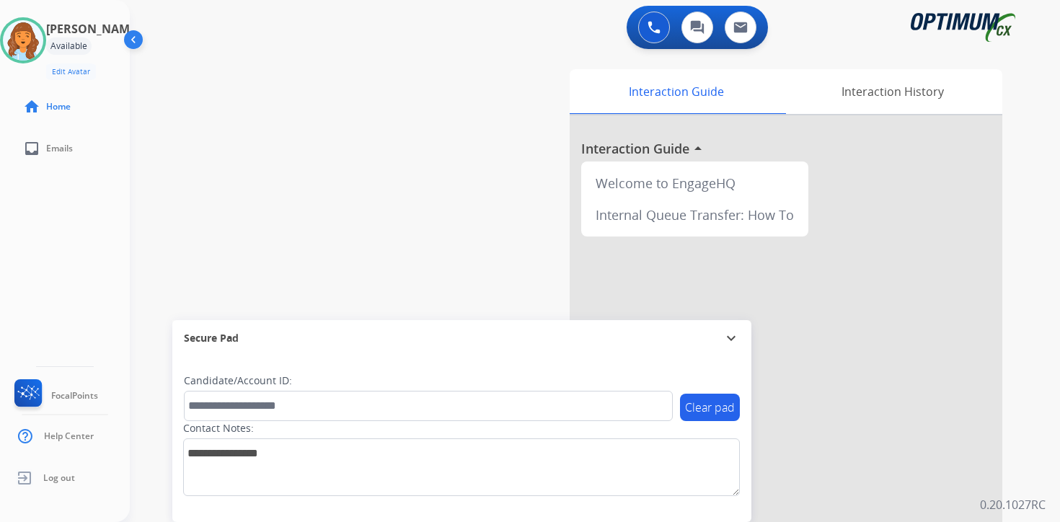
click at [1026, 415] on div "0 Voice Interactions 0 Chat Interactions 0 Email Interactions swap_horiz Break …" at bounding box center [595, 261] width 930 height 522
click at [1041, 394] on div "0 Voice Interactions 0 Chat Interactions 0 Email Interactions swap_horiz Break …" at bounding box center [595, 261] width 930 height 522
click at [1031, 443] on div "0 Voice Interactions 0 Chat Interactions 0 Email Interactions swap_horiz Break …" at bounding box center [595, 261] width 930 height 522
click at [1023, 449] on div "Interaction Guide Interaction History Interaction Guide arrow_drop_up Welcome t…" at bounding box center [764, 358] width 523 height 590
click at [1044, 457] on div "0 Voice Interactions 0 Chat Interactions 0 Email Interactions swap_horiz Break …" at bounding box center [595, 261] width 930 height 522
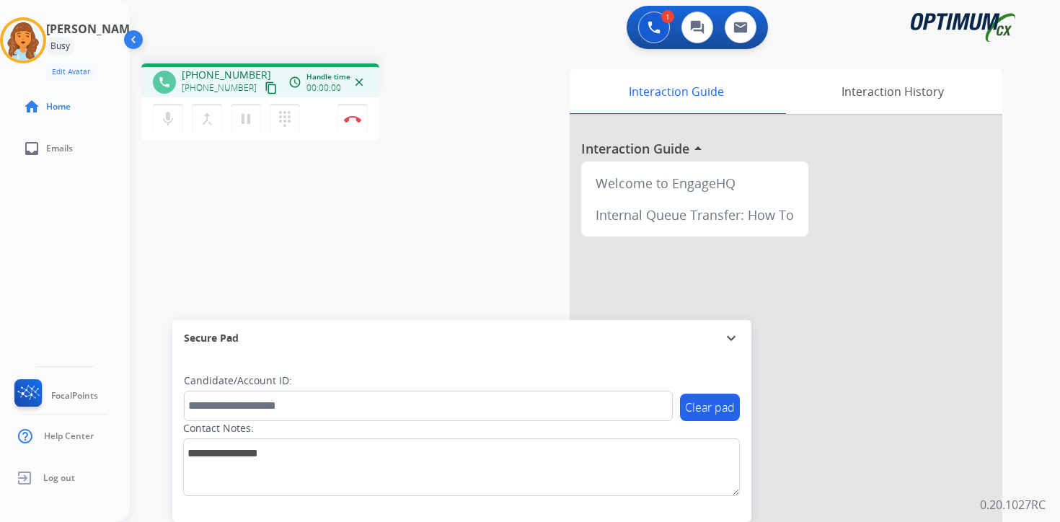
click at [265, 85] on mat-icon "content_copy" at bounding box center [271, 87] width 13 height 13
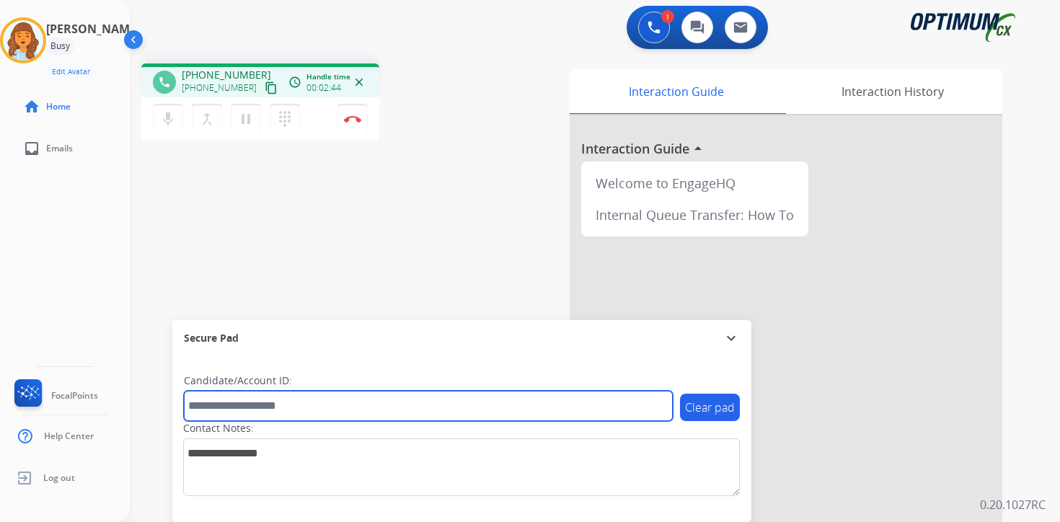
click at [283, 397] on input "text" at bounding box center [428, 406] width 489 height 30
type input "****"
click at [278, 402] on input "****" at bounding box center [428, 406] width 489 height 30
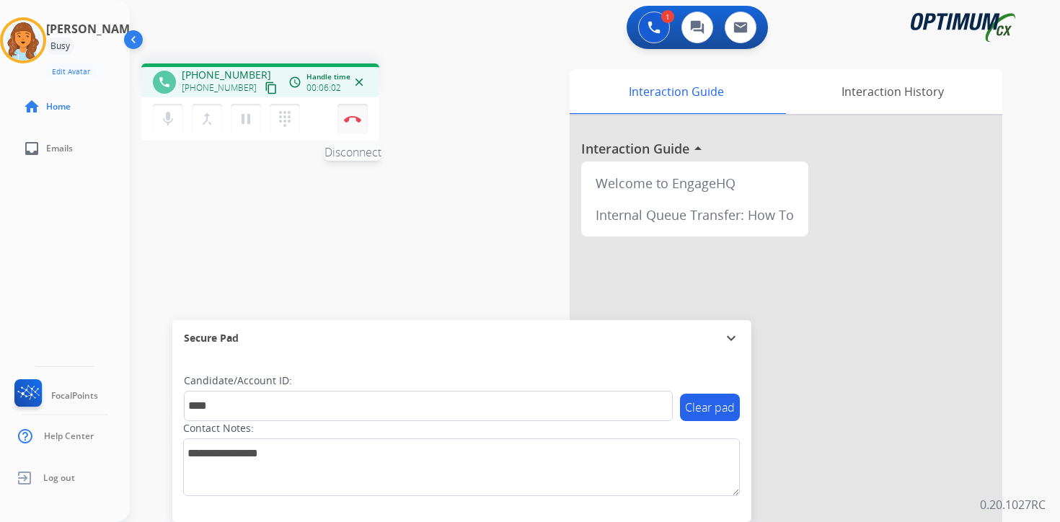
click at [348, 126] on button "Disconnect" at bounding box center [353, 119] width 30 height 30
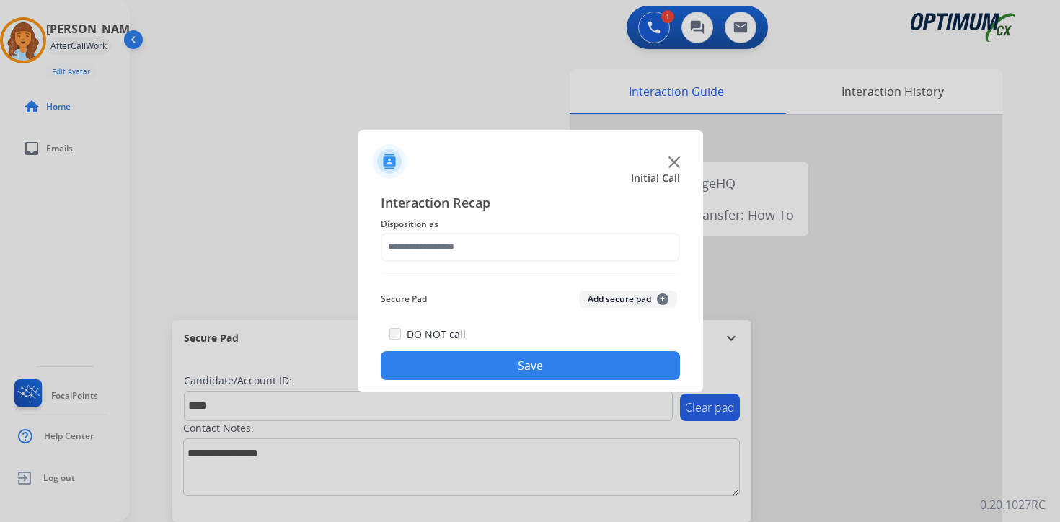
click at [654, 292] on button "Add secure pad +" at bounding box center [628, 299] width 98 height 17
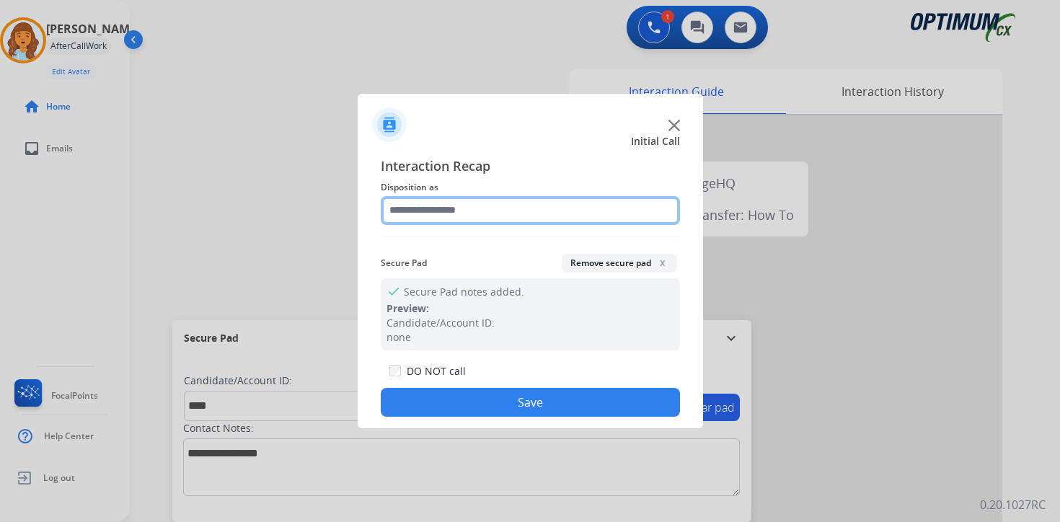
click at [469, 211] on input "text" at bounding box center [530, 210] width 299 height 29
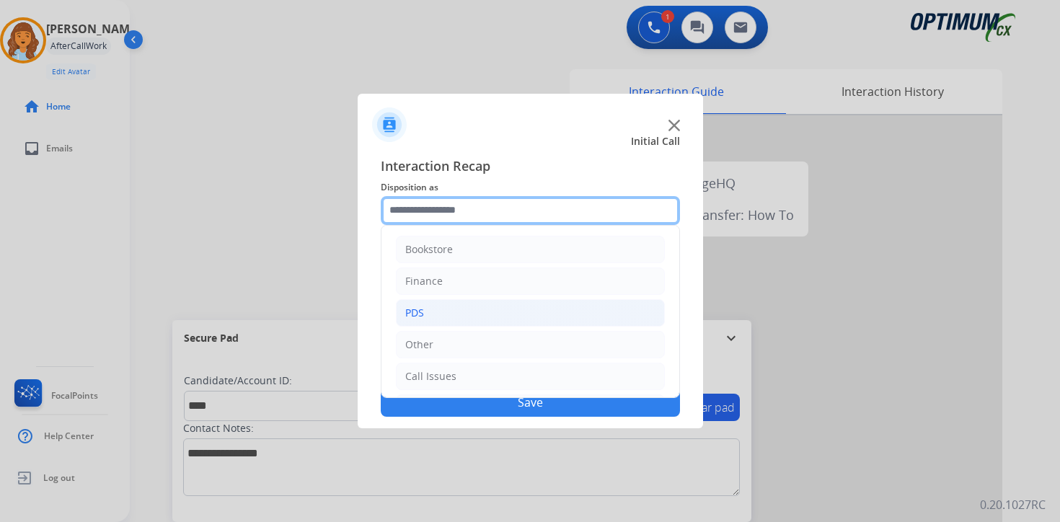
scroll to position [98, 0]
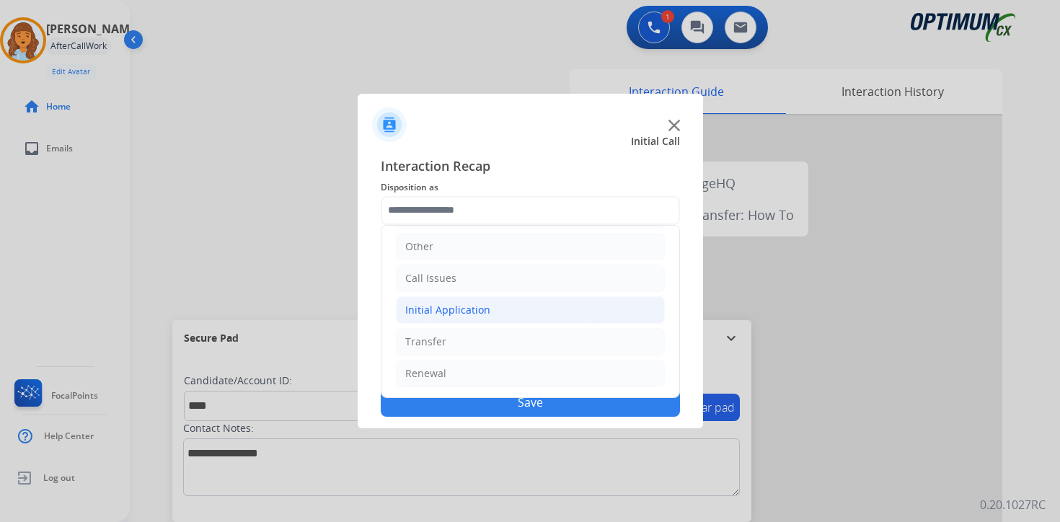
click at [459, 312] on div "Initial Application" at bounding box center [447, 310] width 85 height 14
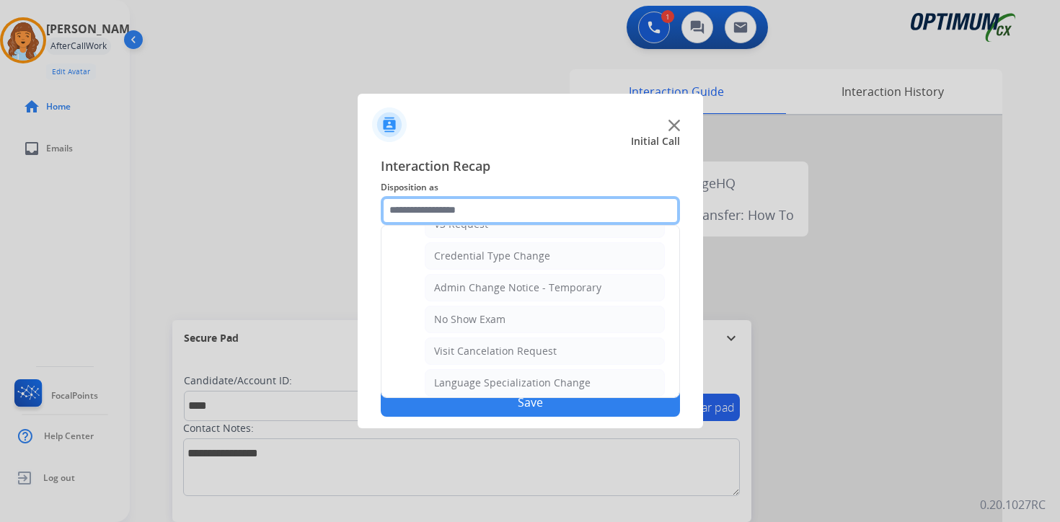
scroll to position [819, 0]
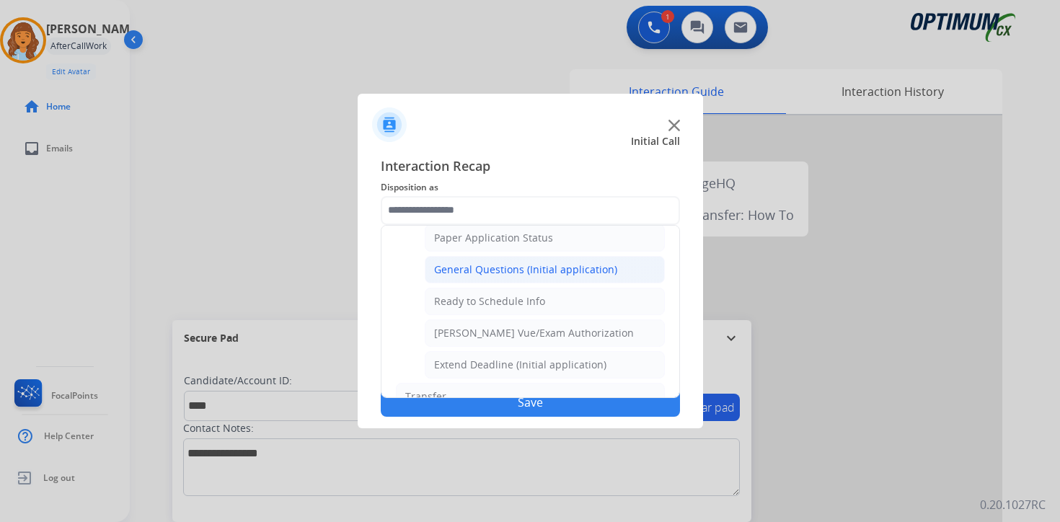
click at [459, 277] on li "General Questions (Initial application)" at bounding box center [545, 269] width 240 height 27
type input "**********"
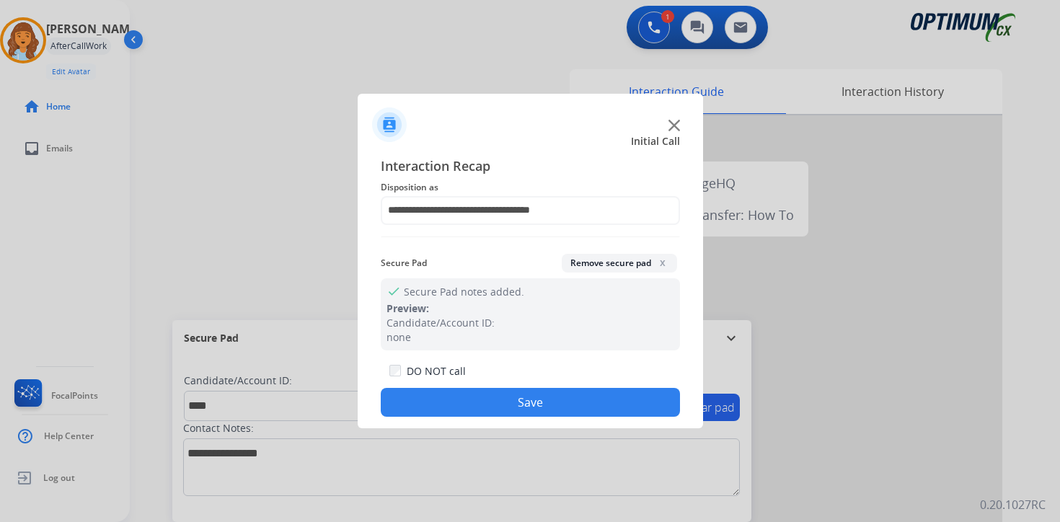
click at [469, 407] on button "Save" at bounding box center [530, 402] width 299 height 29
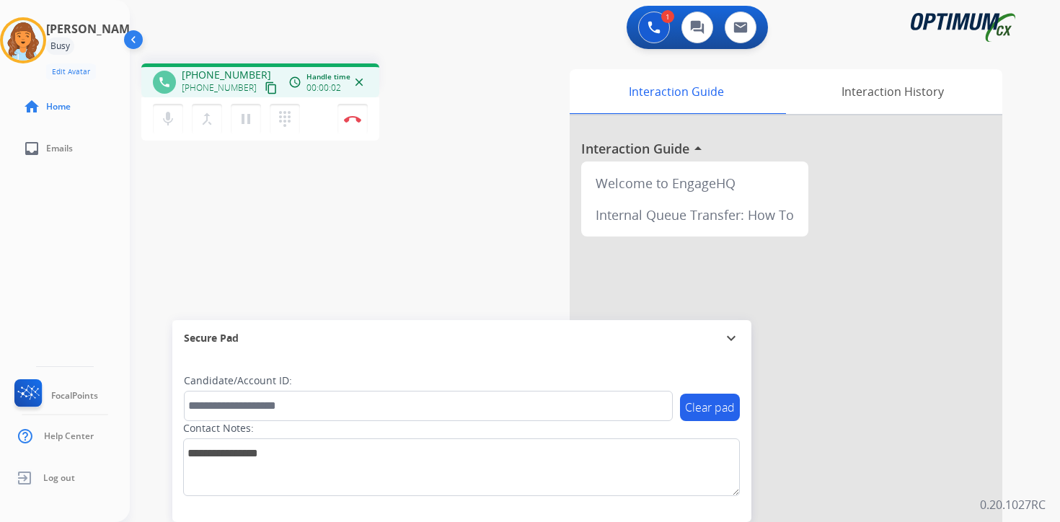
click at [1030, 319] on div "1 Voice Interactions 0 Chat Interactions 0 Email Interactions phone [PHONE_NUMB…" at bounding box center [595, 261] width 930 height 522
click at [265, 89] on mat-icon "content_copy" at bounding box center [271, 87] width 13 height 13
click at [278, 388] on div "Candidate/Account ID:" at bounding box center [428, 398] width 489 height 48
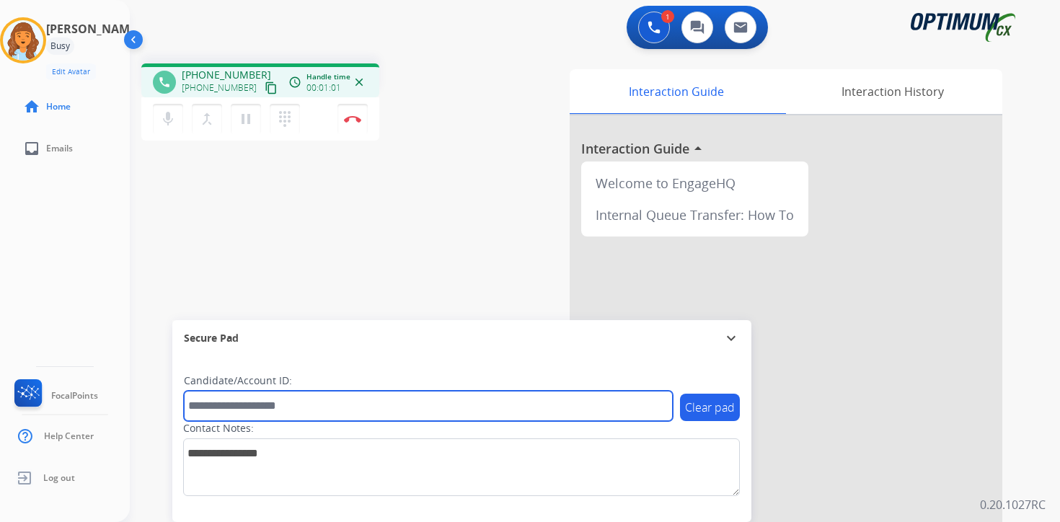
click at [280, 400] on input "text" at bounding box center [428, 406] width 489 height 30
type input "*********"
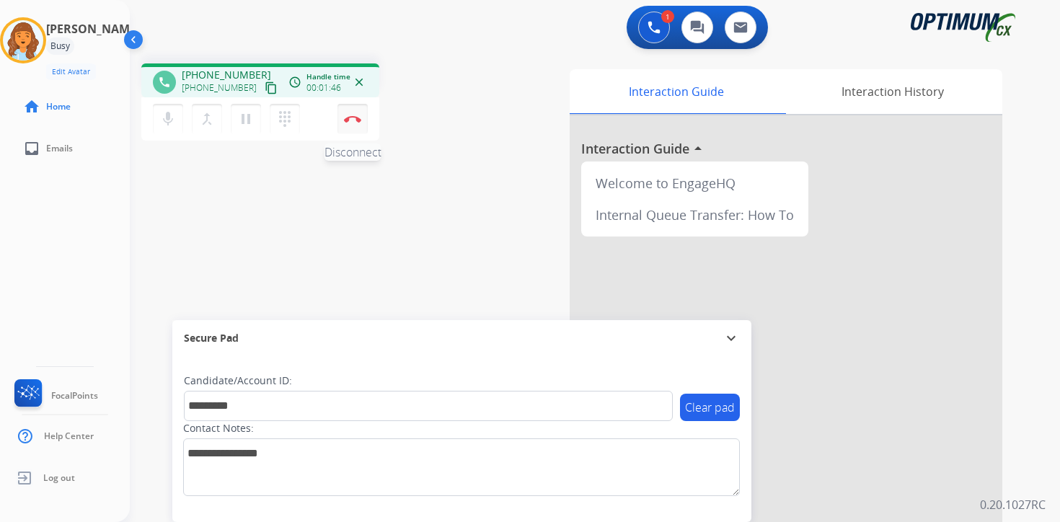
click at [358, 119] on img at bounding box center [352, 118] width 17 height 7
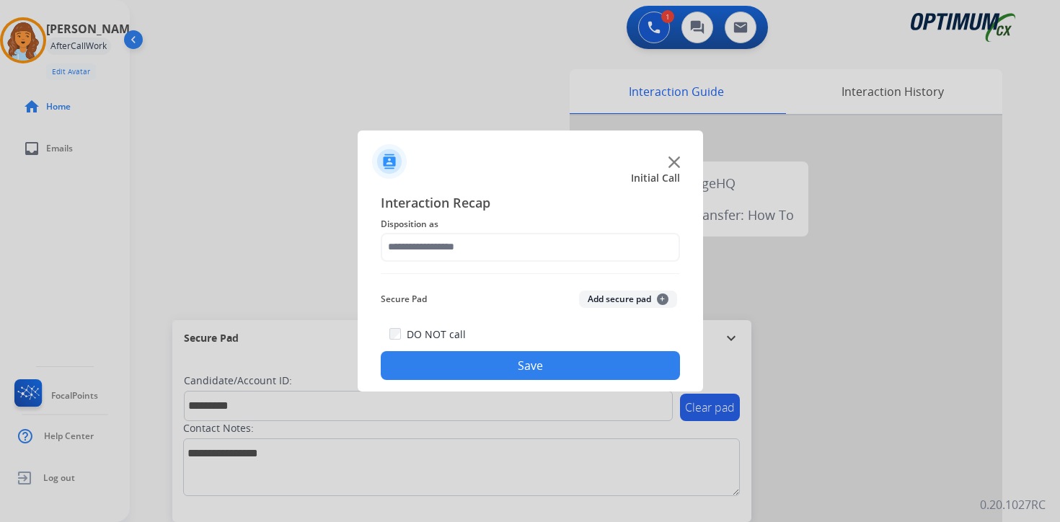
click at [638, 289] on div "Secure Pad Add secure pad +" at bounding box center [530, 299] width 299 height 29
click at [634, 296] on button "Add secure pad +" at bounding box center [628, 299] width 98 height 17
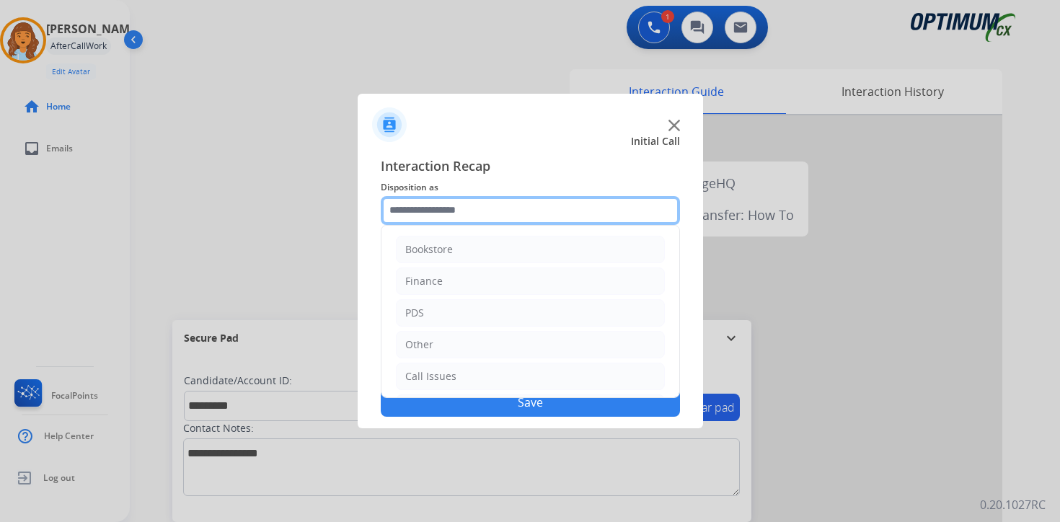
click at [447, 206] on input "text" at bounding box center [530, 210] width 299 height 29
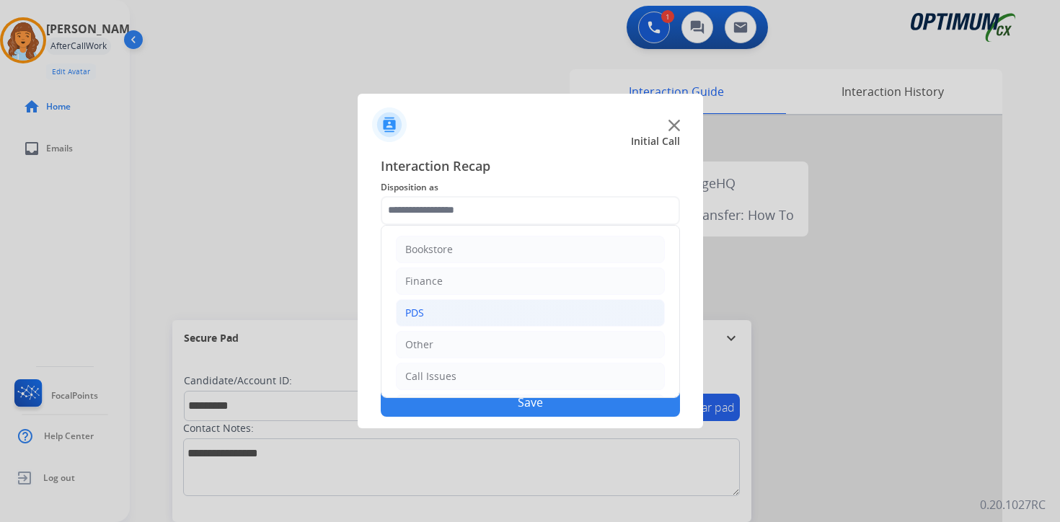
click at [439, 312] on li "PDS" at bounding box center [530, 312] width 269 height 27
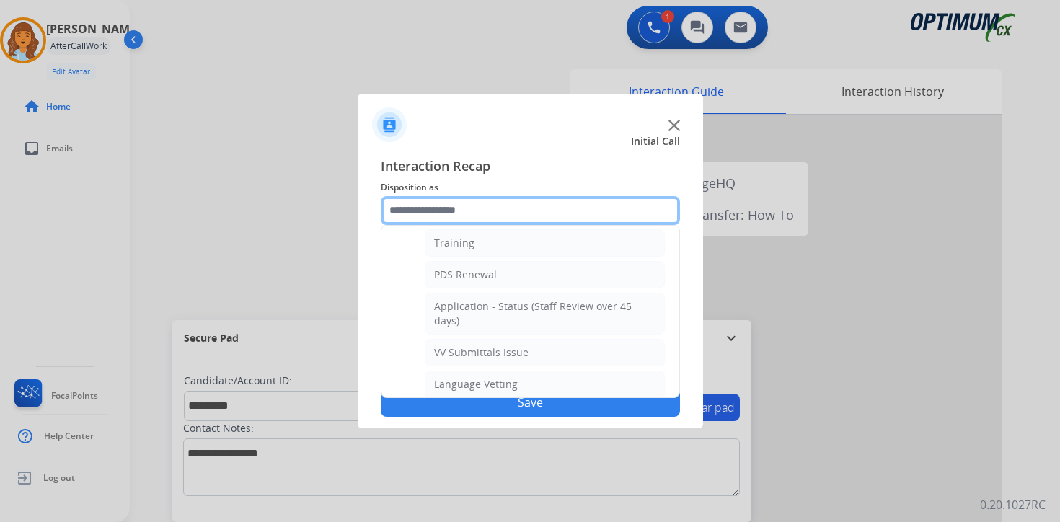
scroll to position [174, 0]
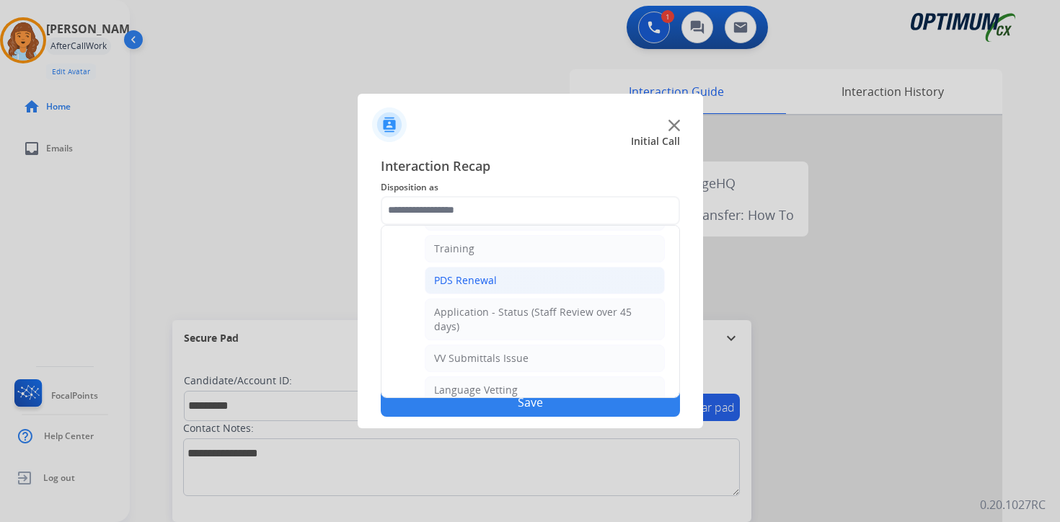
click at [454, 284] on div "PDS Renewal" at bounding box center [465, 280] width 63 height 14
type input "**********"
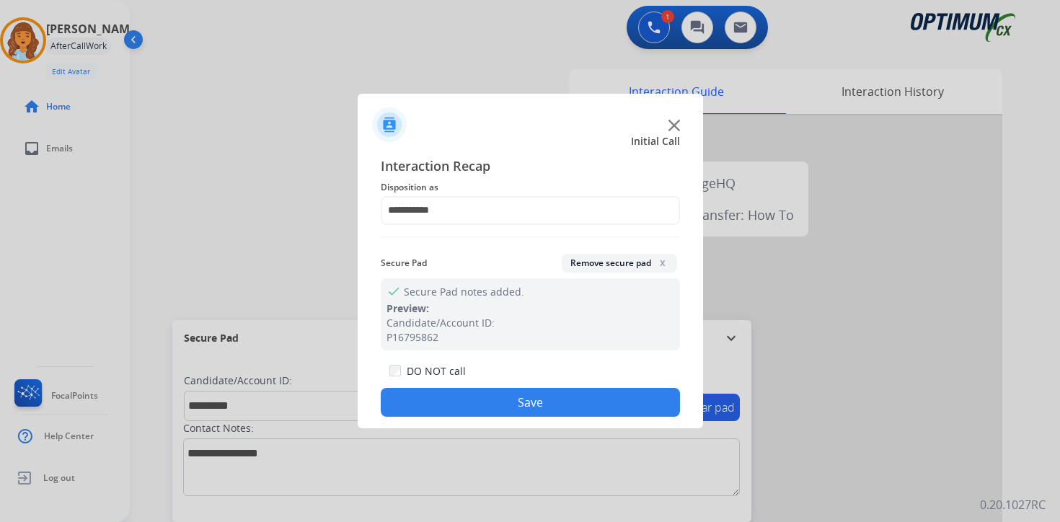
click at [460, 409] on button "Save" at bounding box center [530, 402] width 299 height 29
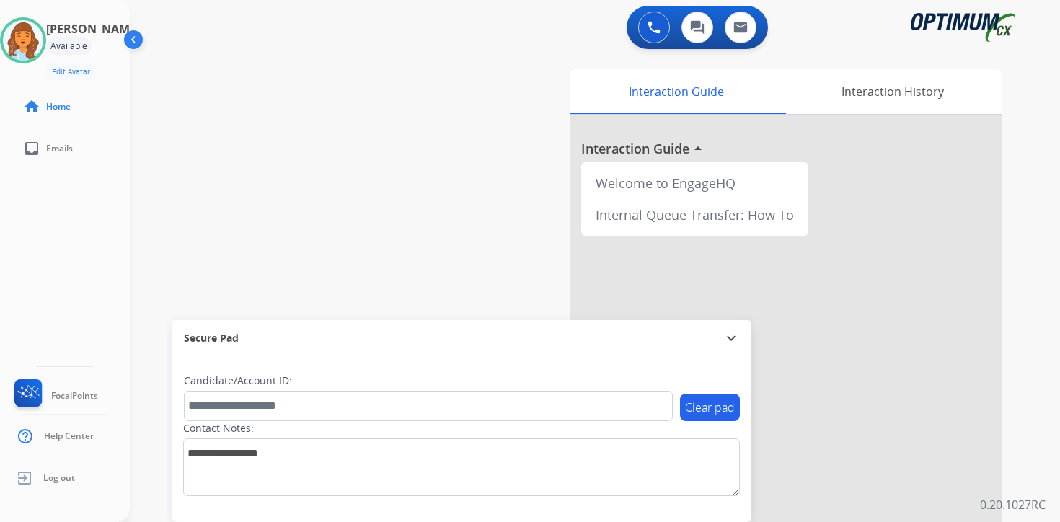
click at [1032, 457] on div "0 Voice Interactions 0 Chat Interactions 0 Email Interactions swap_horiz Break …" at bounding box center [595, 261] width 930 height 522
click at [38, 32] on img at bounding box center [23, 40] width 40 height 40
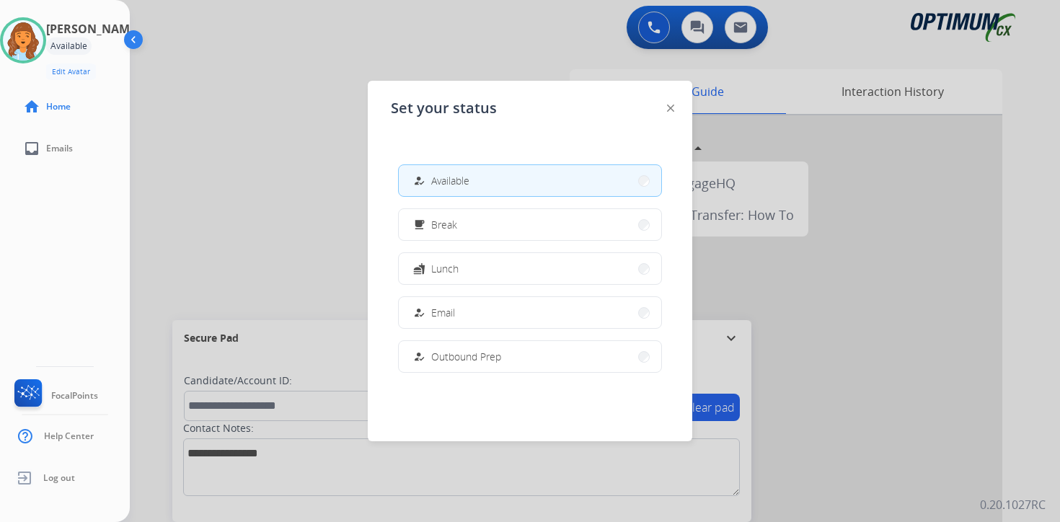
scroll to position [360, 0]
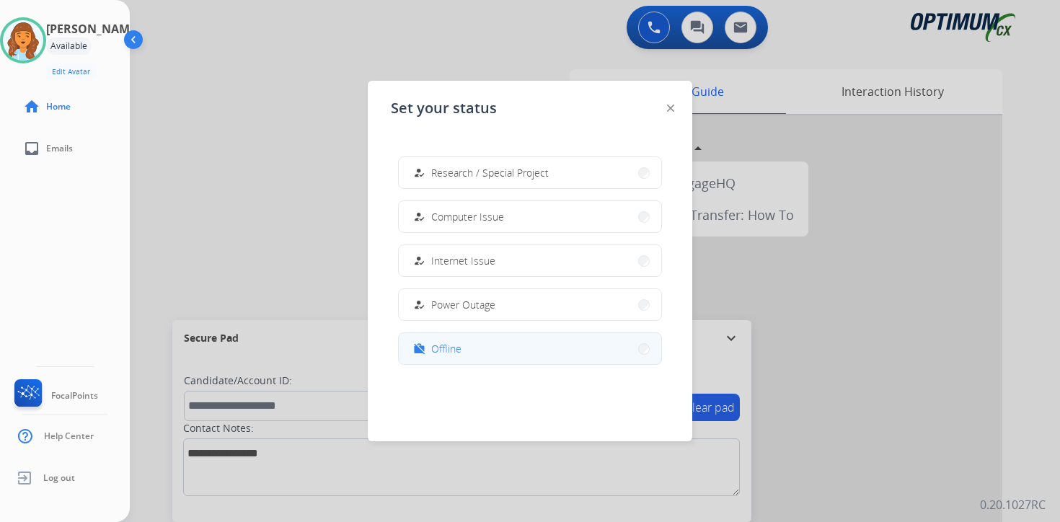
click at [485, 356] on button "work_off Offline" at bounding box center [530, 348] width 263 height 31
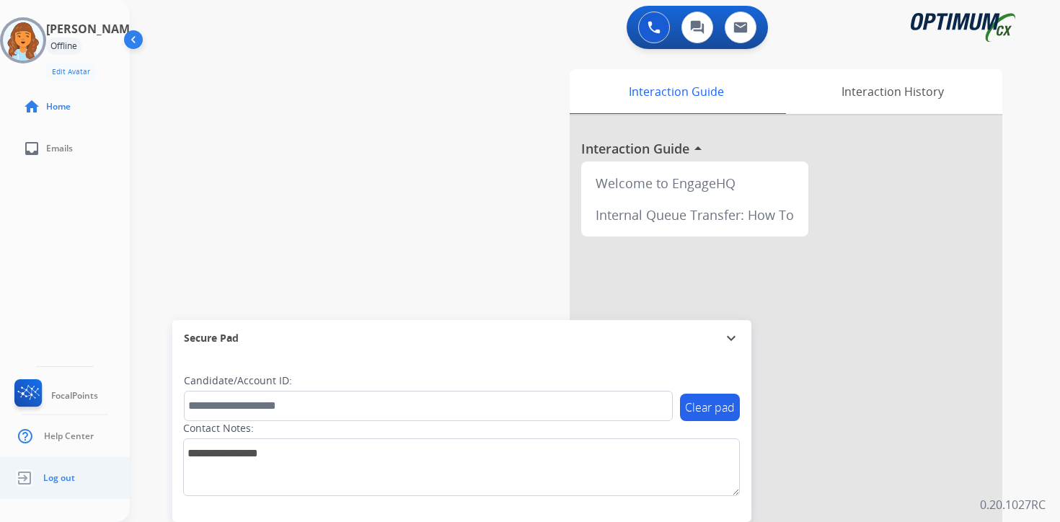
click at [47, 487] on link "Log out" at bounding box center [43, 477] width 63 height 27
